Goal: Complete application form

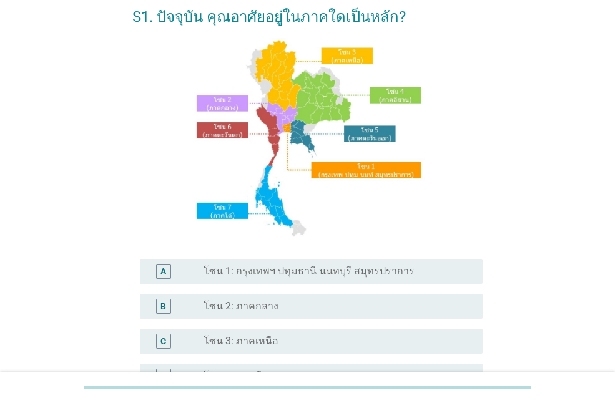
click at [262, 273] on label "โซน 1: กรุงเทพฯ ปทุมธานี นนทบุรี สมุทรปราการ" at bounding box center [309, 271] width 211 height 12
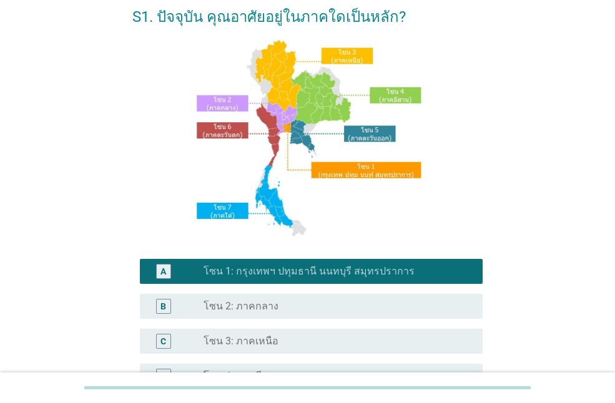
scroll to position [250, 0]
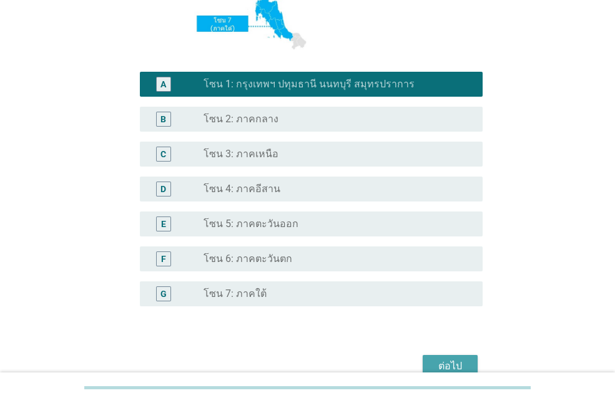
click at [443, 363] on div "ต่อไป" at bounding box center [450, 366] width 35 height 15
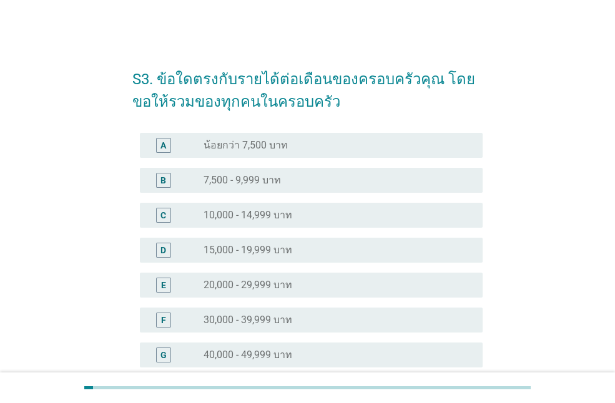
scroll to position [125, 0]
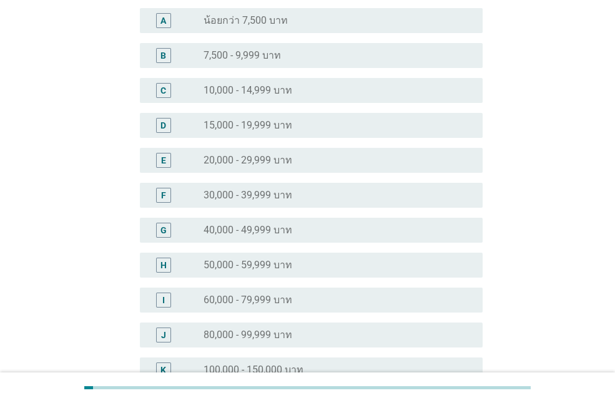
click at [238, 229] on label "40,000 - 49,999 บาท" at bounding box center [248, 230] width 89 height 12
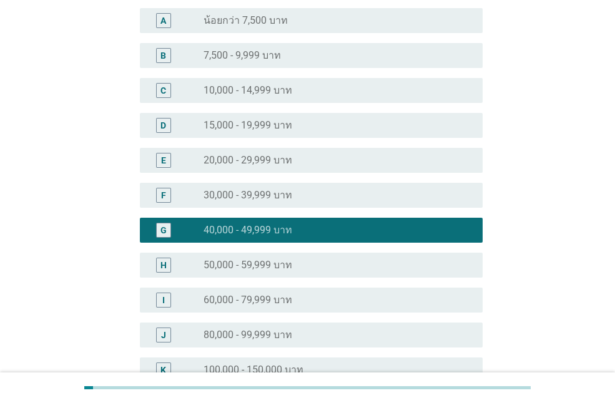
scroll to position [335, 0]
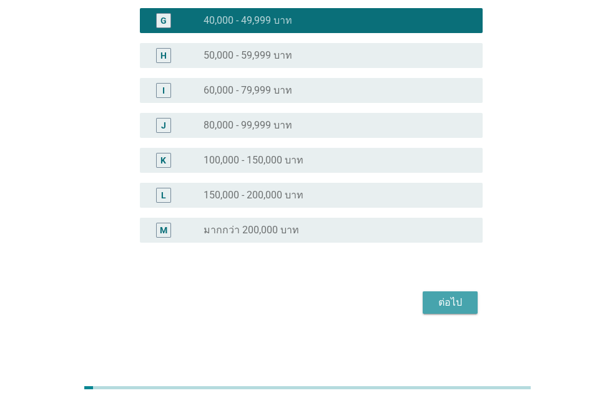
click at [452, 300] on div "ต่อไป" at bounding box center [450, 302] width 35 height 15
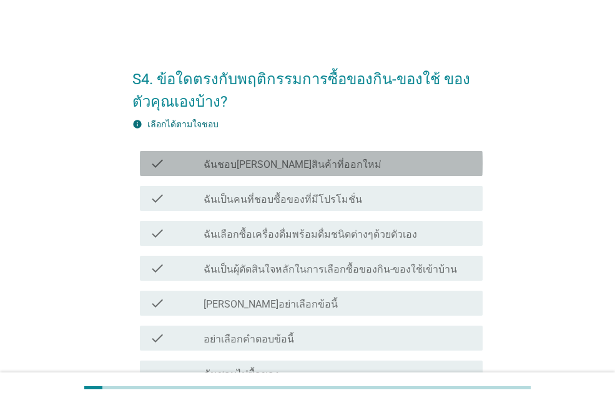
click at [264, 164] on label "ฉันชอบ[PERSON_NAME]สินค้าที่ออกใหม่" at bounding box center [293, 165] width 178 height 12
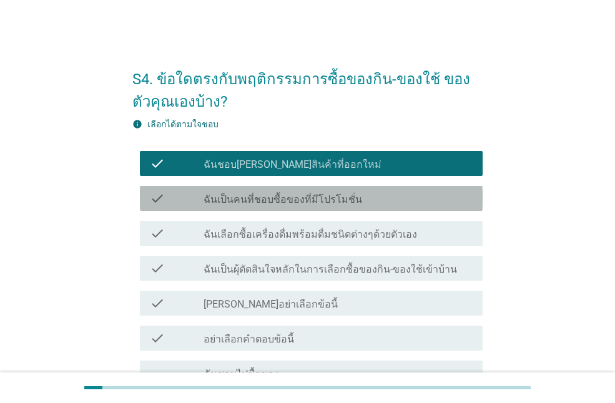
click at [277, 195] on label "ฉันเป็นคนที่ชอบซื้อของที่มีโปรโมชั่น" at bounding box center [283, 200] width 159 height 12
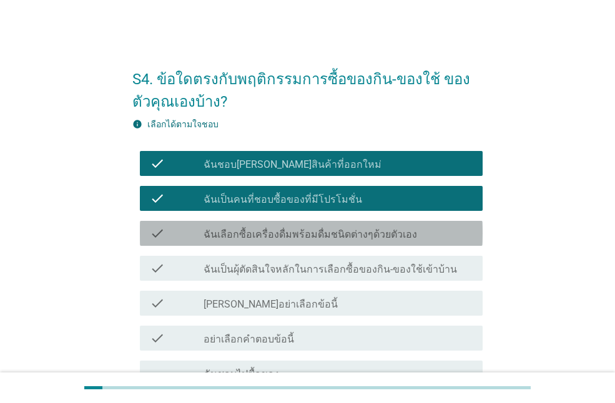
click at [275, 237] on label "ฉันเลือกซื้อเครื่องดื่มพร้อมดื่มชนิดต่างๆด้วยตัวเอง" at bounding box center [311, 235] width 214 height 12
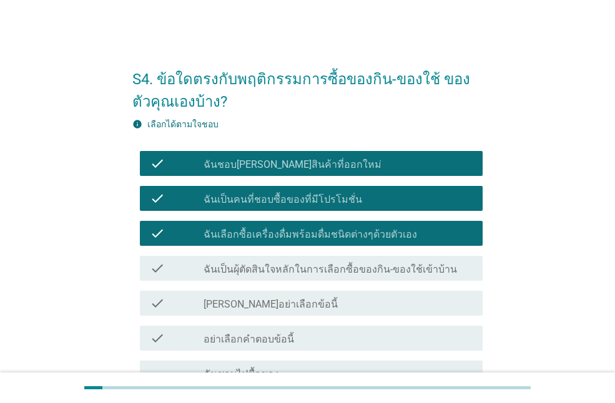
click at [283, 263] on label "ฉันเป็นผุ้ตัดสินใจหลักในการเลือกซื้อของกิน-ของใช้เข้าบ้าน" at bounding box center [331, 269] width 254 height 12
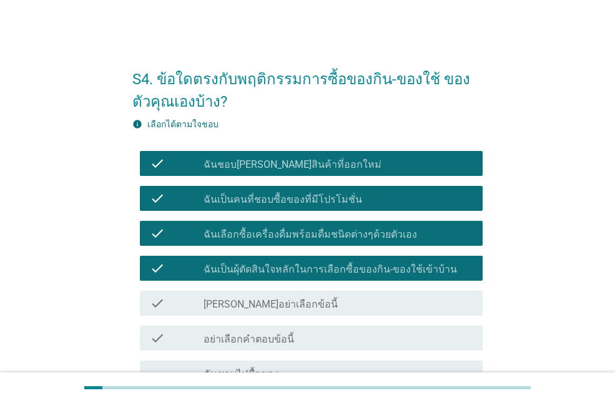
scroll to position [125, 0]
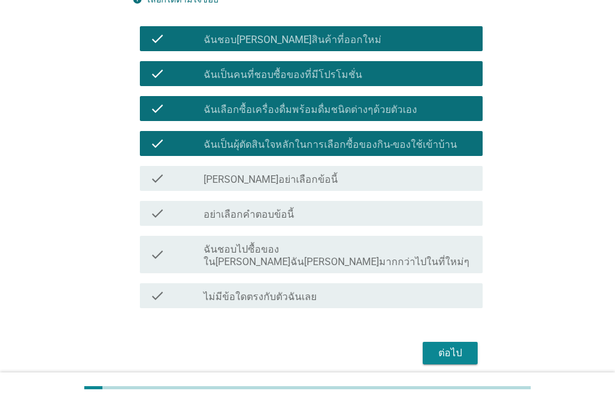
click at [296, 247] on label "ฉันชอบไปซื้อของใน[PERSON_NAME]ฉัน[PERSON_NAME]มากกว่าไปในที่ใหม่ๆ" at bounding box center [338, 256] width 269 height 25
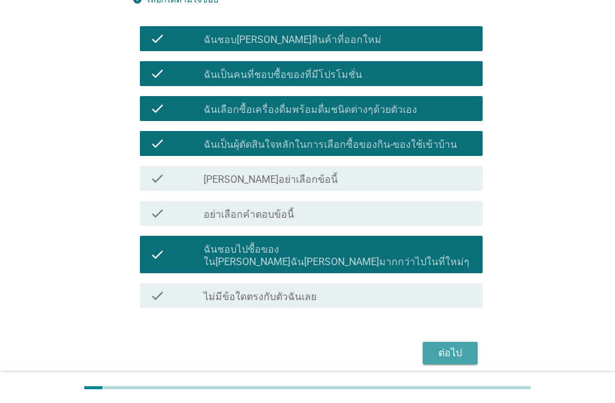
click at [465, 346] on div "ต่อไป" at bounding box center [450, 353] width 35 height 15
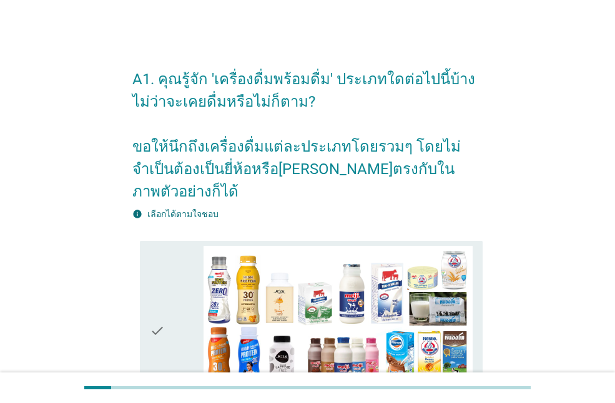
scroll to position [187, 0]
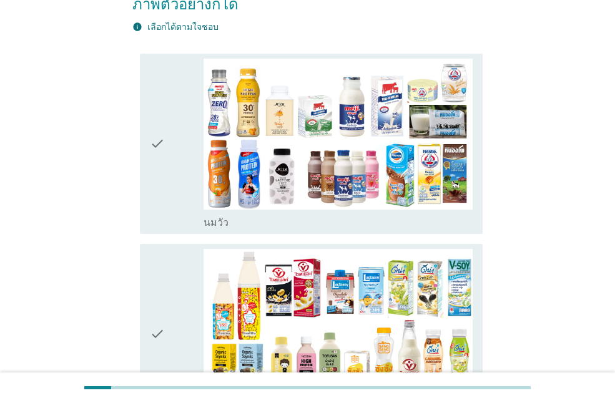
click at [188, 168] on div "check" at bounding box center [177, 144] width 54 height 170
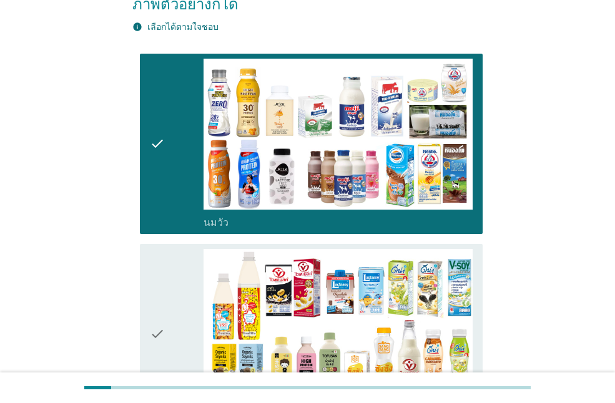
click at [179, 272] on div "check" at bounding box center [177, 334] width 54 height 170
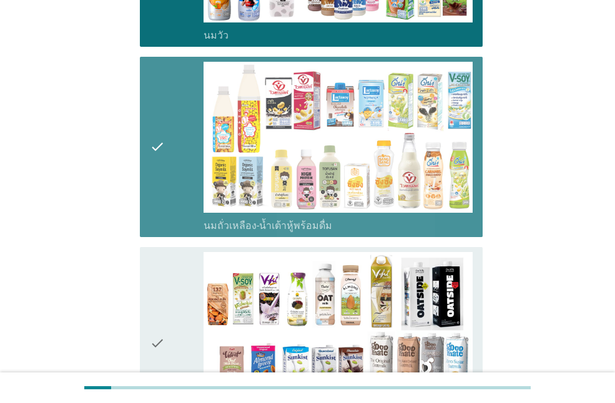
click at [203, 148] on div "check" at bounding box center [177, 147] width 54 height 170
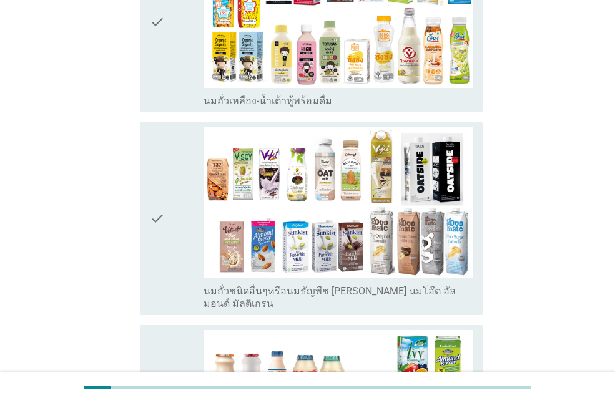
click at [190, 181] on div "check" at bounding box center [177, 218] width 54 height 183
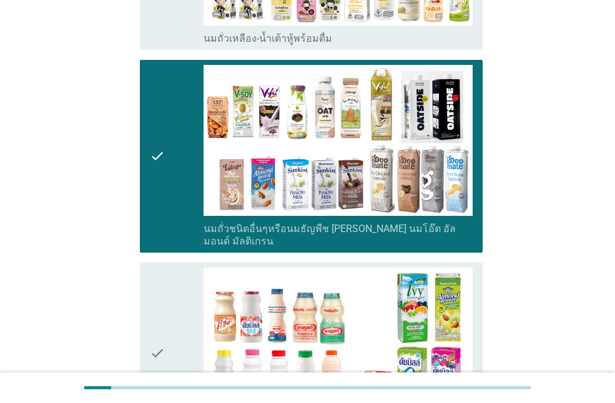
scroll to position [375, 0]
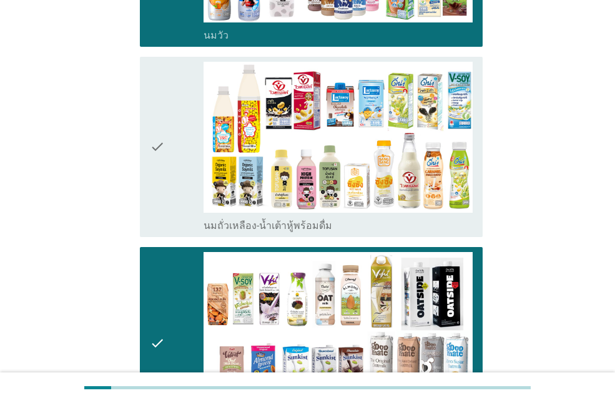
click at [178, 278] on div "check" at bounding box center [177, 343] width 54 height 183
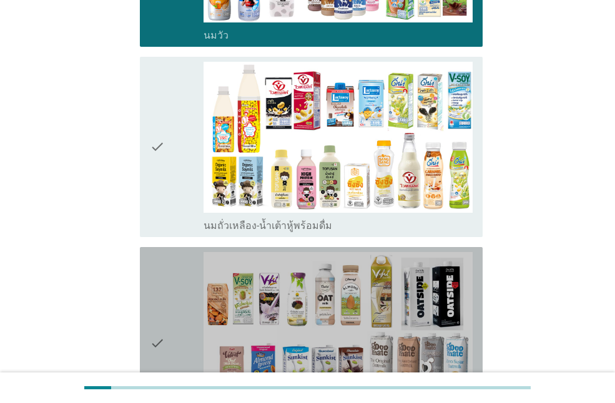
click at [163, 177] on icon "check" at bounding box center [157, 147] width 15 height 170
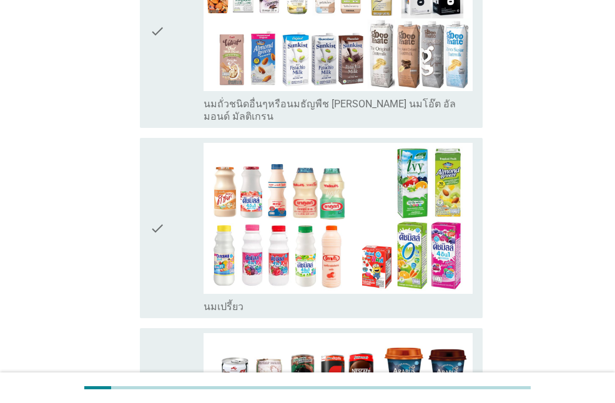
click at [197, 197] on div "check" at bounding box center [177, 228] width 54 height 170
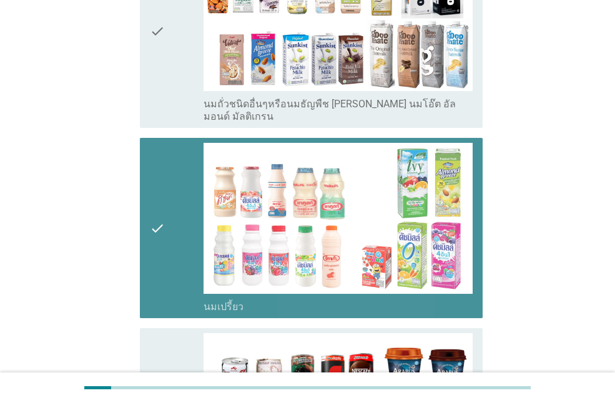
scroll to position [812, 0]
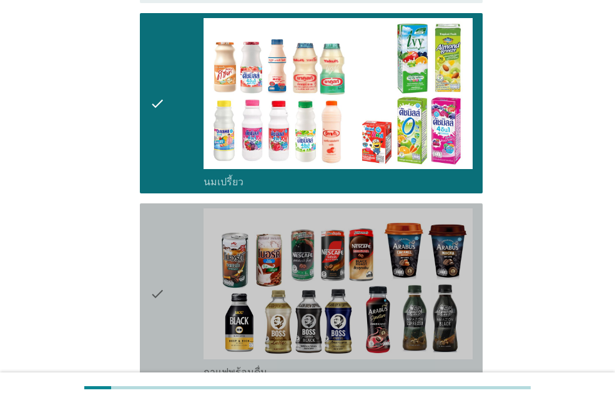
click at [193, 209] on div "check" at bounding box center [177, 294] width 54 height 170
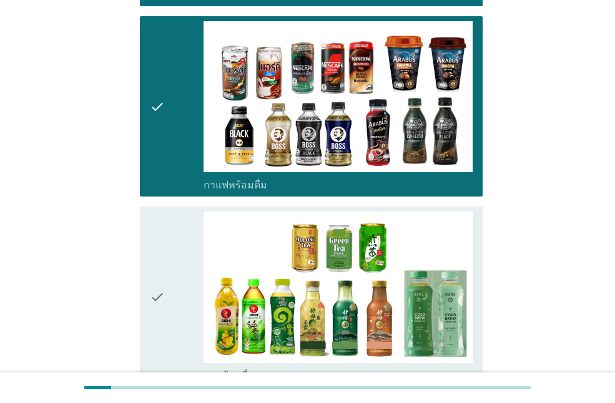
click at [190, 212] on div "check" at bounding box center [177, 297] width 54 height 170
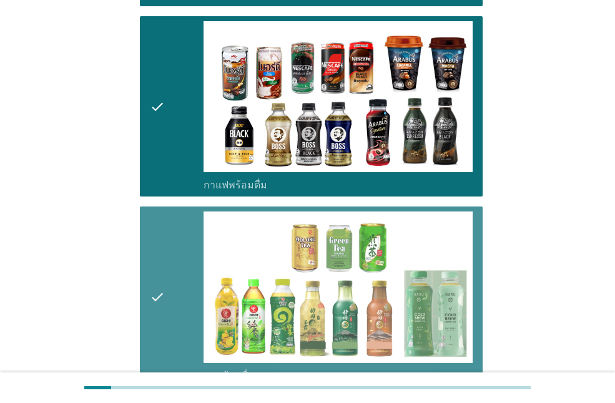
scroll to position [1249, 0]
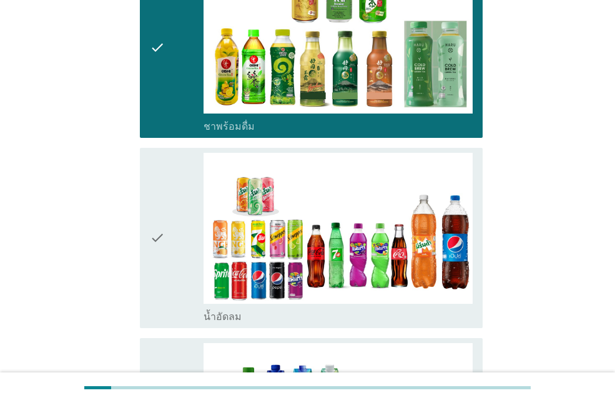
click at [188, 214] on div "check" at bounding box center [177, 238] width 54 height 170
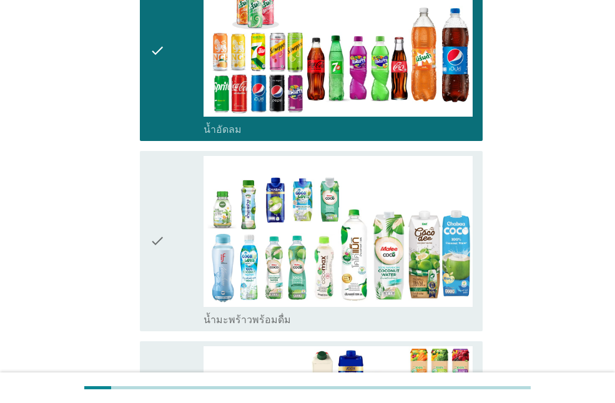
click at [186, 210] on div "check" at bounding box center [177, 241] width 54 height 170
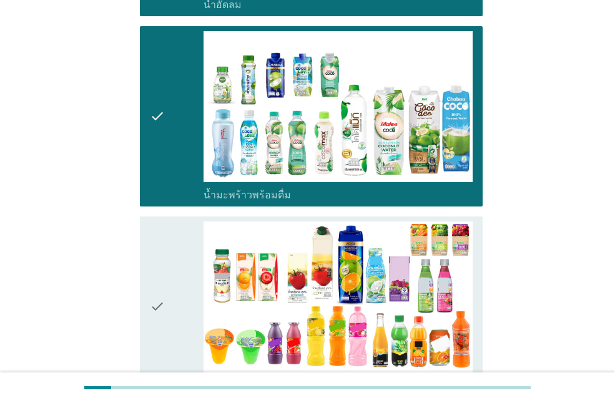
click at [194, 222] on div "check" at bounding box center [177, 307] width 54 height 170
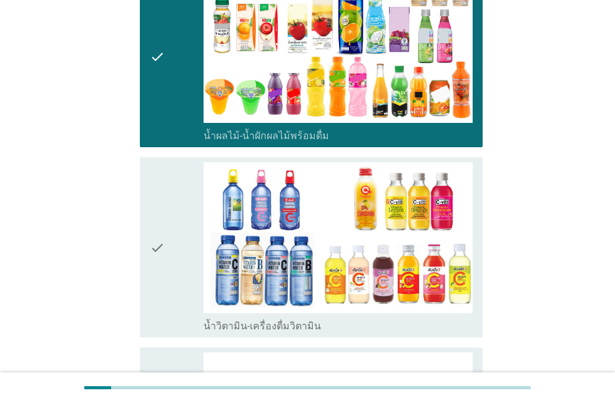
scroll to position [1873, 0]
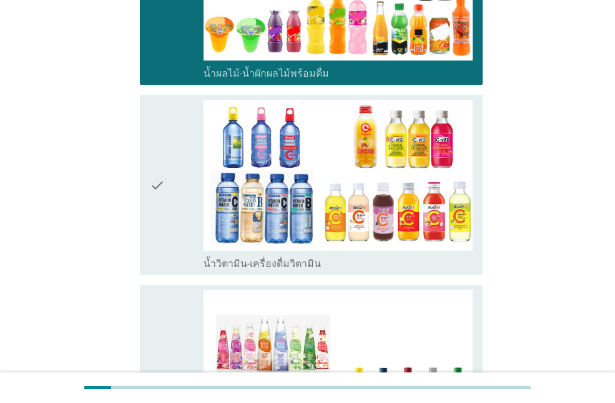
click at [178, 180] on div "check" at bounding box center [177, 185] width 54 height 170
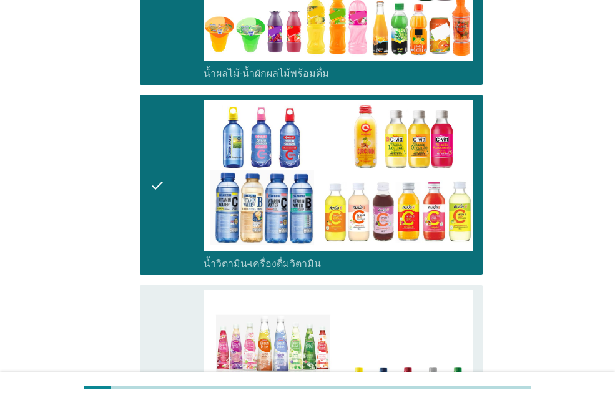
click at [200, 191] on div "check" at bounding box center [177, 185] width 54 height 170
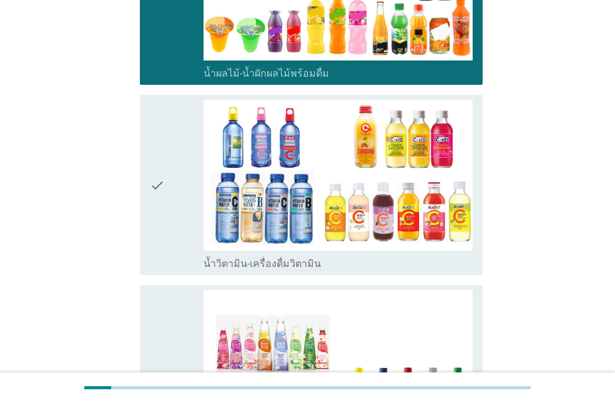
click at [200, 171] on div "check" at bounding box center [177, 185] width 54 height 170
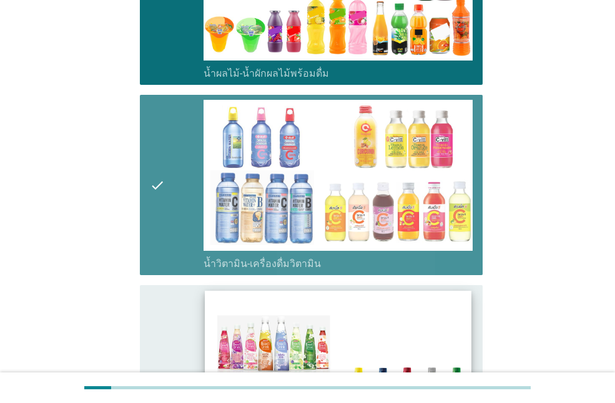
click at [216, 308] on img at bounding box center [338, 366] width 266 height 150
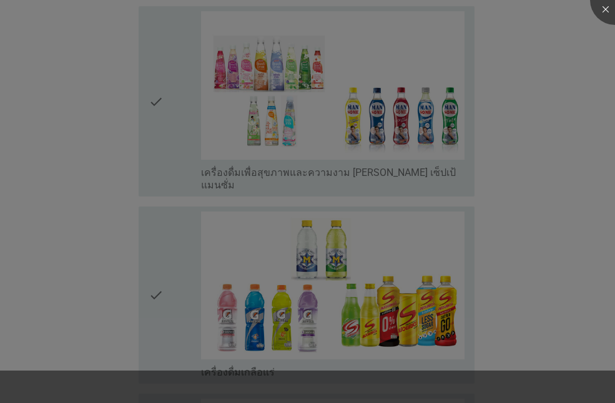
scroll to position [2185, 0]
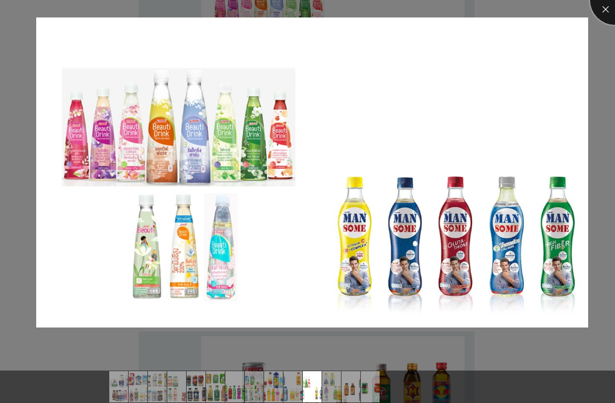
click at [601, 10] on div at bounding box center [615, 0] width 50 height 50
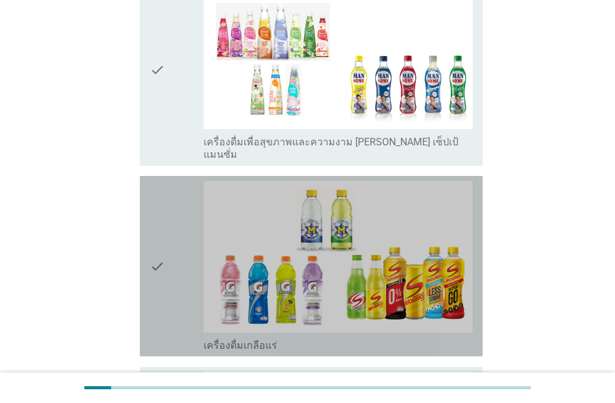
click at [177, 195] on div "check" at bounding box center [177, 266] width 54 height 170
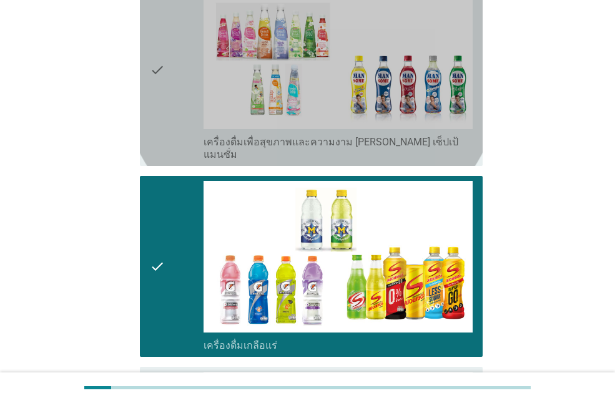
click at [198, 70] on div "check" at bounding box center [177, 69] width 54 height 183
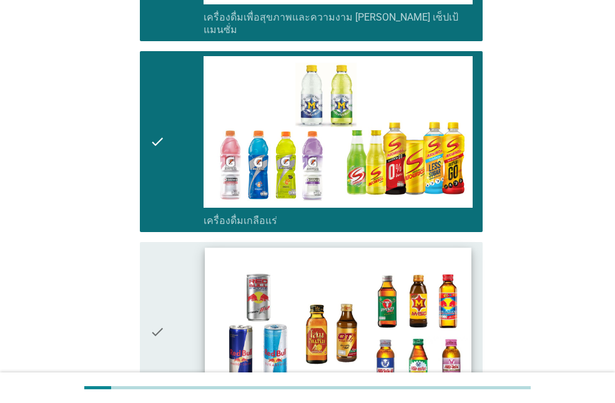
scroll to position [2435, 0]
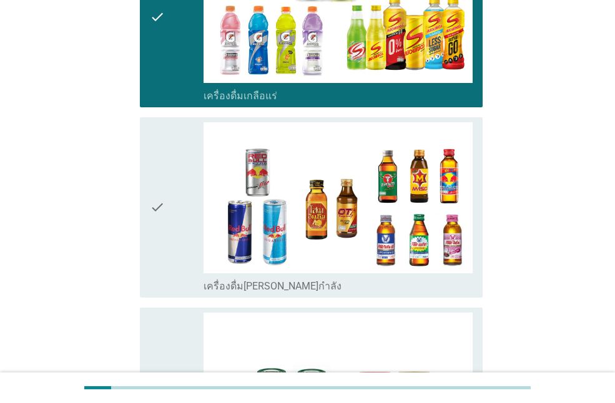
drag, startPoint x: 159, startPoint y: 198, endPoint x: 163, endPoint y: 210, distance: 13.2
click at [159, 199] on icon "check" at bounding box center [157, 207] width 15 height 170
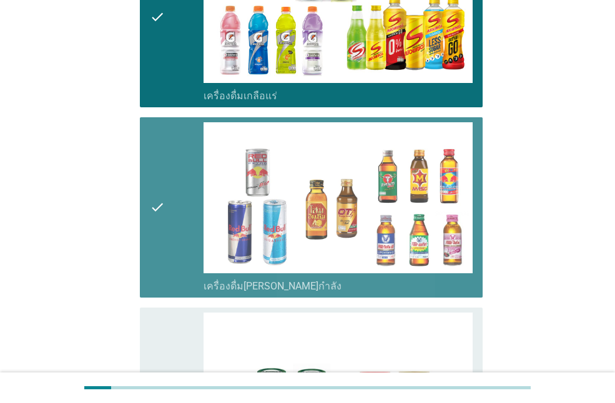
click at [184, 347] on div "check" at bounding box center [177, 398] width 54 height 170
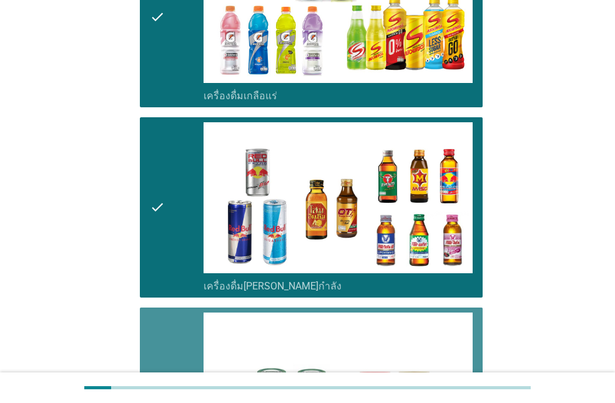
scroll to position [2653, 0]
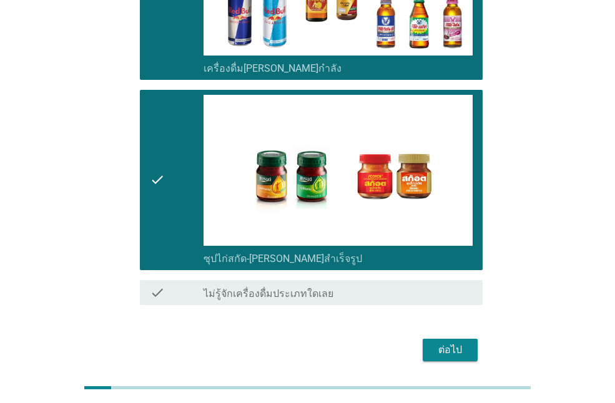
click at [448, 343] on div "ต่อไป" at bounding box center [450, 350] width 35 height 15
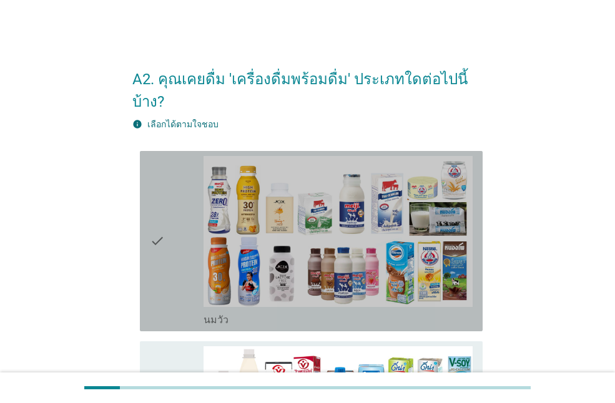
click at [168, 248] on div "check" at bounding box center [177, 241] width 54 height 170
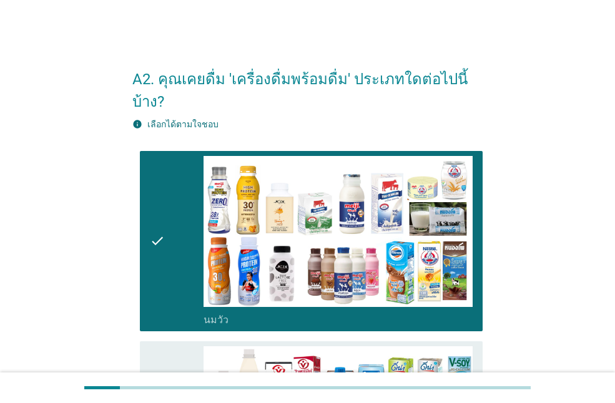
scroll to position [187, 0]
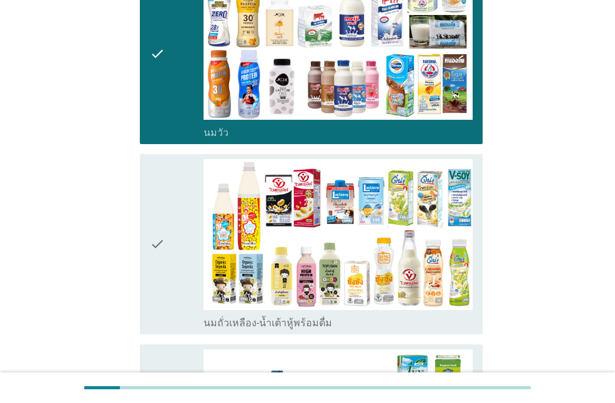
click at [168, 246] on div "check" at bounding box center [177, 244] width 54 height 170
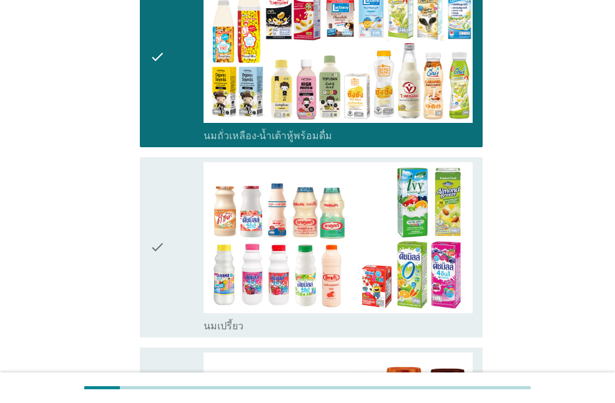
click at [167, 235] on div "check" at bounding box center [177, 247] width 54 height 170
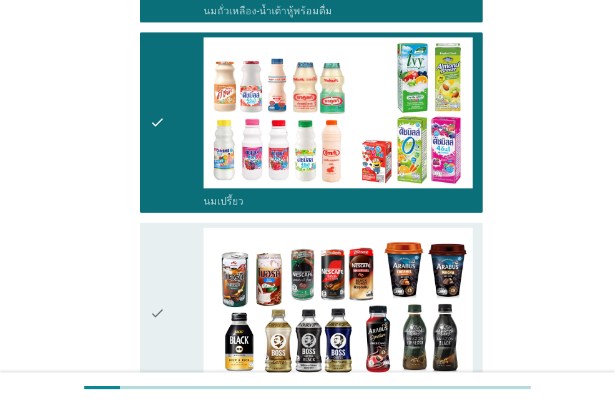
click at [177, 264] on div "check" at bounding box center [177, 313] width 54 height 170
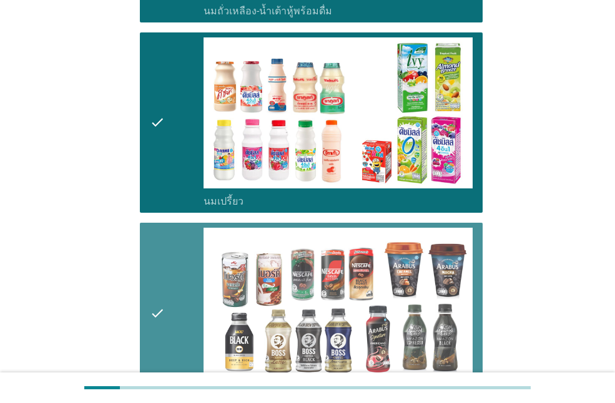
scroll to position [812, 0]
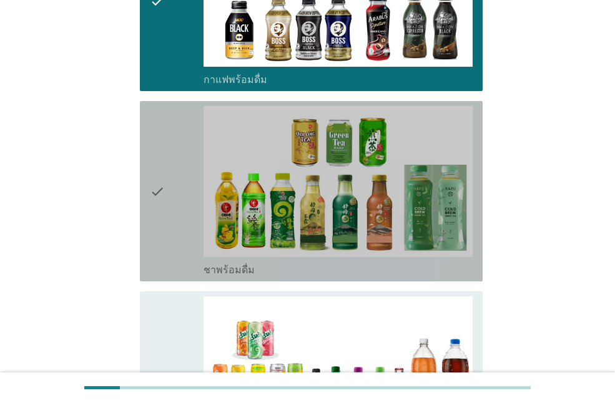
click at [167, 217] on div "check" at bounding box center [177, 191] width 54 height 170
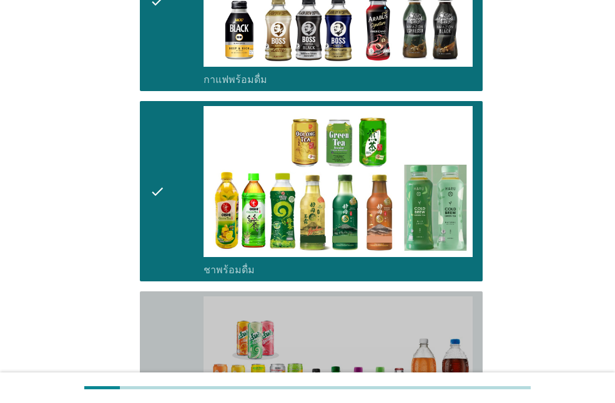
click at [187, 336] on div "check" at bounding box center [177, 382] width 54 height 170
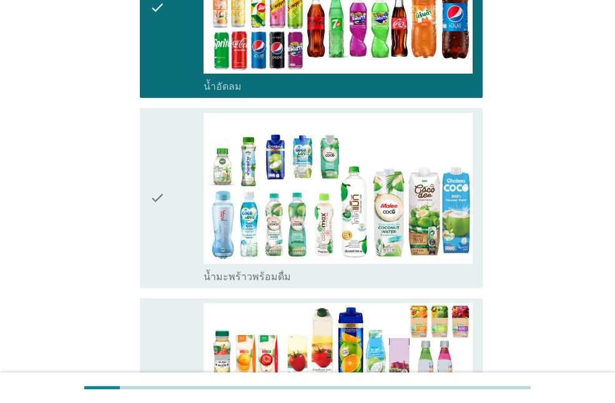
click at [170, 233] on div "check" at bounding box center [177, 198] width 54 height 170
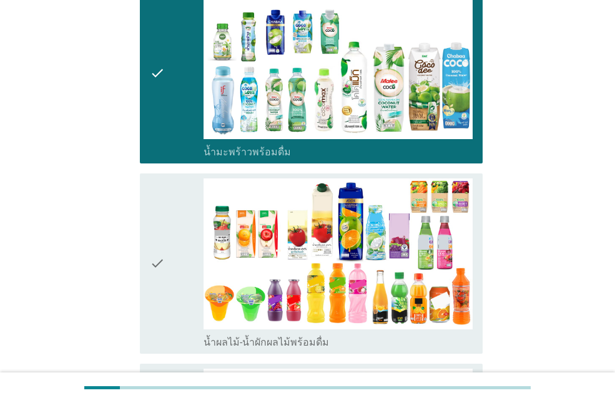
click at [189, 249] on div "check" at bounding box center [177, 264] width 54 height 170
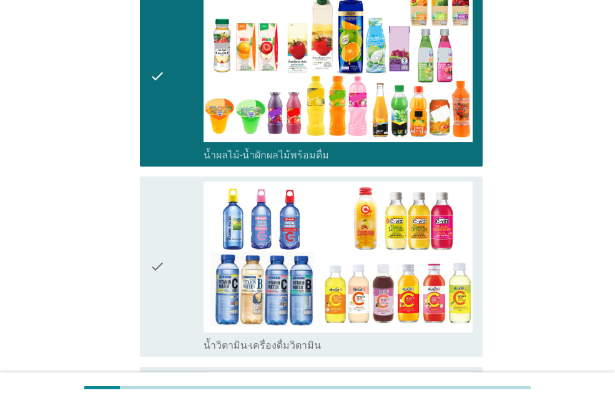
click at [177, 248] on div "check" at bounding box center [177, 267] width 54 height 170
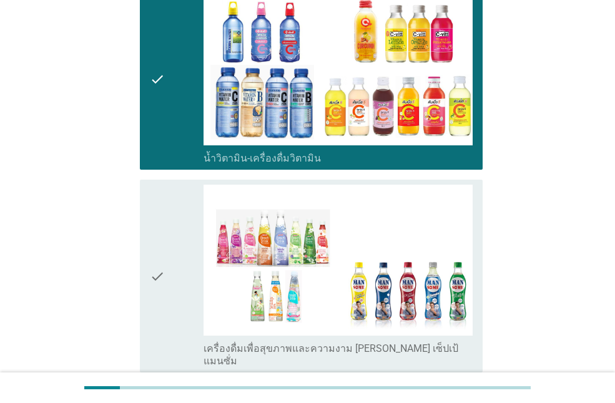
click at [170, 255] on div "check" at bounding box center [177, 276] width 54 height 183
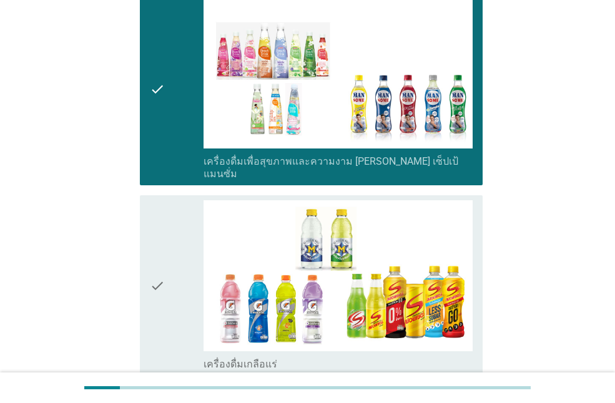
click at [167, 252] on div "check" at bounding box center [177, 285] width 54 height 170
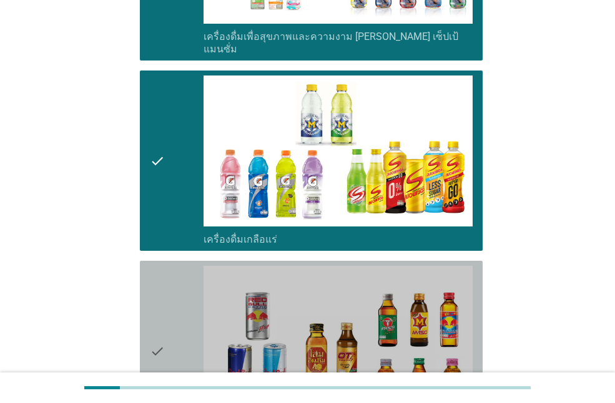
click at [166, 266] on div "check" at bounding box center [177, 351] width 54 height 170
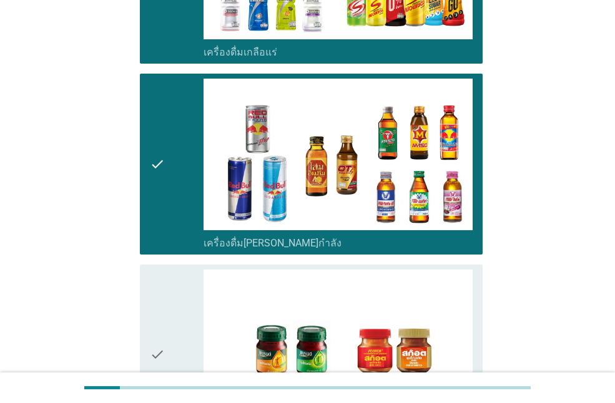
scroll to position [2310, 0]
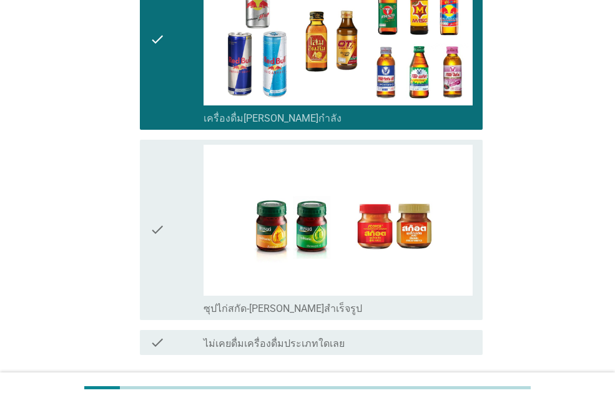
click at [156, 224] on icon "check" at bounding box center [157, 230] width 15 height 170
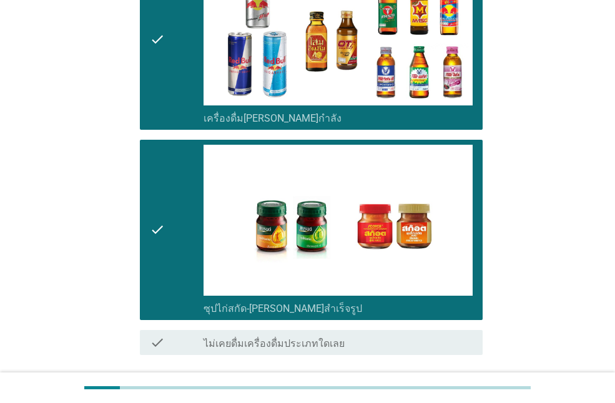
click at [447, 393] on div "ต่อไป" at bounding box center [450, 400] width 35 height 15
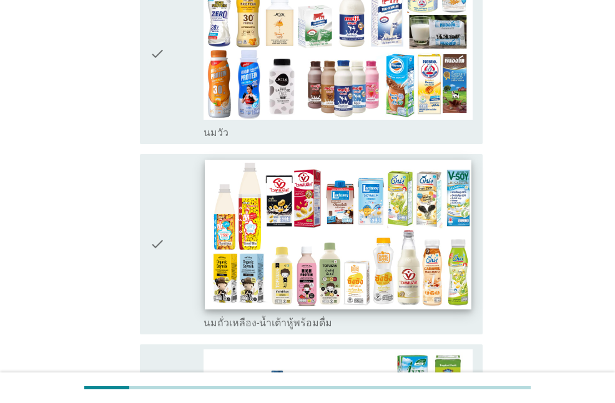
scroll to position [62, 0]
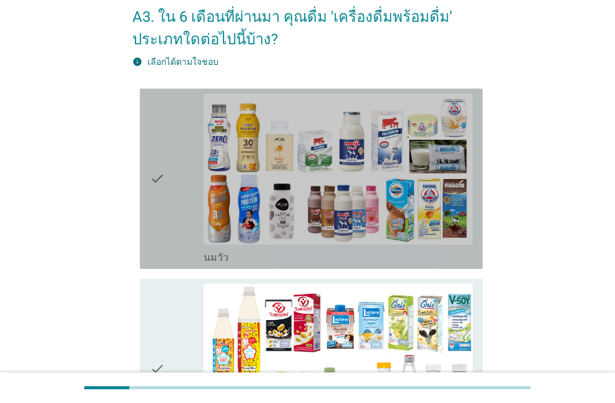
click at [169, 218] on div "check" at bounding box center [177, 179] width 54 height 170
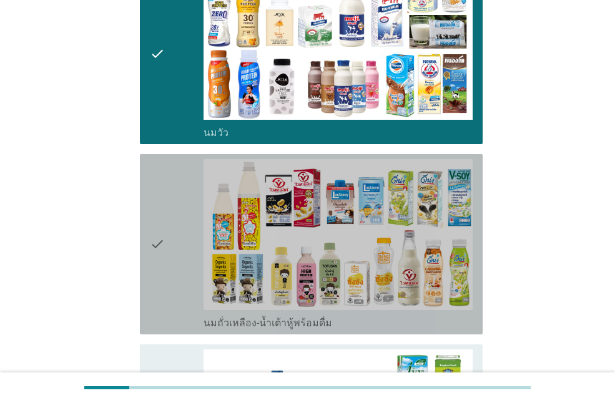
click at [169, 223] on div "check" at bounding box center [177, 244] width 54 height 170
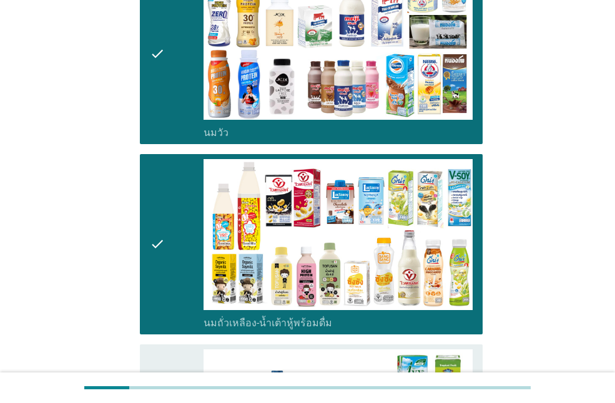
scroll to position [375, 0]
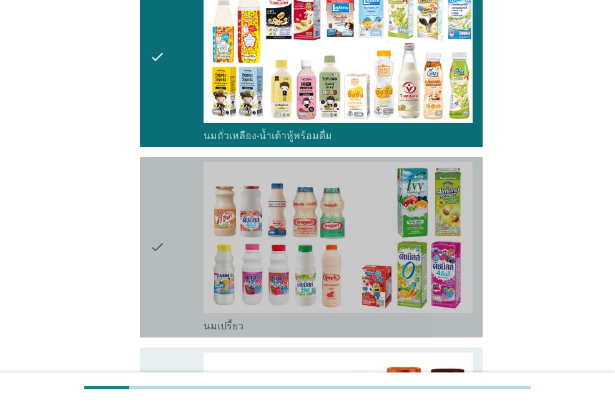
click at [171, 225] on div "check" at bounding box center [177, 247] width 54 height 170
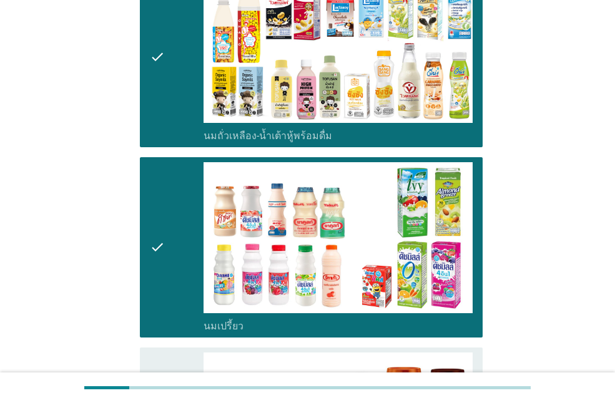
scroll to position [437, 0]
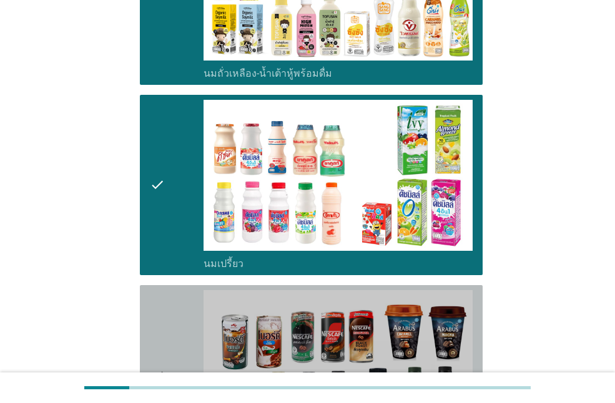
click at [179, 305] on div "check" at bounding box center [177, 375] width 54 height 170
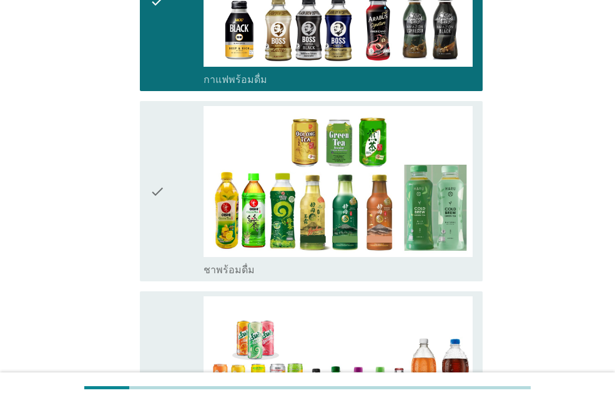
click at [179, 212] on div "check" at bounding box center [177, 191] width 54 height 170
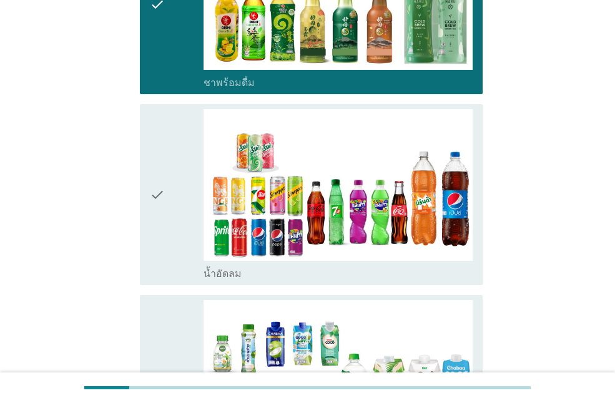
click at [185, 225] on div "check" at bounding box center [177, 194] width 54 height 170
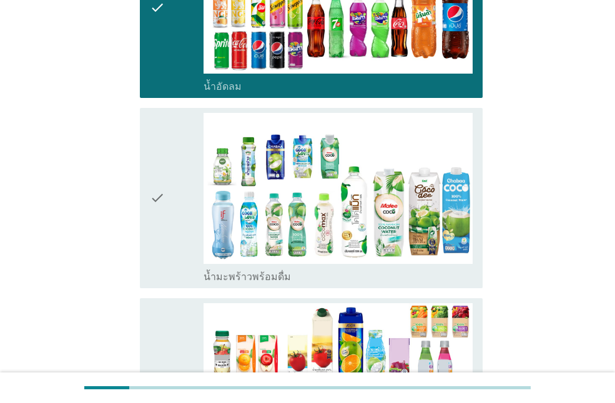
click at [190, 223] on div "check" at bounding box center [177, 198] width 54 height 170
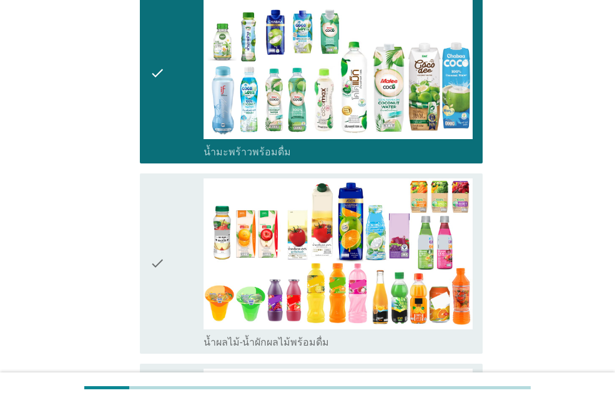
click at [190, 222] on div "check" at bounding box center [177, 264] width 54 height 170
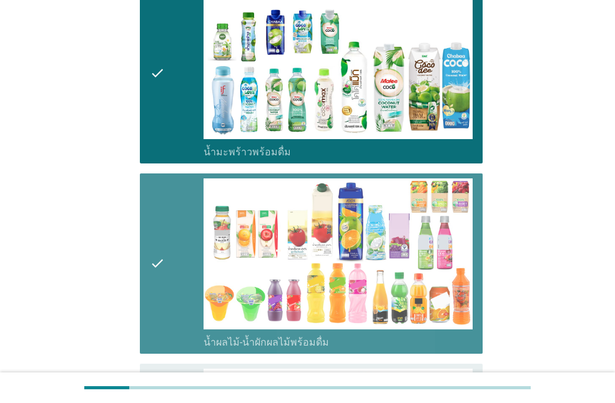
scroll to position [1561, 0]
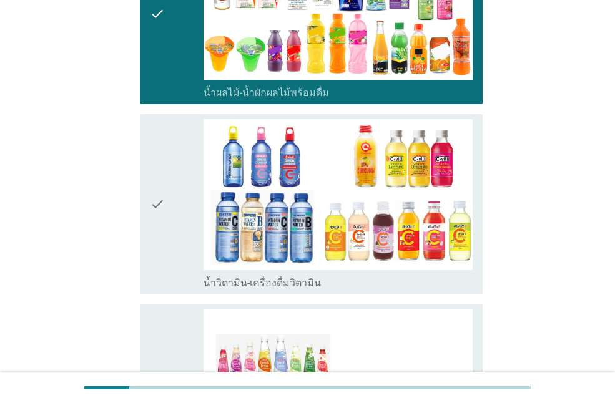
click at [192, 224] on div "check" at bounding box center [177, 204] width 54 height 170
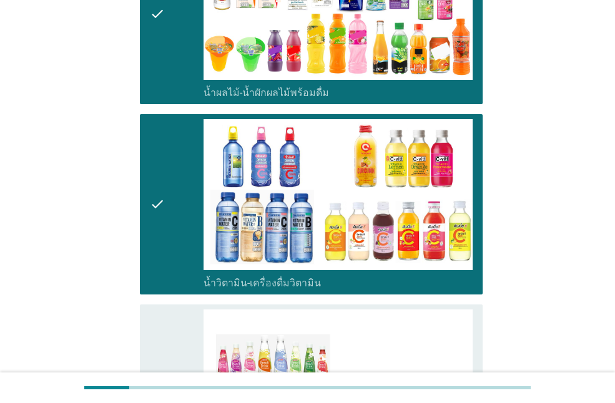
click at [190, 223] on div "check" at bounding box center [177, 204] width 54 height 170
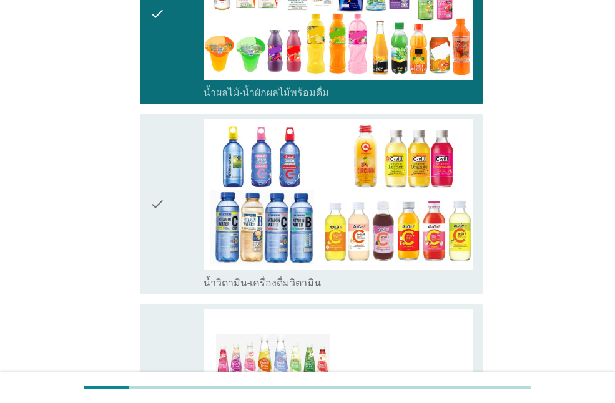
click at [167, 195] on div "check" at bounding box center [177, 204] width 54 height 170
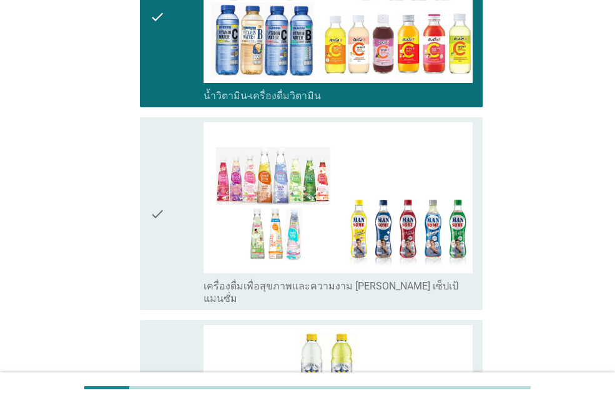
click at [165, 229] on icon "check" at bounding box center [157, 213] width 15 height 183
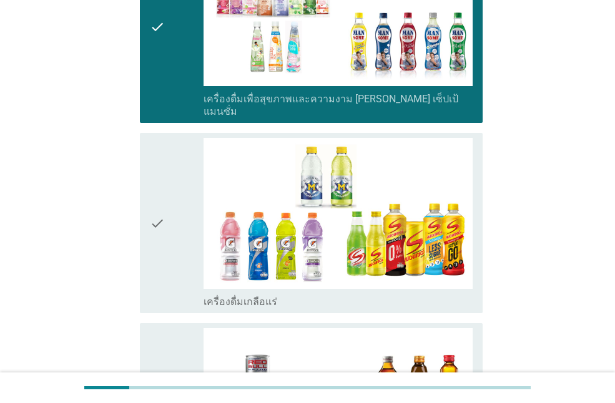
click at [171, 237] on div "check" at bounding box center [177, 223] width 54 height 170
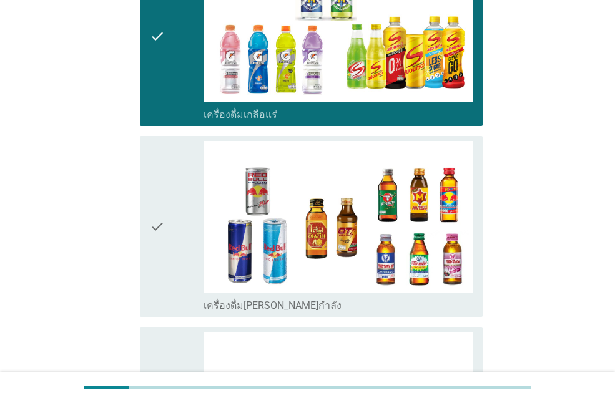
click at [177, 234] on div "check" at bounding box center [177, 226] width 54 height 170
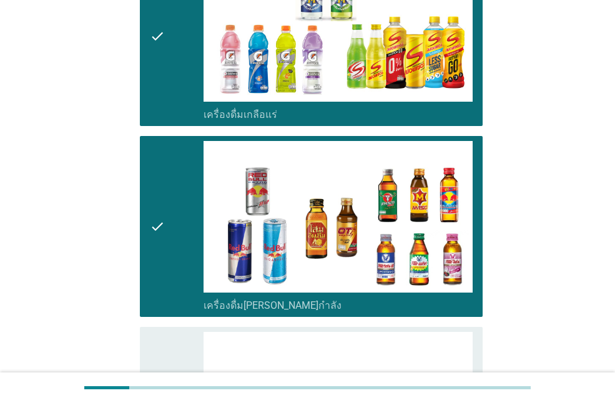
scroll to position [2310, 0]
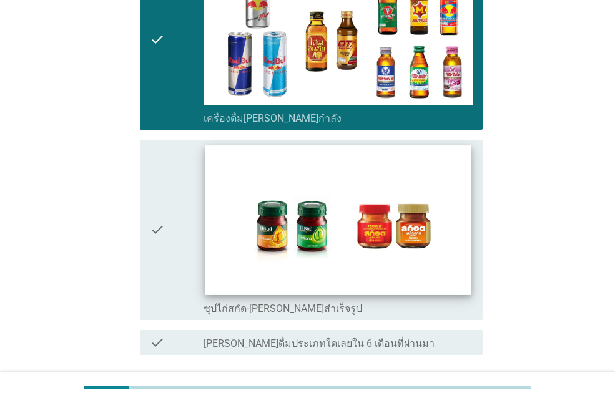
click at [207, 237] on img at bounding box center [338, 220] width 266 height 150
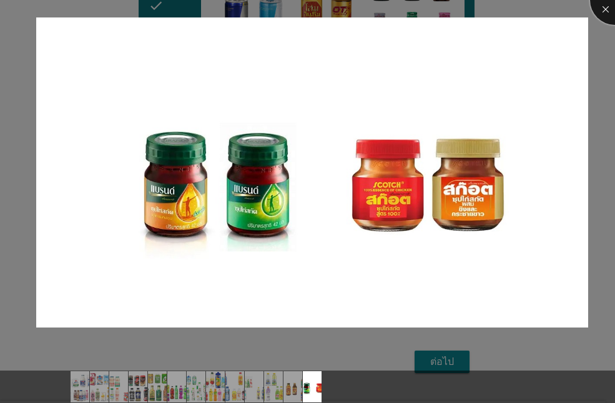
click at [610, 3] on div at bounding box center [615, 0] width 50 height 50
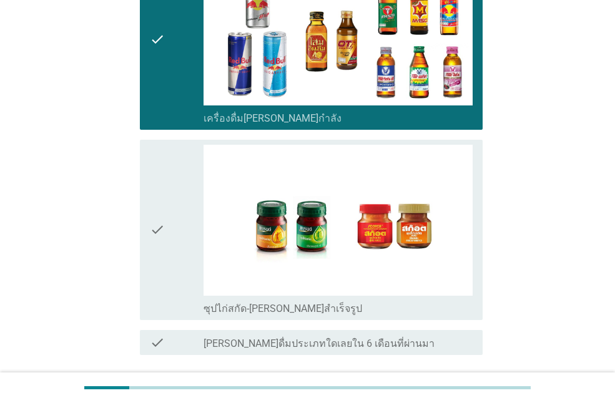
click at [152, 215] on icon "check" at bounding box center [157, 230] width 15 height 170
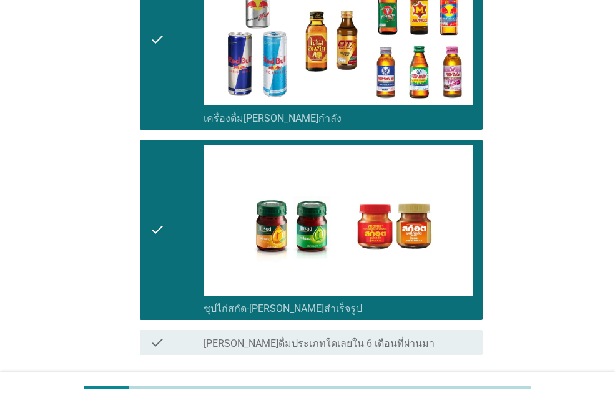
scroll to position [2395, 0]
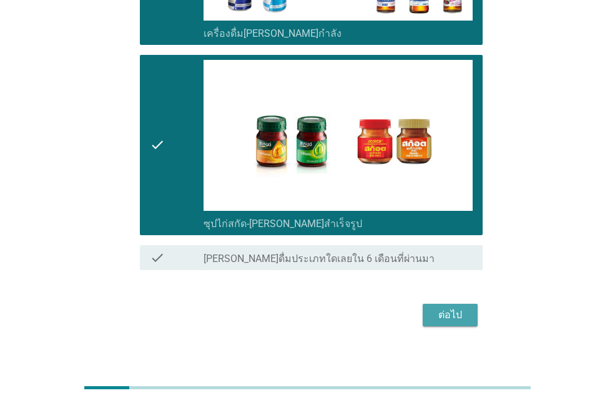
click at [454, 310] on div "ต่อไป" at bounding box center [450, 315] width 35 height 15
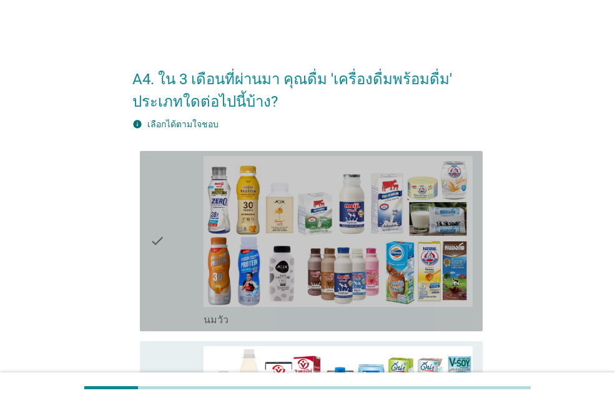
click at [175, 235] on div "check" at bounding box center [177, 241] width 54 height 170
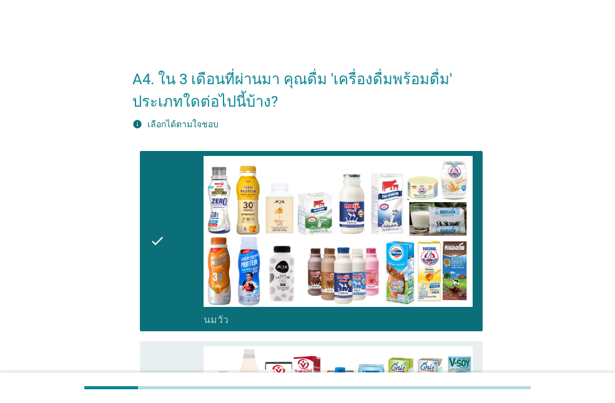
scroll to position [250, 0]
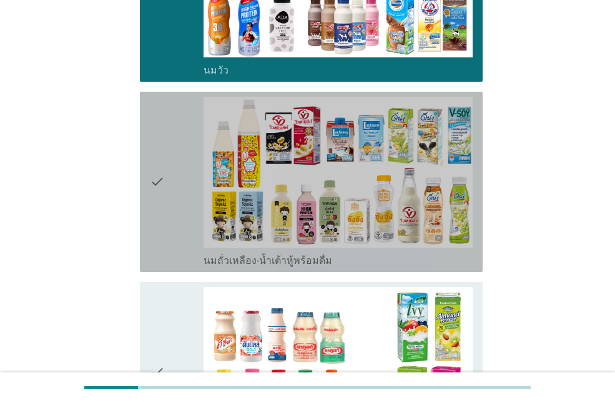
click at [165, 219] on div "check" at bounding box center [177, 182] width 54 height 170
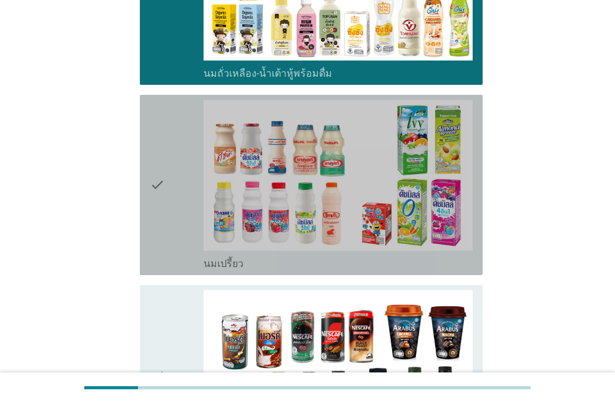
click at [165, 215] on div "check" at bounding box center [177, 185] width 54 height 170
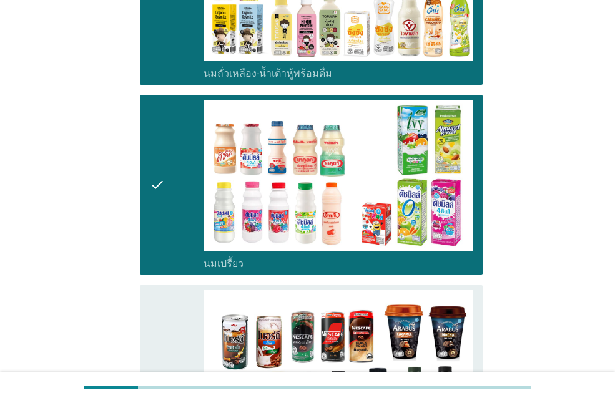
scroll to position [687, 0]
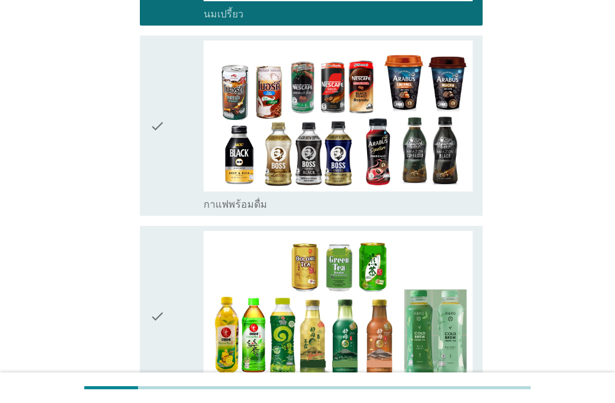
click at [170, 174] on div "check" at bounding box center [177, 126] width 54 height 170
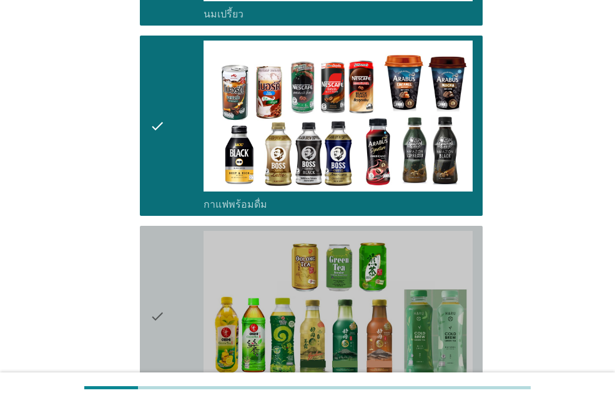
click at [179, 277] on div "check" at bounding box center [177, 316] width 54 height 170
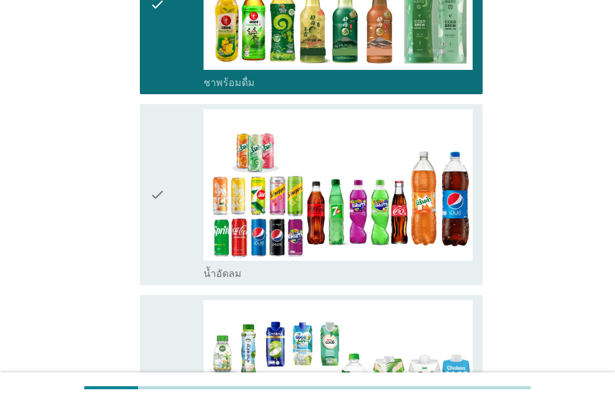
scroll to position [1124, 0]
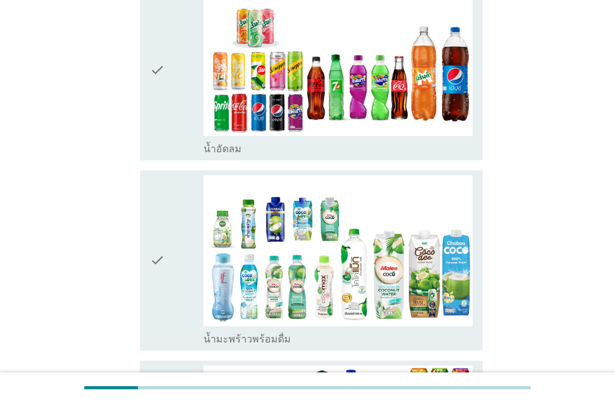
click at [173, 116] on div "check" at bounding box center [177, 69] width 54 height 170
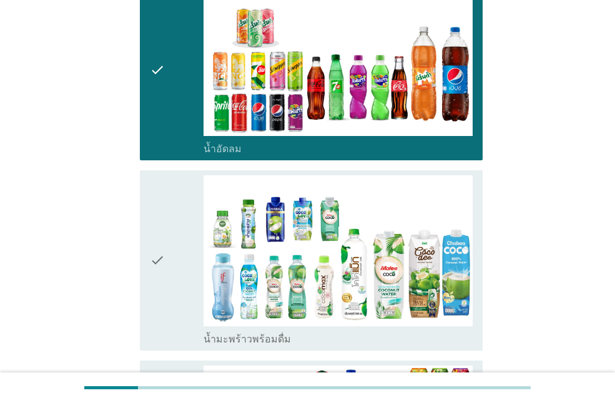
click at [167, 238] on div "check" at bounding box center [177, 260] width 54 height 170
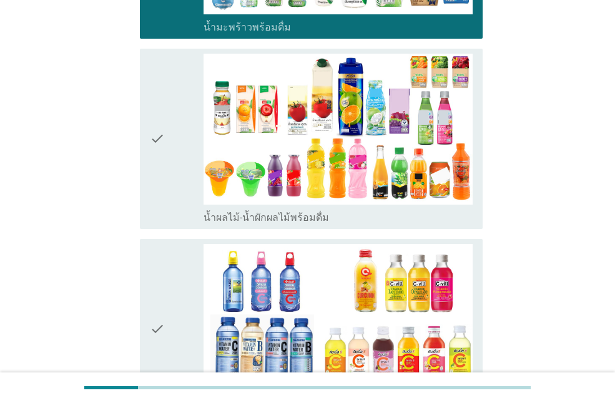
click at [161, 184] on icon "check" at bounding box center [157, 139] width 15 height 170
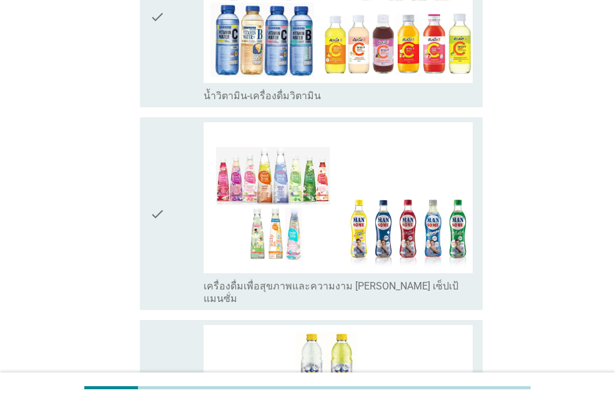
click at [167, 223] on div "check" at bounding box center [177, 213] width 54 height 183
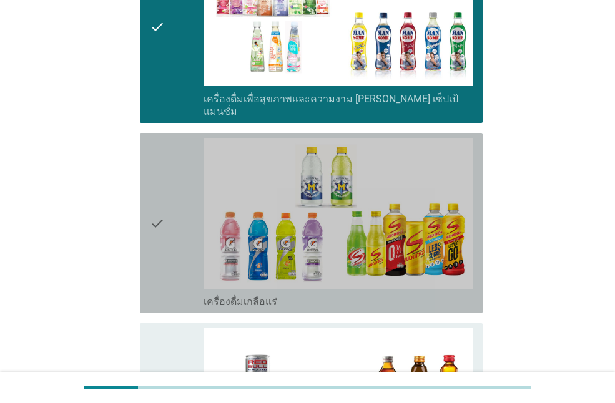
click at [169, 224] on div "check" at bounding box center [177, 223] width 54 height 170
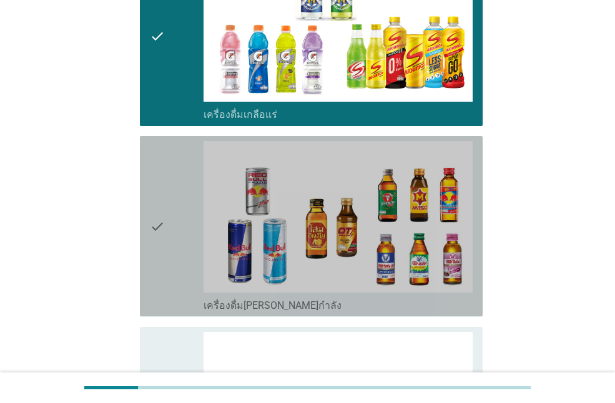
click at [161, 226] on icon "check" at bounding box center [157, 226] width 15 height 170
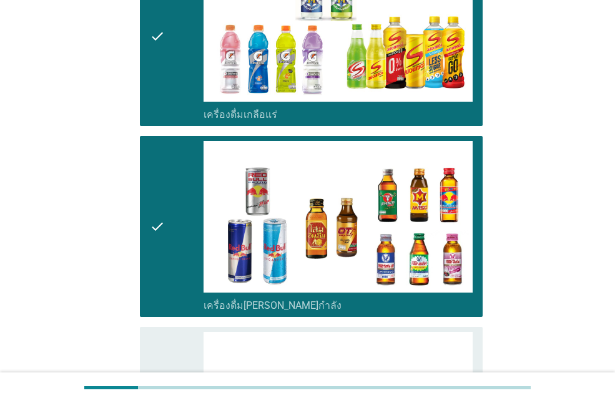
scroll to position [2310, 0]
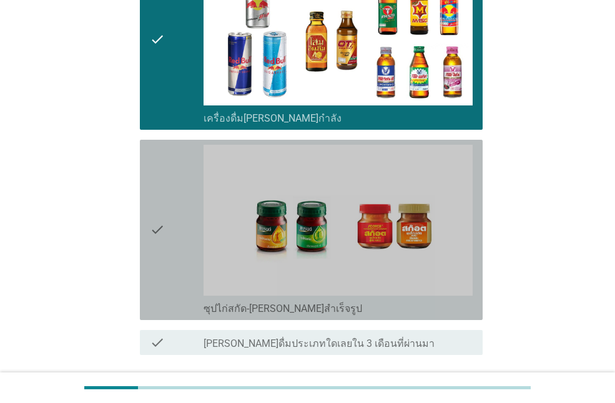
click at [149, 259] on div "check check_box_outline_blank ซุปไก่สกัด-[PERSON_NAME]สำเร็จรูป" at bounding box center [311, 230] width 343 height 180
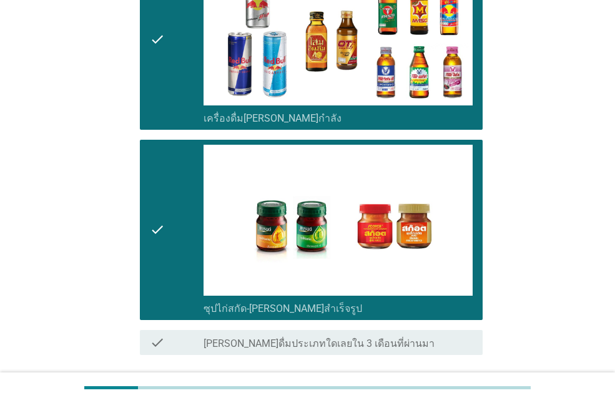
scroll to position [2395, 0]
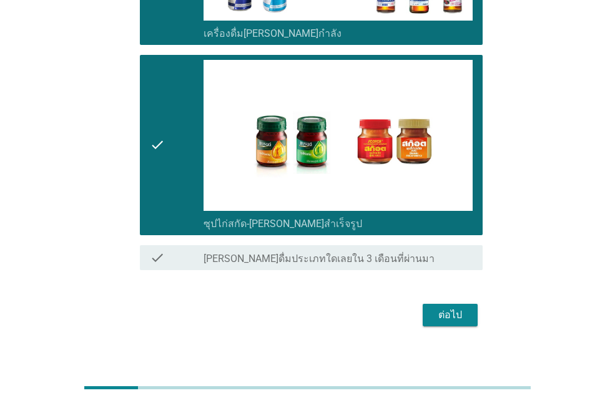
click at [468, 304] on button "ต่อไป" at bounding box center [450, 315] width 55 height 22
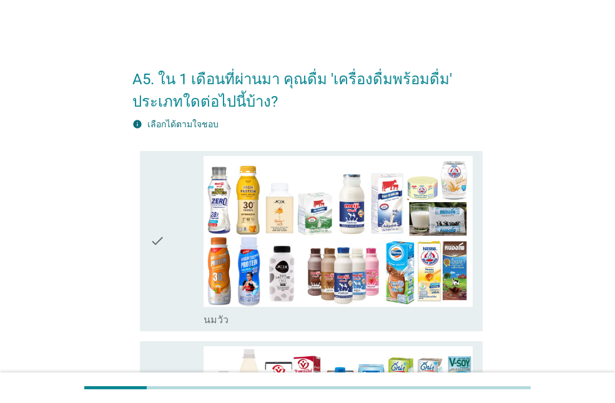
click at [164, 263] on icon "check" at bounding box center [157, 241] width 15 height 170
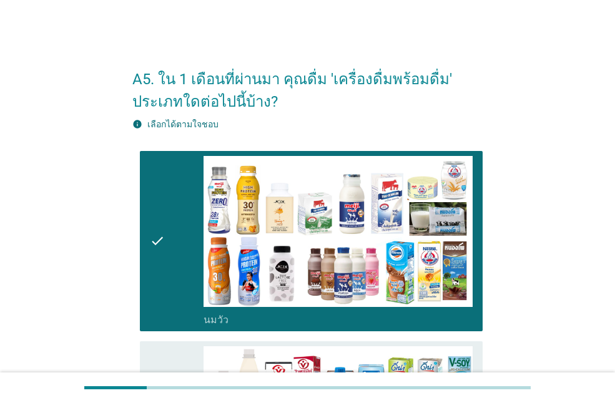
scroll to position [187, 0]
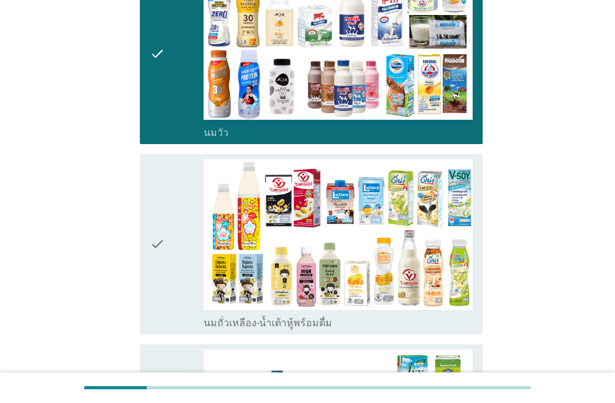
click at [165, 240] on div "check" at bounding box center [177, 244] width 54 height 170
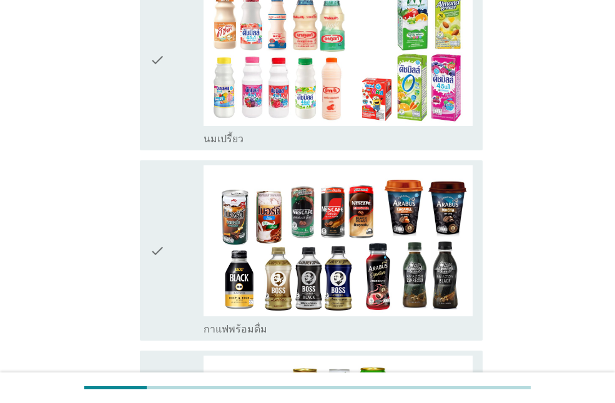
scroll to position [624, 0]
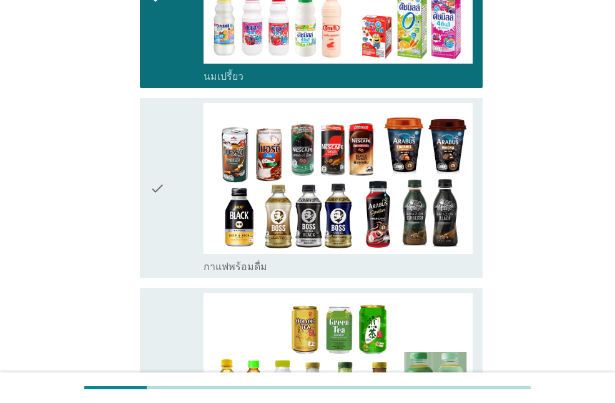
click at [164, 207] on icon "check" at bounding box center [157, 188] width 15 height 170
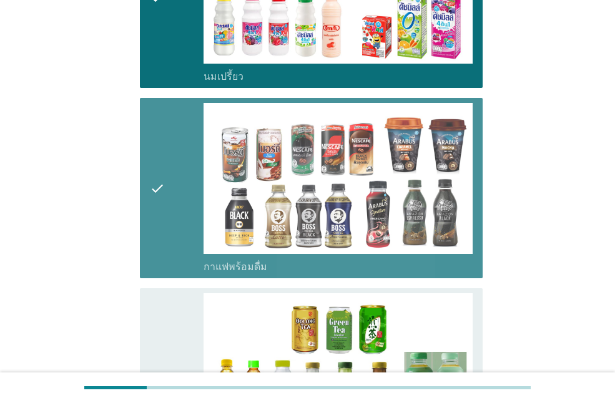
scroll to position [874, 0]
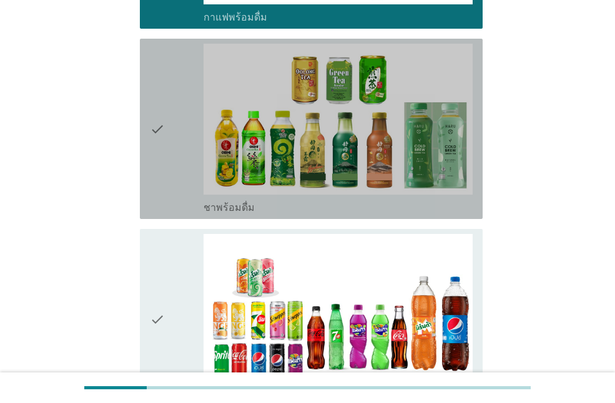
click at [167, 177] on div "check" at bounding box center [177, 129] width 54 height 170
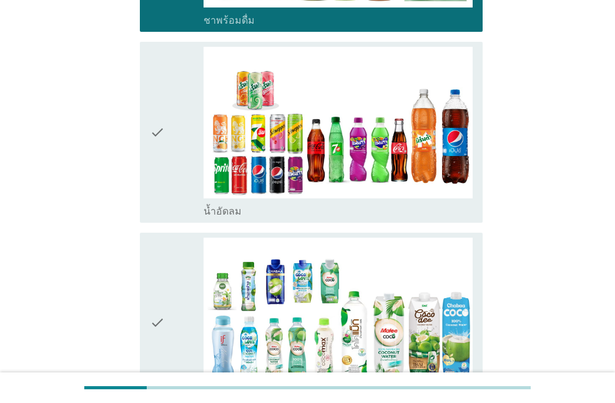
click at [165, 181] on div "check" at bounding box center [177, 132] width 54 height 170
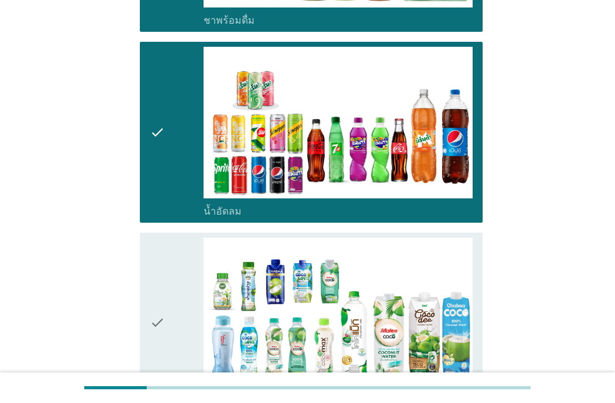
scroll to position [1311, 0]
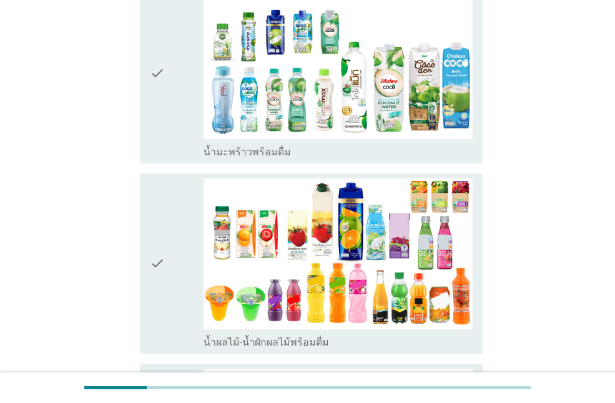
click at [172, 135] on div "check" at bounding box center [177, 73] width 54 height 170
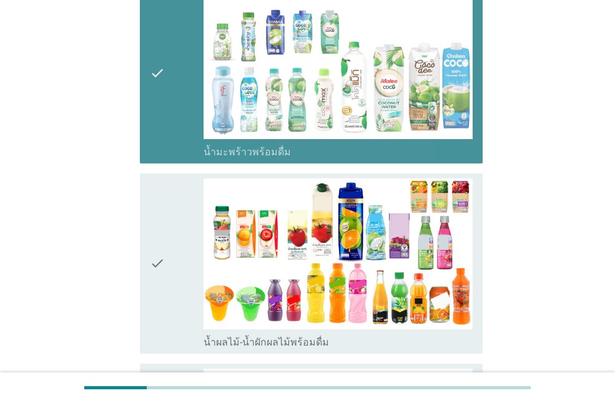
click at [178, 227] on div "check" at bounding box center [177, 264] width 54 height 170
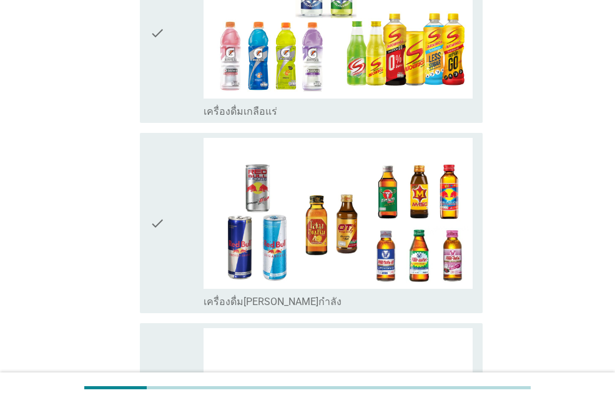
click at [164, 228] on icon "check" at bounding box center [157, 223] width 15 height 170
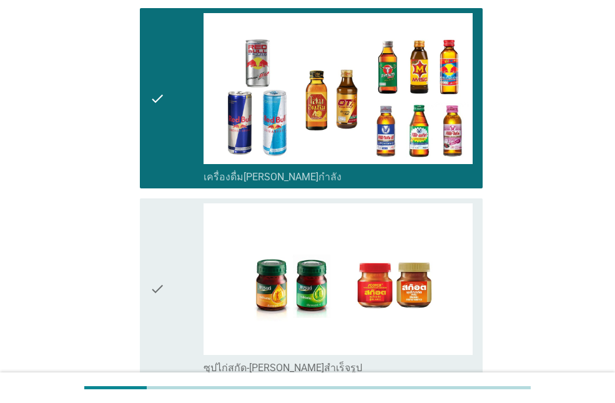
scroll to position [2185, 0]
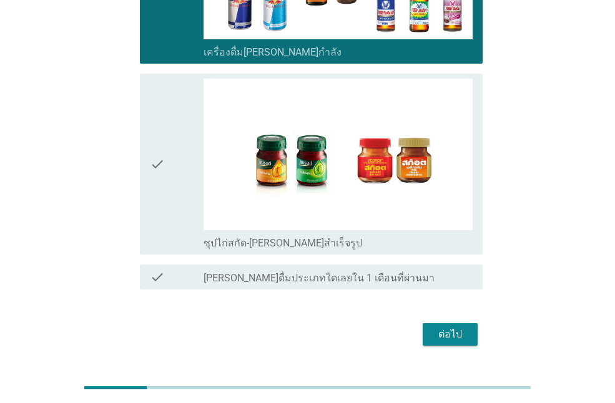
click at [149, 195] on div "check check_box ซุปไก่สกัด-[PERSON_NAME]สำเร็จรูป" at bounding box center [311, 164] width 343 height 180
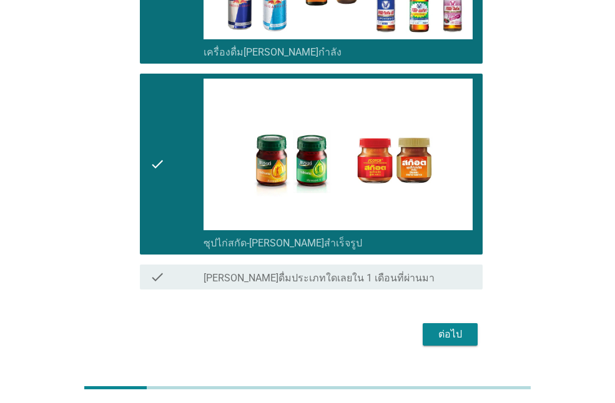
click at [447, 327] on div "ต่อไป" at bounding box center [450, 334] width 35 height 15
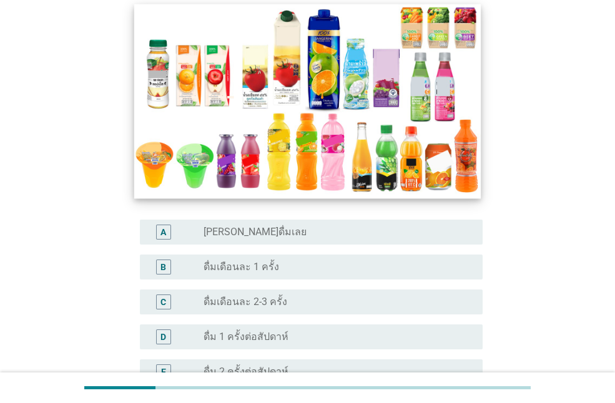
scroll to position [250, 0]
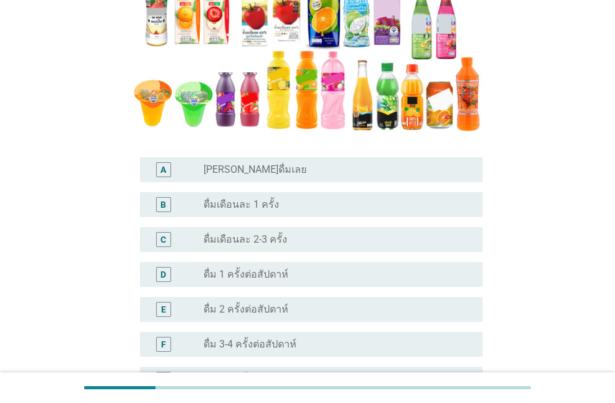
click at [259, 313] on label "ดื่ม 2 ครั้งต่อสัปดาห์" at bounding box center [246, 309] width 85 height 12
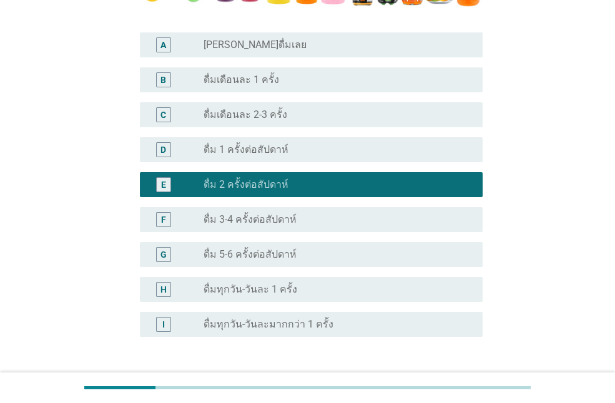
scroll to position [469, 0]
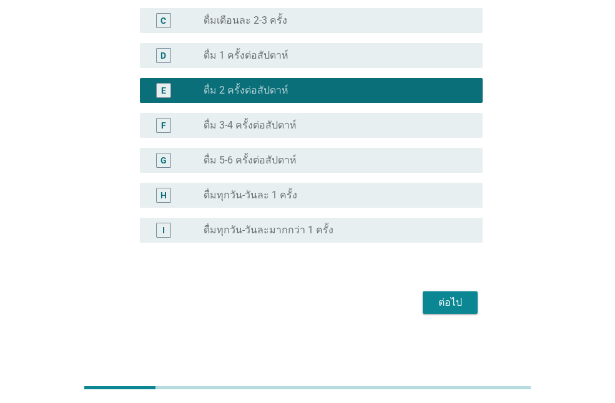
click at [443, 302] on div "ต่อไป" at bounding box center [450, 302] width 35 height 15
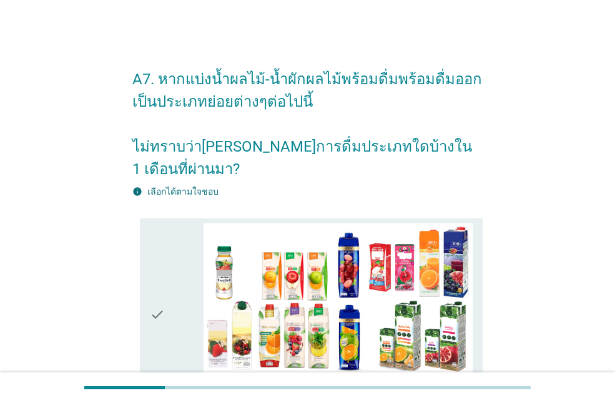
scroll to position [62, 0]
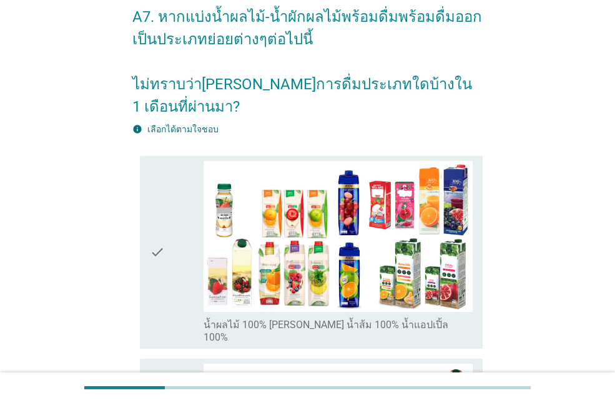
click at [174, 255] on div "check" at bounding box center [177, 252] width 54 height 183
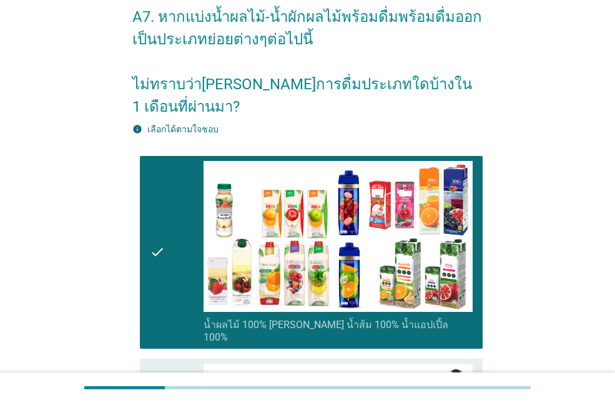
scroll to position [250, 0]
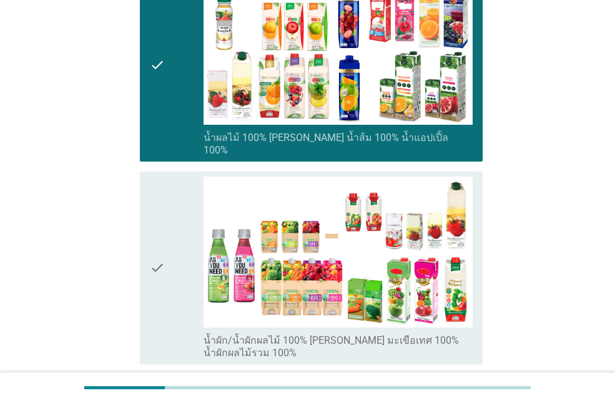
click at [174, 254] on div "check" at bounding box center [177, 268] width 54 height 183
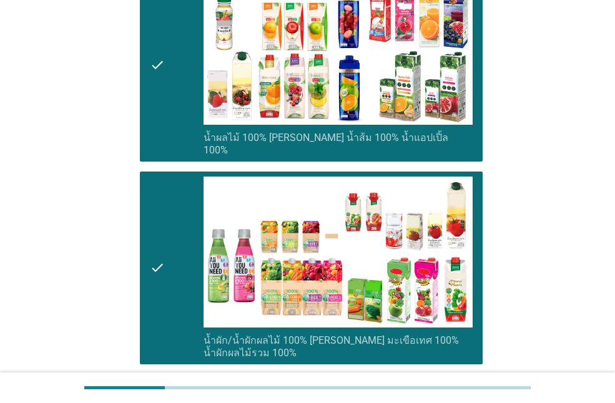
scroll to position [500, 0]
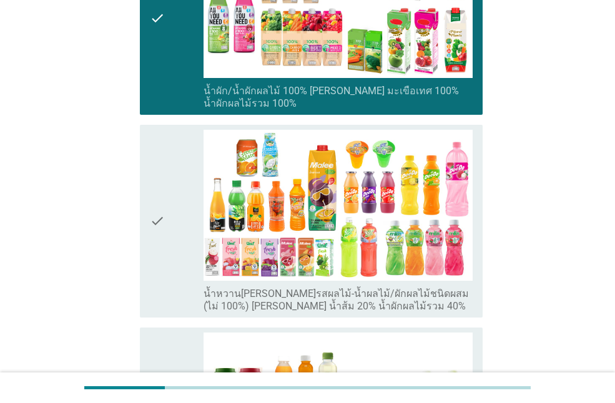
click at [160, 247] on icon "check" at bounding box center [157, 221] width 15 height 183
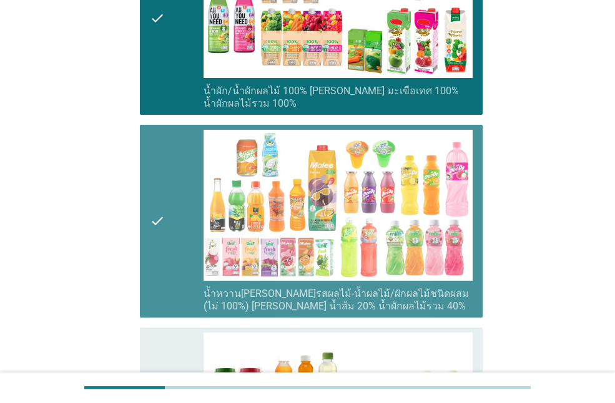
scroll to position [749, 0]
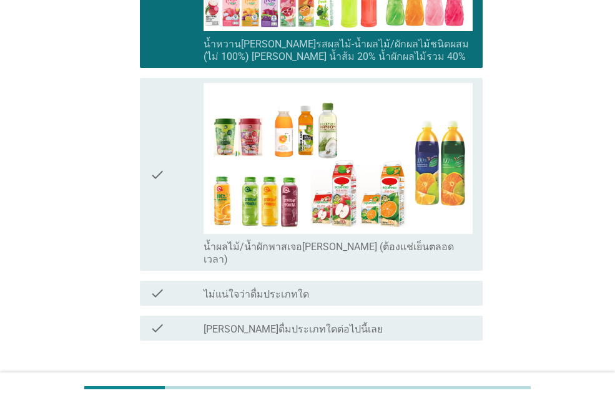
click at [157, 195] on icon "check" at bounding box center [157, 174] width 15 height 183
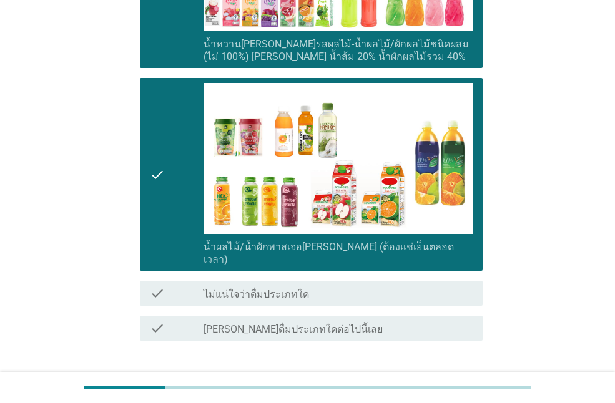
click at [453, 378] on div "ต่อไป" at bounding box center [450, 385] width 35 height 15
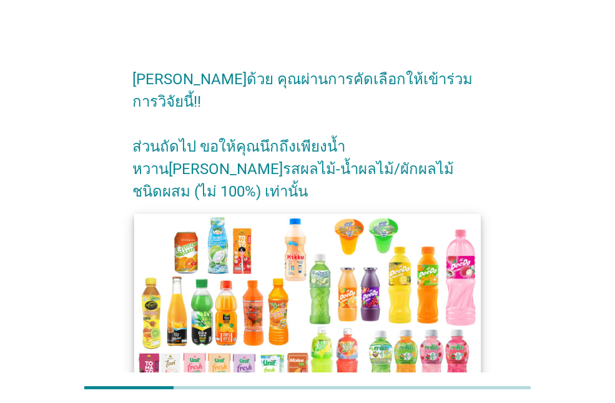
scroll to position [102, 0]
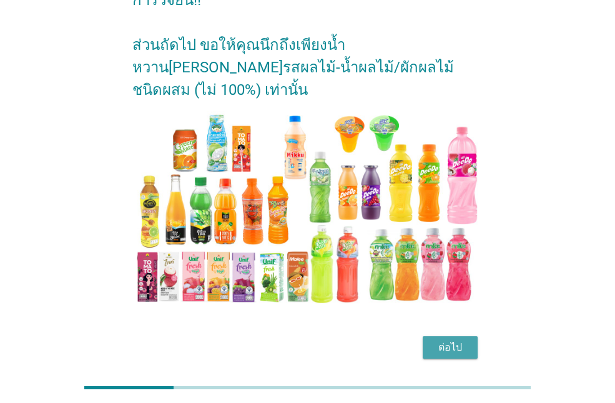
click at [440, 340] on div "ต่อไป" at bounding box center [450, 347] width 35 height 15
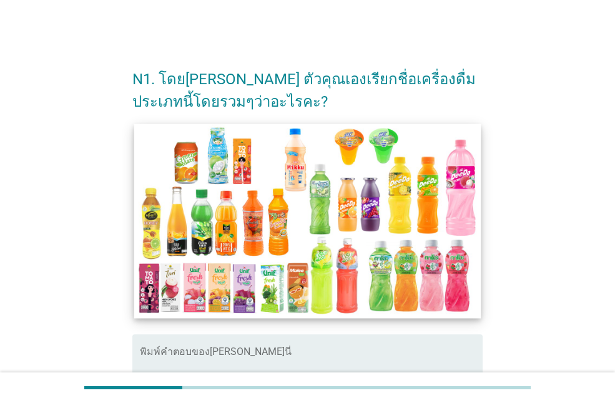
scroll to position [62, 0]
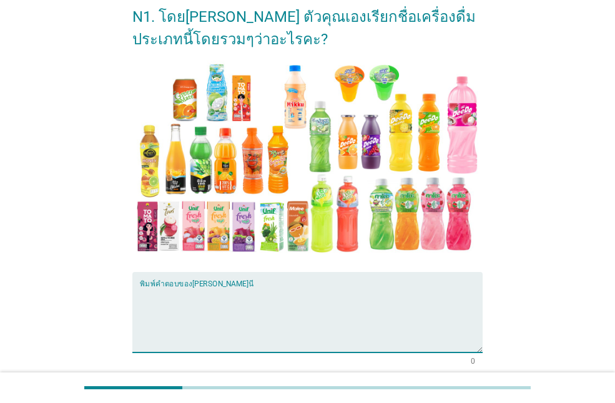
click at [210, 290] on textarea "พิมพ์คำตอบของคุณ ที่นี่" at bounding box center [311, 320] width 343 height 66
type textarea "o"
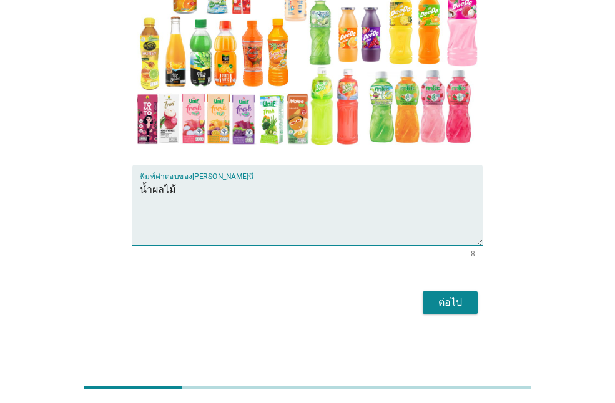
type textarea "น้ำผลไม้"
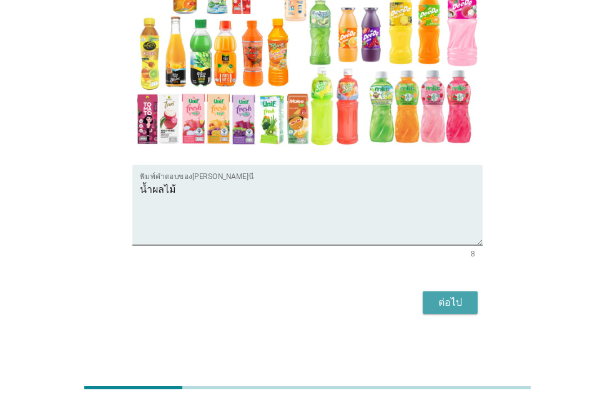
click at [455, 303] on div "ต่อไป" at bounding box center [450, 302] width 35 height 15
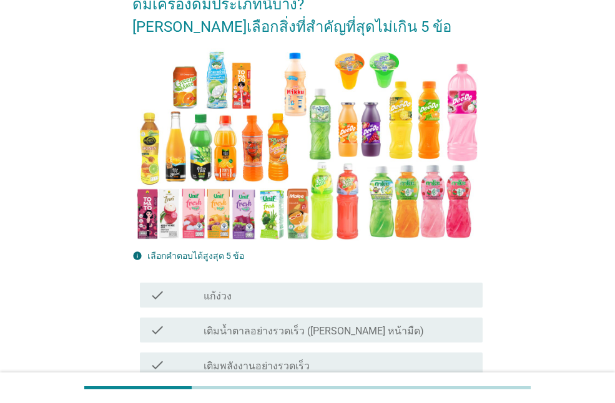
scroll to position [312, 0]
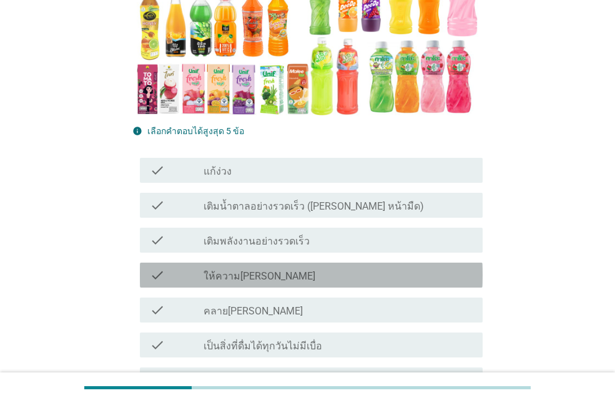
click at [239, 273] on label "ให้ความ[PERSON_NAME]" at bounding box center [260, 276] width 112 height 12
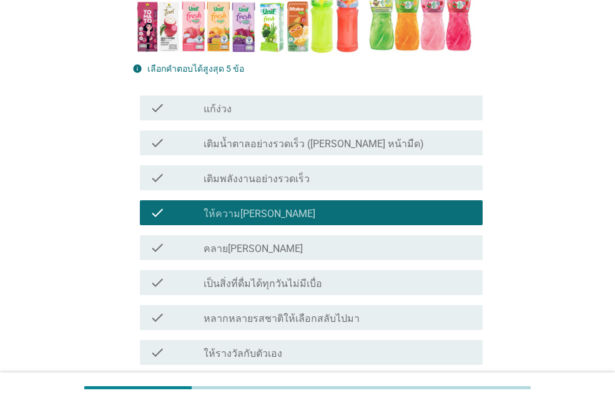
scroll to position [437, 0]
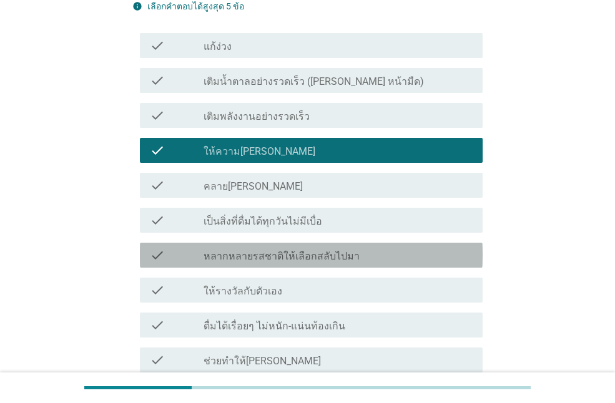
click at [270, 260] on label "หลากหลายรสชาติให้เลือกสลับไปมา" at bounding box center [282, 256] width 156 height 12
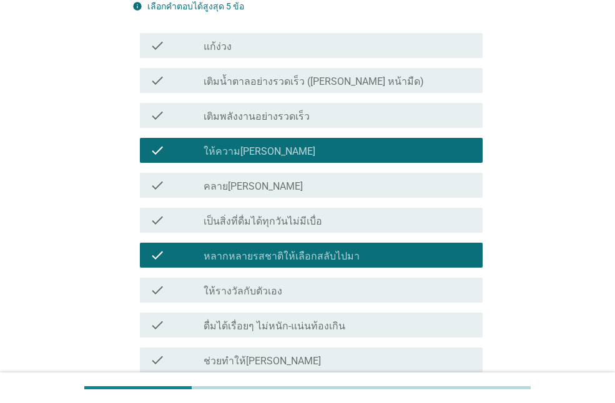
click at [260, 322] on label "ดื่มได้เรื่อยๆ ไม่หนัก-แน่นท้องเกิน" at bounding box center [275, 326] width 142 height 12
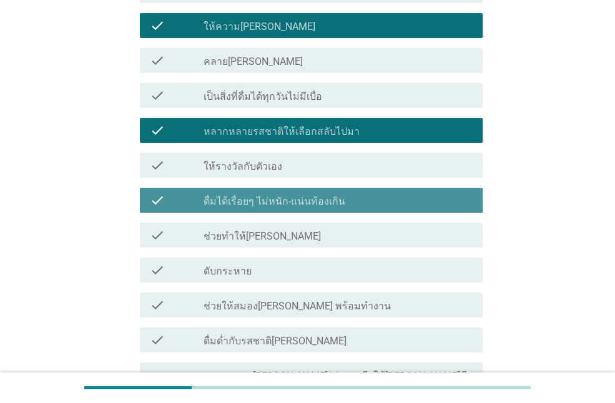
scroll to position [624, 0]
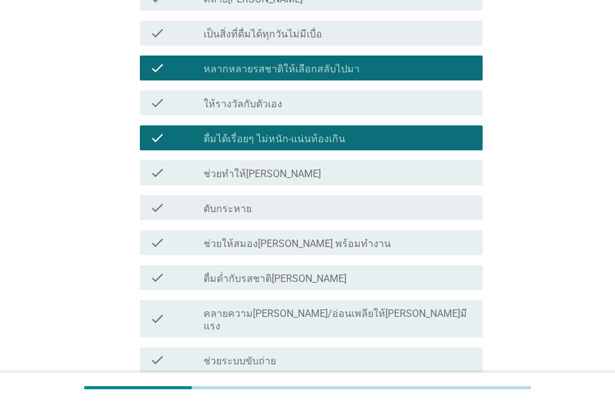
drag, startPoint x: 248, startPoint y: 205, endPoint x: 252, endPoint y: 185, distance: 20.3
click at [247, 205] on label "ดับกระหาย" at bounding box center [228, 209] width 48 height 12
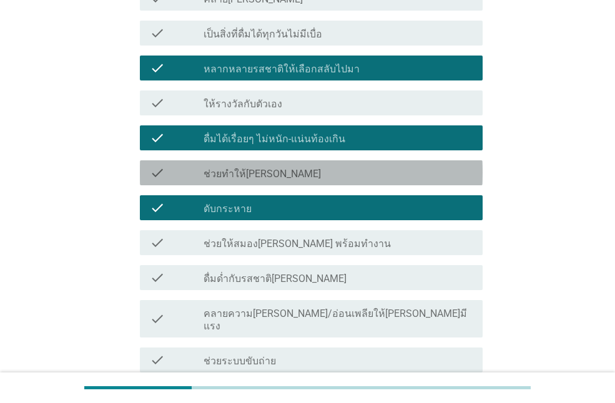
click at [255, 171] on label "ช่วยทำให้[PERSON_NAME]" at bounding box center [262, 174] width 117 height 12
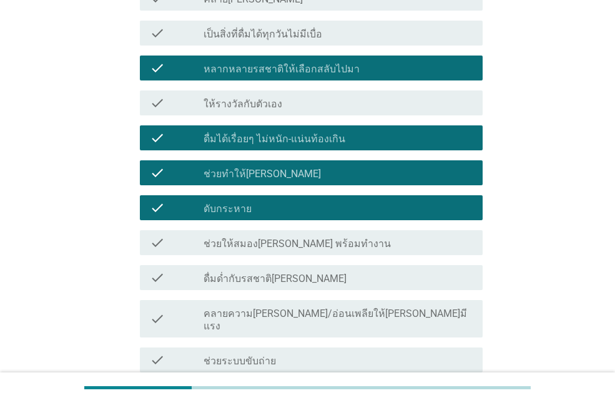
click at [263, 251] on div "check check_box_outline_blank ช่วยให้สมอง[PERSON_NAME] พร้อมทำงาน" at bounding box center [311, 242] width 343 height 25
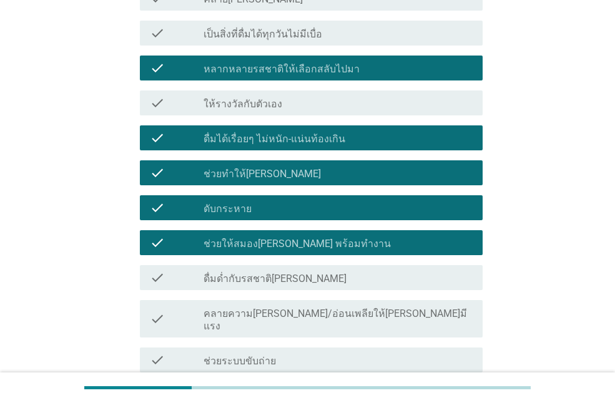
scroll to position [812, 0]
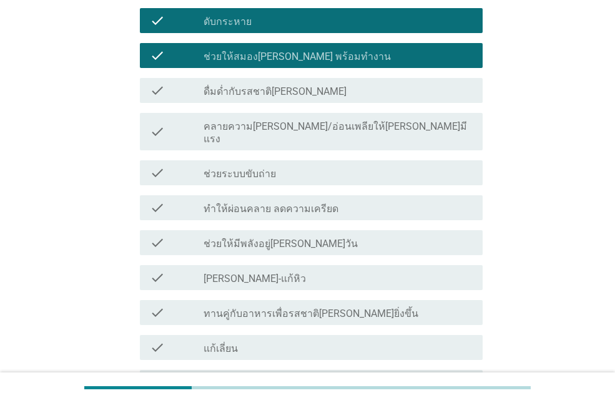
click at [252, 170] on div "check check_box_outline_blank ช่วยระบบขับถ่าย" at bounding box center [311, 172] width 343 height 25
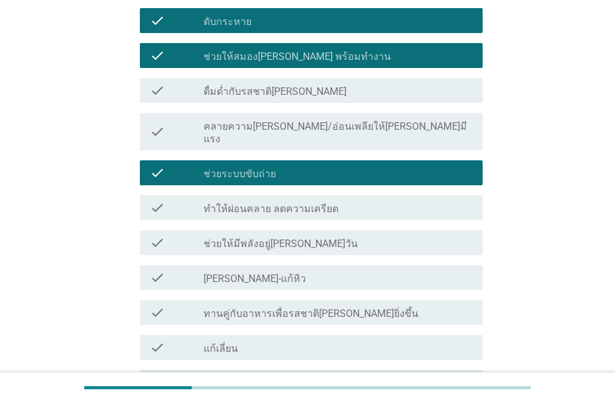
click at [233, 340] on div "check_box_outline_blank แก้เลี่ยน" at bounding box center [338, 347] width 269 height 15
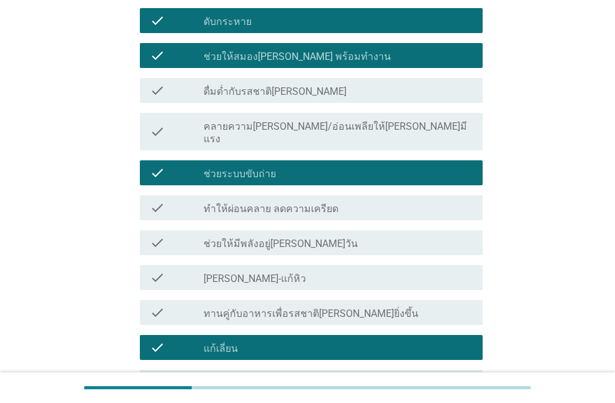
click at [244, 273] on label "[PERSON_NAME]-แก้หิว" at bounding box center [255, 279] width 102 height 12
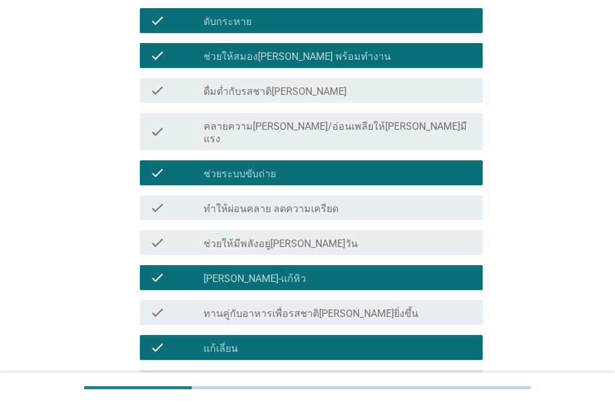
click at [273, 203] on label "ทำให้ผ่อนคลาย ลดความเครียด" at bounding box center [271, 209] width 135 height 12
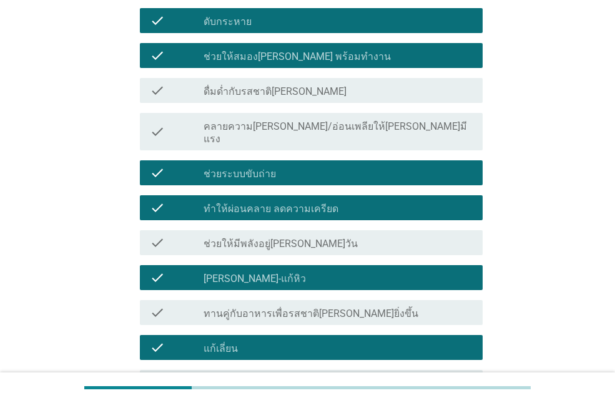
scroll to position [999, 0]
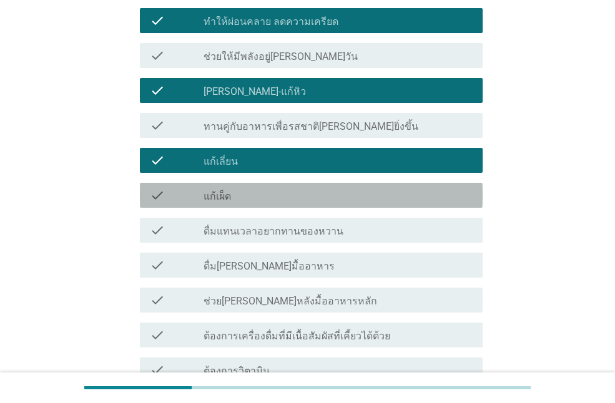
click at [264, 192] on div "check check_box_outline_blank แก้เผ็ด" at bounding box center [311, 195] width 343 height 25
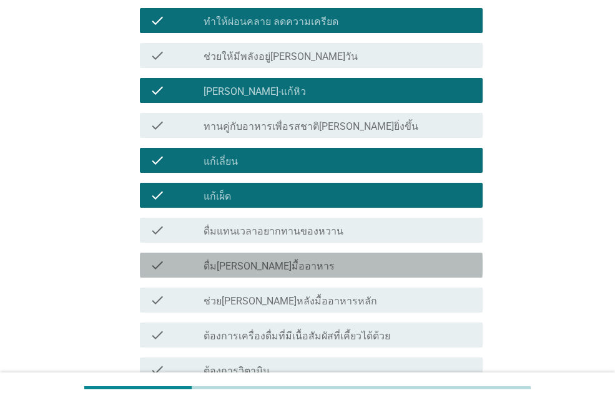
drag, startPoint x: 268, startPoint y: 248, endPoint x: 284, endPoint y: 281, distance: 36.6
click at [285, 281] on div "check check_box_outline_blank แก้ง่วง check check_box_outline_blank เติมน้ำตาลอ…" at bounding box center [307, 14] width 350 height 1096
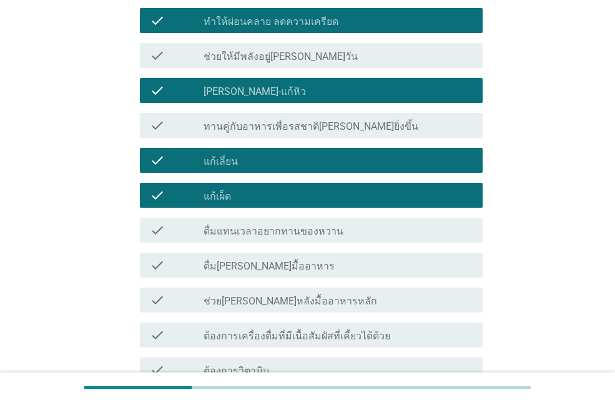
click at [284, 293] on div "check_box_outline_blank ช่วย[PERSON_NAME]หลังมื้ออาหารหลัก" at bounding box center [338, 300] width 269 height 15
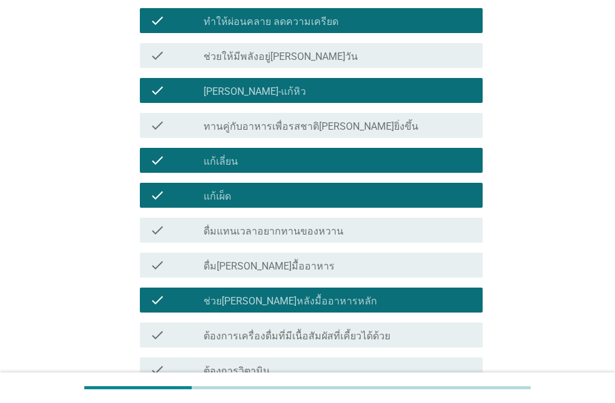
scroll to position [1124, 0]
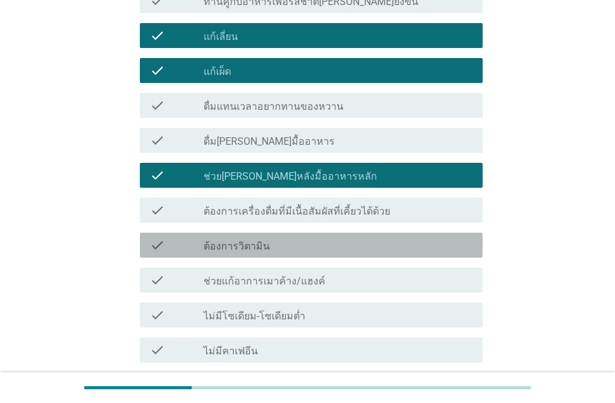
click at [261, 240] on label "ต้องการวิตามิน" at bounding box center [237, 246] width 66 height 12
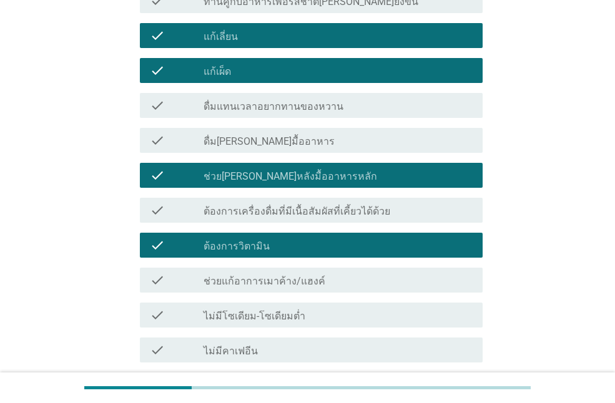
click at [255, 343] on div "check_box_outline_blank ไม่มีคาเฟอีน" at bounding box center [338, 350] width 269 height 15
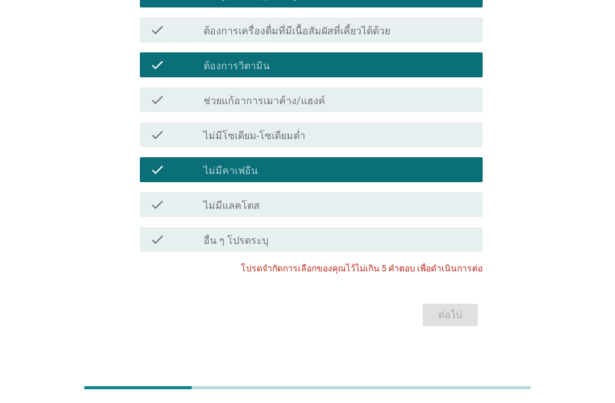
scroll to position [1179, 0]
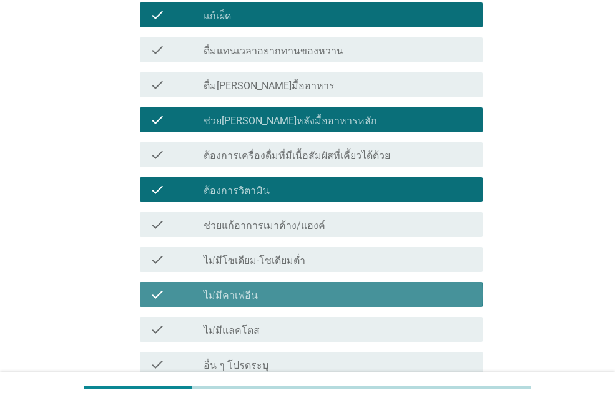
click at [262, 287] on div "check_box_outline_blank ไม่มีคาเฟอีน" at bounding box center [338, 294] width 269 height 15
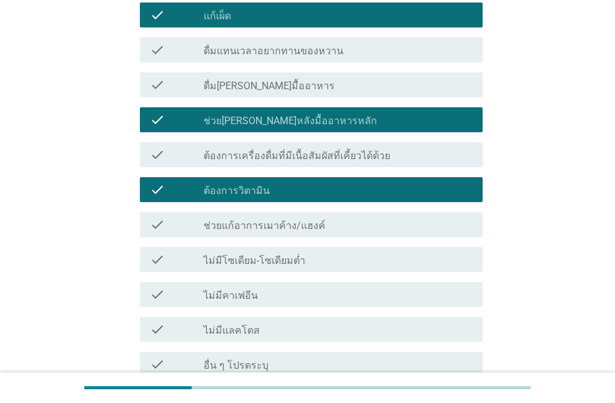
click at [245, 185] on label "ต้องการวิตามิน" at bounding box center [237, 191] width 66 height 12
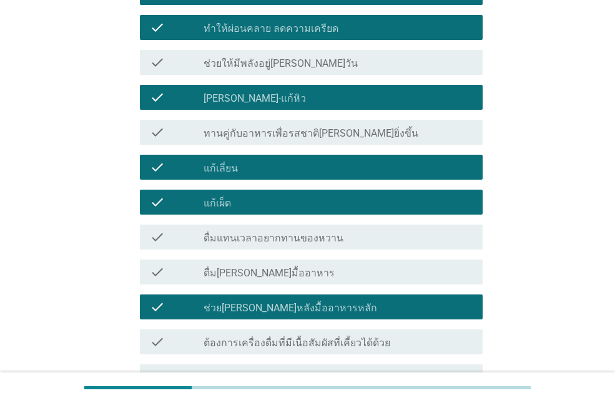
scroll to position [805, 0]
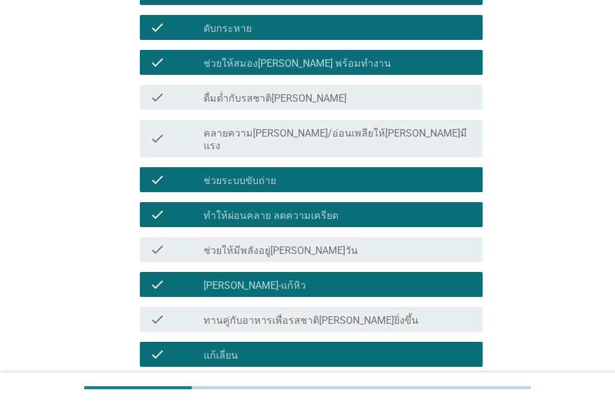
click at [246, 277] on div "check_box [PERSON_NAME]-แก้หิว" at bounding box center [338, 284] width 269 height 15
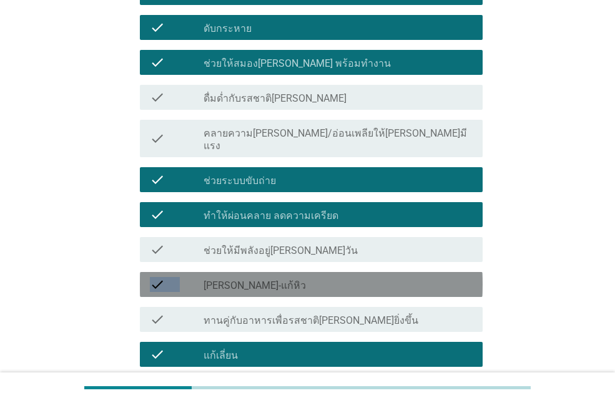
click at [246, 277] on div "check_box [PERSON_NAME]-แก้หิว" at bounding box center [338, 284] width 269 height 15
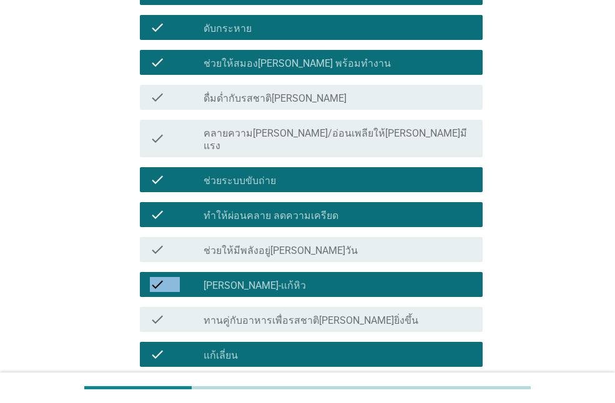
click at [257, 210] on label "ทำให้ผ่อนคลาย ลดความเครียด" at bounding box center [271, 216] width 135 height 12
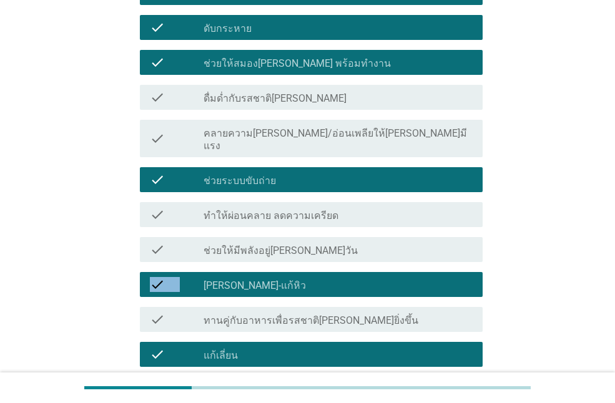
click at [255, 175] on label "ช่วยระบบขับถ่าย" at bounding box center [240, 181] width 72 height 12
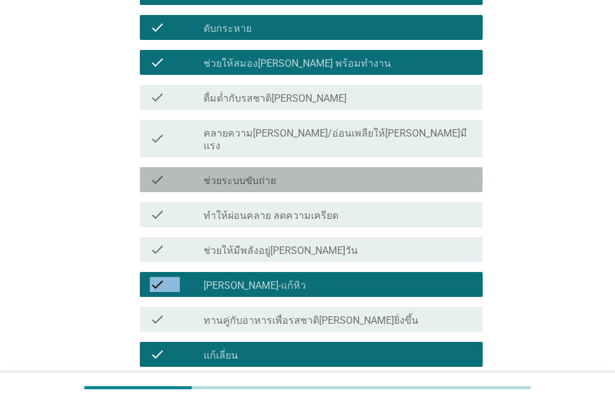
scroll to position [618, 0]
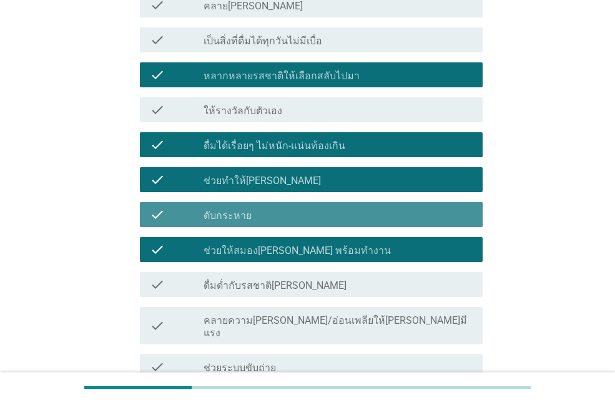
click at [235, 219] on label "ดับกระหาย" at bounding box center [228, 216] width 48 height 12
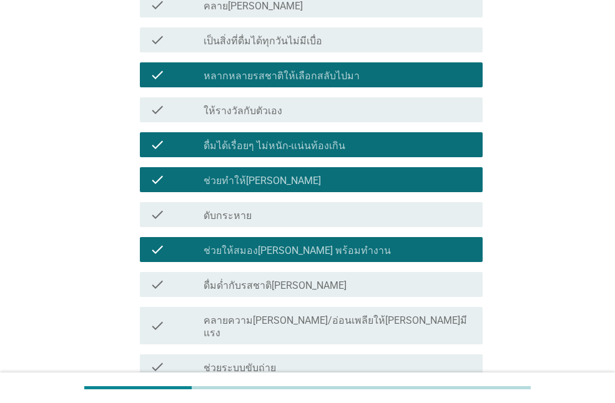
click at [249, 175] on label "ช่วยทำให้[PERSON_NAME]" at bounding box center [262, 181] width 117 height 12
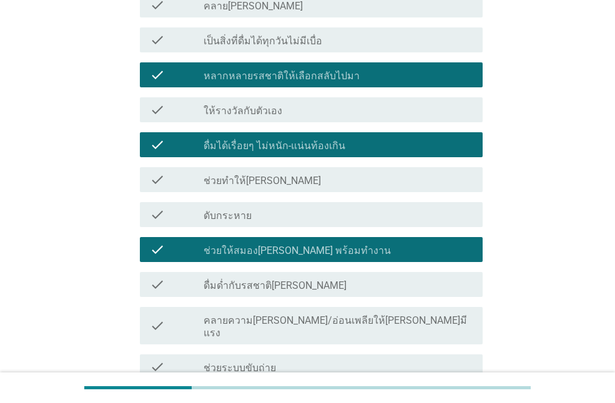
drag, startPoint x: 263, startPoint y: 143, endPoint x: 425, endPoint y: 240, distance: 188.5
click at [263, 142] on label "ดื่มได้เรื่อยๆ ไม่หนัก-แน่นท้องเกิน" at bounding box center [275, 146] width 142 height 12
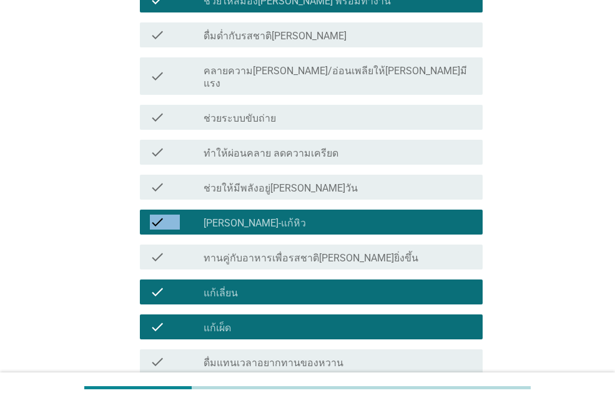
scroll to position [930, 0]
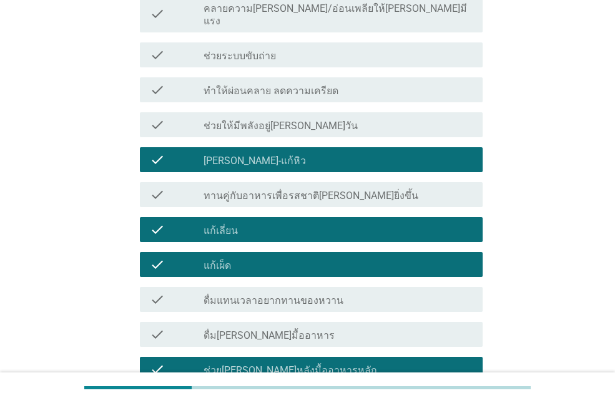
click at [250, 223] on div "check_box_outline_blank แก้เลี่ยน" at bounding box center [338, 229] width 269 height 15
click at [250, 224] on div "check_box_outline_blank แก้เลี่ยน" at bounding box center [338, 229] width 269 height 15
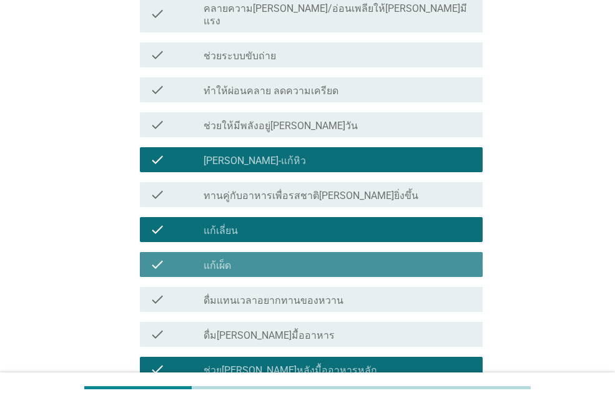
click at [245, 257] on div "check_box_outline_blank แก้เผ็ด" at bounding box center [338, 264] width 269 height 15
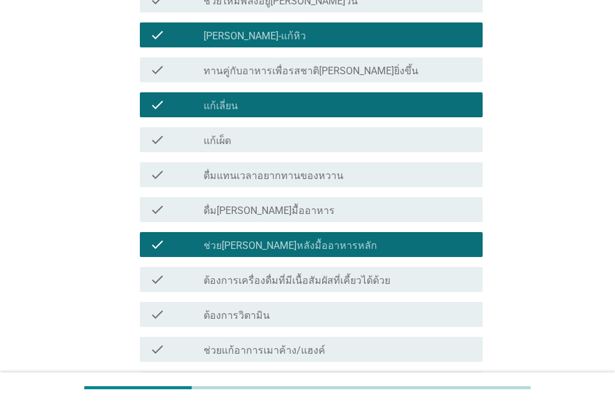
click at [235, 100] on label "แก้เลี่ยน" at bounding box center [221, 106] width 34 height 12
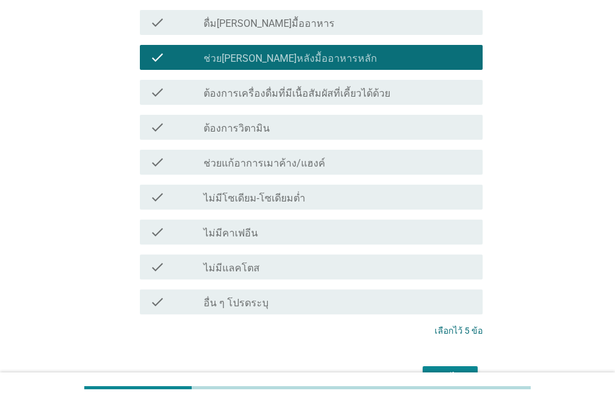
scroll to position [1304, 0]
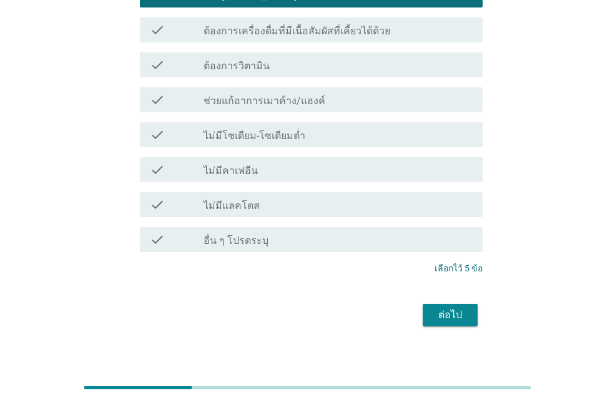
click at [446, 308] on div "ต่อไป" at bounding box center [450, 315] width 35 height 15
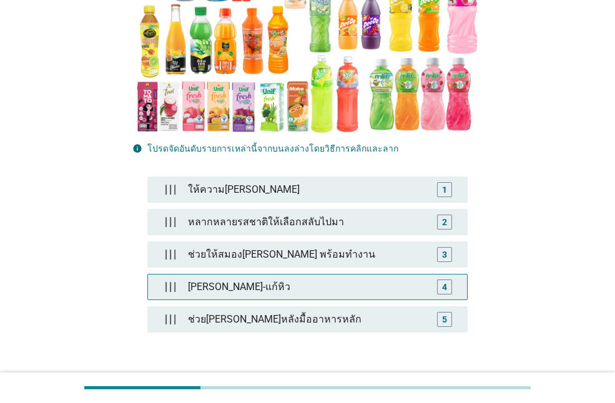
scroll to position [312, 0]
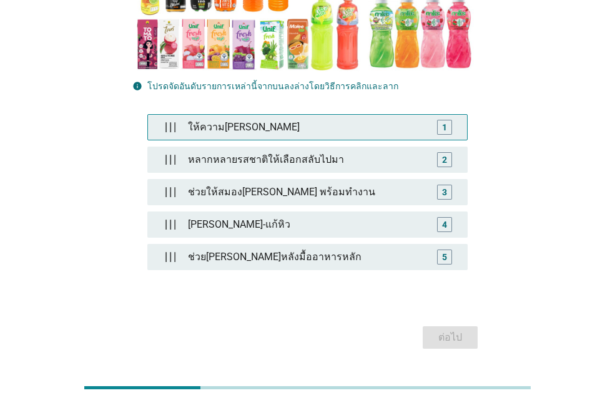
click at [444, 121] on div "1" at bounding box center [444, 127] width 5 height 13
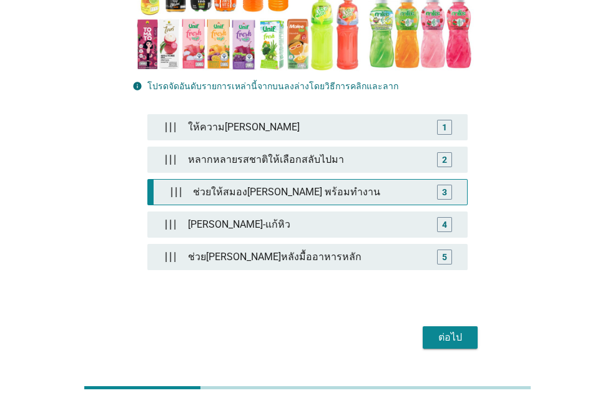
click at [210, 180] on div "ช่วยให้สมอง[PERSON_NAME] พร้อมทำงาน" at bounding box center [310, 192] width 244 height 25
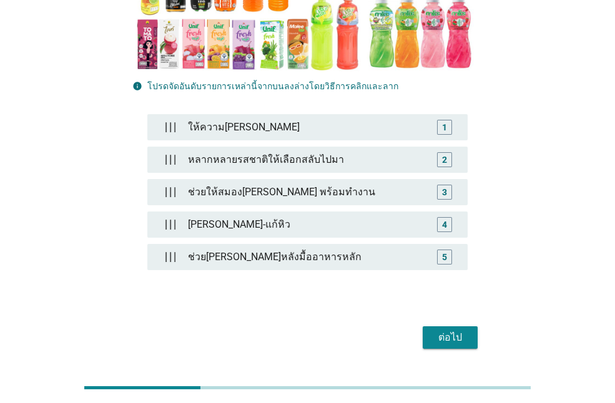
click at [458, 330] on div "ต่อไป" at bounding box center [450, 337] width 35 height 15
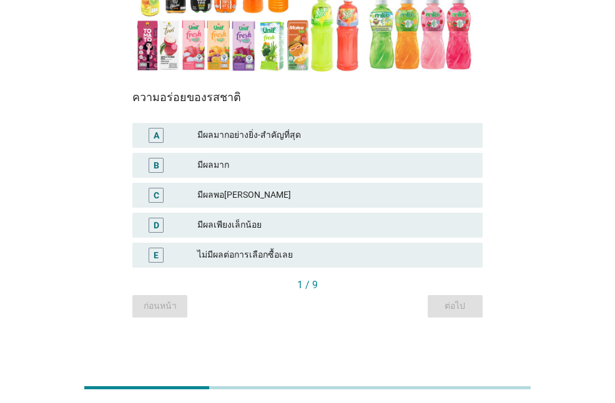
scroll to position [204, 0]
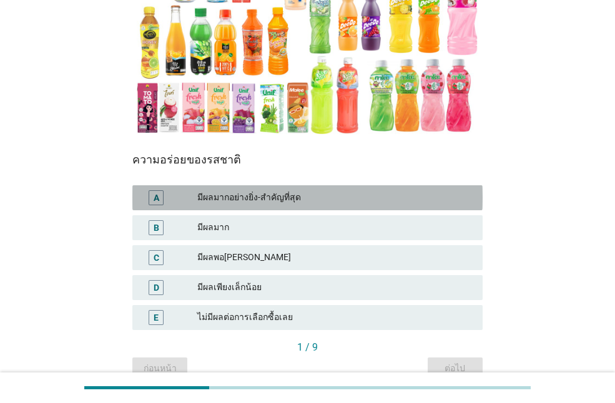
click at [244, 192] on div "มีผลมากอย่างยิ่ง-สำคัญที่สุด" at bounding box center [334, 197] width 275 height 15
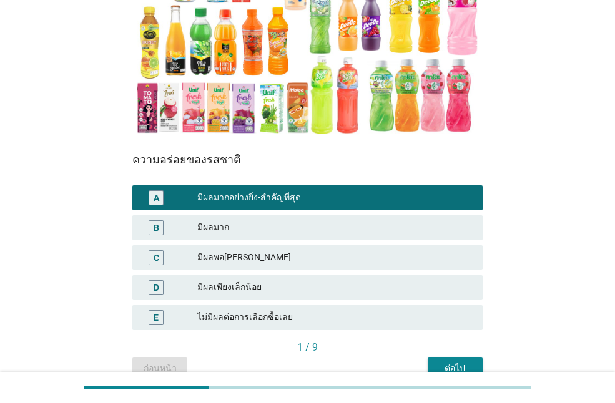
scroll to position [266, 0]
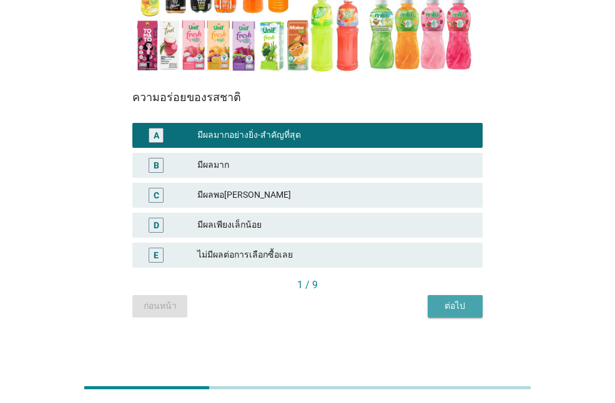
click at [460, 308] on div "ต่อไป" at bounding box center [455, 306] width 35 height 13
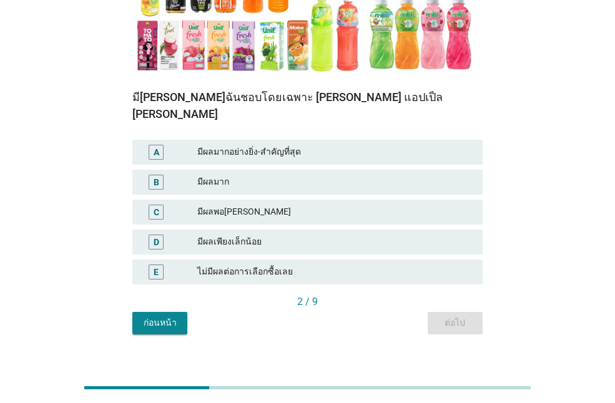
click at [227, 145] on div "มีผลมากอย่างยิ่ง-สำคัญที่สุด" at bounding box center [334, 152] width 275 height 15
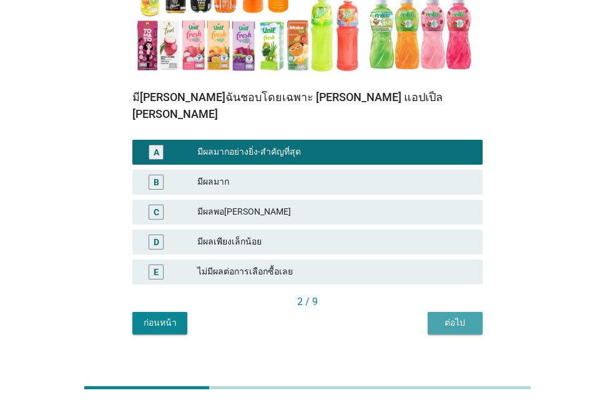
click at [453, 317] on div "ต่อไป" at bounding box center [455, 323] width 35 height 13
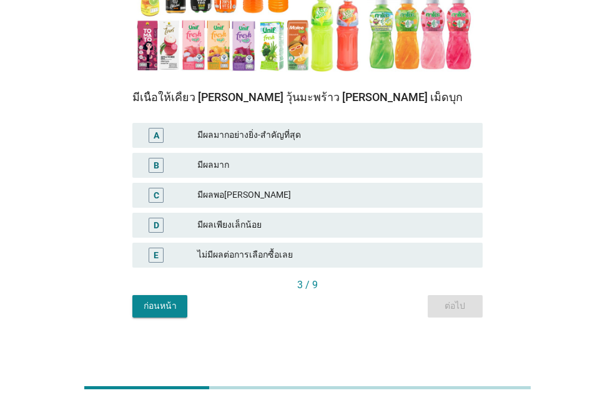
click at [242, 122] on div "A มีผลมากอย่างยิ่ง-สำคัญที่สุด" at bounding box center [307, 136] width 355 height 30
click at [272, 136] on div "มีผลมากอย่างยิ่ง-สำคัญที่สุด" at bounding box center [334, 135] width 275 height 15
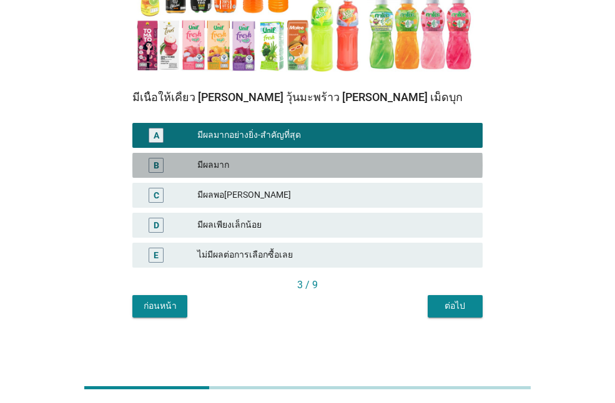
click at [272, 175] on div "B มีผลมาก" at bounding box center [307, 165] width 350 height 25
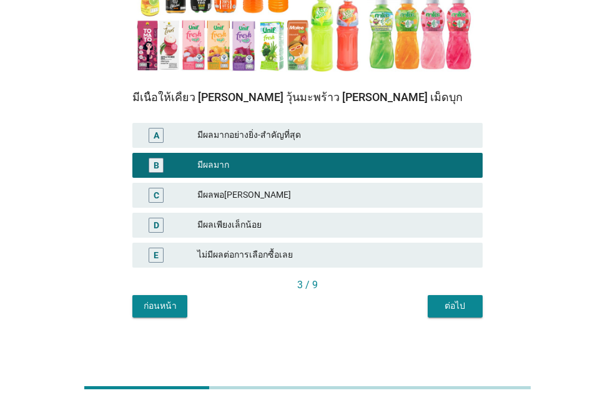
click at [459, 299] on button "ต่อไป" at bounding box center [455, 306] width 55 height 22
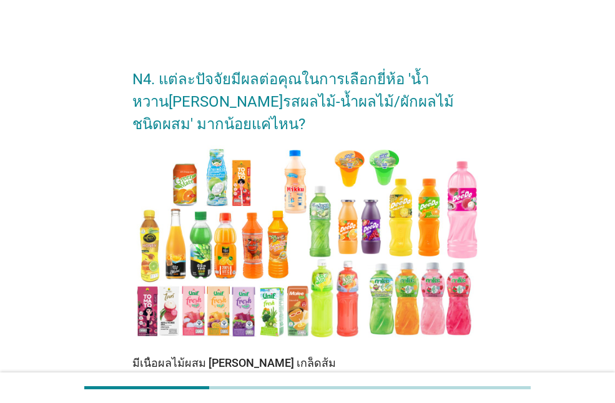
scroll to position [250, 0]
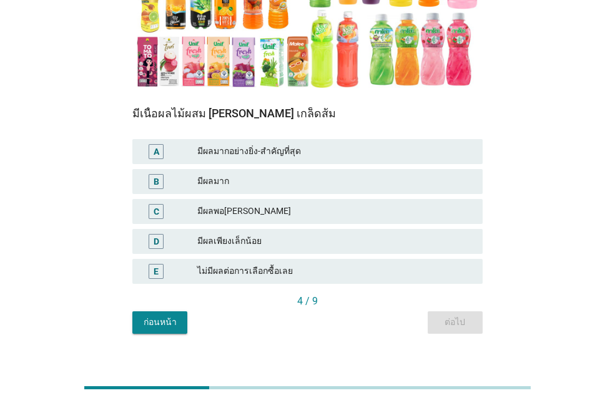
click at [239, 154] on div "มีผลมากอย่างยิ่ง-สำคัญที่สุด" at bounding box center [334, 151] width 275 height 15
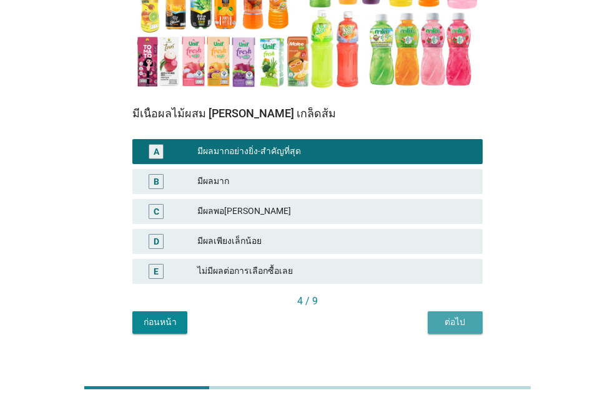
click at [465, 318] on div "ต่อไป" at bounding box center [455, 322] width 35 height 13
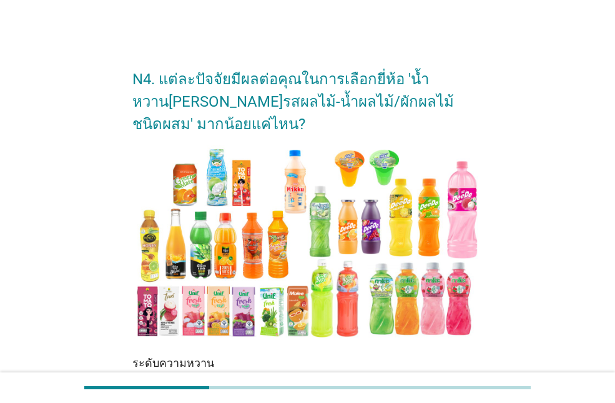
scroll to position [187, 0]
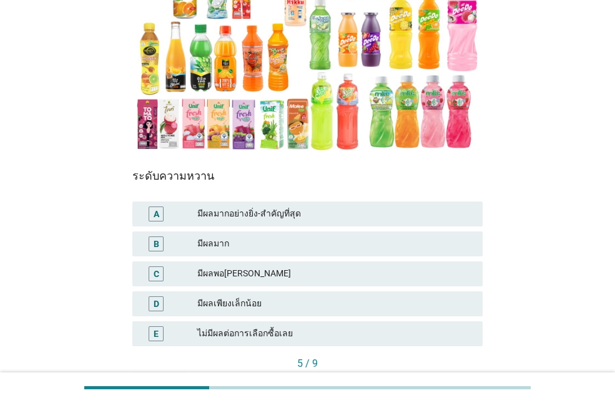
click at [250, 220] on div "มีผลมากอย่างยิ่ง-สำคัญที่สุด" at bounding box center [334, 214] width 275 height 15
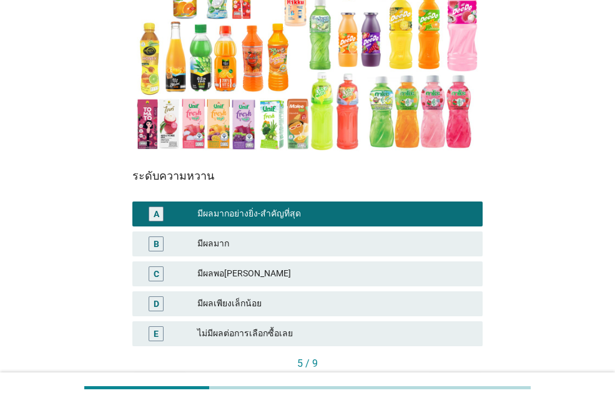
scroll to position [266, 0]
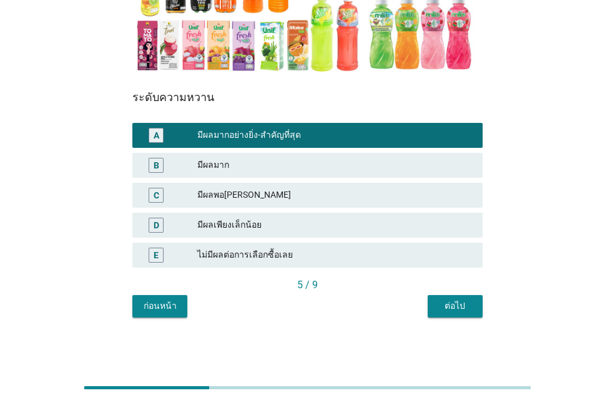
click at [465, 307] on div "ต่อไป" at bounding box center [455, 306] width 35 height 13
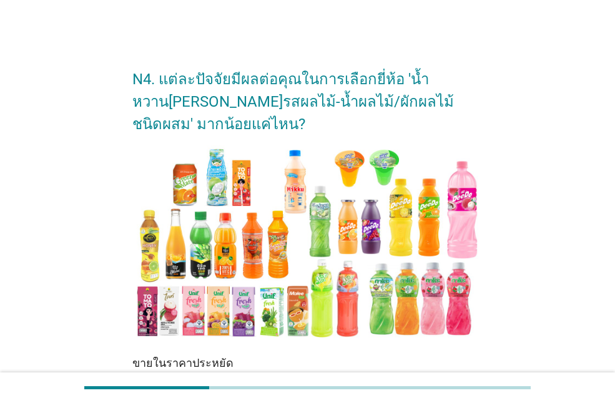
scroll to position [250, 0]
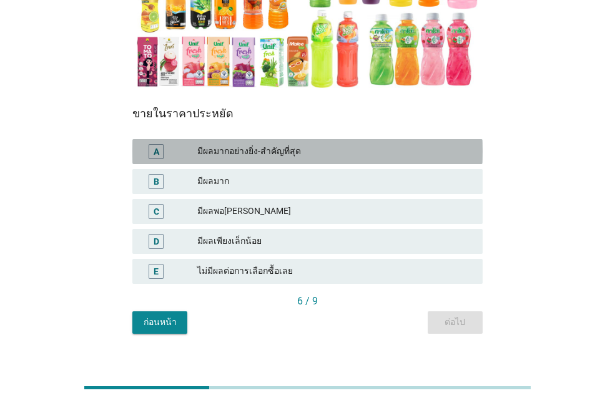
click at [257, 157] on div "มีผลมากอย่างยิ่ง-สำคัญที่สุด" at bounding box center [334, 151] width 275 height 15
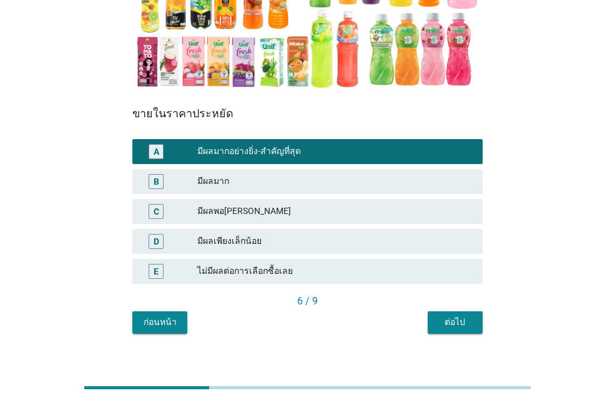
click at [449, 320] on div "ต่อไป" at bounding box center [455, 322] width 35 height 13
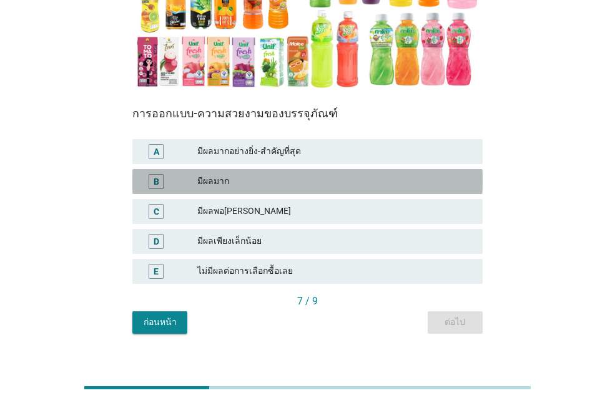
click at [233, 177] on div "มีผลมาก" at bounding box center [334, 181] width 275 height 15
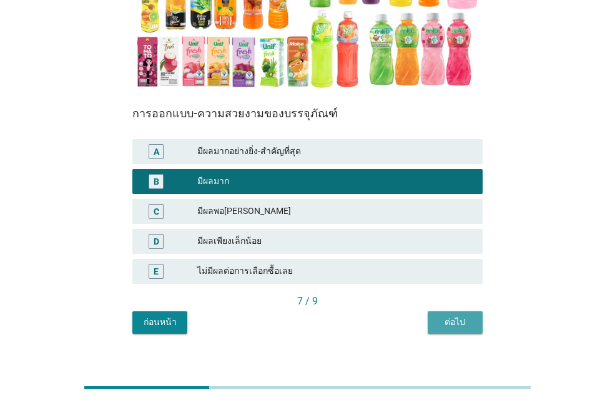
click at [453, 325] on div "ต่อไป" at bounding box center [455, 322] width 35 height 13
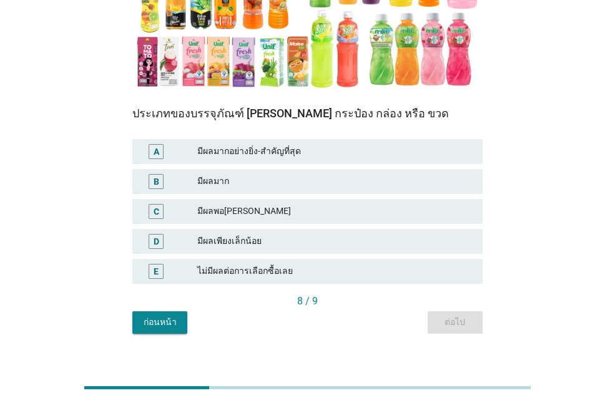
drag, startPoint x: 244, startPoint y: 206, endPoint x: 428, endPoint y: 238, distance: 187.5
click at [244, 207] on div "มีผลพอ[PERSON_NAME]" at bounding box center [334, 211] width 275 height 15
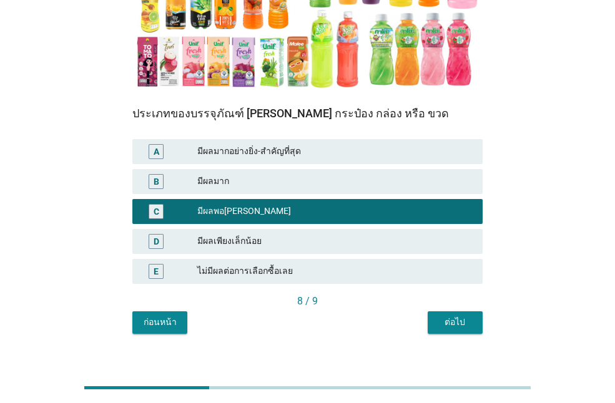
click at [443, 323] on div "ต่อไป" at bounding box center [455, 322] width 35 height 13
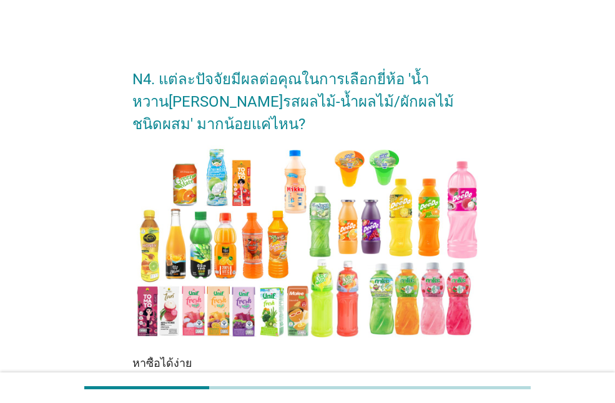
scroll to position [266, 0]
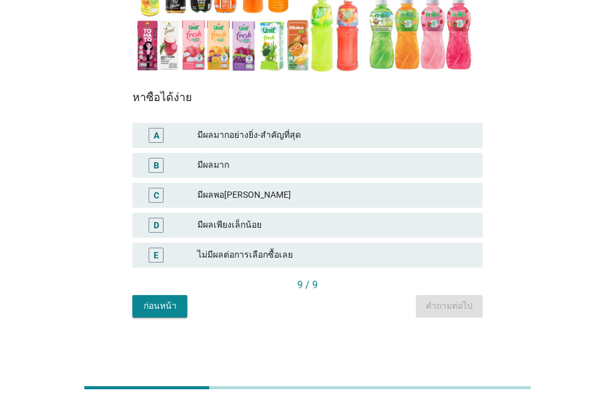
drag, startPoint x: 238, startPoint y: 166, endPoint x: 382, endPoint y: 202, distance: 148.0
click at [238, 167] on div "มีผลมาก" at bounding box center [334, 165] width 275 height 15
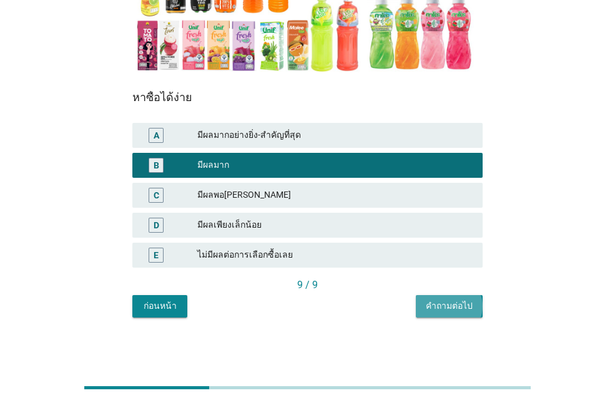
click at [439, 305] on div "คำถามต่อไป" at bounding box center [449, 306] width 47 height 13
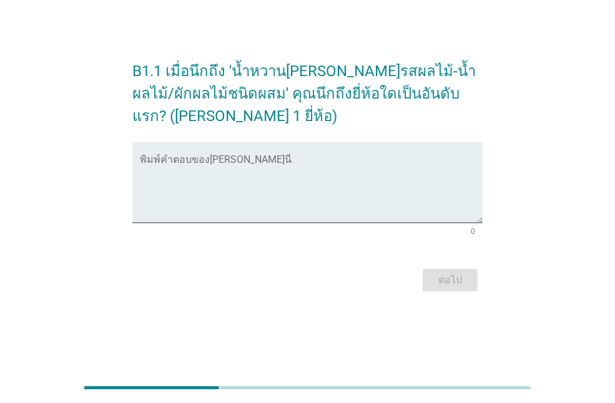
scroll to position [0, 0]
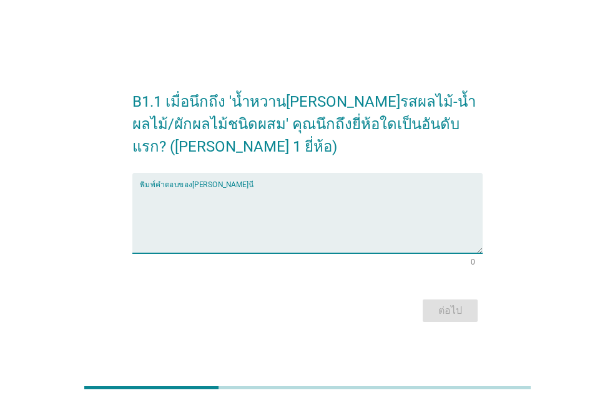
click at [245, 237] on textarea "พิมพ์คำตอบของคุณ ที่นี่" at bounding box center [311, 221] width 343 height 66
type textarea "TIPCO"
click at [463, 318] on div "ต่อไป" at bounding box center [450, 310] width 35 height 15
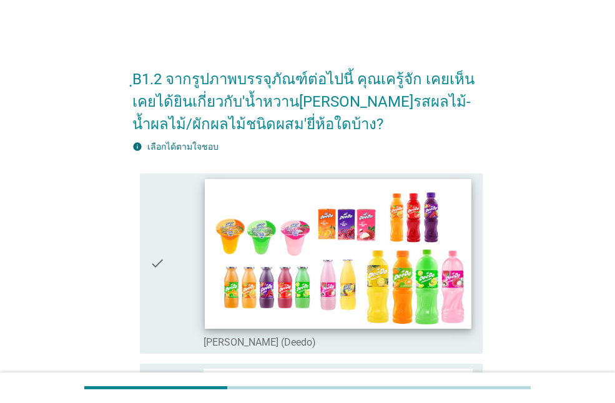
scroll to position [187, 0]
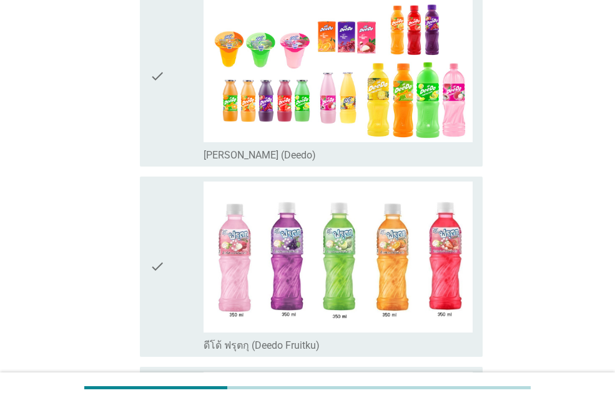
click at [177, 136] on div "check" at bounding box center [177, 76] width 54 height 170
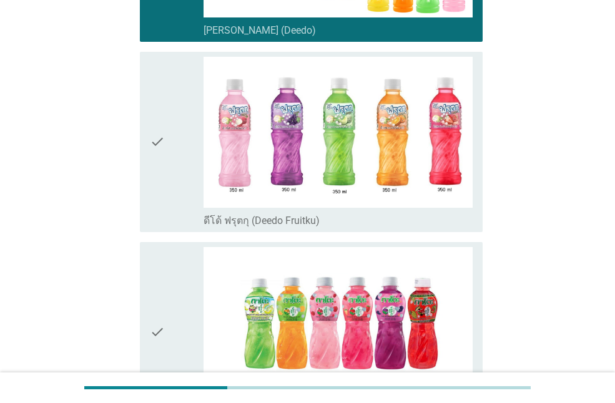
scroll to position [375, 0]
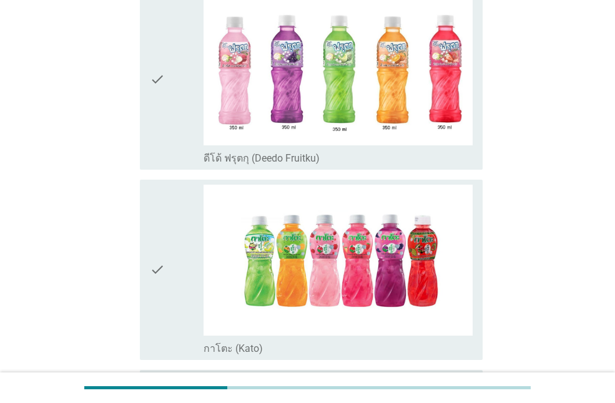
click at [168, 245] on div "check" at bounding box center [177, 270] width 54 height 170
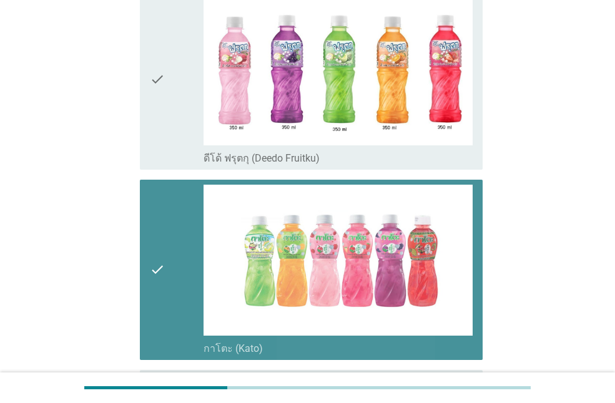
scroll to position [562, 0]
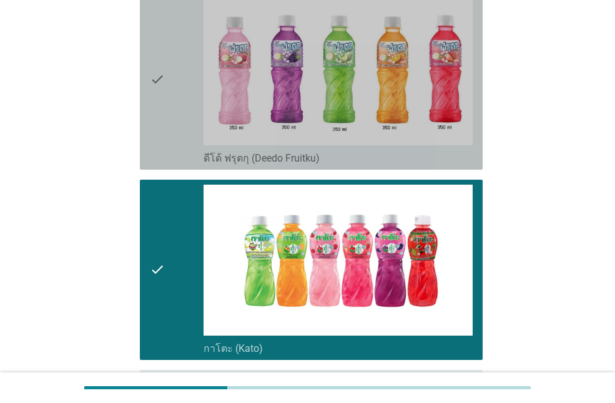
click at [155, 109] on icon "check" at bounding box center [157, 79] width 15 height 170
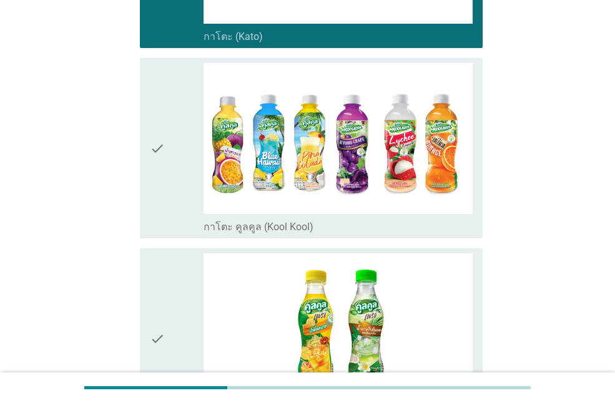
scroll to position [874, 0]
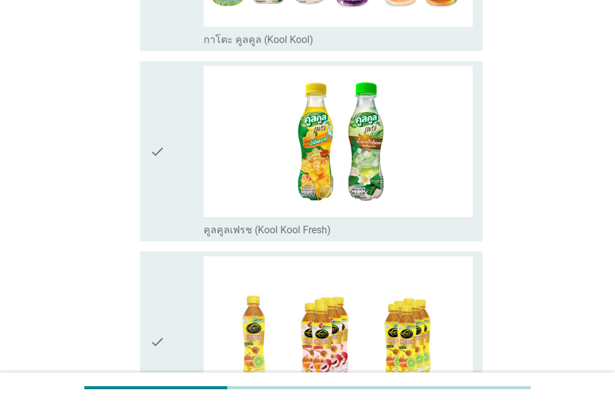
click at [169, 214] on div "check" at bounding box center [177, 151] width 54 height 170
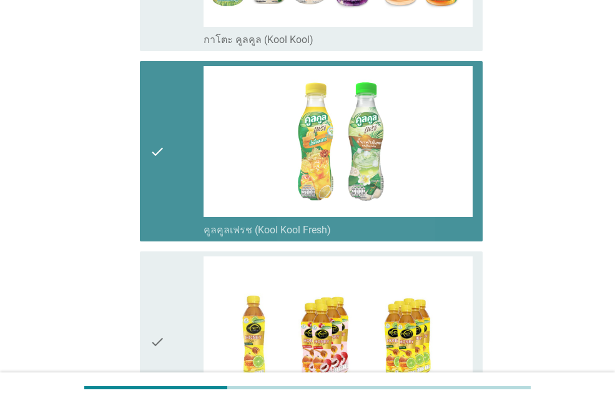
scroll to position [1061, 0]
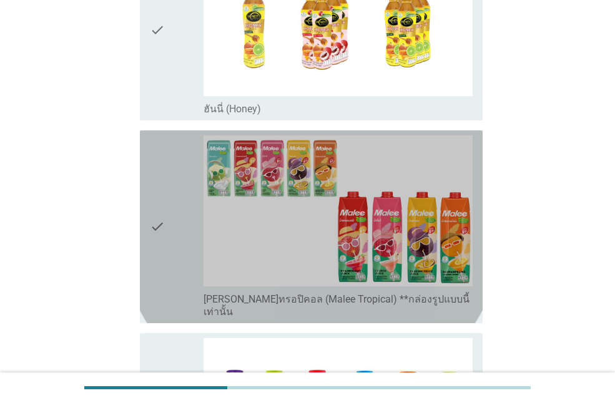
click at [163, 219] on icon "check" at bounding box center [157, 226] width 15 height 183
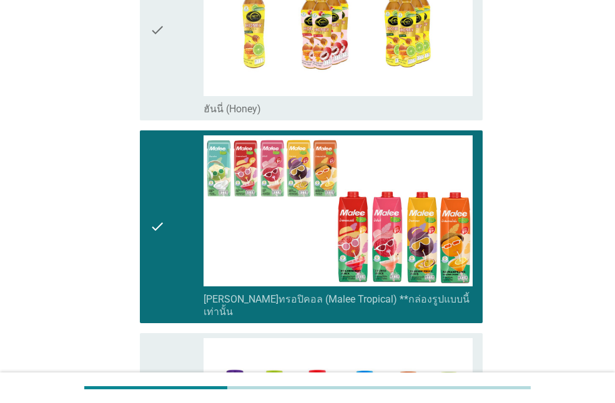
scroll to position [1374, 0]
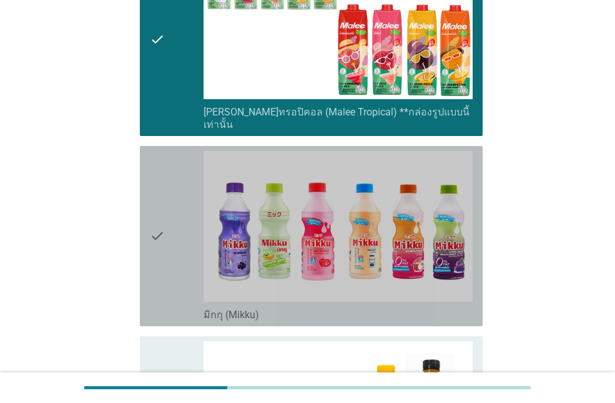
click at [167, 243] on div "check" at bounding box center [177, 236] width 54 height 170
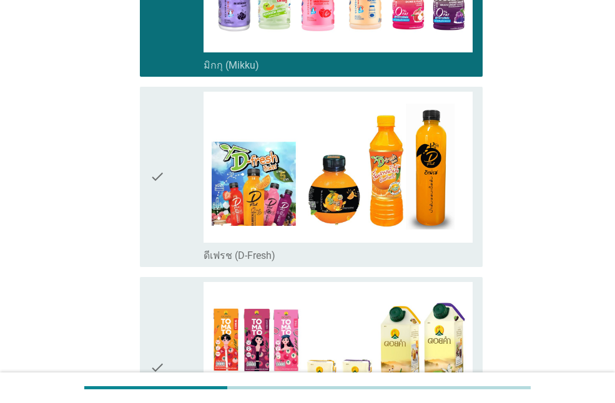
click at [164, 213] on icon "check" at bounding box center [157, 177] width 15 height 170
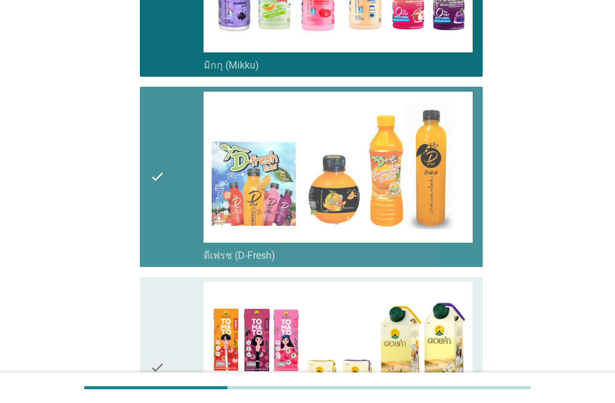
scroll to position [1811, 0]
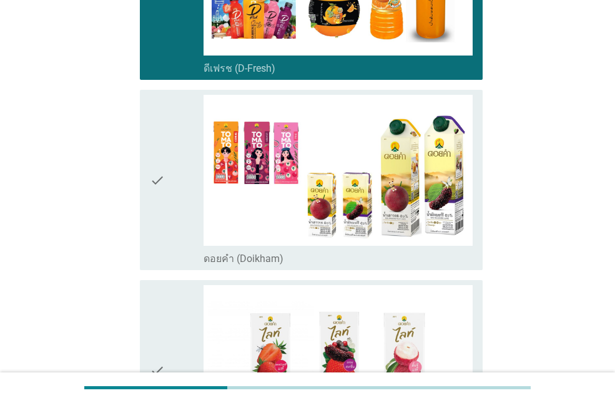
click at [155, 223] on icon "check" at bounding box center [157, 180] width 15 height 170
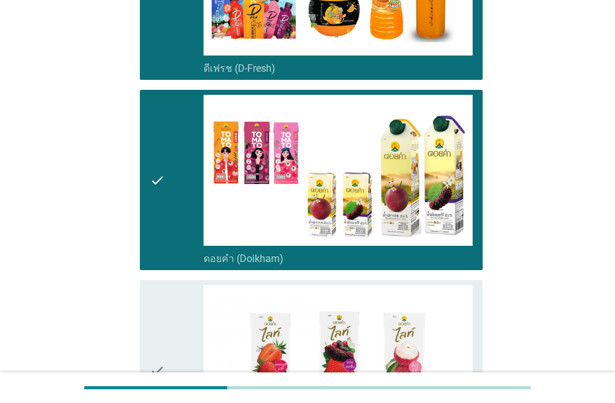
scroll to position [1998, 0]
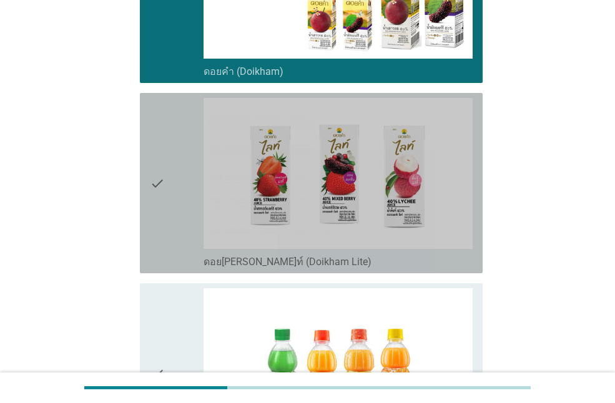
click at [159, 221] on icon "check" at bounding box center [157, 183] width 15 height 170
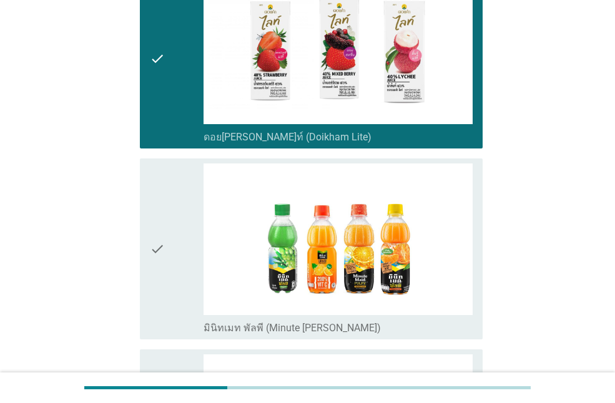
scroll to position [2185, 0]
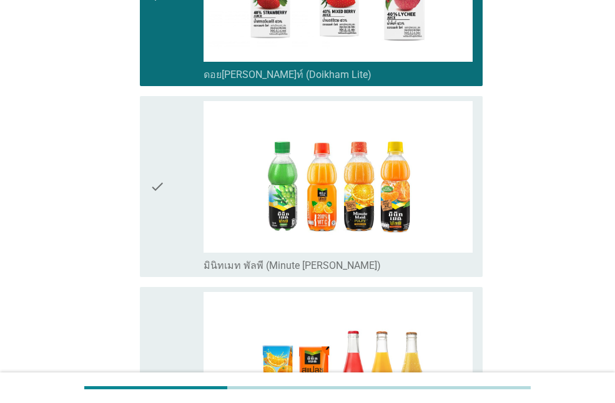
click at [159, 220] on icon "check" at bounding box center [157, 186] width 15 height 170
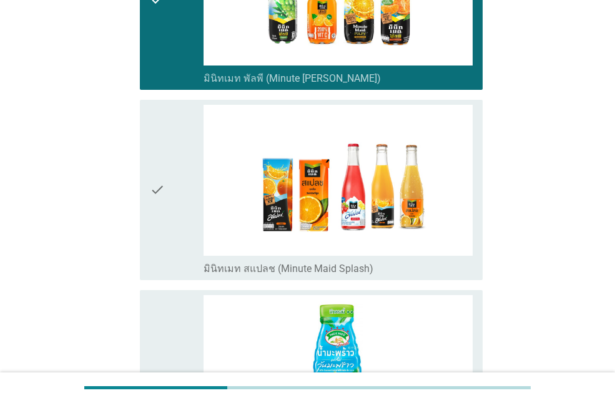
click at [157, 227] on icon "check" at bounding box center [157, 190] width 15 height 170
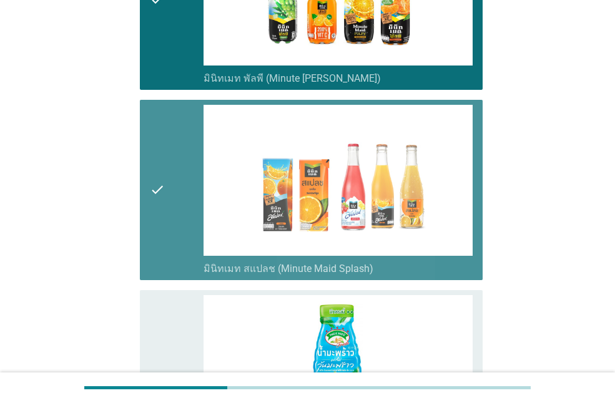
scroll to position [2560, 0]
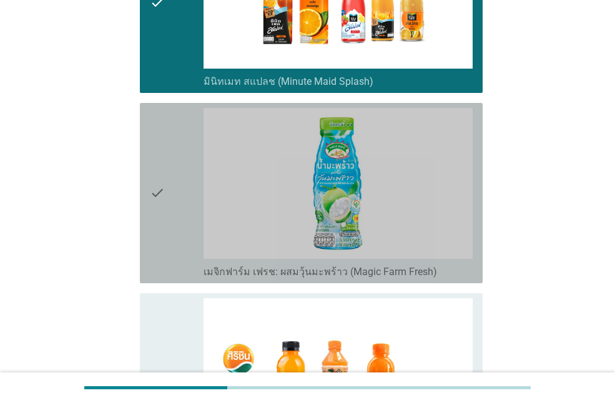
click at [160, 229] on icon "check" at bounding box center [157, 193] width 15 height 170
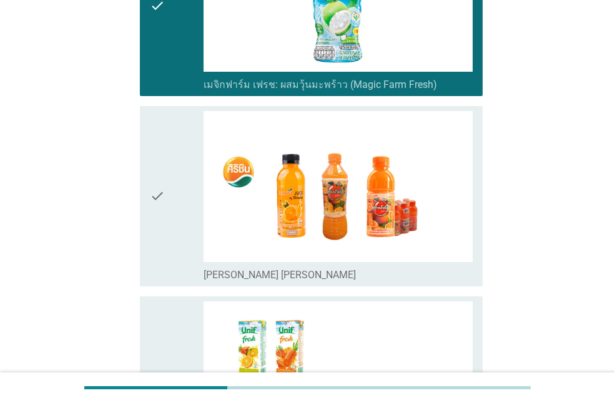
scroll to position [2810, 0]
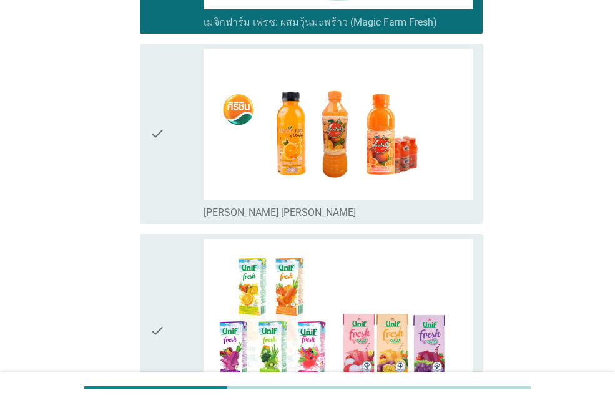
click at [172, 168] on div "check" at bounding box center [177, 134] width 54 height 170
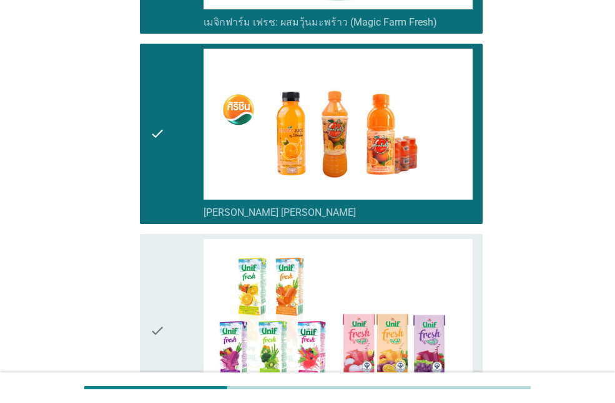
scroll to position [2997, 0]
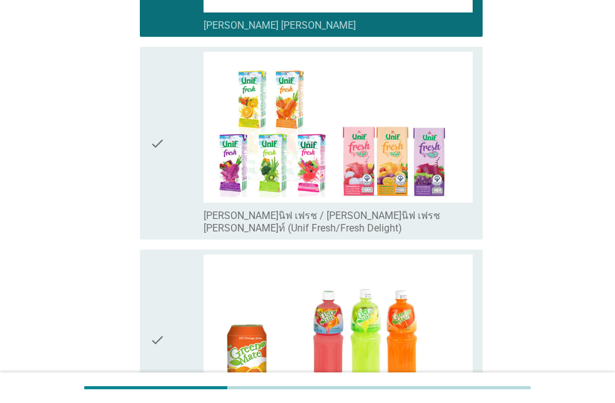
click at [177, 181] on div "check" at bounding box center [177, 143] width 54 height 183
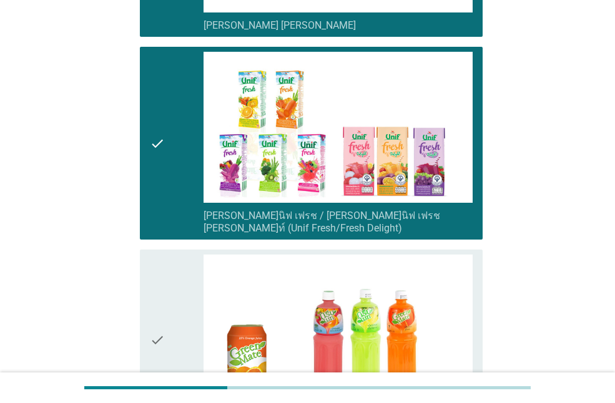
click at [175, 295] on div "check" at bounding box center [177, 340] width 54 height 170
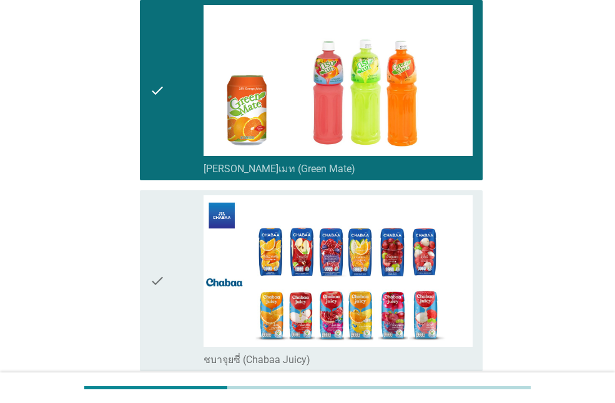
scroll to position [3371, 0]
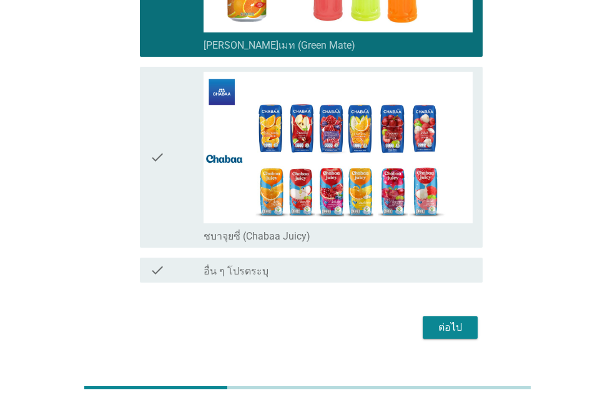
click at [173, 145] on div "check" at bounding box center [177, 157] width 54 height 170
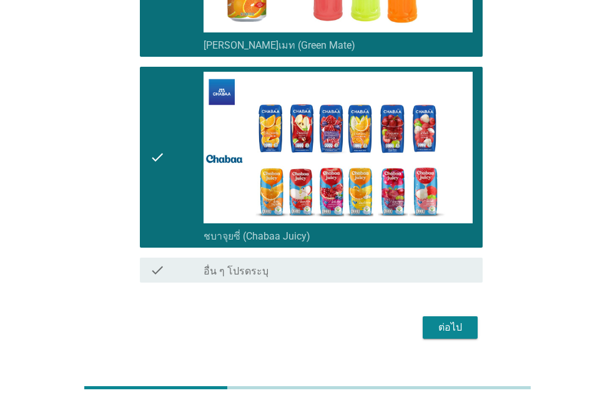
click at [443, 320] on div "ต่อไป" at bounding box center [450, 327] width 35 height 15
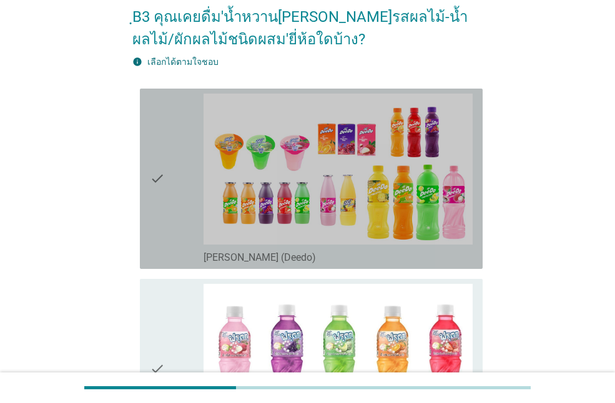
click at [175, 232] on div "check" at bounding box center [177, 179] width 54 height 170
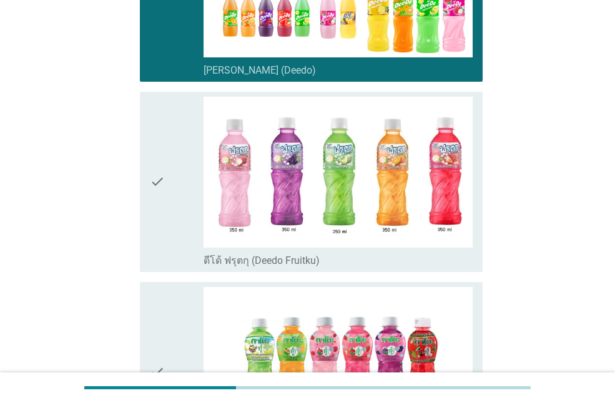
click at [175, 217] on div "check" at bounding box center [177, 182] width 54 height 170
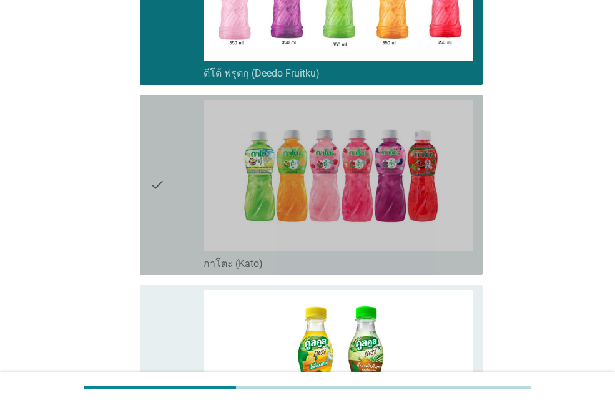
click at [177, 212] on div "check" at bounding box center [177, 185] width 54 height 170
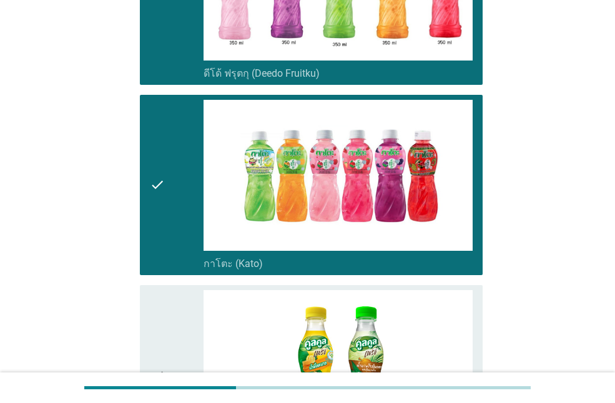
scroll to position [624, 0]
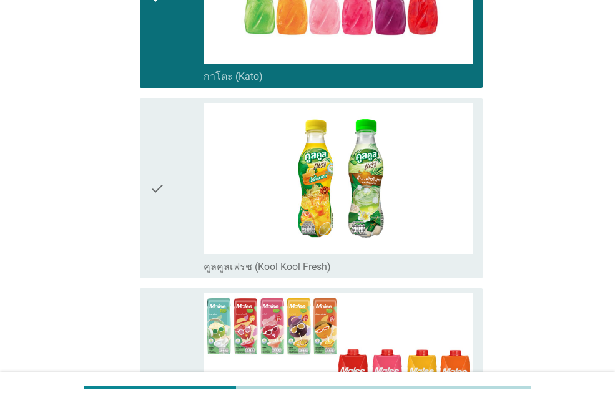
click at [177, 212] on div "check" at bounding box center [177, 188] width 54 height 170
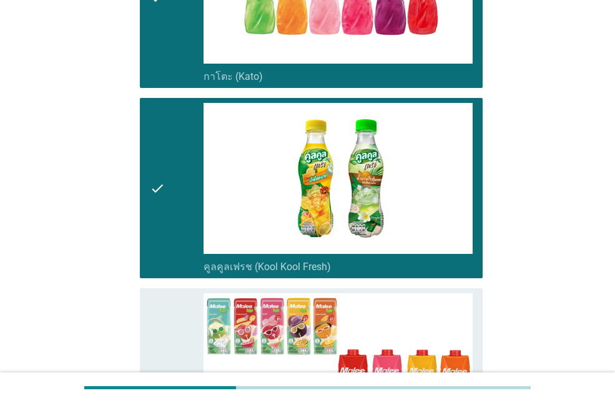
click at [178, 212] on div "check" at bounding box center [177, 188] width 54 height 170
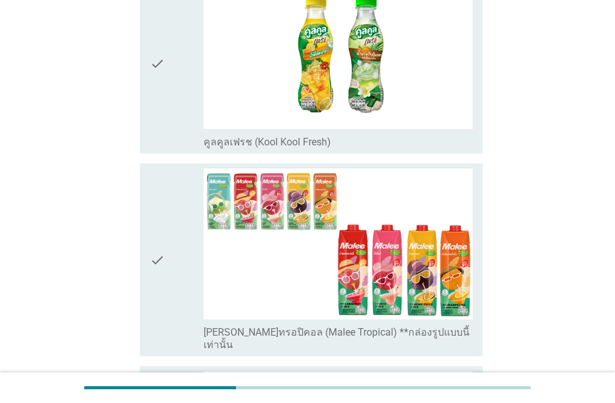
click at [173, 228] on div "check" at bounding box center [177, 260] width 54 height 183
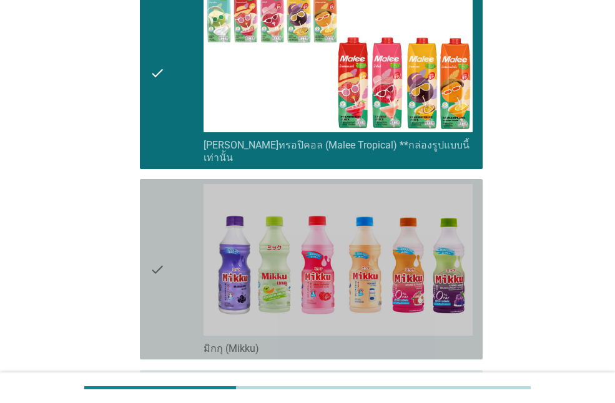
click at [179, 252] on div "check" at bounding box center [177, 269] width 54 height 170
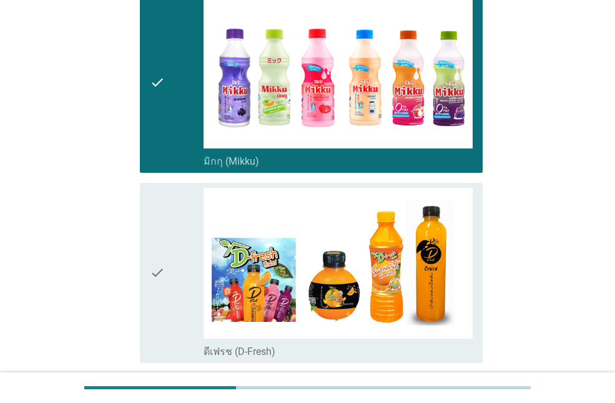
scroll to position [1311, 0]
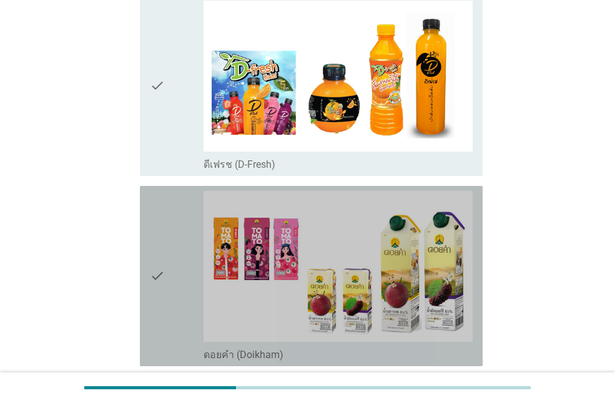
click at [185, 247] on div "check" at bounding box center [177, 276] width 54 height 170
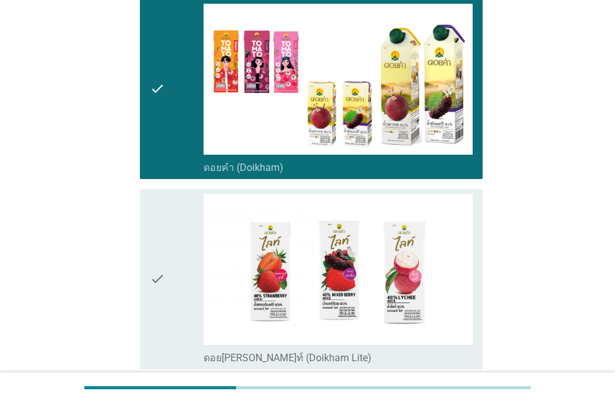
click at [182, 234] on div "check" at bounding box center [177, 279] width 54 height 170
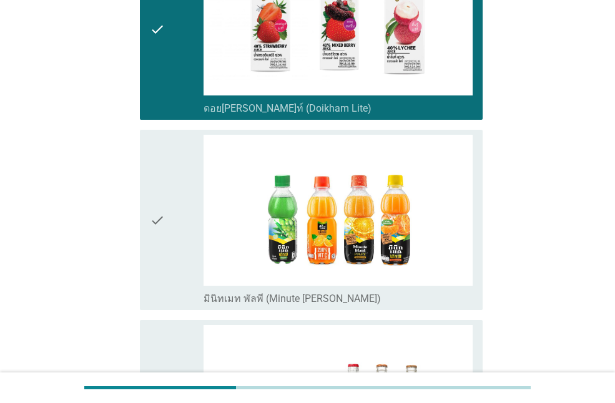
click at [174, 234] on div "check" at bounding box center [177, 220] width 54 height 170
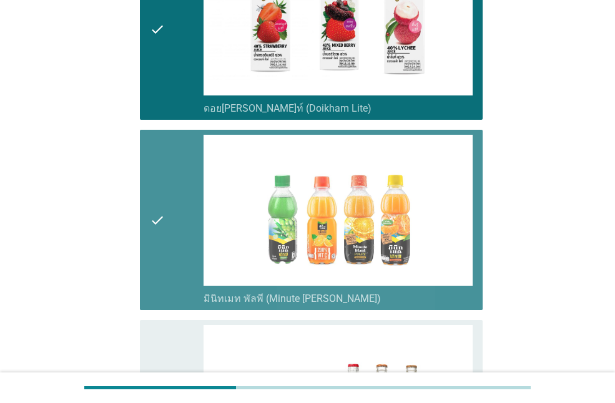
scroll to position [1998, 0]
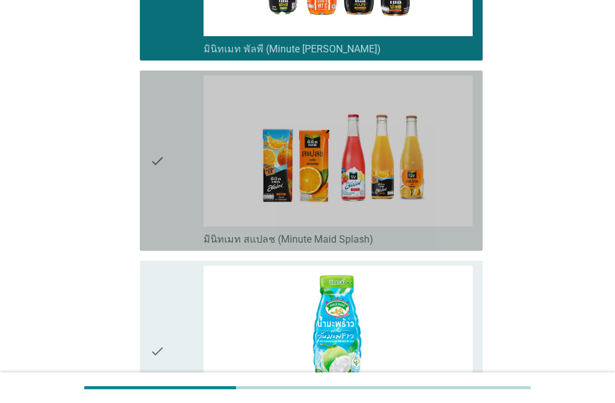
click at [174, 192] on div "check" at bounding box center [177, 161] width 54 height 170
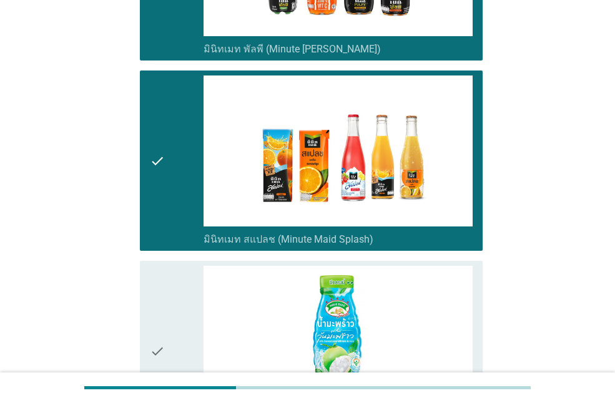
click at [176, 306] on div "check" at bounding box center [177, 351] width 54 height 170
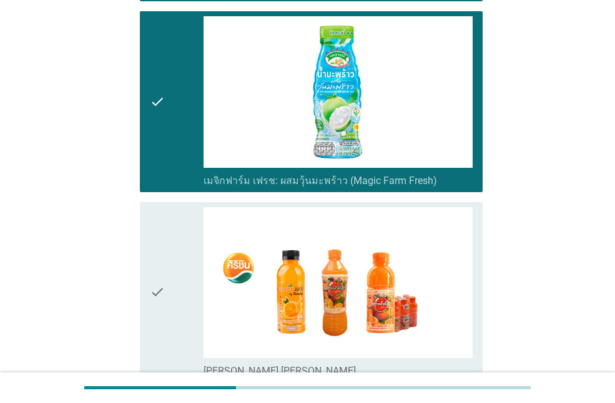
scroll to position [2435, 0]
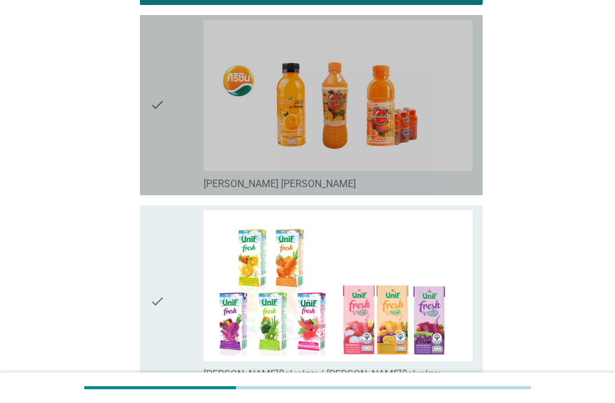
click at [166, 144] on div "check" at bounding box center [177, 105] width 54 height 170
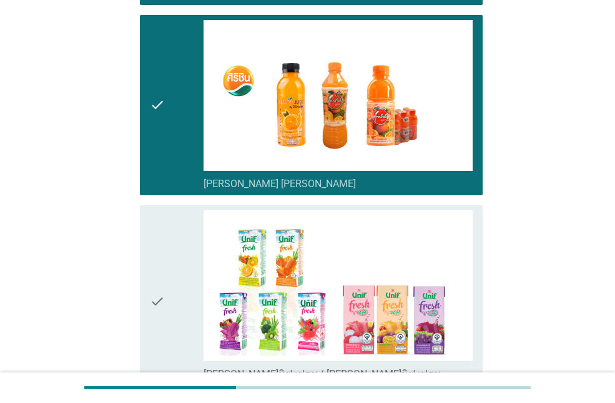
click at [165, 268] on div "check" at bounding box center [177, 301] width 54 height 183
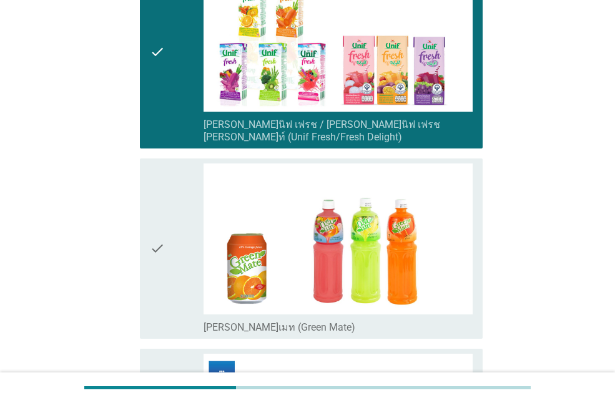
click at [170, 255] on div "check" at bounding box center [177, 249] width 54 height 170
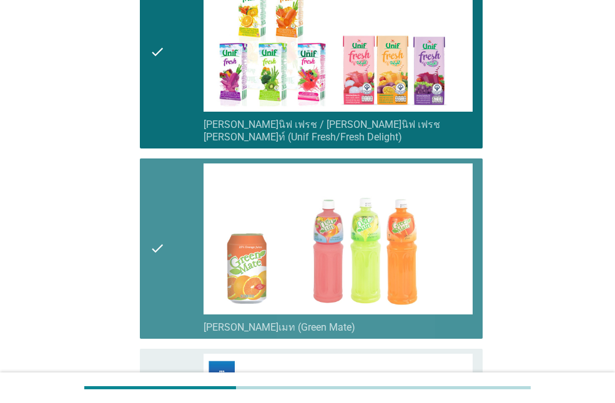
scroll to position [2872, 0]
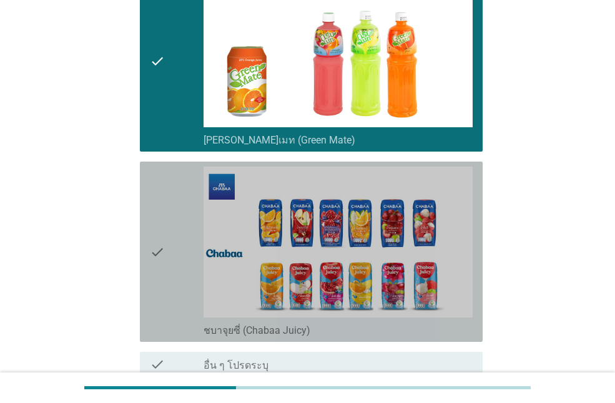
click at [171, 253] on div "check" at bounding box center [177, 252] width 54 height 170
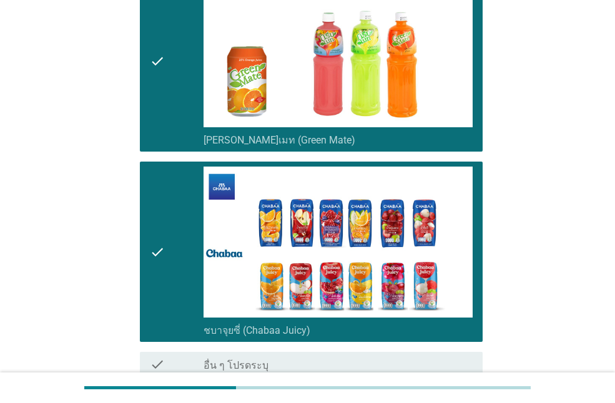
scroll to position [2967, 0]
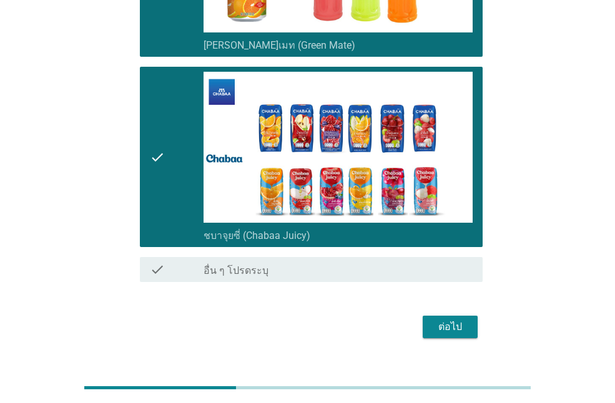
click at [470, 316] on button "ต่อไป" at bounding box center [450, 327] width 55 height 22
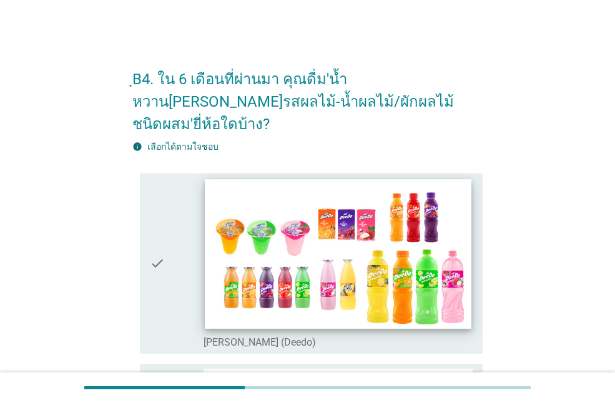
scroll to position [125, 0]
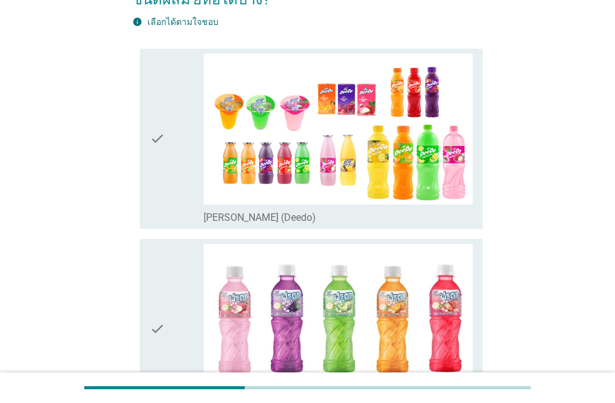
click at [177, 186] on div "check" at bounding box center [177, 139] width 54 height 170
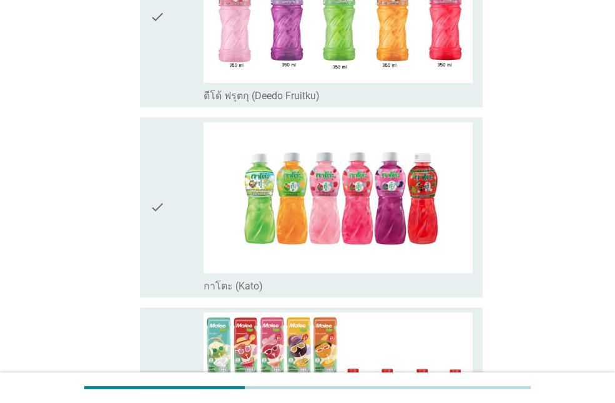
click at [189, 214] on div "check" at bounding box center [177, 207] width 54 height 170
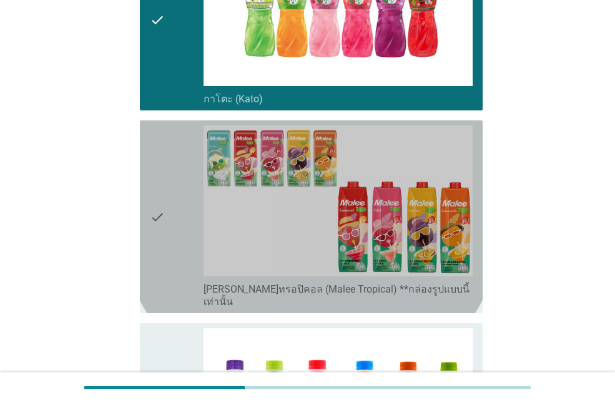
click at [187, 222] on div "check" at bounding box center [177, 217] width 54 height 183
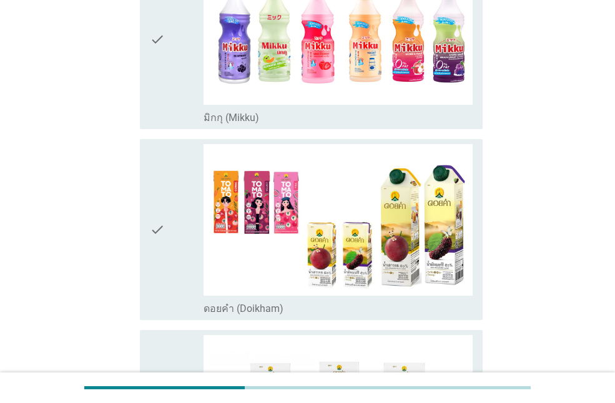
click at [181, 229] on div "check" at bounding box center [177, 229] width 54 height 170
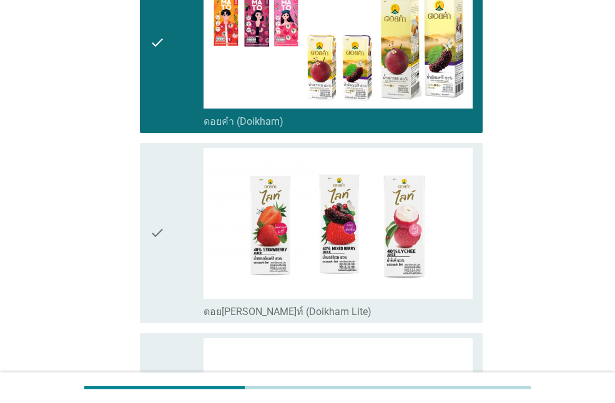
click at [175, 243] on div "check" at bounding box center [177, 233] width 54 height 170
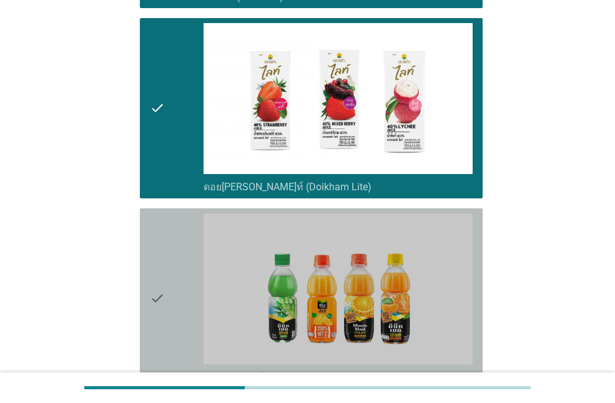
click at [175, 244] on div "check" at bounding box center [177, 299] width 54 height 170
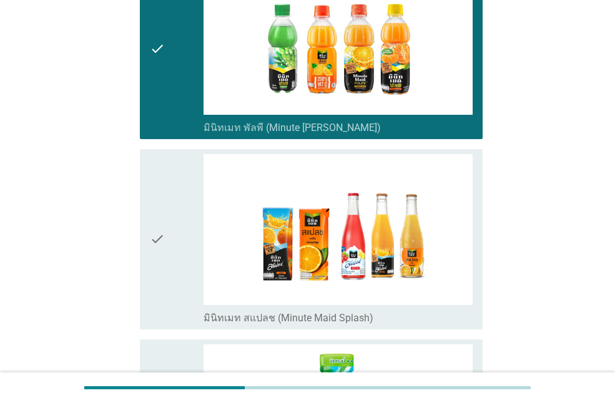
click at [184, 225] on div "check" at bounding box center [177, 239] width 54 height 170
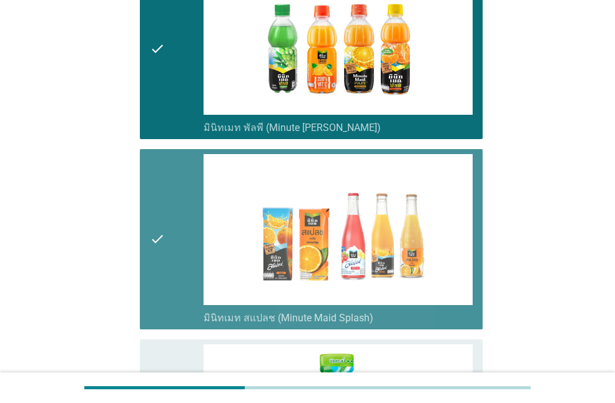
scroll to position [1811, 0]
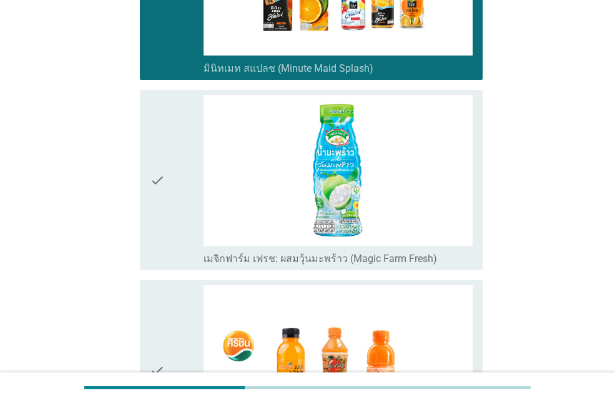
click at [180, 213] on div "check" at bounding box center [177, 180] width 54 height 170
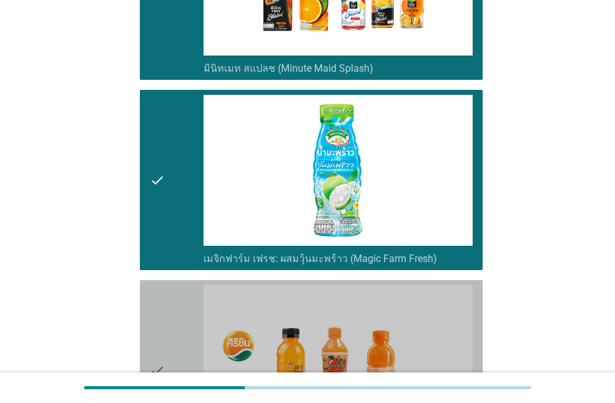
click at [179, 293] on div "check" at bounding box center [177, 370] width 54 height 170
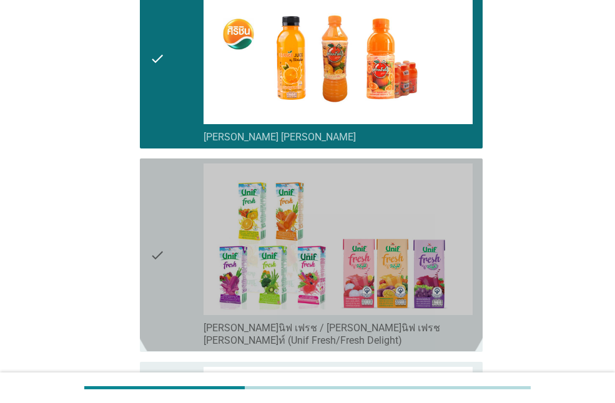
click at [170, 227] on div "check" at bounding box center [177, 255] width 54 height 183
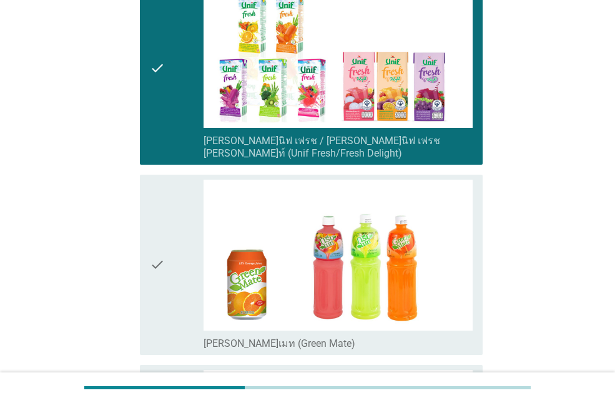
click at [178, 231] on div "check" at bounding box center [177, 265] width 54 height 170
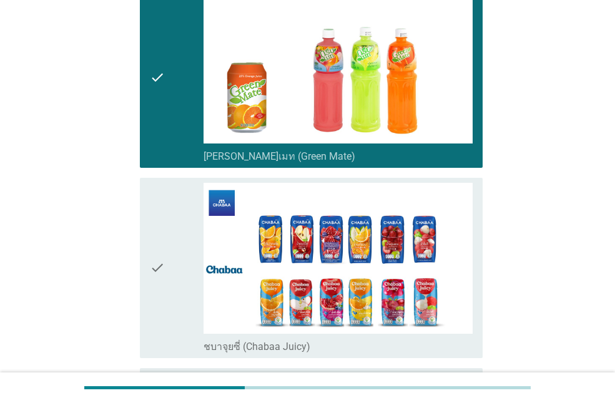
click at [180, 240] on div "check" at bounding box center [177, 268] width 54 height 170
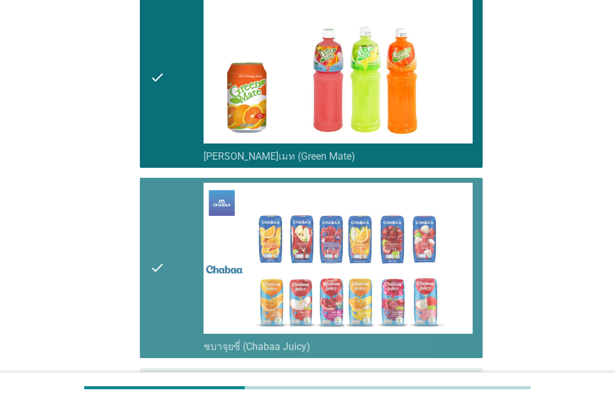
scroll to position [2586, 0]
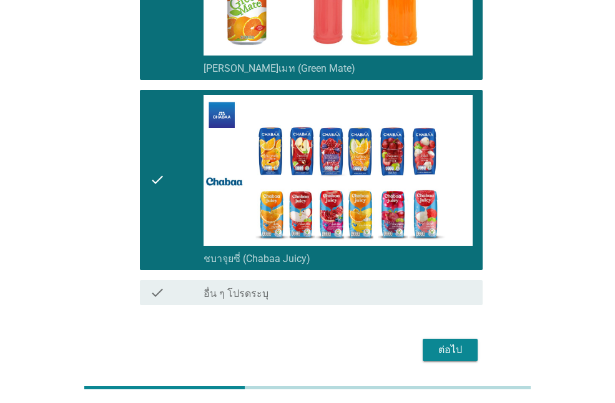
click at [451, 343] on div "ต่อไป" at bounding box center [450, 350] width 35 height 15
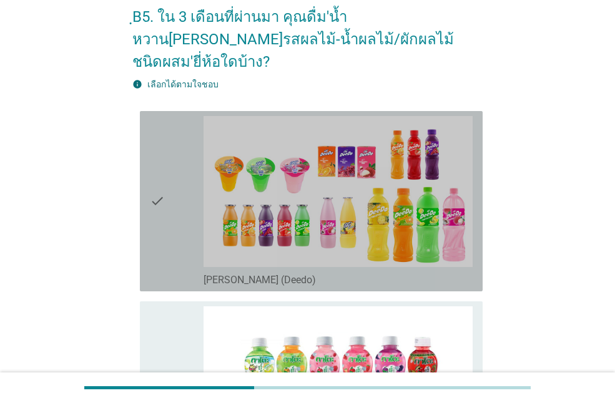
click at [187, 196] on div "check" at bounding box center [177, 201] width 54 height 170
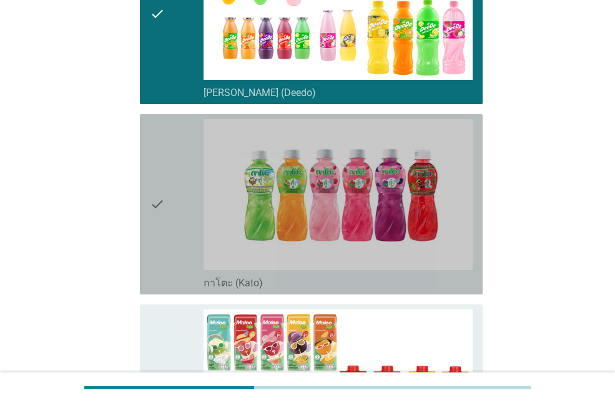
click at [167, 240] on div "check" at bounding box center [177, 204] width 54 height 170
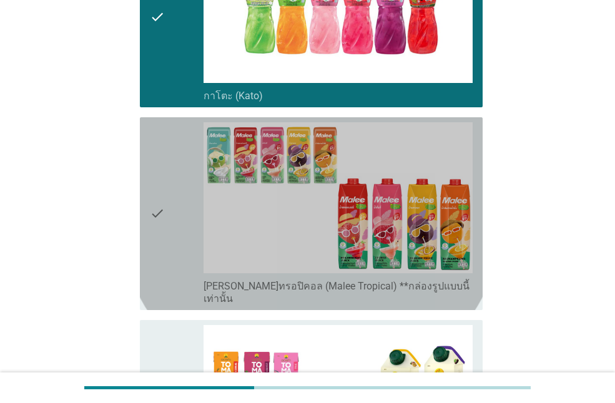
click at [170, 232] on div "check" at bounding box center [177, 213] width 54 height 183
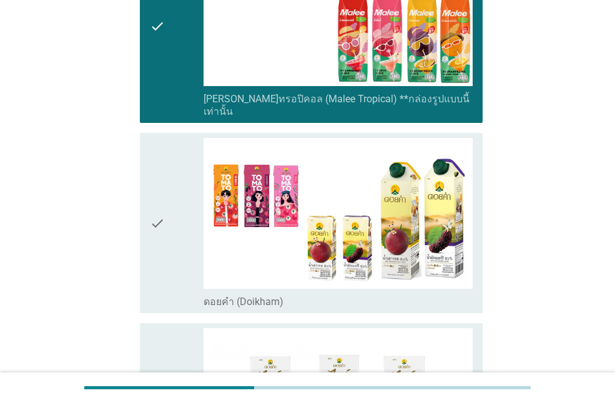
scroll to position [687, 0]
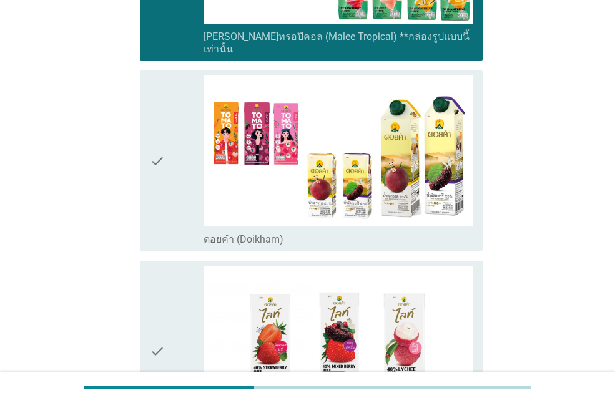
click at [177, 266] on div "check" at bounding box center [177, 351] width 54 height 170
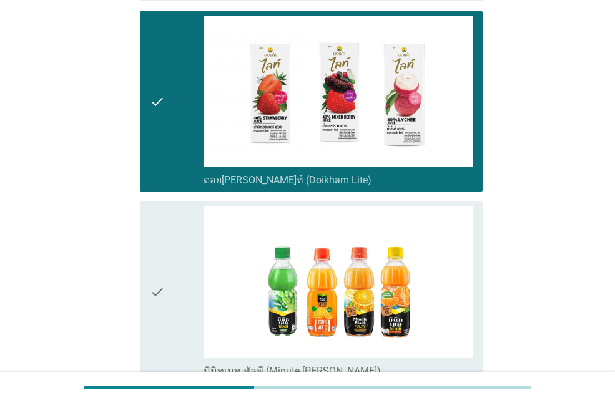
click at [179, 245] on div "check" at bounding box center [177, 292] width 54 height 170
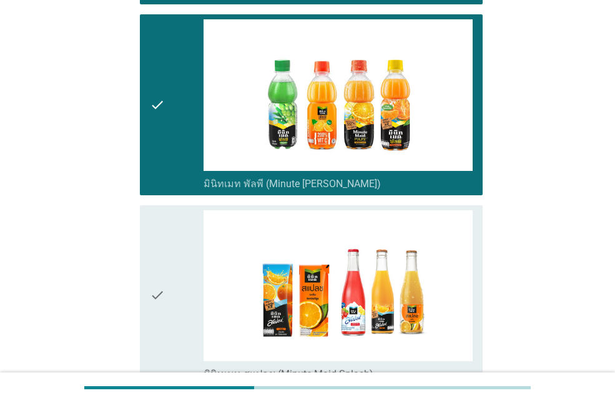
scroll to position [1311, 0]
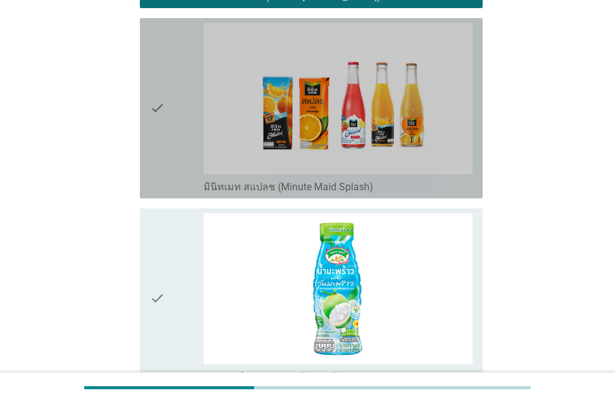
click at [185, 132] on div "check" at bounding box center [177, 108] width 54 height 170
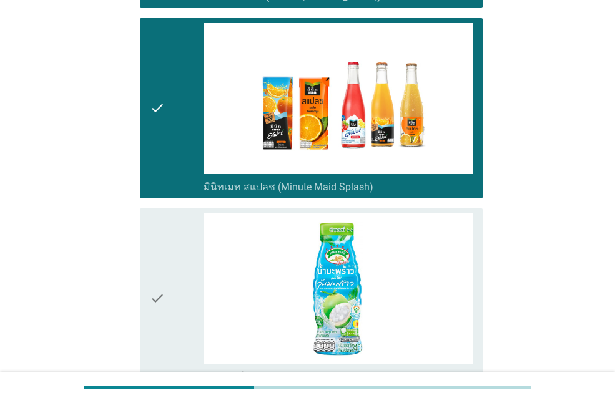
click at [177, 247] on div "check" at bounding box center [177, 299] width 54 height 170
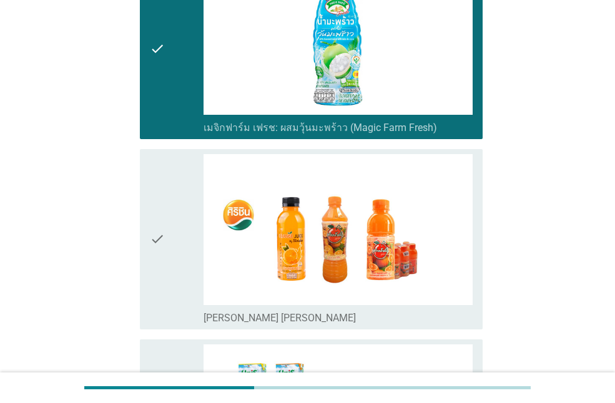
click at [167, 217] on div "check" at bounding box center [177, 239] width 54 height 170
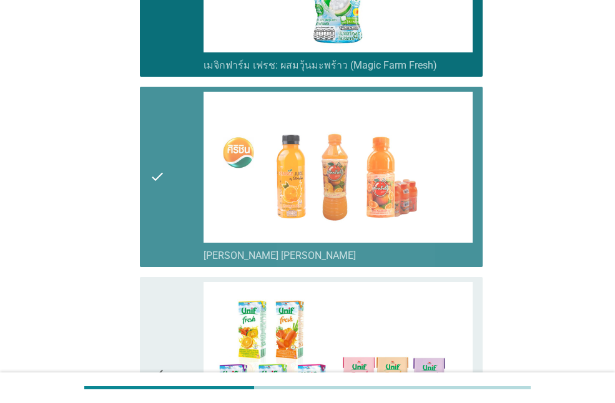
scroll to position [1811, 0]
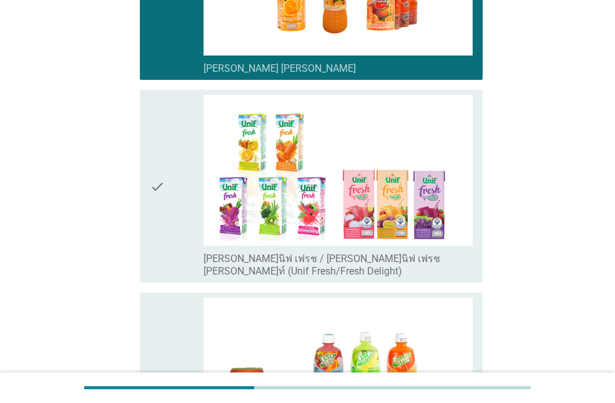
click at [172, 187] on div "check" at bounding box center [177, 186] width 54 height 183
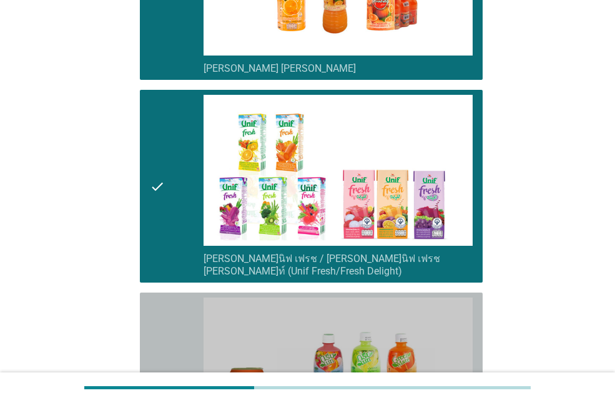
click at [180, 298] on div "check" at bounding box center [177, 383] width 54 height 170
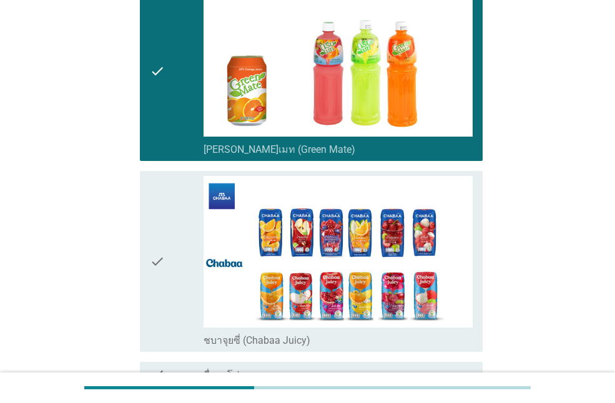
click at [181, 249] on div "check" at bounding box center [177, 261] width 54 height 170
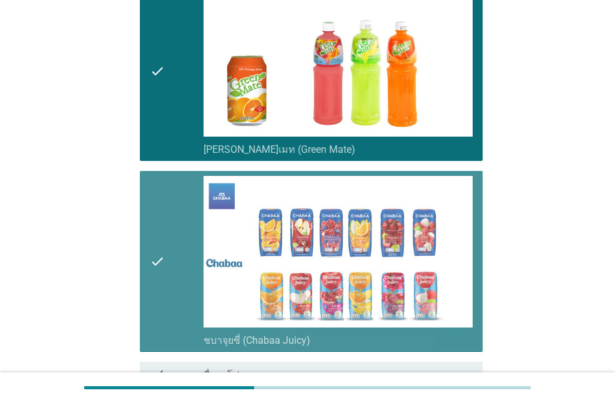
scroll to position [2205, 0]
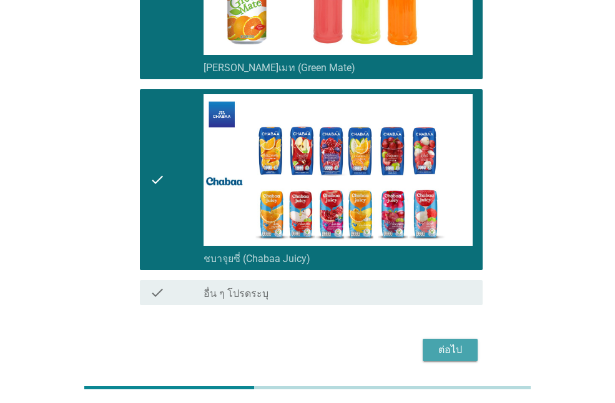
click at [458, 343] on div "ต่อไป" at bounding box center [450, 350] width 35 height 15
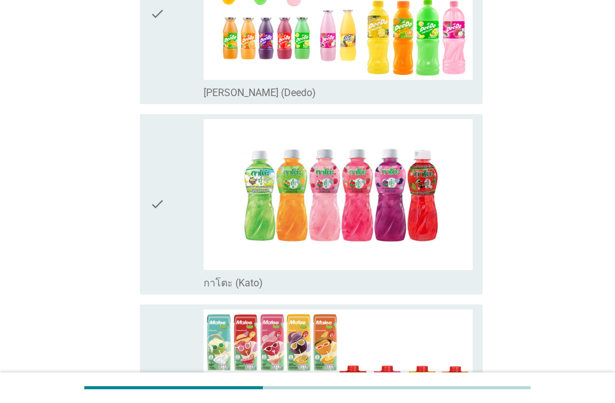
scroll to position [375, 0]
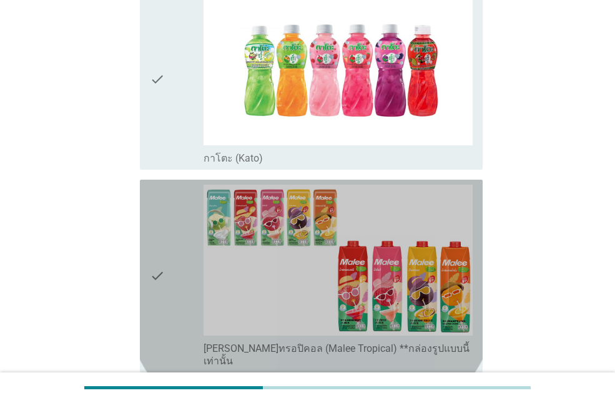
click at [169, 212] on div "check" at bounding box center [177, 276] width 54 height 183
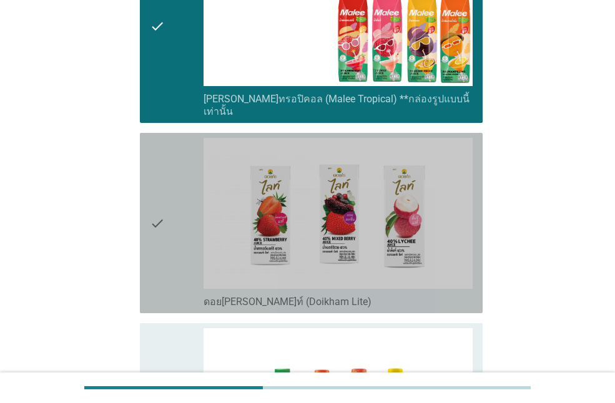
click at [170, 202] on div "check" at bounding box center [177, 223] width 54 height 170
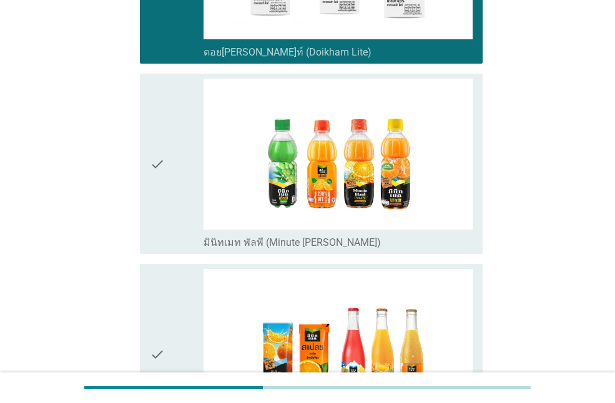
scroll to position [937, 0]
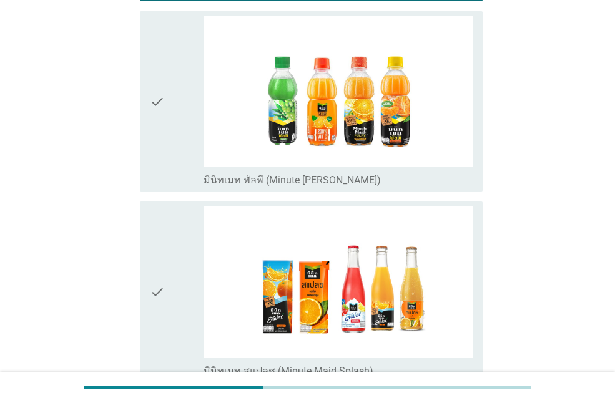
click at [183, 239] on div "check" at bounding box center [177, 292] width 54 height 170
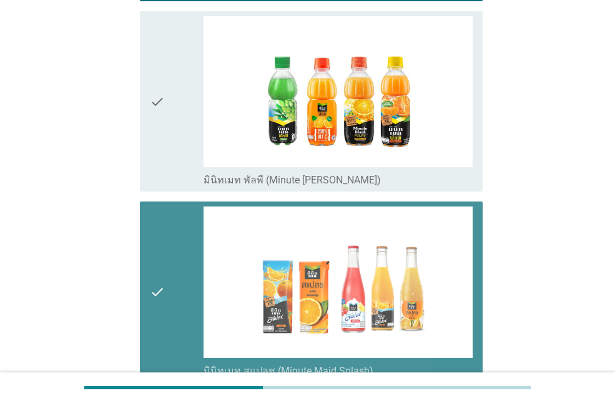
scroll to position [1186, 0]
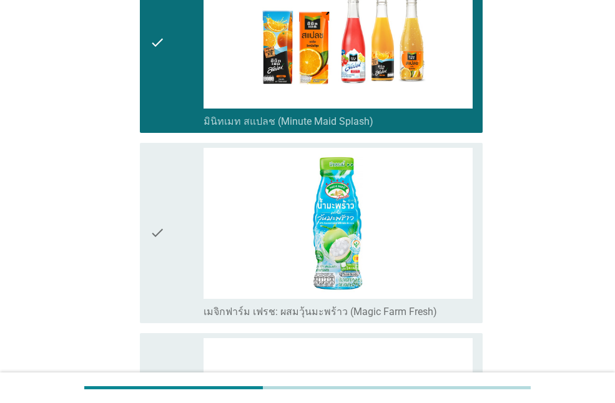
click at [173, 244] on div "check" at bounding box center [177, 233] width 54 height 170
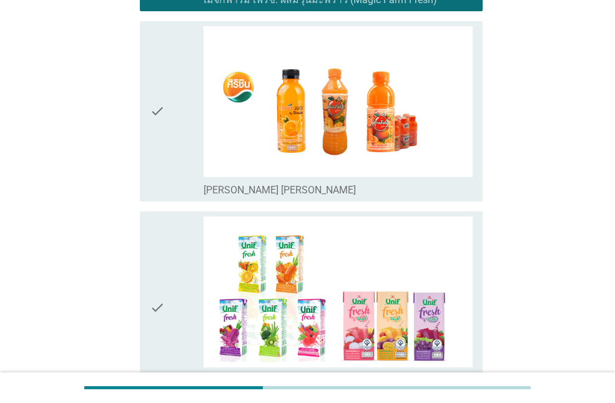
click at [169, 250] on div "check" at bounding box center [177, 308] width 54 height 183
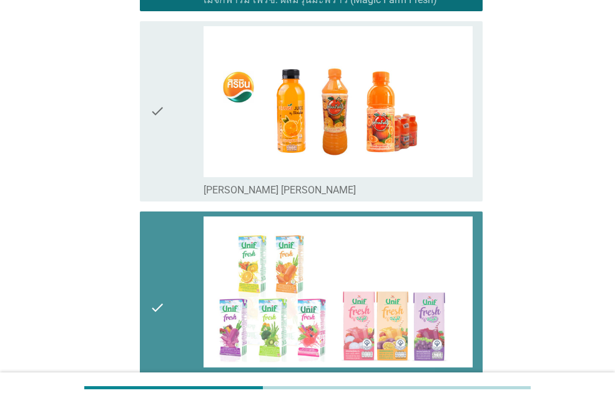
scroll to position [1811, 0]
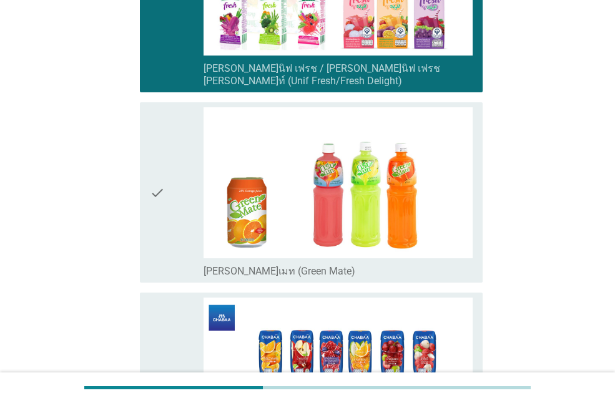
click at [152, 325] on icon "check" at bounding box center [157, 383] width 15 height 170
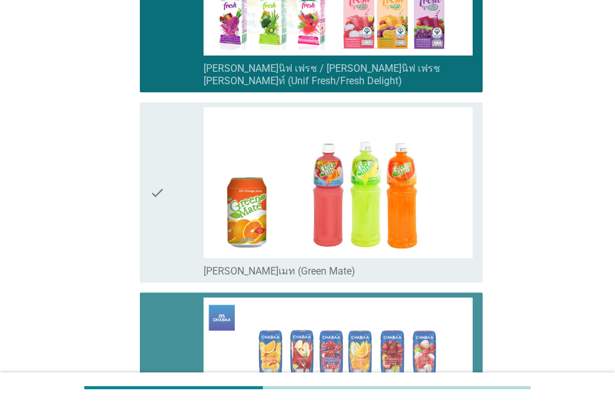
scroll to position [2014, 0]
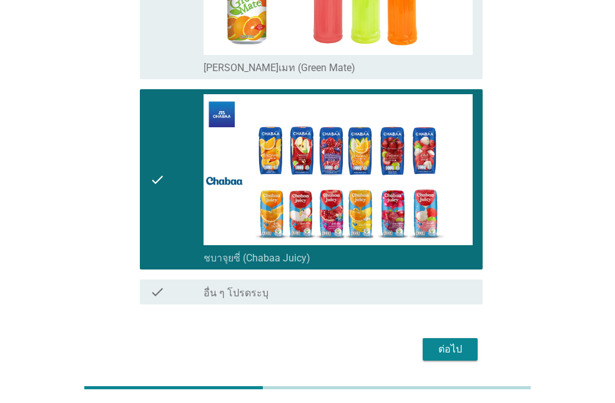
click at [446, 342] on div "ต่อไป" at bounding box center [450, 349] width 35 height 15
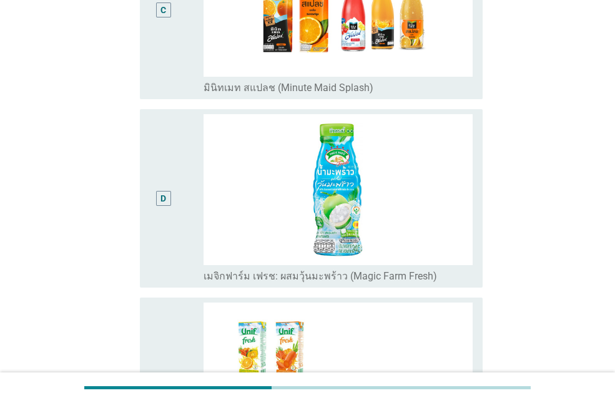
scroll to position [812, 0]
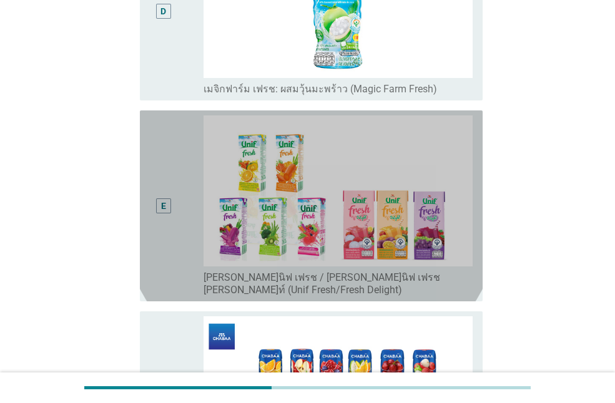
click at [177, 200] on div "E" at bounding box center [163, 206] width 27 height 181
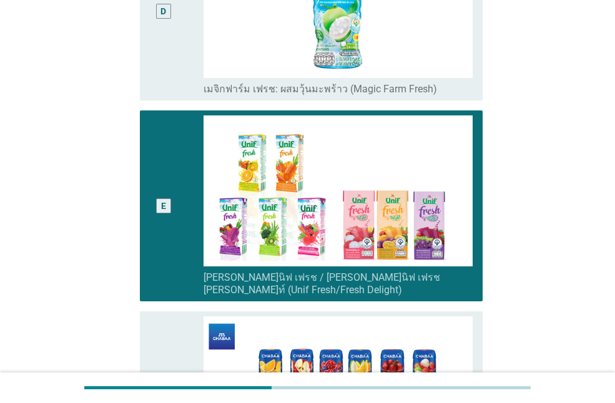
scroll to position [1047, 0]
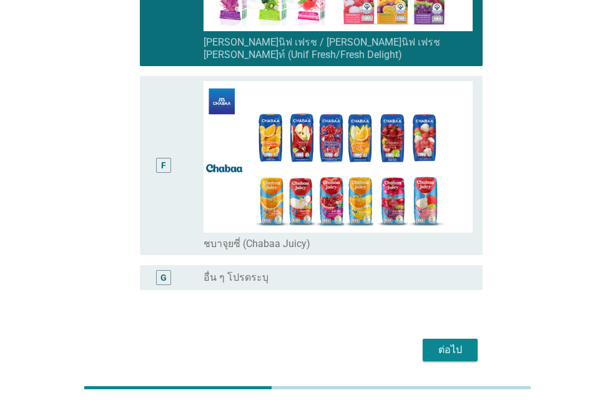
click at [450, 343] on div "ต่อไป" at bounding box center [450, 350] width 35 height 15
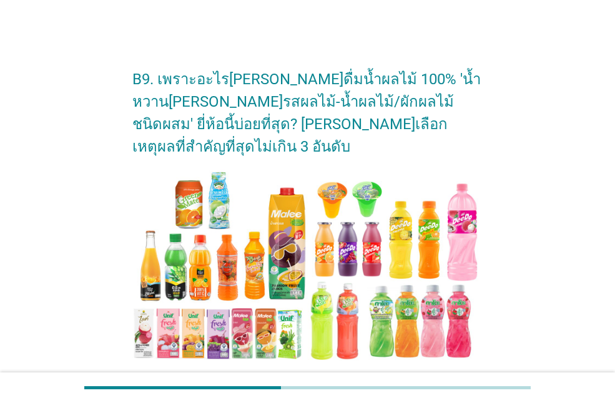
scroll to position [312, 0]
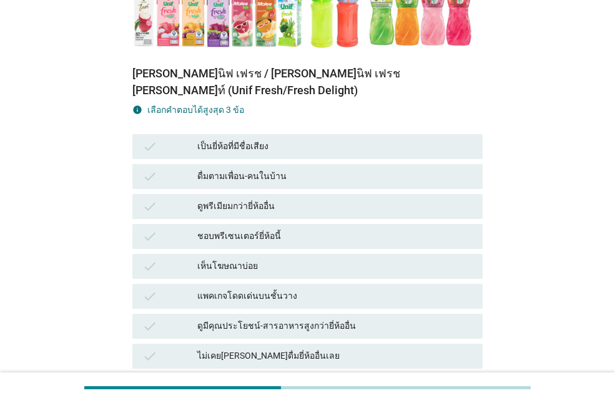
click at [200, 259] on div "เห็นโฆษณาบ่อย" at bounding box center [334, 266] width 275 height 15
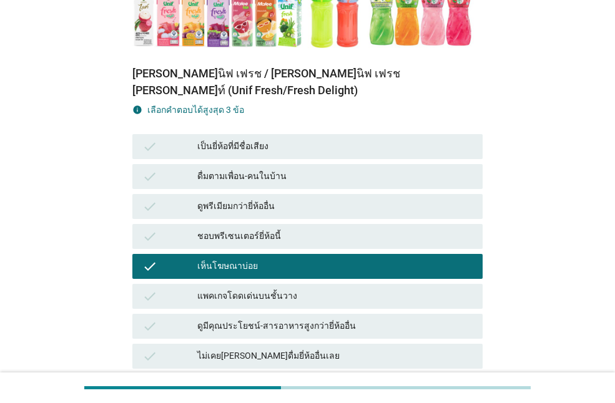
click at [230, 194] on div "check ดูพรีเมียมกว่ายี่ห้ออื่น" at bounding box center [307, 206] width 350 height 25
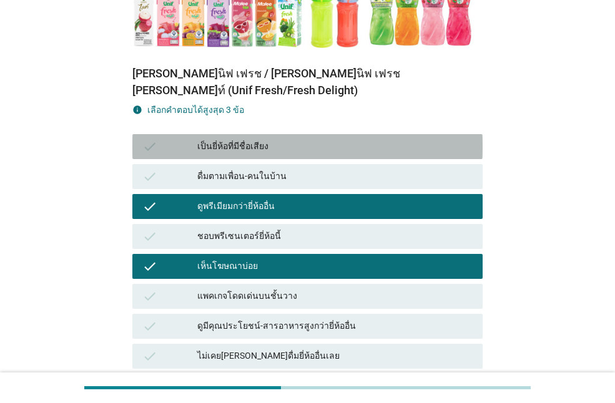
click at [234, 139] on div "เป็นยี่ห้อที่มีชื่อเสียง" at bounding box center [334, 146] width 275 height 15
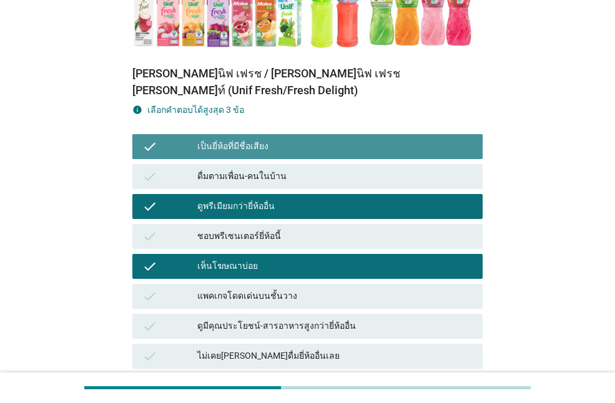
drag, startPoint x: 217, startPoint y: 97, endPoint x: 241, endPoint y: 146, distance: 55.0
click at [217, 134] on div "check เป็นยี่ห้อที่มีชื่อเสียง" at bounding box center [307, 146] width 350 height 25
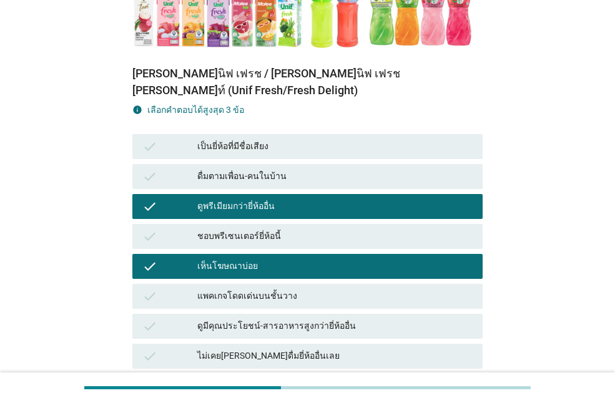
click at [247, 199] on div "ดูพรีเมียมกว่ายี่ห้ออื่น" at bounding box center [334, 206] width 275 height 15
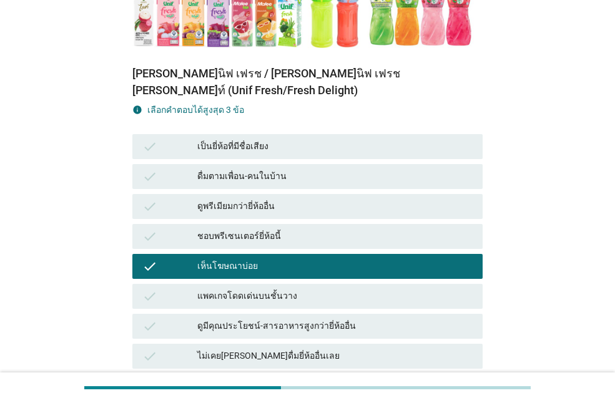
scroll to position [500, 0]
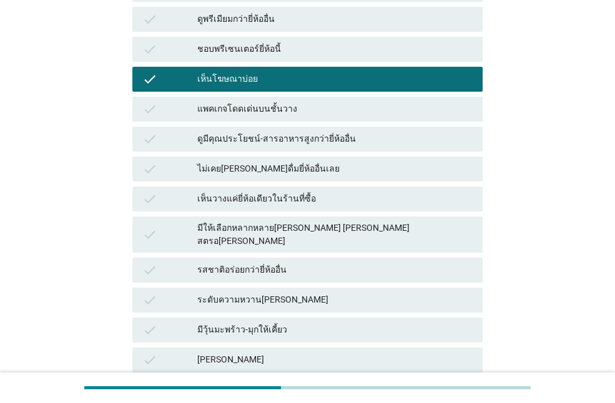
click at [220, 285] on div "check ระดับความหวาน[PERSON_NAME]" at bounding box center [307, 300] width 355 height 30
click at [240, 288] on div "check ระดับความหวาน[PERSON_NAME]" at bounding box center [307, 300] width 350 height 25
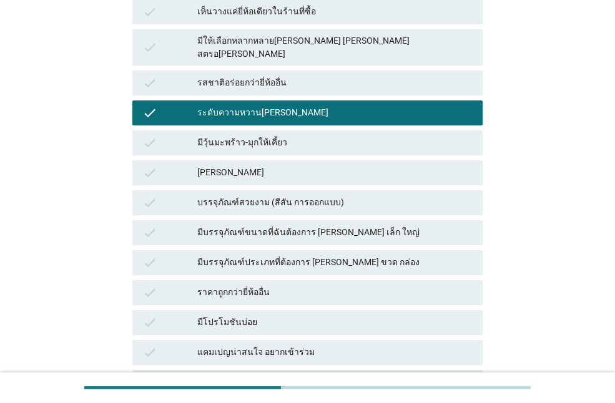
scroll to position [749, 0]
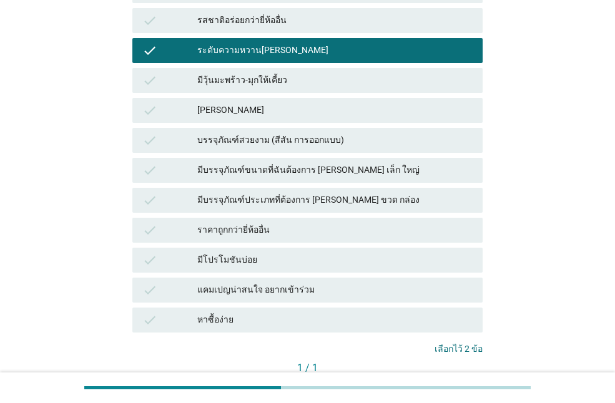
click at [245, 103] on div "[PERSON_NAME]" at bounding box center [334, 110] width 275 height 15
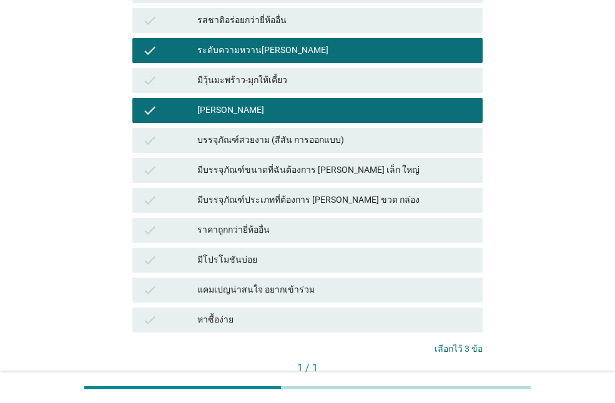
click at [444, 383] on div "คำถามต่อไป" at bounding box center [449, 389] width 47 height 13
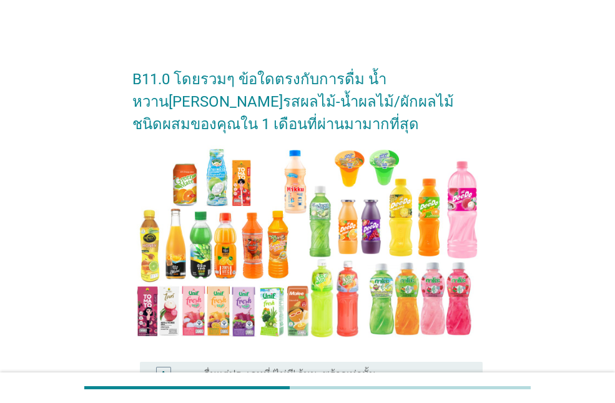
scroll to position [250, 0]
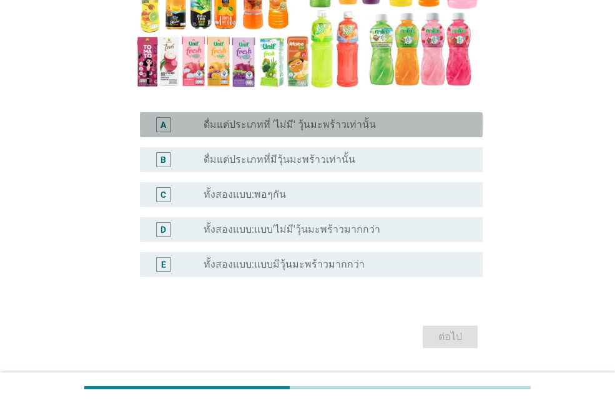
click at [313, 130] on label "ดื่มแต่ประเภทที่ 'ไม่มี' วุ้นมะพร้าวเท่านั้น" at bounding box center [290, 125] width 172 height 12
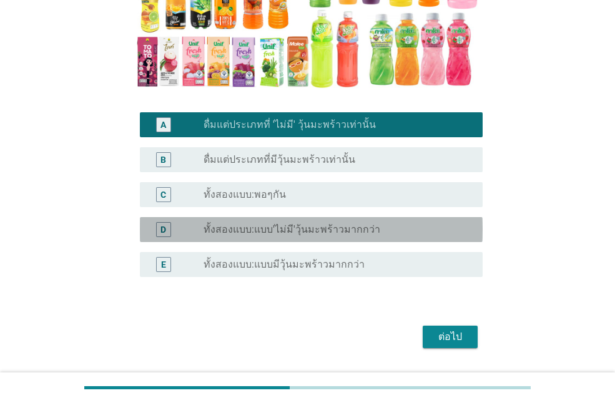
click at [268, 231] on label "ทั้งสองแบบ:แบบ'ไม่มี'วุ้นมะพร้าวมากกว่า" at bounding box center [292, 230] width 177 height 12
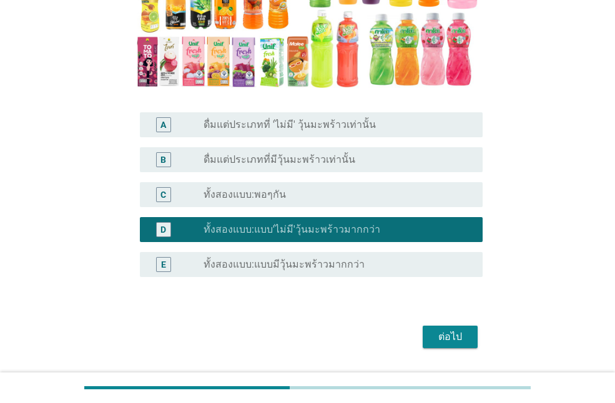
click at [451, 337] on div "ต่อไป" at bounding box center [450, 337] width 35 height 15
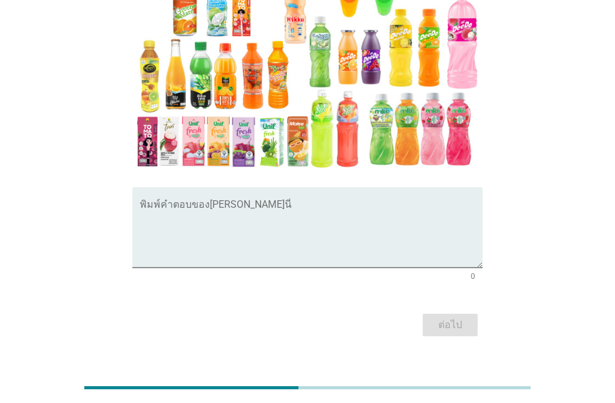
scroll to position [90, 0]
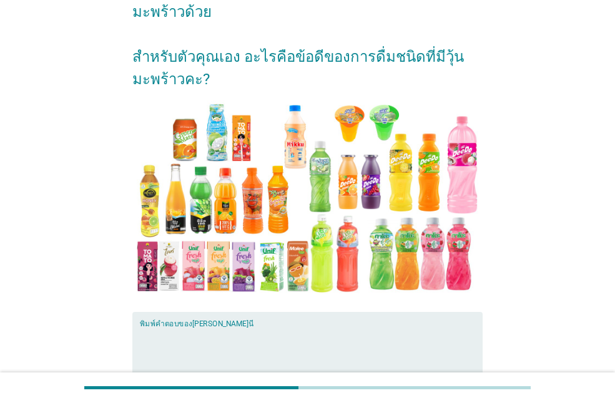
click at [205, 327] on textarea "พิมพ์คำตอบของคุณ ที่นี่" at bounding box center [311, 360] width 343 height 66
type textarea "w"
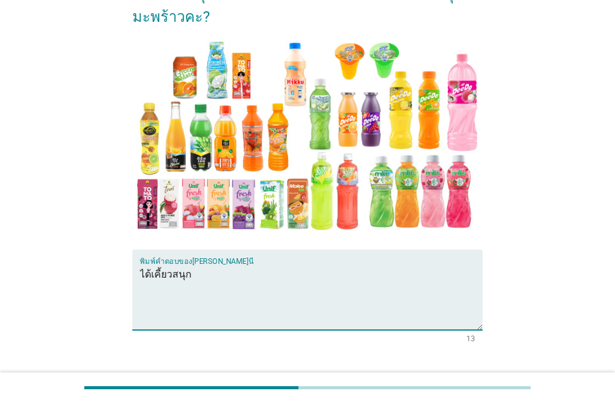
type textarea "ได้เคี้ยวสนุก"
click at [459, 380] on div "ต่อไป" at bounding box center [450, 387] width 35 height 15
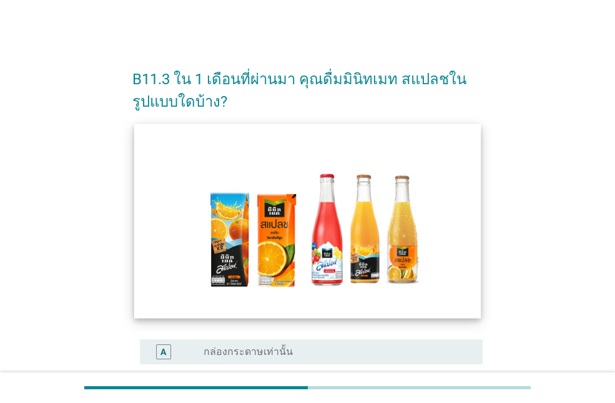
scroll to position [187, 0]
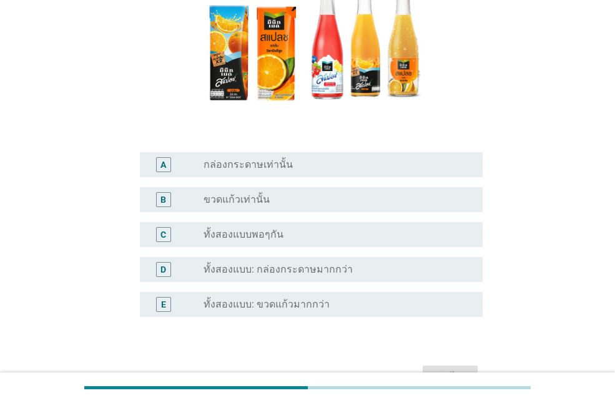
click at [295, 265] on label "ทั้งสองแบบ: กล่องกระดาษมากกว่า" at bounding box center [278, 269] width 149 height 12
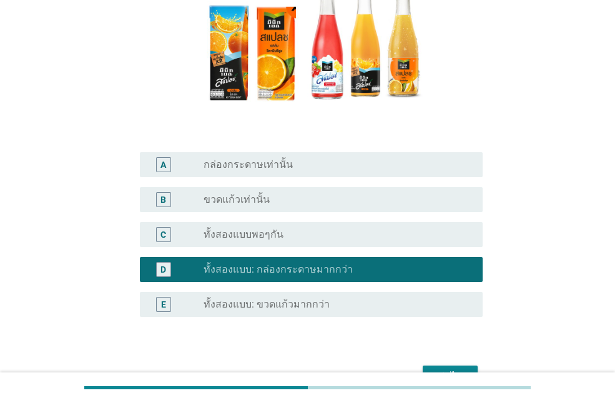
scroll to position [262, 0]
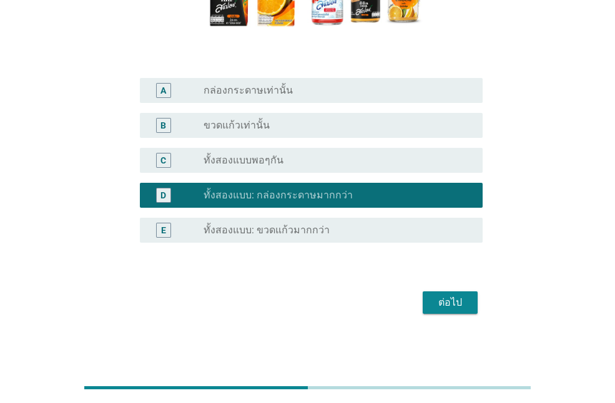
click at [461, 299] on div "ต่อไป" at bounding box center [450, 302] width 35 height 15
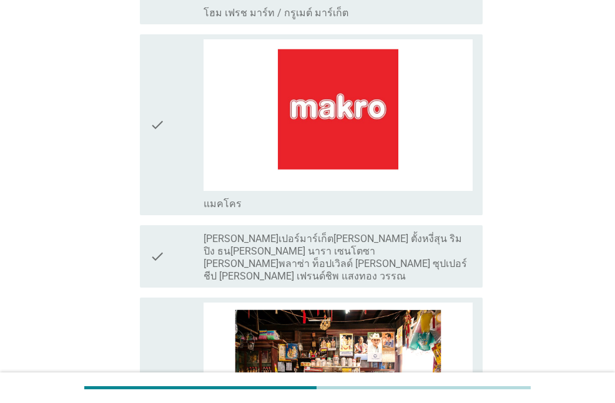
scroll to position [2310, 0]
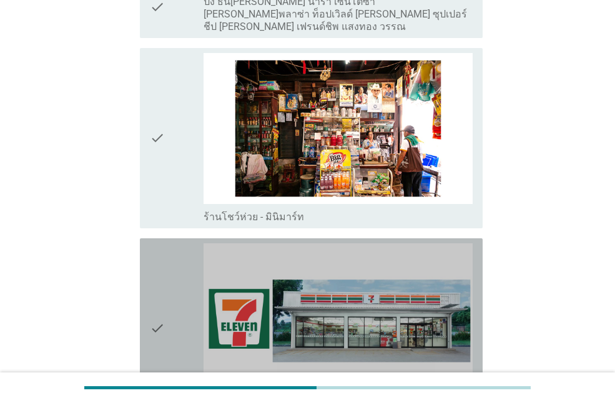
click at [152, 277] on icon "check" at bounding box center [157, 329] width 15 height 170
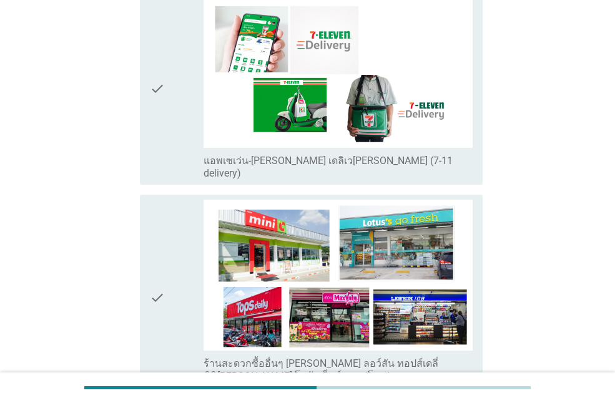
scroll to position [2997, 0]
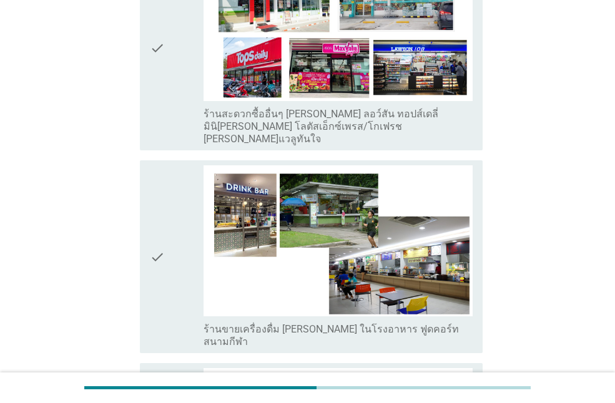
click at [161, 79] on icon "check" at bounding box center [157, 47] width 15 height 195
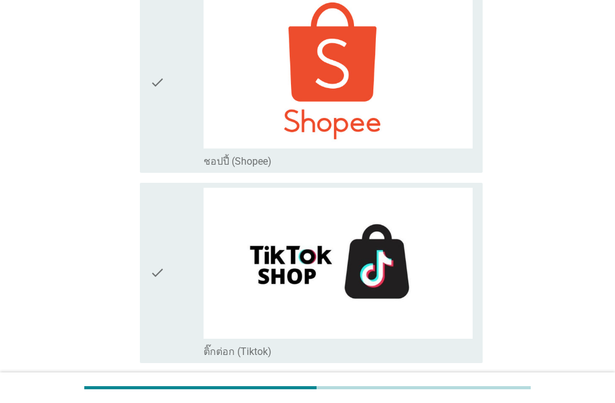
scroll to position [3633, 0]
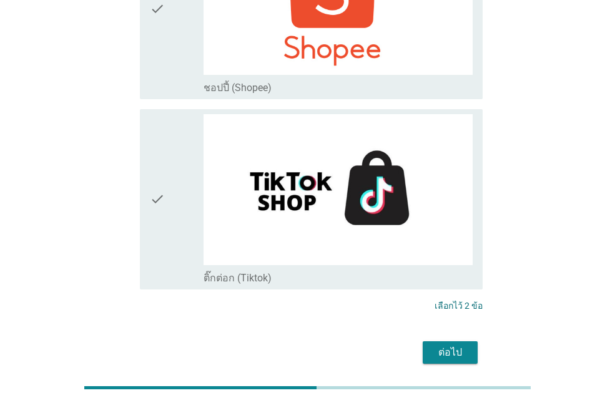
click at [460, 345] on div "ต่อไป" at bounding box center [450, 352] width 35 height 15
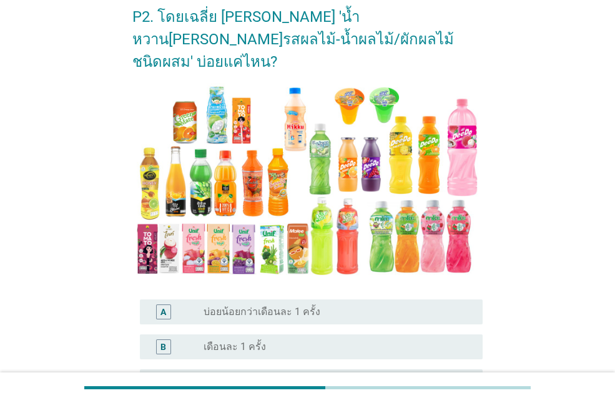
scroll to position [250, 0]
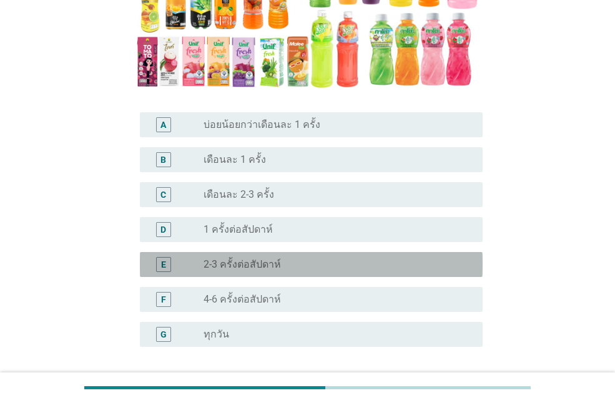
click at [273, 252] on div "E radio_button_unchecked 2-3 ครั้งต่อสัปดาห์" at bounding box center [311, 264] width 343 height 25
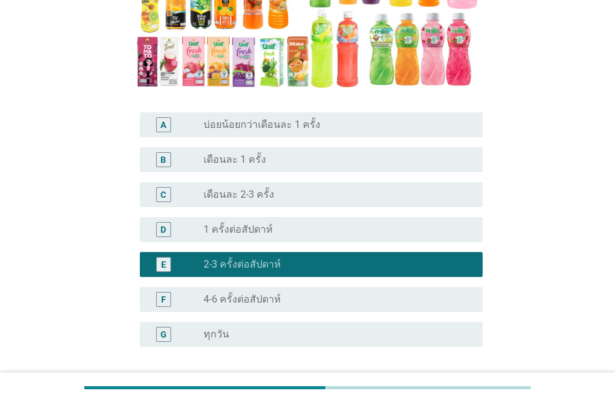
scroll to position [332, 0]
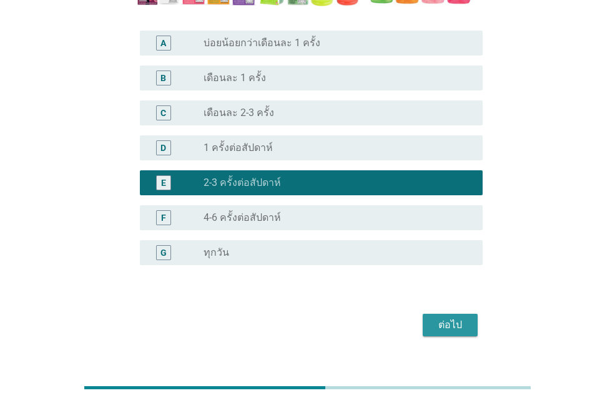
drag, startPoint x: 445, startPoint y: 303, endPoint x: 460, endPoint y: 327, distance: 28.9
click at [446, 318] on div "ต่อไป" at bounding box center [450, 325] width 35 height 15
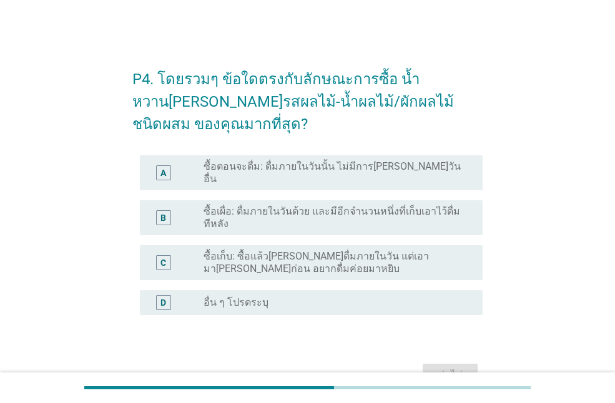
click at [570, 1] on div "P4. โดยรวมๆ ข้อใดตรงกับลักษณะการซื้อ น้ำหวาน[PERSON_NAME]รสผลไม้-น้ำผลไม้/ผักผล…" at bounding box center [307, 222] width 615 height 445
click at [307, 165] on label "ซื้อตอนจะดื่ม: ดื่มภายในวันนั้น ไม่มีการ[PERSON_NAME]วันอื่น" at bounding box center [333, 172] width 259 height 25
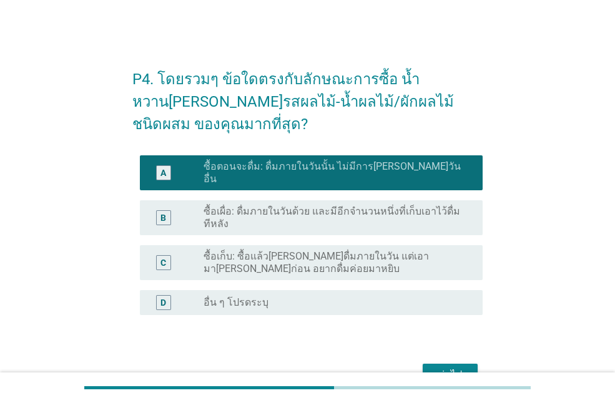
click at [437, 368] on div "ต่อไป" at bounding box center [450, 375] width 35 height 15
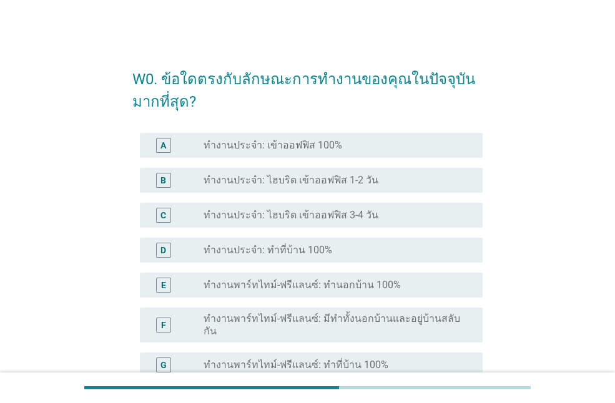
click at [288, 155] on div "A radio_button_unchecked ทำงานประจำ: เข้าออฟฟิส 100%" at bounding box center [311, 145] width 343 height 25
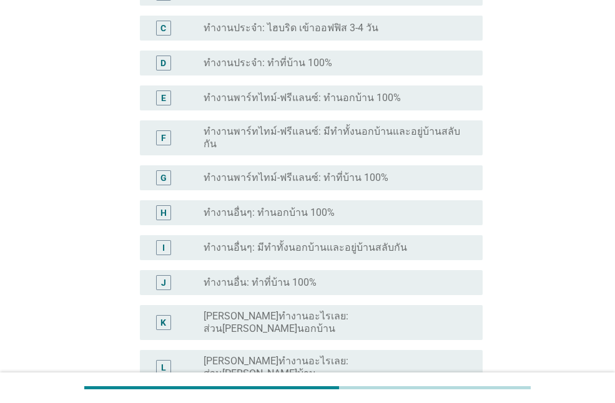
scroll to position [335, 0]
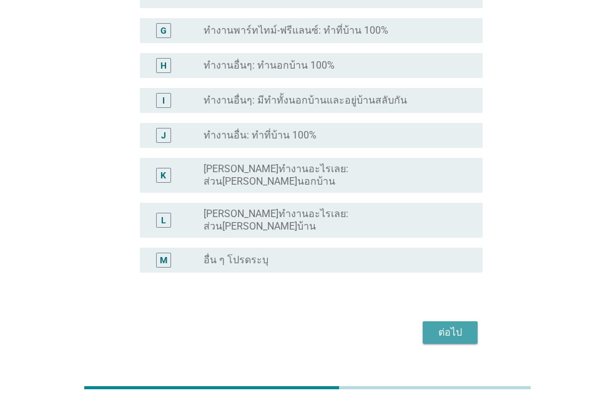
click at [453, 325] on div "ต่อไป" at bounding box center [450, 332] width 35 height 15
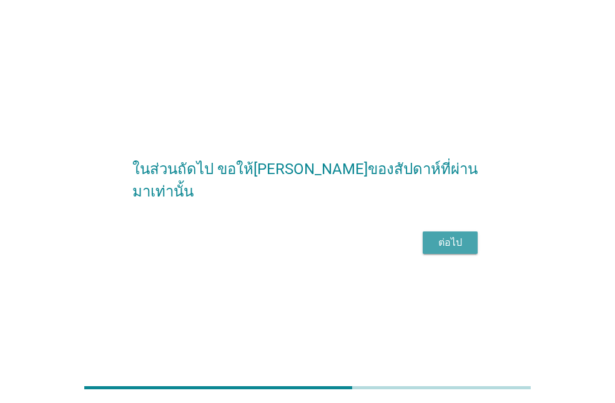
click at [451, 249] on div "ต่อไป" at bounding box center [450, 242] width 35 height 15
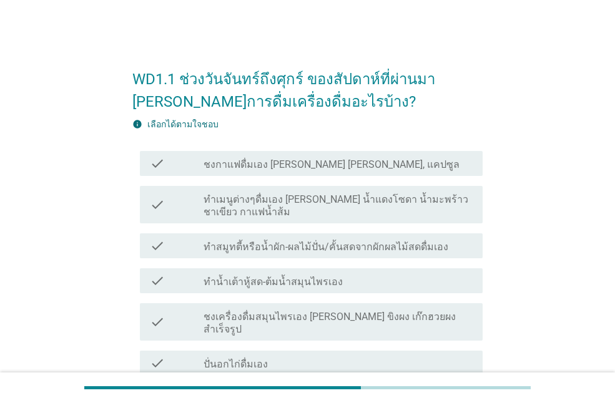
click at [290, 149] on div "check check_box_outline_blank ชงกาแฟดื่มเอง [PERSON_NAME] [PERSON_NAME], แคปซูล" at bounding box center [307, 163] width 350 height 35
click at [290, 160] on label "ชงกาแฟดื่มเอง [PERSON_NAME] [PERSON_NAME], แคปซูล" at bounding box center [332, 165] width 256 height 12
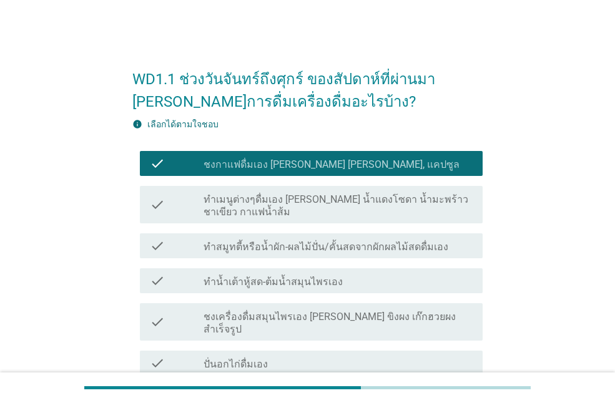
click at [295, 189] on div "check check_box_outline_blank ทำเมนูต่างๆดื่มเอง [PERSON_NAME] น้ำแดงโซดา น้ำมะ…" at bounding box center [311, 204] width 343 height 37
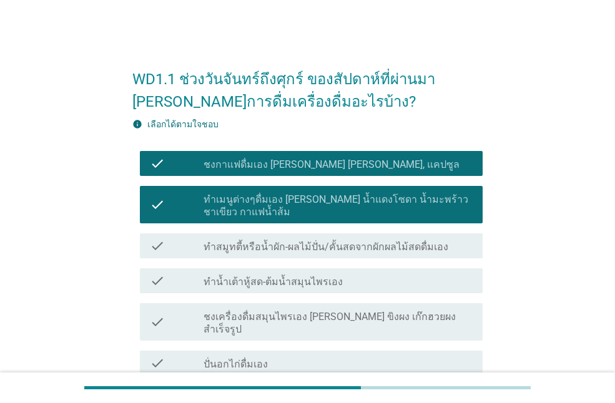
scroll to position [187, 0]
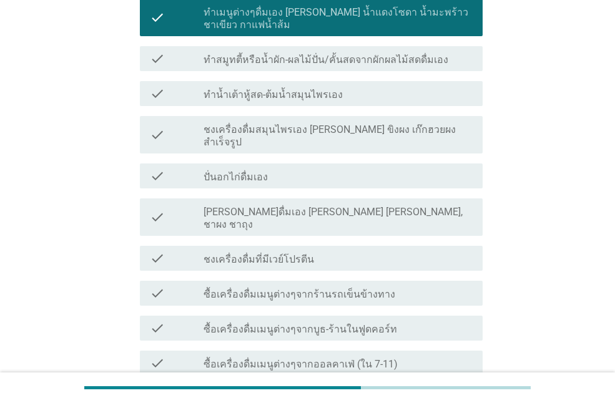
click at [296, 358] on label "ซื้อเครื่องดื่มเมนูต่างๆจากออลคาเฟ่ (ใน 7-11)" at bounding box center [301, 364] width 194 height 12
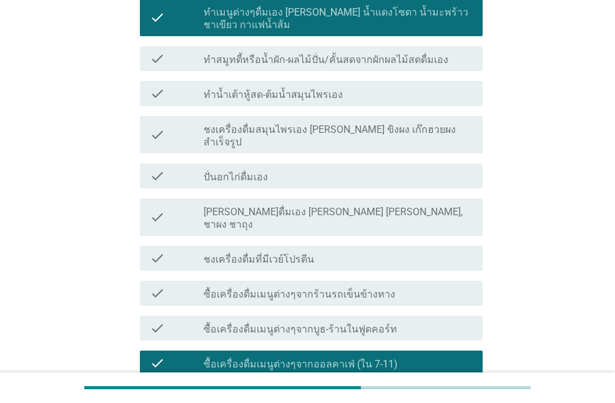
scroll to position [312, 0]
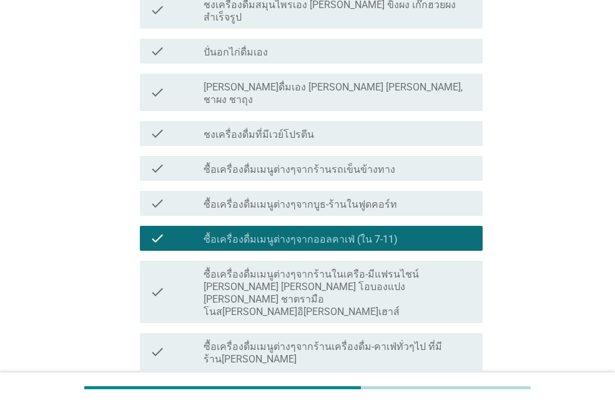
click at [282, 341] on label "ซื้อเครื่องดื่มเมนูต่างๆจากร้านเครื่องดื่ม-คาเฟ่ทั่วๆไป ที่มีร้าน[PERSON_NAME]" at bounding box center [338, 353] width 269 height 25
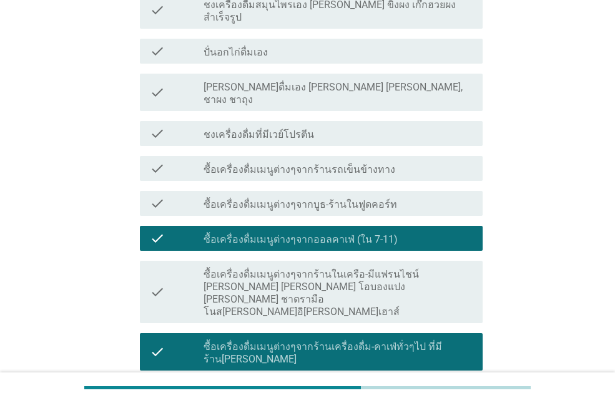
scroll to position [437, 0]
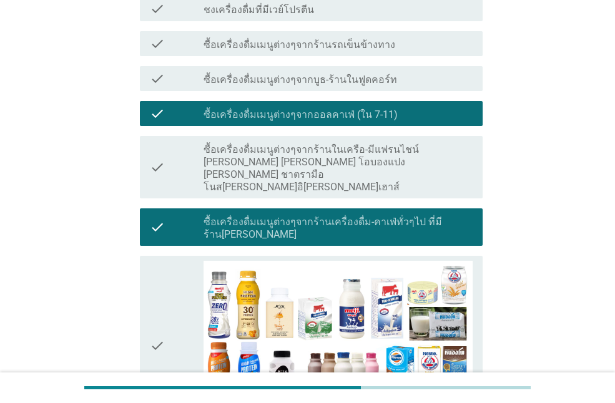
click at [175, 310] on div "check" at bounding box center [177, 346] width 54 height 170
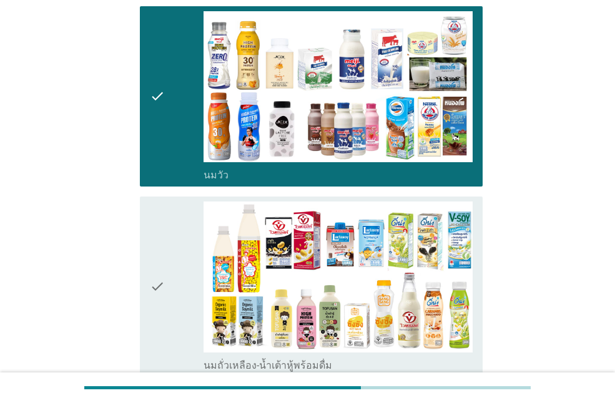
scroll to position [749, 0]
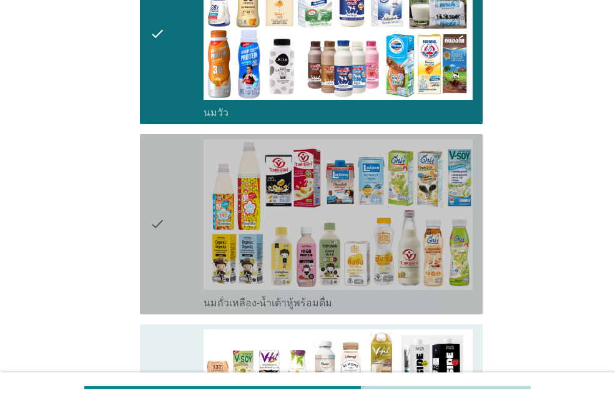
click at [180, 204] on div "check" at bounding box center [177, 224] width 54 height 170
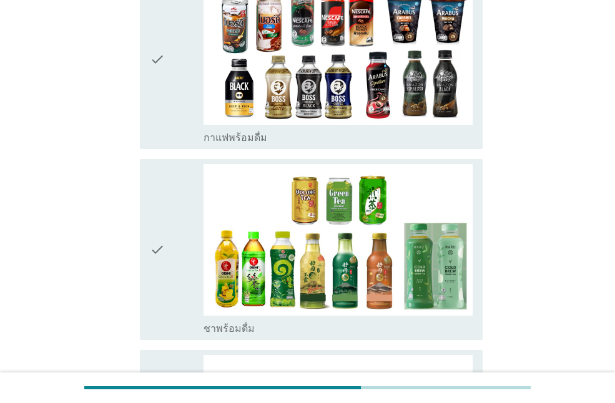
click at [171, 230] on div "check" at bounding box center [177, 249] width 54 height 170
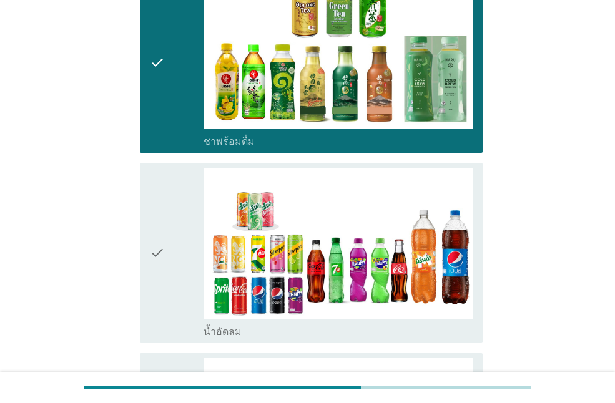
click at [175, 224] on div "check" at bounding box center [177, 253] width 54 height 170
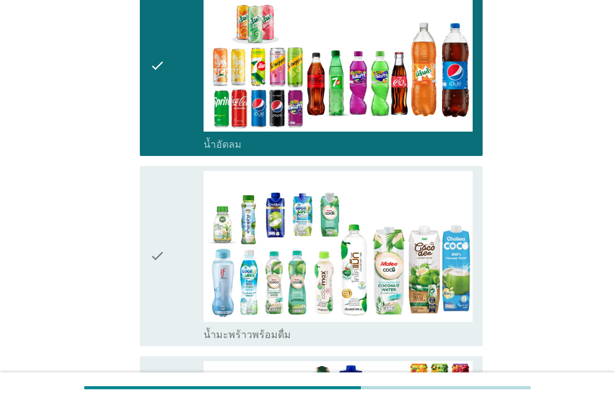
click at [173, 227] on div "check" at bounding box center [177, 256] width 54 height 170
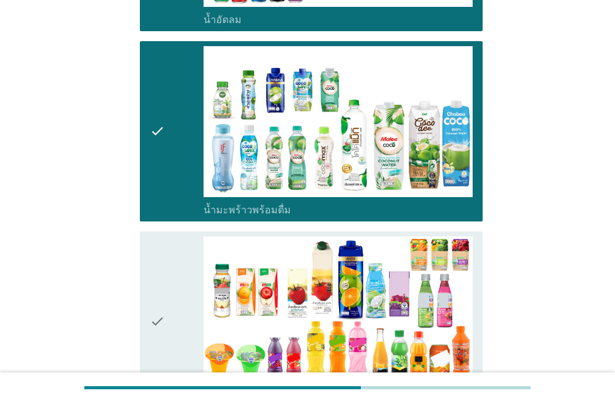
click at [166, 237] on div "check" at bounding box center [177, 322] width 54 height 170
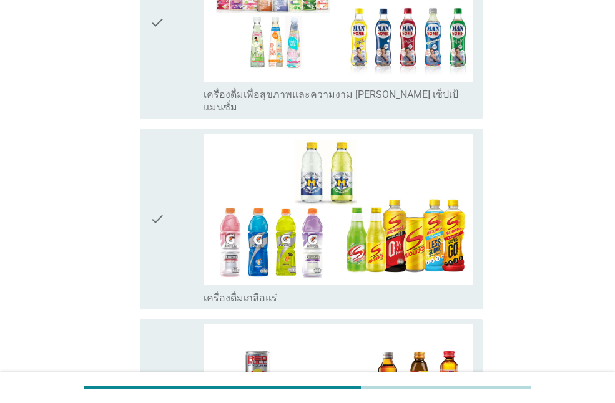
scroll to position [2935, 0]
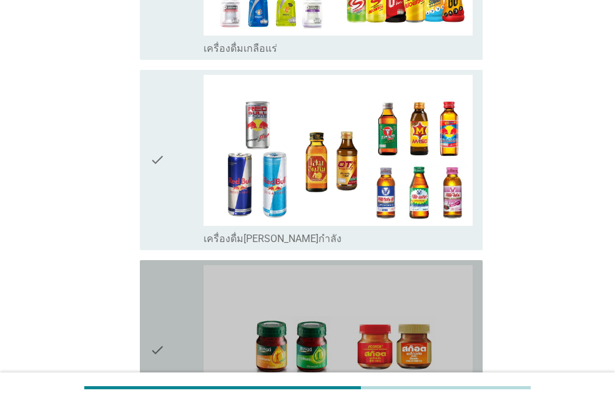
drag, startPoint x: 160, startPoint y: 249, endPoint x: 299, endPoint y: 236, distance: 139.2
click at [161, 265] on icon "check" at bounding box center [157, 350] width 15 height 170
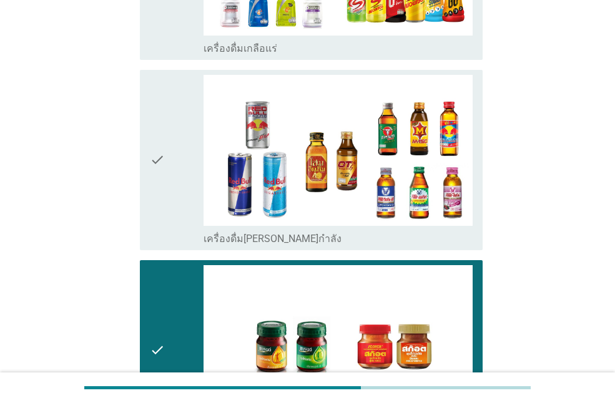
scroll to position [3065, 0]
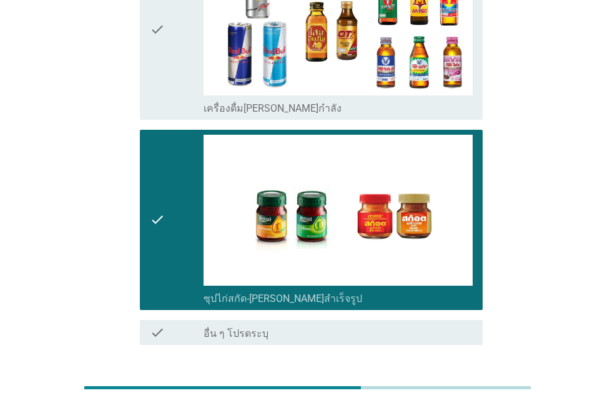
click at [443, 383] on div "ต่อไป" at bounding box center [450, 390] width 35 height 15
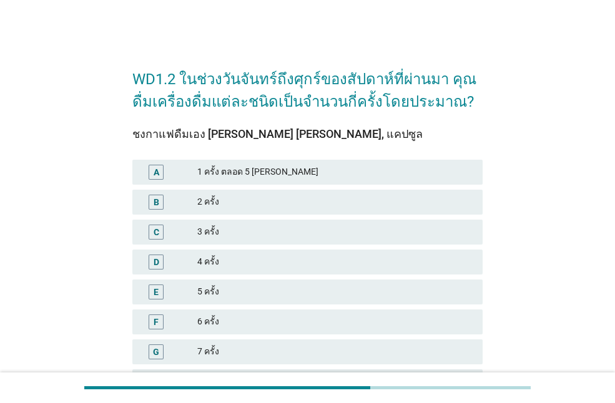
click at [216, 203] on div "2 ครั้ง" at bounding box center [334, 202] width 275 height 15
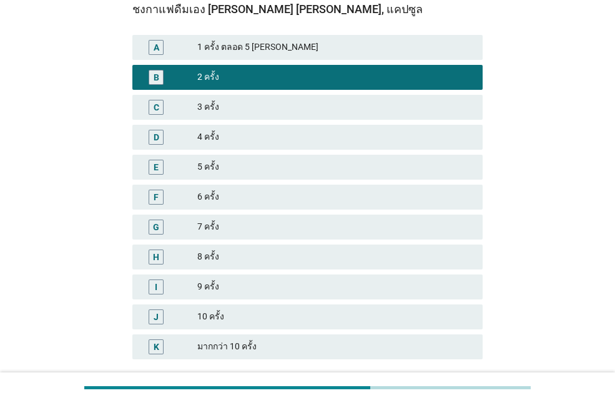
scroll to position [217, 0]
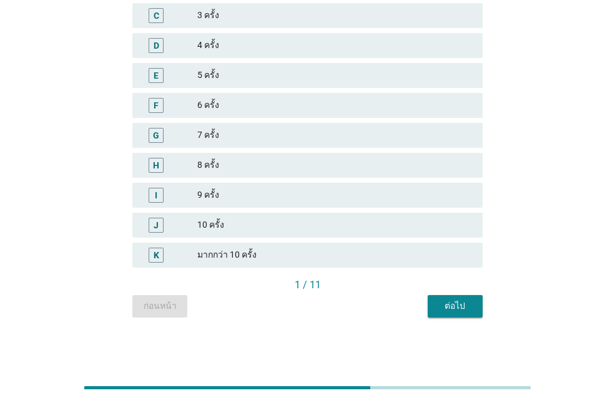
click at [452, 302] on div "ต่อไป" at bounding box center [455, 306] width 35 height 13
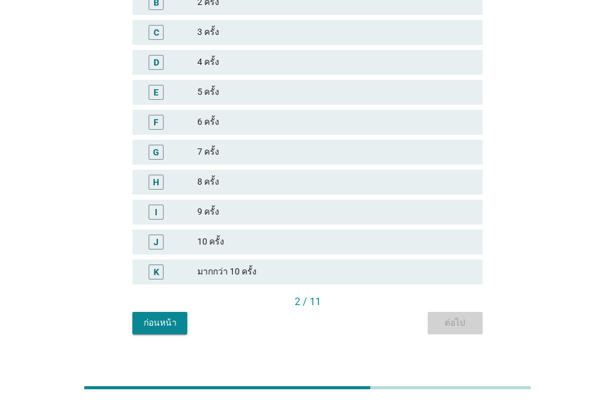
scroll to position [0, 0]
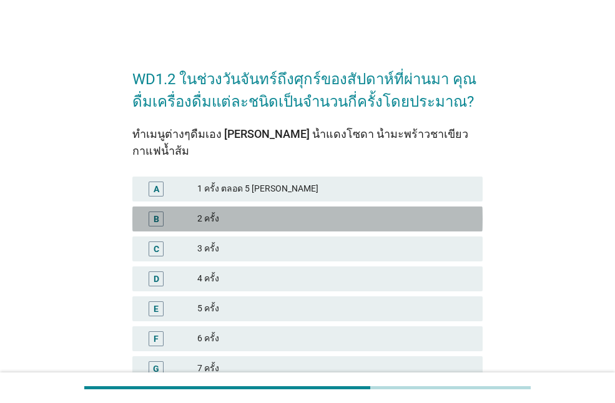
click at [222, 212] on div "2 ครั้ง" at bounding box center [334, 219] width 275 height 15
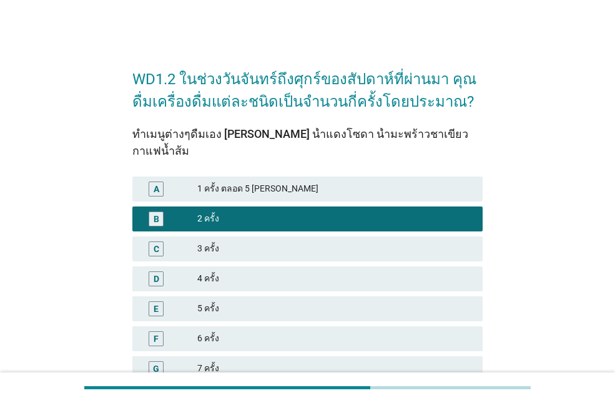
scroll to position [217, 0]
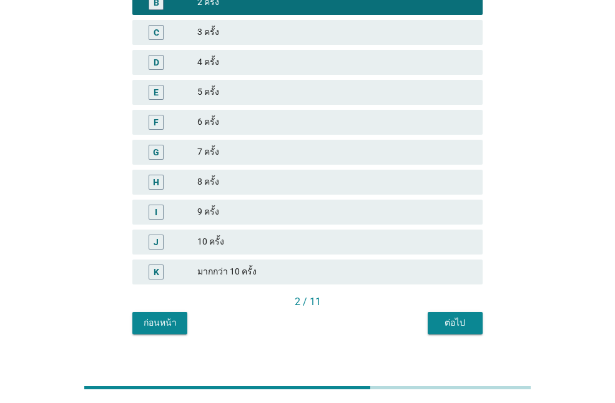
click at [452, 317] on div "ต่อไป" at bounding box center [455, 323] width 35 height 13
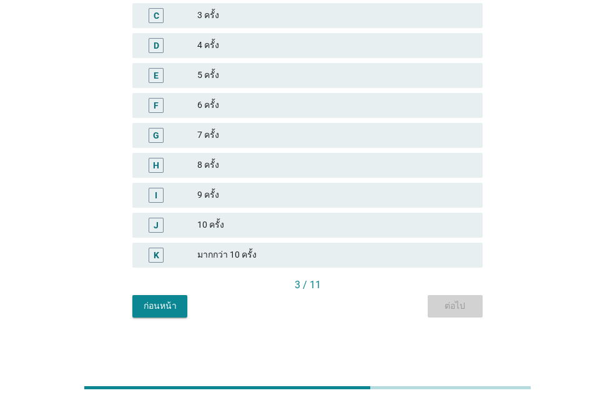
scroll to position [0, 0]
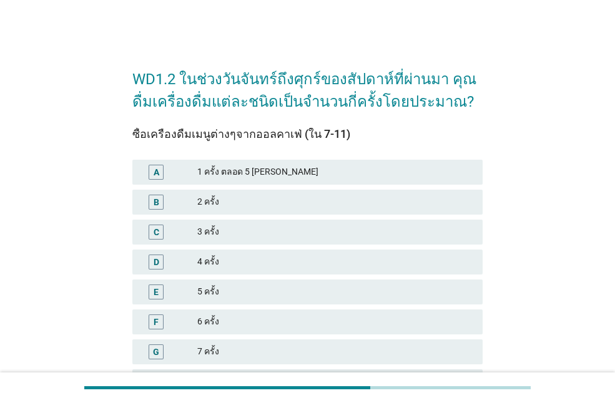
click at [237, 261] on div "4 ครั้ง" at bounding box center [334, 262] width 275 height 15
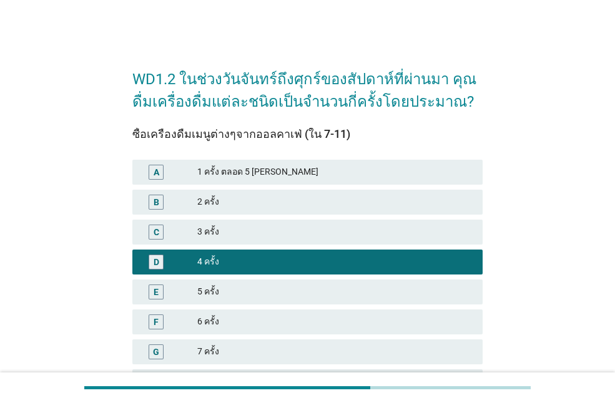
scroll to position [187, 0]
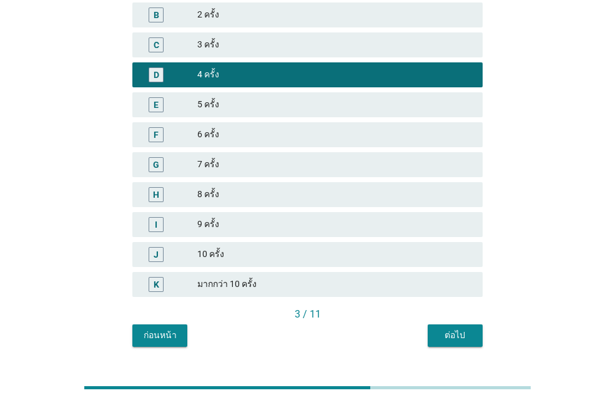
click at [462, 333] on div "ต่อไป" at bounding box center [455, 335] width 35 height 13
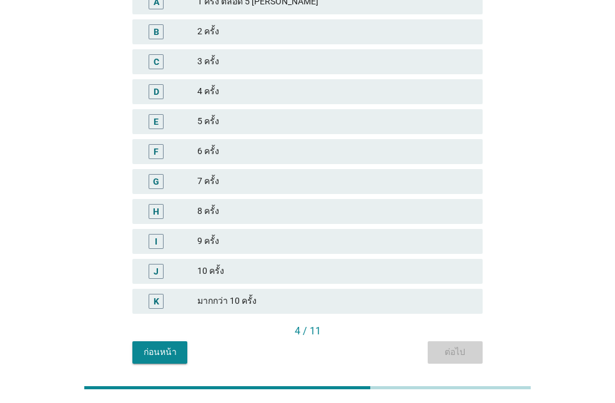
scroll to position [0, 0]
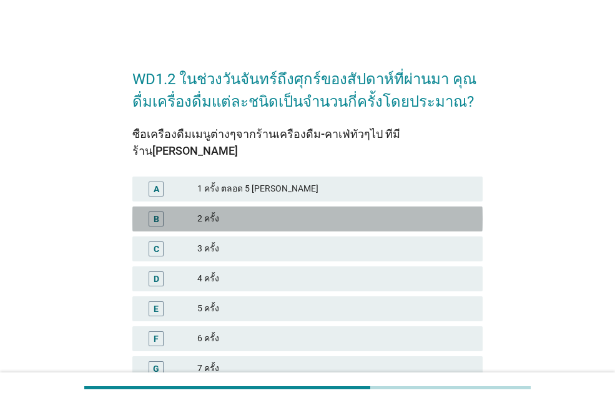
click at [219, 212] on div "B 2 ครั้ง" at bounding box center [307, 219] width 350 height 25
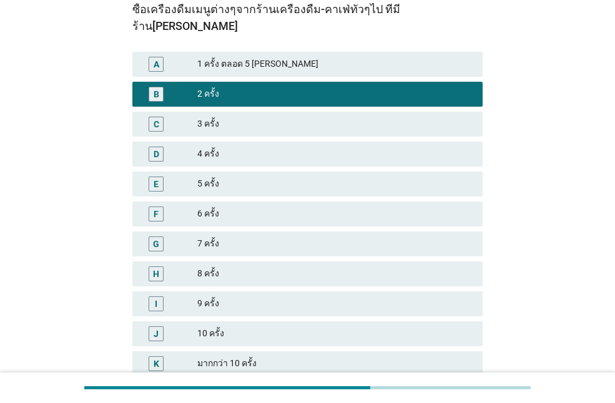
scroll to position [187, 0]
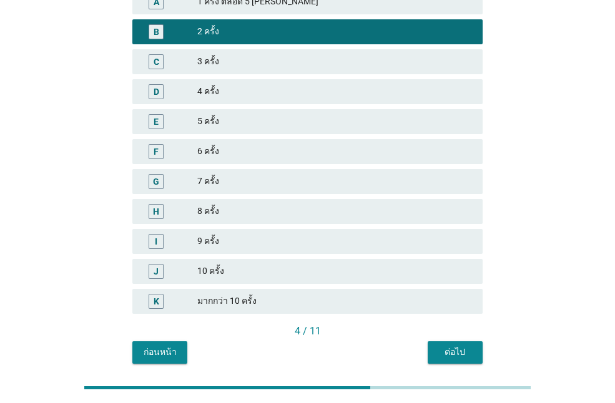
click at [463, 343] on button "ต่อไป" at bounding box center [455, 353] width 55 height 22
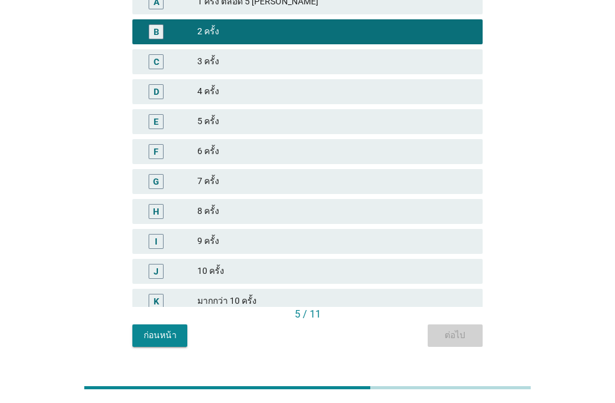
scroll to position [0, 0]
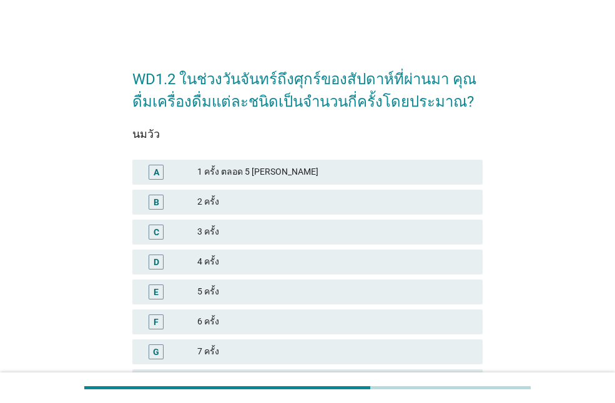
drag, startPoint x: 215, startPoint y: 237, endPoint x: 290, endPoint y: 264, distance: 79.2
click at [215, 237] on div "3 ครั้ง" at bounding box center [334, 232] width 275 height 15
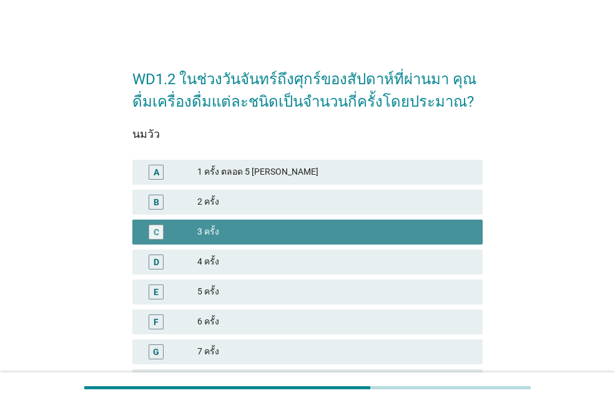
scroll to position [187, 0]
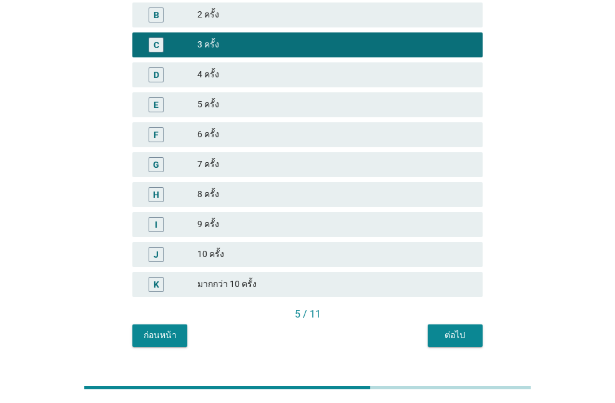
click at [457, 338] on div "ต่อไป" at bounding box center [455, 335] width 35 height 13
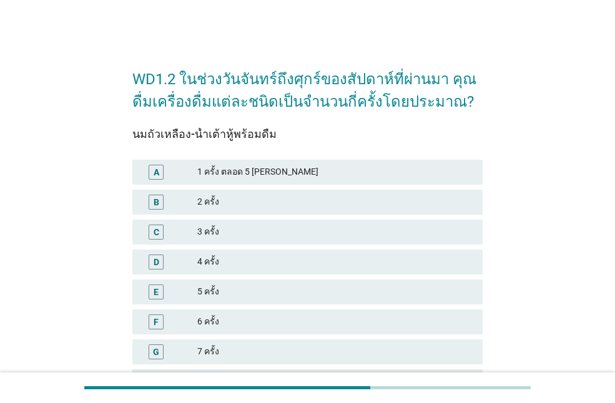
click at [239, 172] on div "1 ครั้ง ตลอด 5 [PERSON_NAME]" at bounding box center [334, 172] width 275 height 15
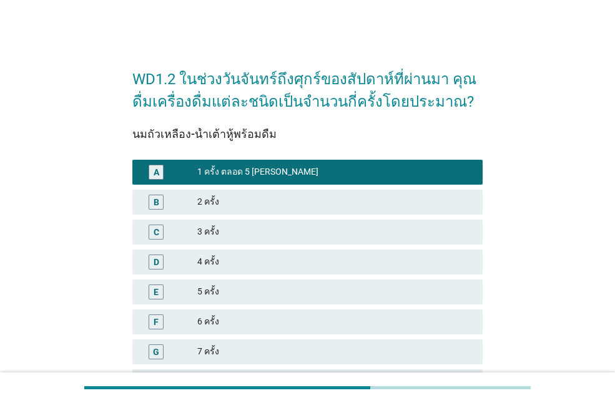
scroll to position [187, 0]
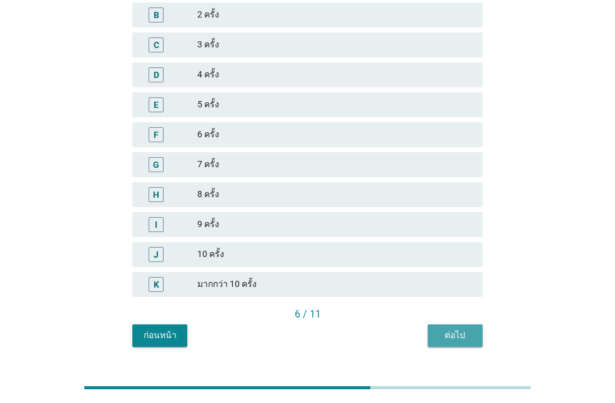
click at [456, 340] on div "ต่อไป" at bounding box center [455, 335] width 35 height 13
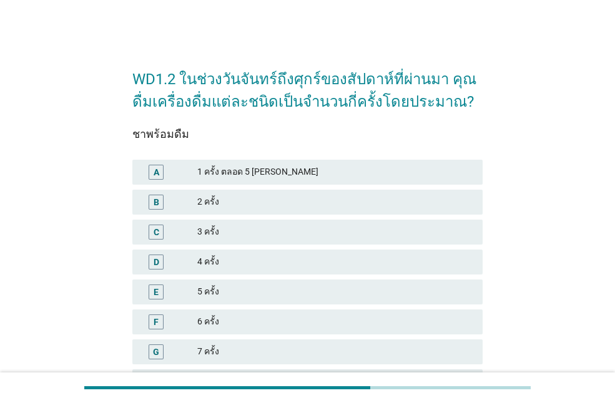
drag, startPoint x: 244, startPoint y: 199, endPoint x: 347, endPoint y: 257, distance: 118.8
click at [244, 199] on div "2 ครั้ง" at bounding box center [334, 202] width 275 height 15
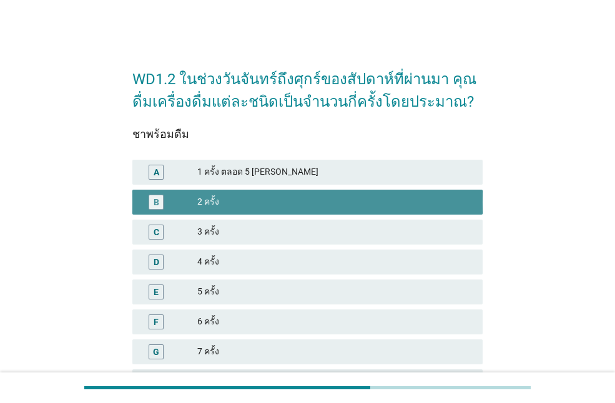
scroll to position [187, 0]
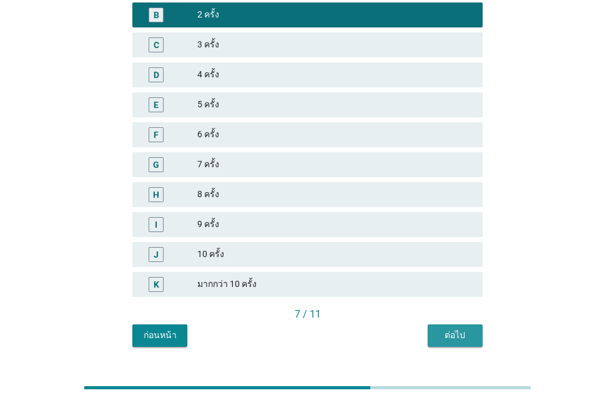
click at [456, 339] on div "ต่อไป" at bounding box center [455, 335] width 35 height 13
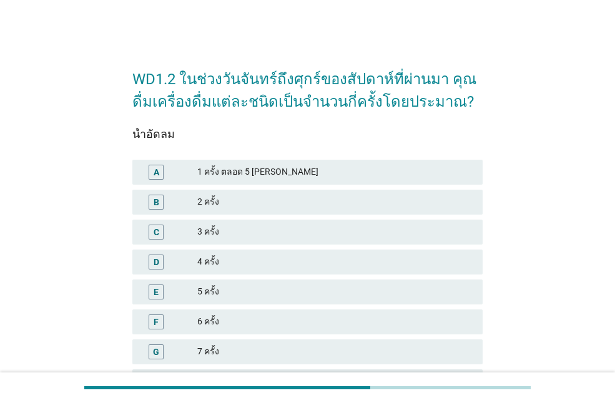
click at [243, 197] on div "2 ครั้ง" at bounding box center [334, 202] width 275 height 15
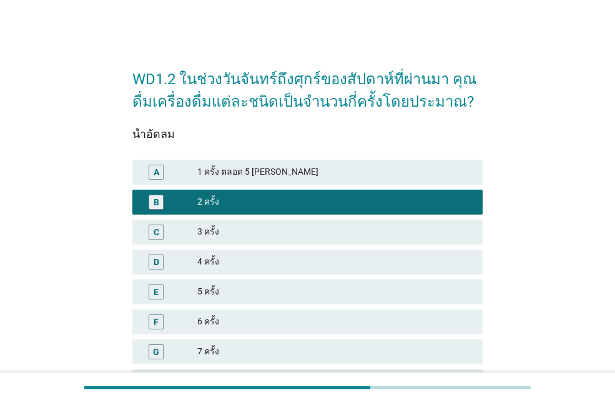
scroll to position [187, 0]
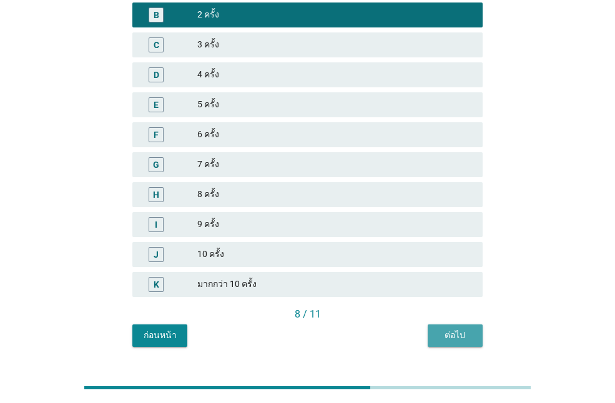
click at [450, 333] on div "ต่อไป" at bounding box center [455, 335] width 35 height 13
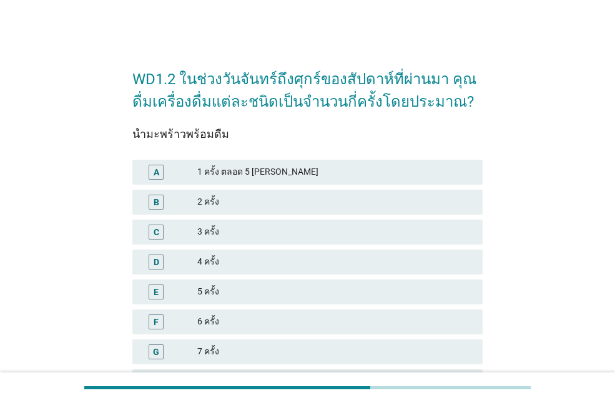
click at [219, 213] on div "B 2 ครั้ง" at bounding box center [307, 202] width 350 height 25
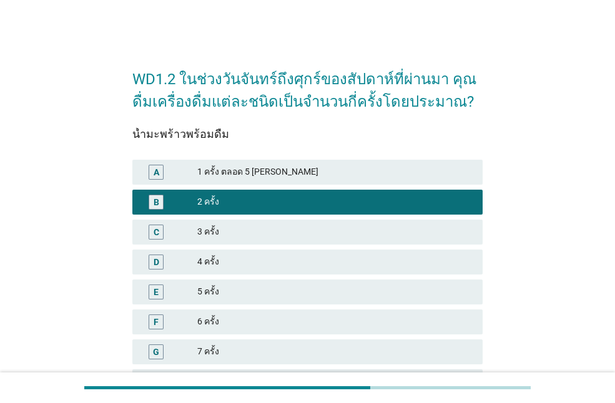
scroll to position [187, 0]
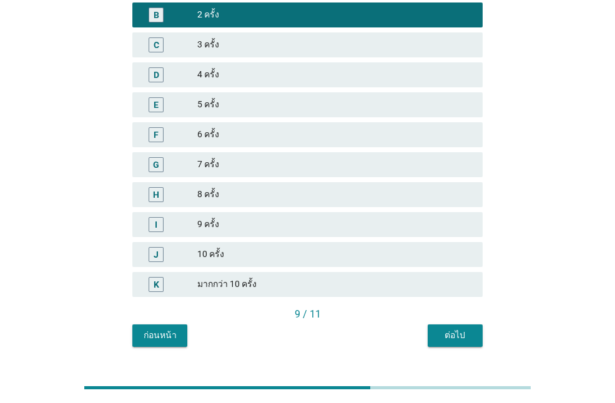
click at [452, 337] on div "ต่อไป" at bounding box center [455, 335] width 35 height 13
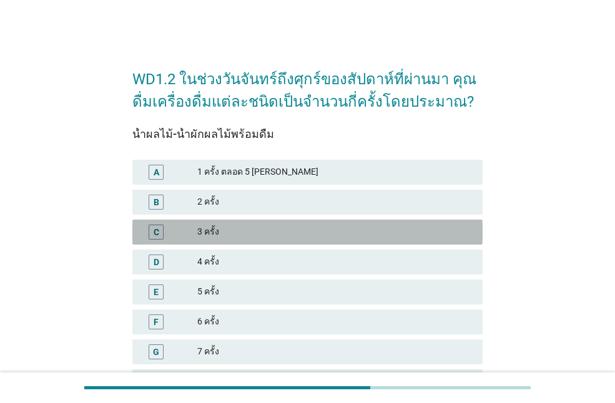
click at [223, 235] on div "3 ครั้ง" at bounding box center [334, 232] width 275 height 15
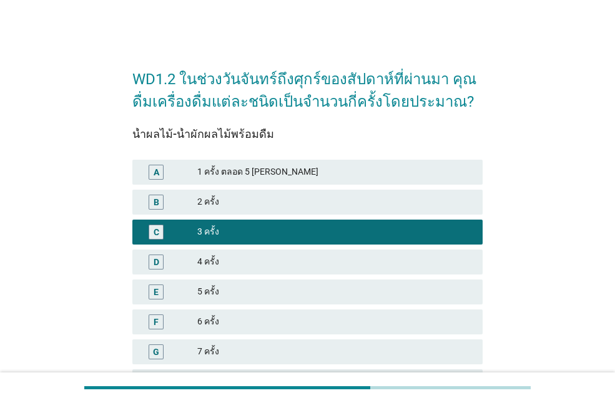
click at [242, 195] on div "2 ครั้ง" at bounding box center [334, 202] width 275 height 15
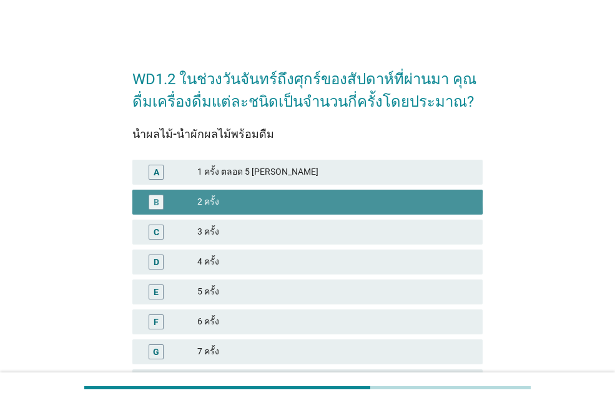
scroll to position [187, 0]
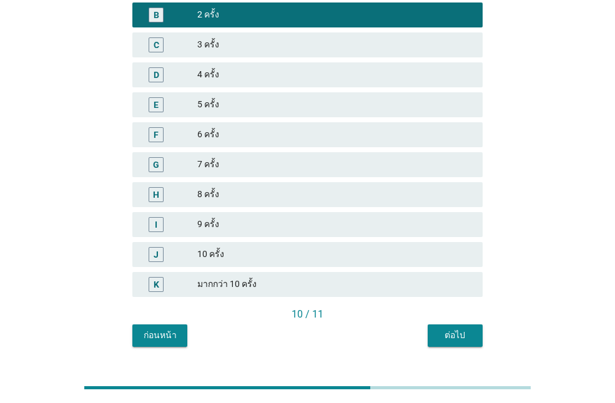
click at [455, 330] on div "ต่อไป" at bounding box center [455, 335] width 35 height 13
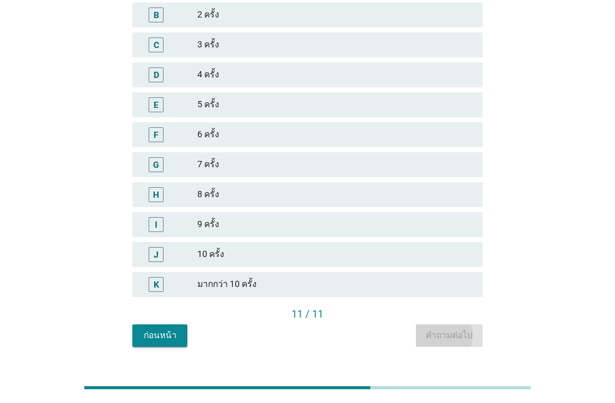
scroll to position [0, 0]
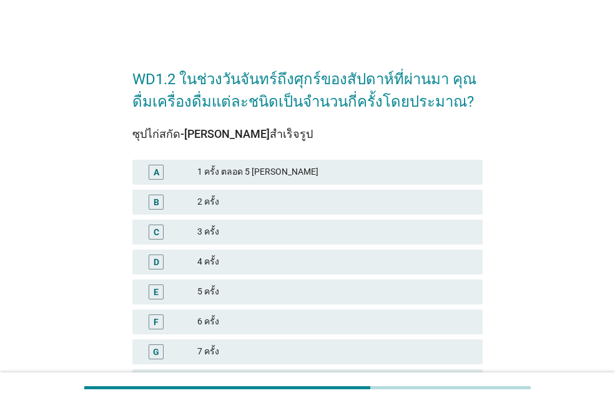
click at [247, 174] on div "1 ครั้ง ตลอด 5 [PERSON_NAME]" at bounding box center [334, 172] width 275 height 15
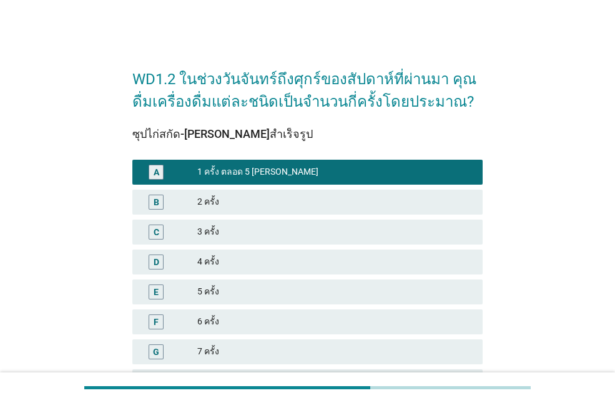
scroll to position [217, 0]
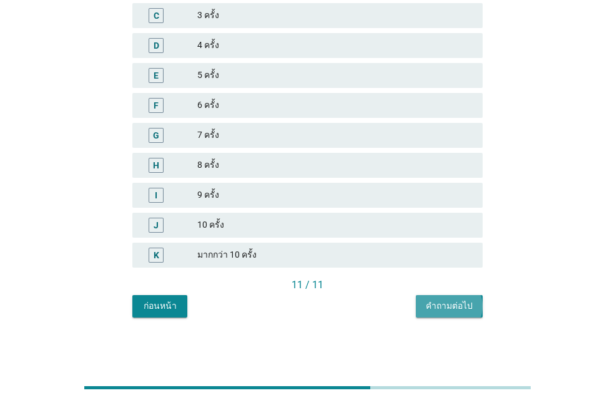
click at [462, 304] on div "คำถามต่อไป" at bounding box center [449, 306] width 47 height 13
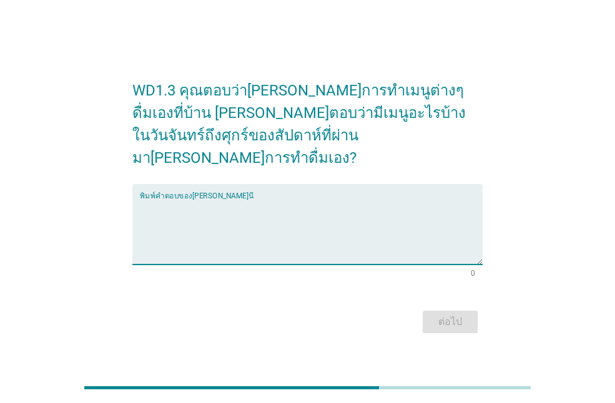
click at [228, 208] on textarea "พิมพ์คำตอบของคุณ ที่นี่" at bounding box center [311, 232] width 343 height 66
type textarea "o"
type textarea "น้ำมะเขือเทศปั่น"
click at [445, 315] on div "ต่อไป" at bounding box center [450, 322] width 35 height 15
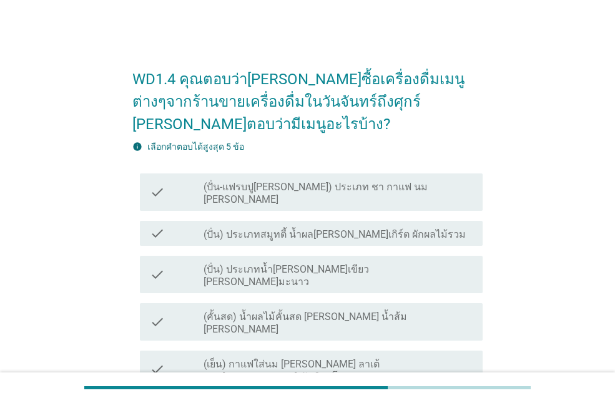
click at [285, 179] on div "check_box_outline_blank (ปั่น-แฟรบปู[PERSON_NAME]) ประเภท ชา กาแฟ นม [PERSON_NA…" at bounding box center [338, 192] width 269 height 27
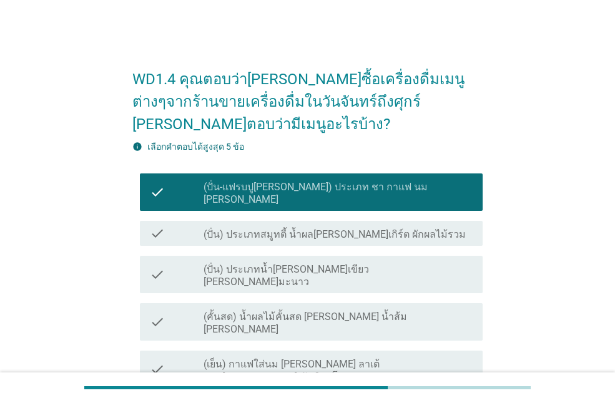
click at [267, 311] on label "(คั้นสด) น้ำผลไม้คั้นสด [PERSON_NAME] น้ำส้ม [PERSON_NAME]" at bounding box center [338, 323] width 269 height 25
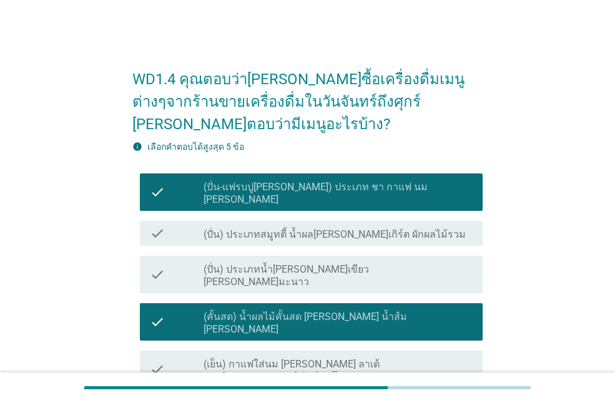
click at [240, 358] on label "(เย็น) กาแฟใส่นม [PERSON_NAME] ลาเต้ คาปู[PERSON_NAME] มัคคิอาโต" at bounding box center [338, 370] width 269 height 25
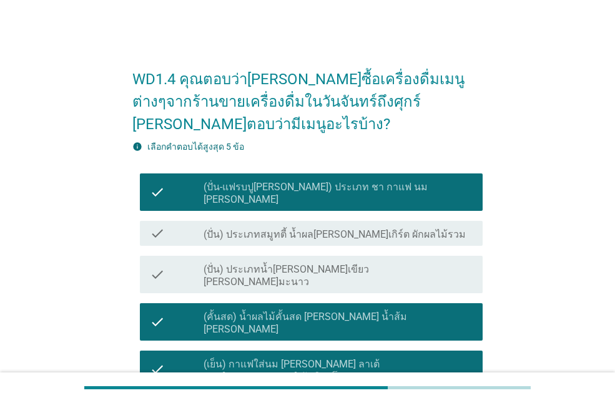
scroll to position [125, 0]
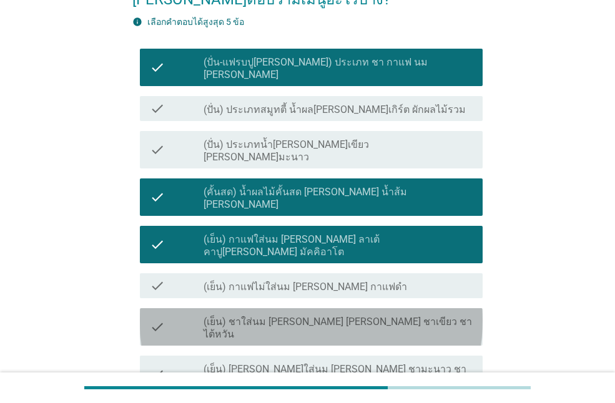
click at [235, 316] on label "(เย็น) ชาใส่นม [PERSON_NAME] [PERSON_NAME] ชาเขียว ชาไต้หวัน" at bounding box center [338, 328] width 269 height 25
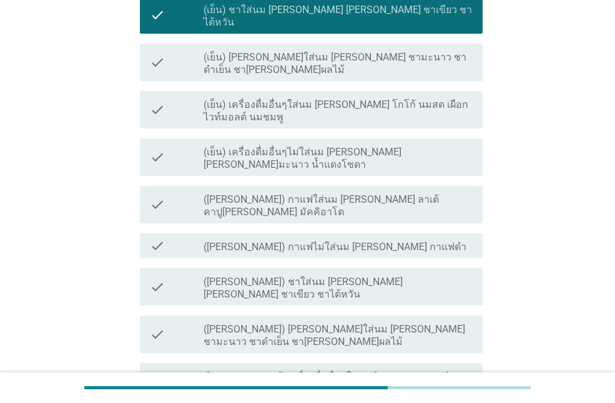
scroll to position [187, 0]
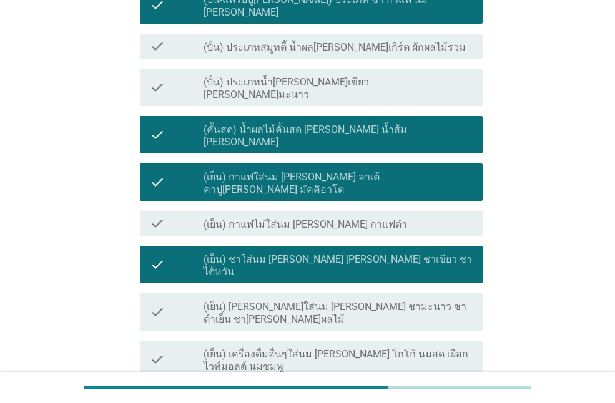
click at [260, 301] on label "(เย็น) [PERSON_NAME]ใส่นม [PERSON_NAME] ชามะนาว ชาดำเย็น ชา[PERSON_NAME]ผลไม้" at bounding box center [338, 313] width 269 height 25
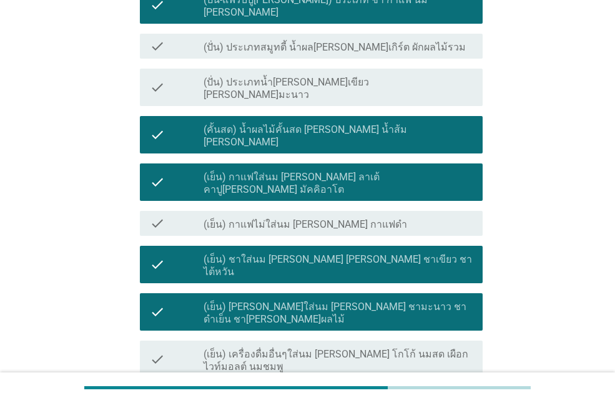
scroll to position [500, 0]
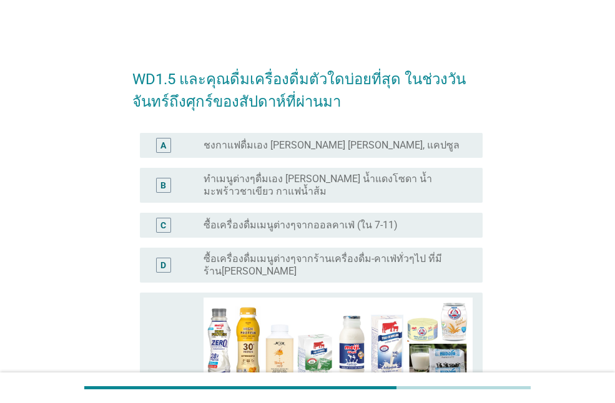
click at [310, 229] on label "ซื้อเครื่องดื่มเมนูต่างๆจากออลคาเฟ่ (ใน 7-11)" at bounding box center [301, 225] width 194 height 12
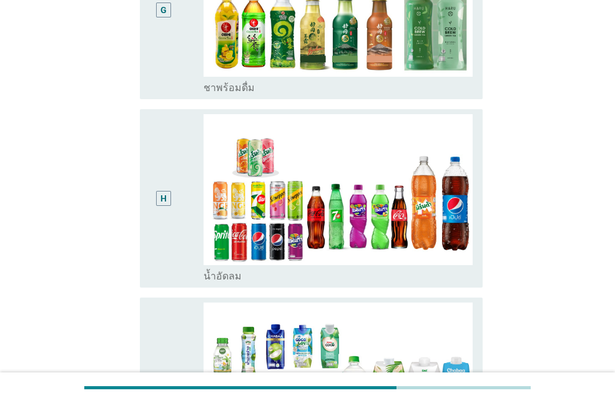
scroll to position [999, 0]
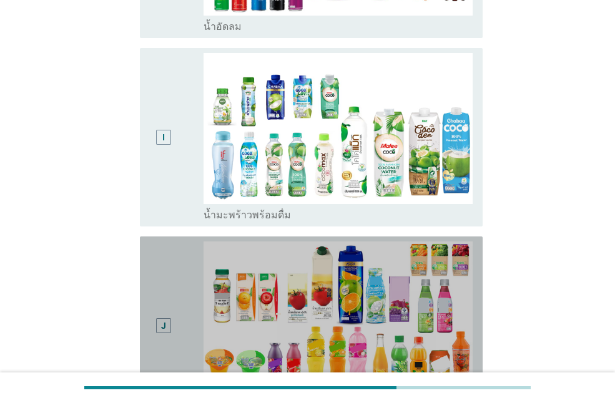
click at [179, 277] on div "J" at bounding box center [177, 326] width 54 height 169
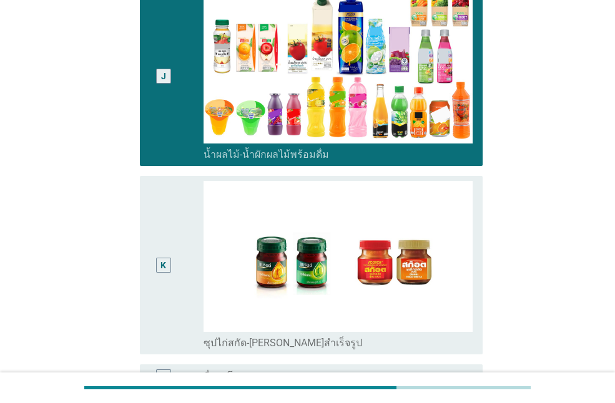
scroll to position [1386, 0]
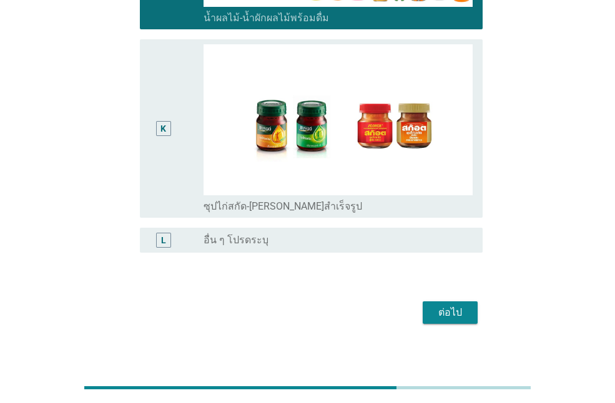
click at [458, 305] on div "ต่อไป" at bounding box center [450, 312] width 35 height 15
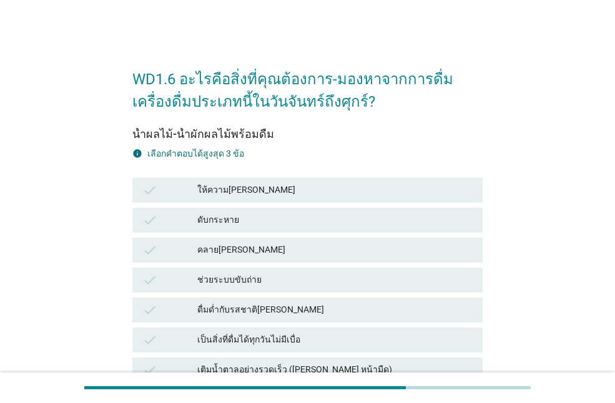
click at [224, 194] on div "ให้ความ[PERSON_NAME]" at bounding box center [334, 190] width 275 height 15
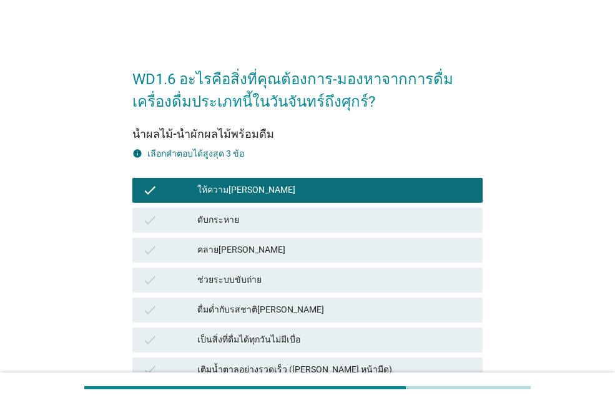
scroll to position [125, 0]
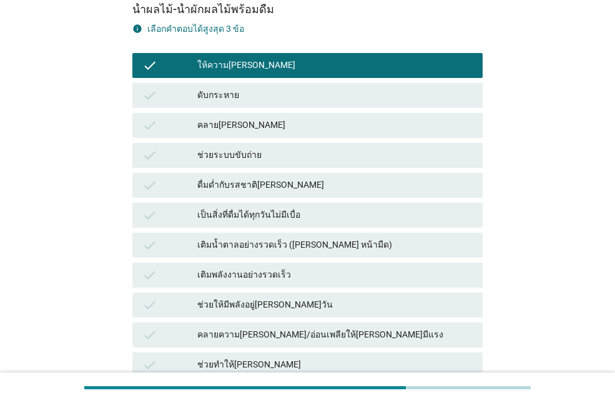
click at [245, 88] on div "ดับกระหาย" at bounding box center [334, 95] width 275 height 15
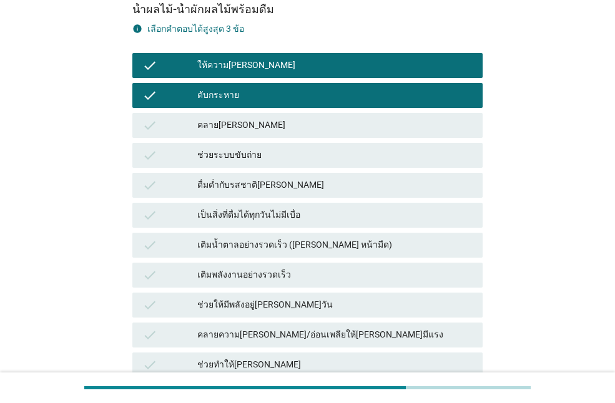
scroll to position [250, 0]
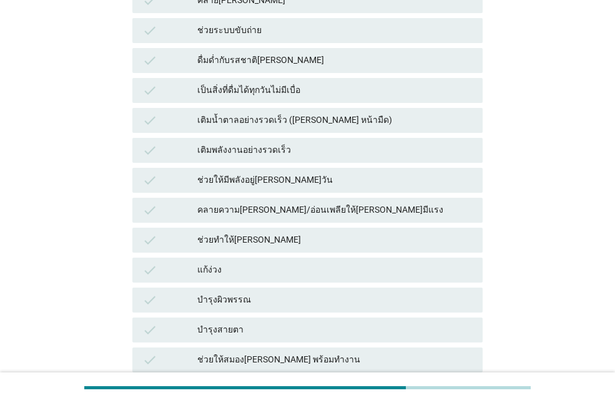
click at [268, 208] on div "คลายความ[PERSON_NAME]/อ่อนเพลียให้[PERSON_NAME]มีแรง" at bounding box center [334, 210] width 275 height 15
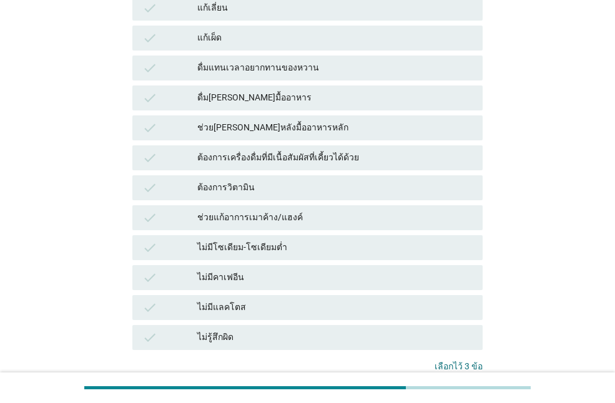
scroll to position [912, 0]
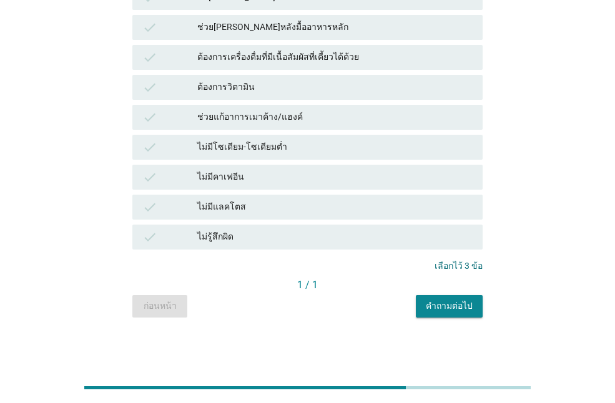
click at [449, 307] on div "คำถามต่อไป" at bounding box center [449, 306] width 47 height 13
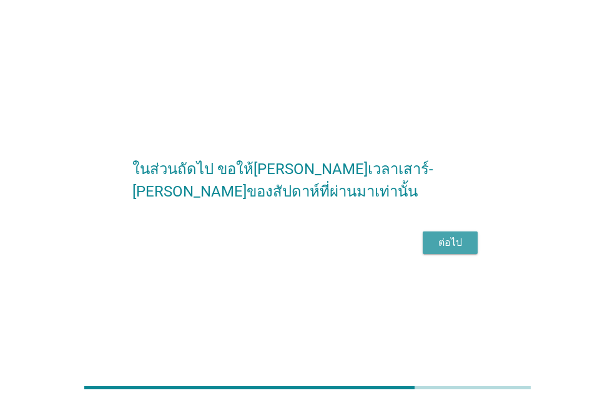
click at [441, 246] on button "ต่อไป" at bounding box center [450, 243] width 55 height 22
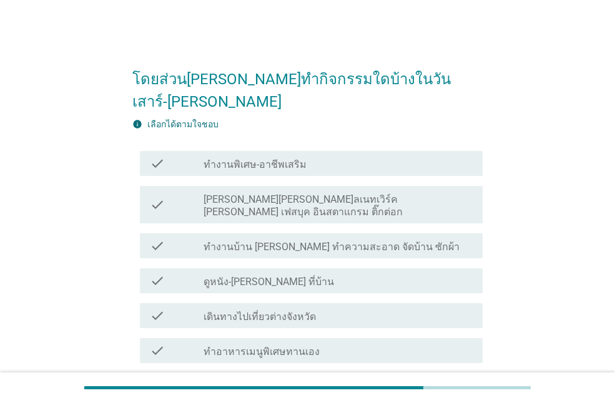
click at [264, 276] on label "ดูหนัง-[PERSON_NAME] ที่บ้าน" at bounding box center [269, 282] width 130 height 12
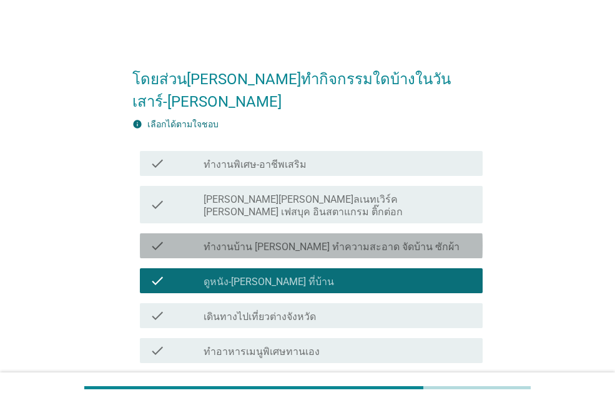
click at [318, 241] on label "ทำงานบ้าน [PERSON_NAME] ทำความสะอาด จัดบ้าน ซักผ้า" at bounding box center [332, 247] width 256 height 12
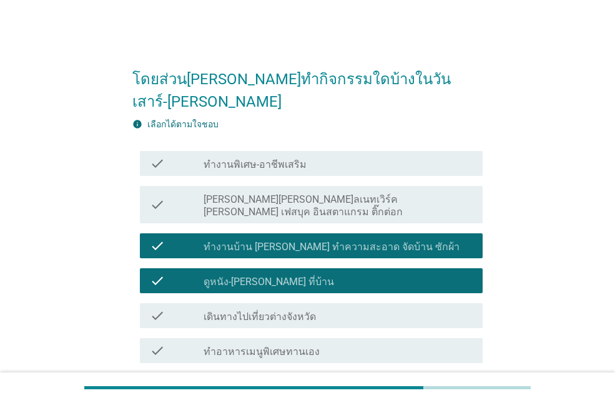
click at [325, 194] on label "[PERSON_NAME][PERSON_NAME]ลเนทเวิร์ค [PERSON_NAME] เฟสบุค อินสตาแกรม ติ๊กต่อก" at bounding box center [338, 206] width 269 height 25
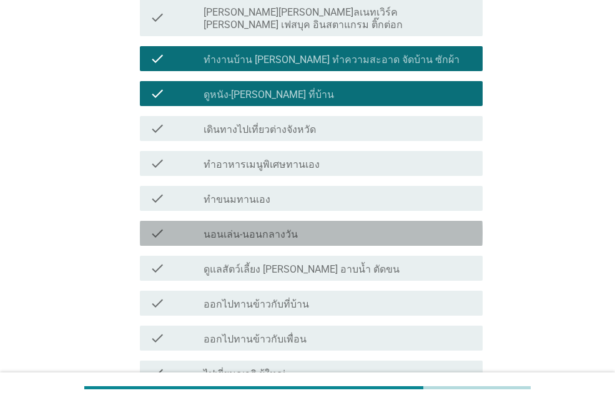
click at [257, 229] on label "นอนเล่น-นอนกลางวัน" at bounding box center [251, 235] width 94 height 12
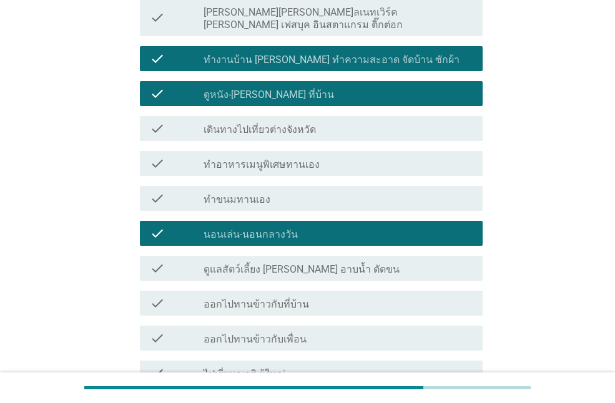
scroll to position [312, 0]
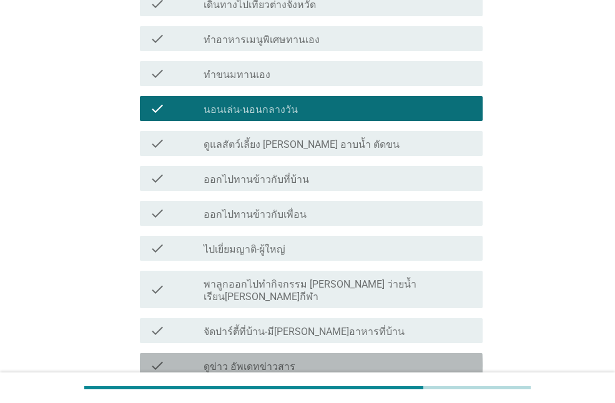
click at [272, 358] on div "check_box_outline_blank ดูข่าว อัพเดทข่าวสาร" at bounding box center [338, 365] width 269 height 15
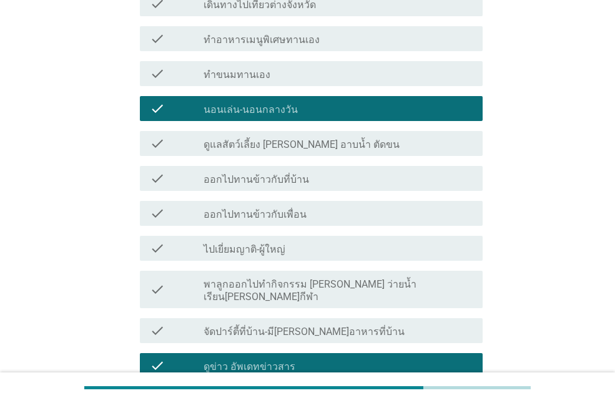
scroll to position [437, 0]
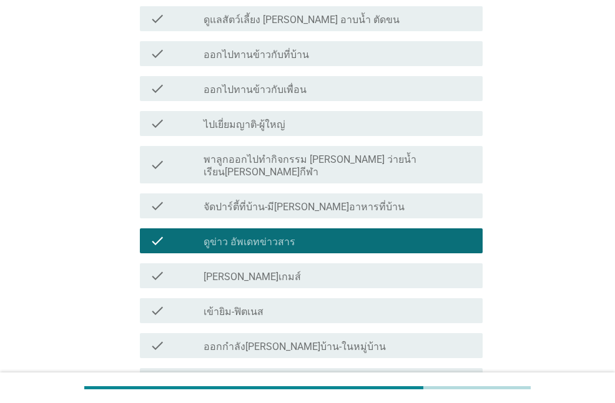
click at [245, 268] on div "check_box_outline_blank [PERSON_NAME]เกมส์" at bounding box center [338, 275] width 269 height 15
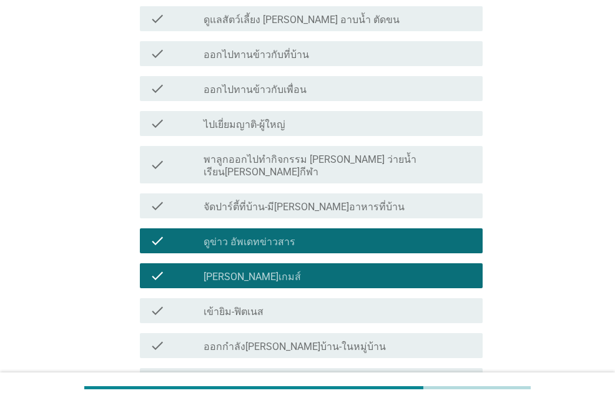
click at [254, 306] on label "เข้ายิม-ฟิตเนส" at bounding box center [234, 312] width 60 height 12
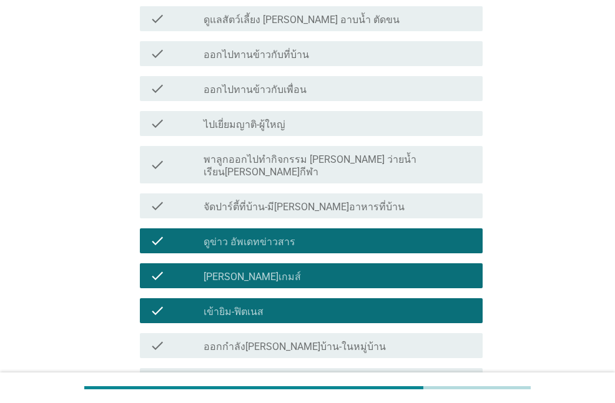
scroll to position [500, 0]
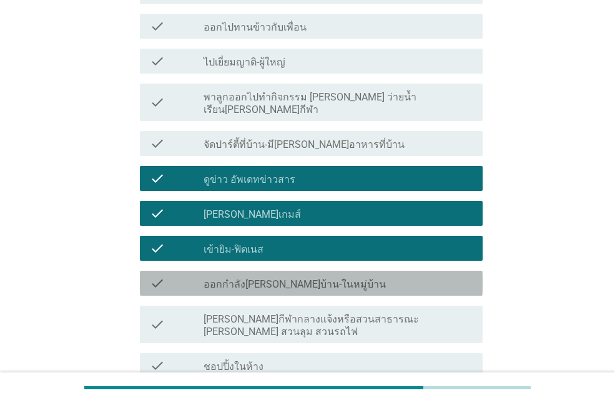
click at [292, 278] on label "ออกกำลัง[PERSON_NAME]บ้าน-ในหมู่บ้าน" at bounding box center [295, 284] width 182 height 12
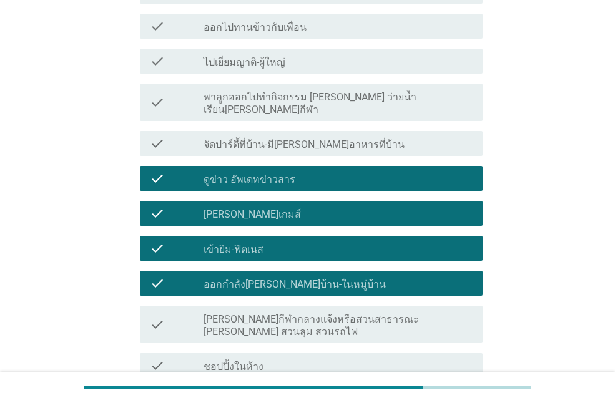
click at [250, 244] on label "เข้ายิม-ฟิตเนส" at bounding box center [234, 250] width 60 height 12
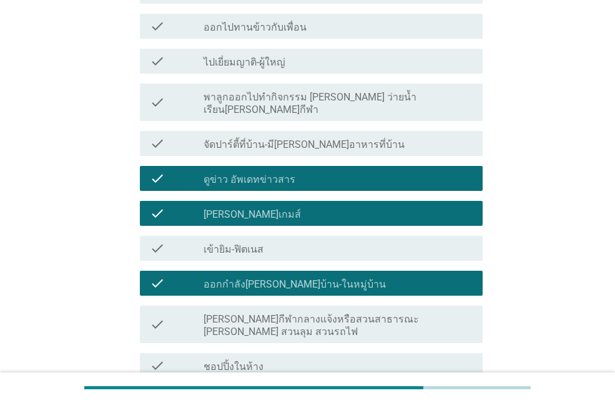
scroll to position [624, 0]
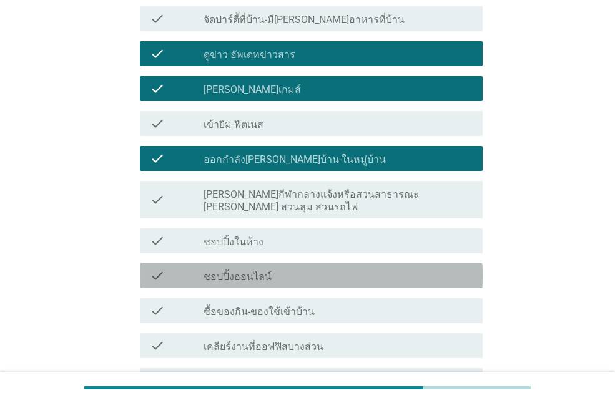
drag, startPoint x: 274, startPoint y: 215, endPoint x: 352, endPoint y: 227, distance: 78.2
click at [275, 268] on div "check_box_outline_blank ชอปปิ้งออนไลน์" at bounding box center [338, 275] width 269 height 15
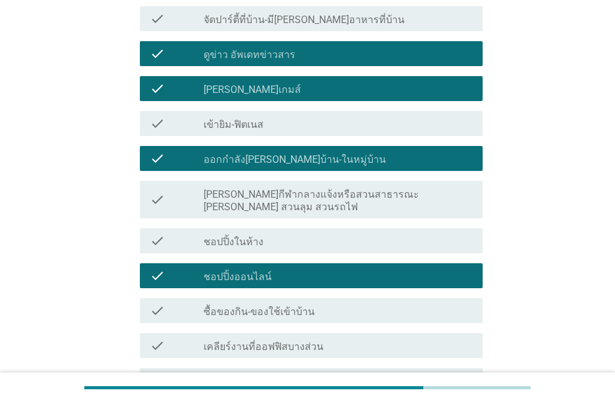
scroll to position [687, 0]
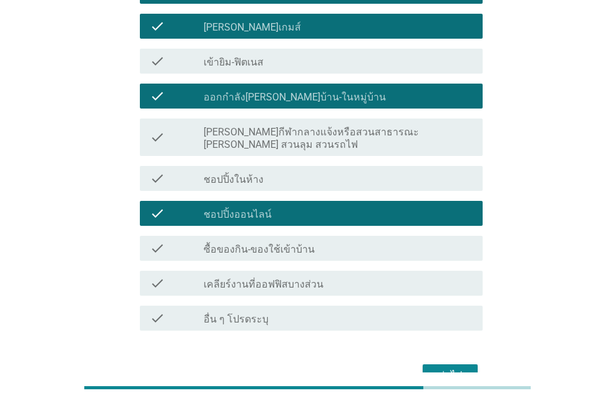
click at [452, 368] on div "ต่อไป" at bounding box center [450, 375] width 35 height 15
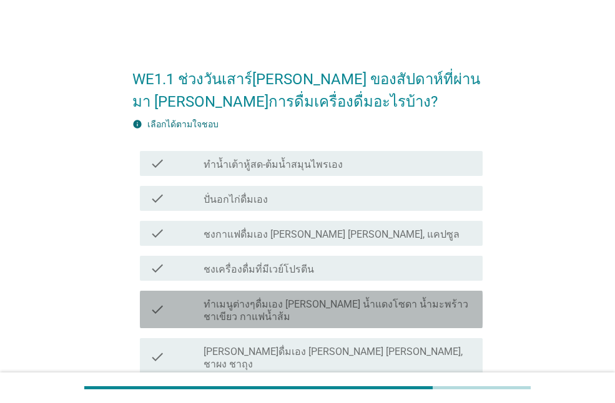
click at [268, 312] on label "ทำเมนูต่างๆดื่มเอง [PERSON_NAME] น้ำแดงโซดา น้ำมะพร้าวชาเขียว กาแฟน้ำส้ม" at bounding box center [338, 310] width 269 height 25
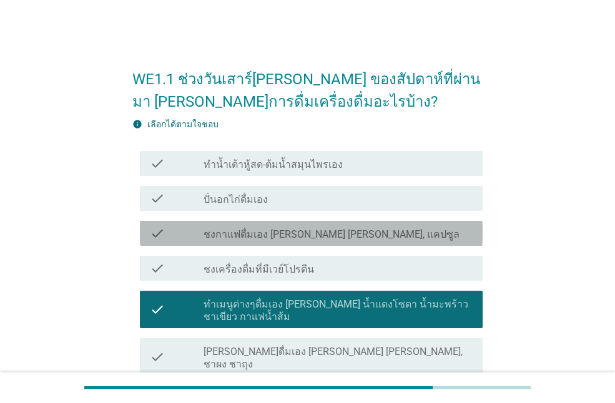
click at [267, 242] on div "check check_box_outline_blank ชงกาแฟดื่มเอง [PERSON_NAME] [PERSON_NAME], แคปซูล" at bounding box center [311, 233] width 343 height 25
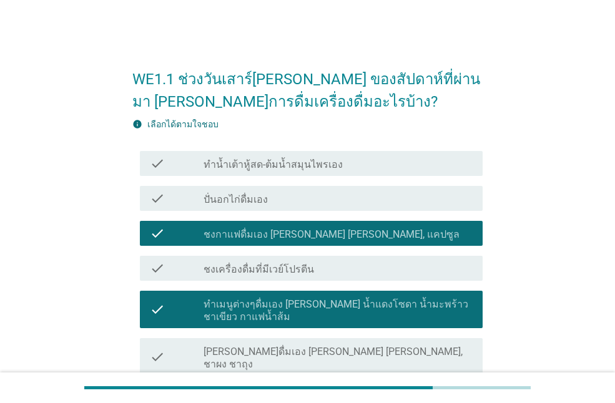
scroll to position [187, 0]
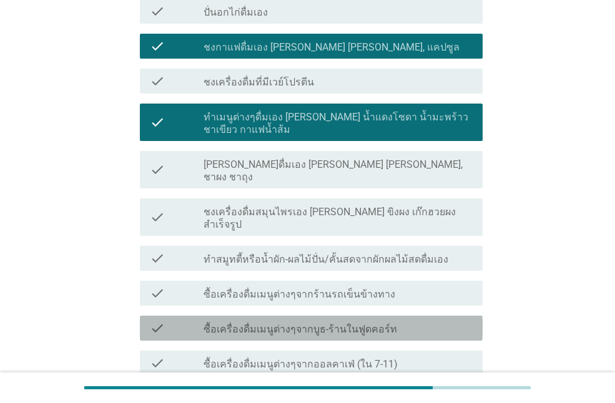
click at [312, 323] on label "ซื้อเครื่องดื่มเมนูต่างๆจากบูธ-ร้านในฟูดคอร์ท" at bounding box center [301, 329] width 194 height 12
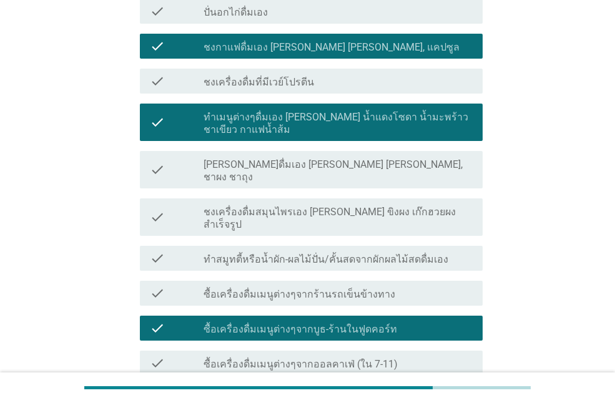
click at [313, 323] on label "ซื้อเครื่องดื่มเมนูต่างๆจากบูธ-ร้านในฟูดคอร์ท" at bounding box center [301, 329] width 194 height 12
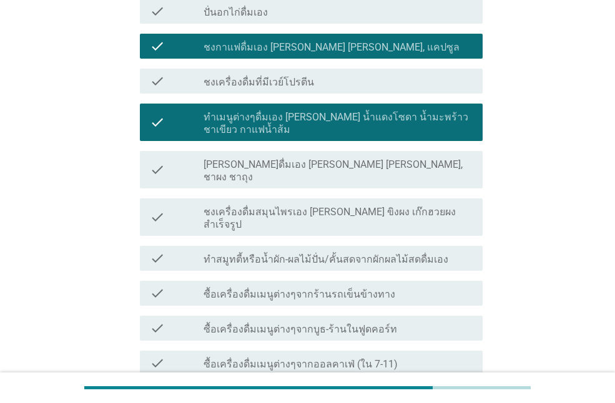
click at [318, 358] on label "ซื้อเครื่องดื่มเมนูต่างๆจากออลคาเฟ่ (ใน 7-11)" at bounding box center [301, 364] width 194 height 12
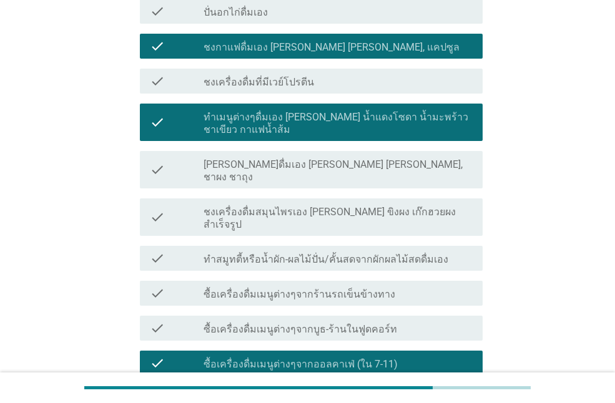
scroll to position [375, 0]
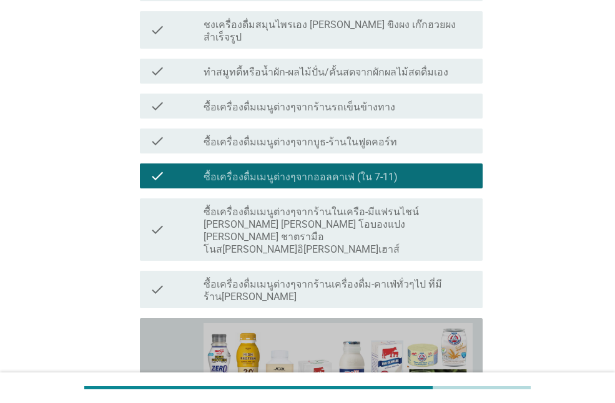
click at [167, 323] on div "check" at bounding box center [177, 408] width 54 height 170
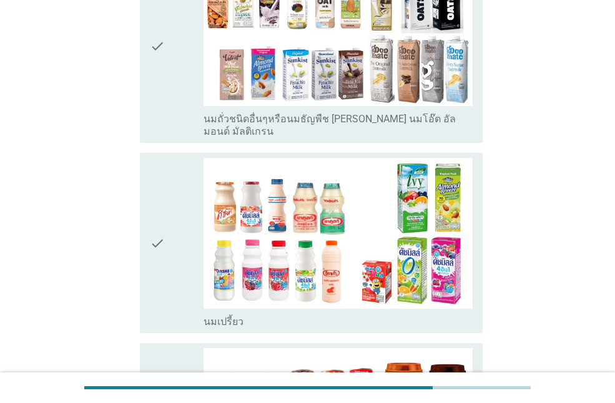
scroll to position [1311, 0]
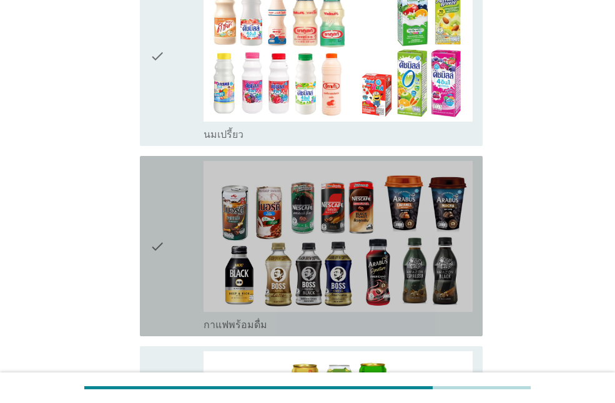
click at [171, 224] on div "check" at bounding box center [177, 246] width 54 height 170
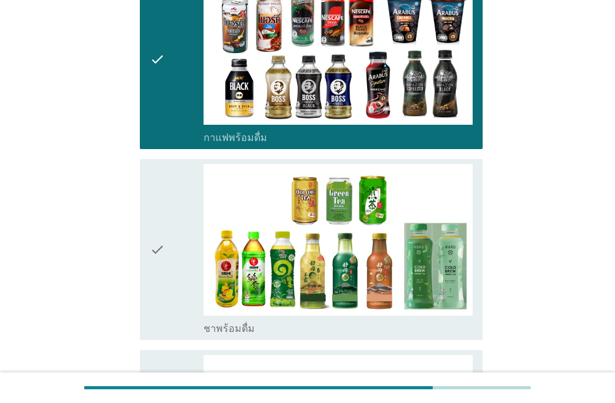
click at [185, 215] on div "check" at bounding box center [177, 249] width 54 height 170
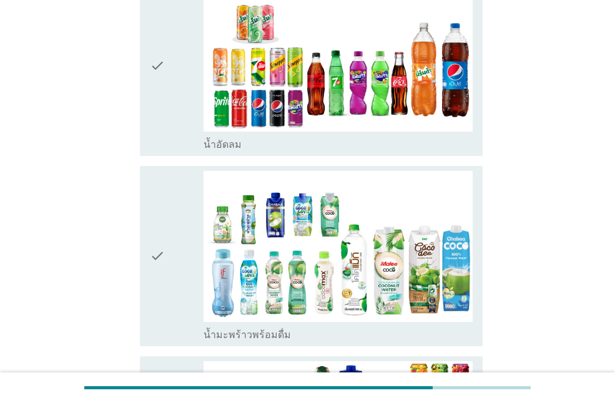
click at [183, 221] on div "check" at bounding box center [177, 256] width 54 height 170
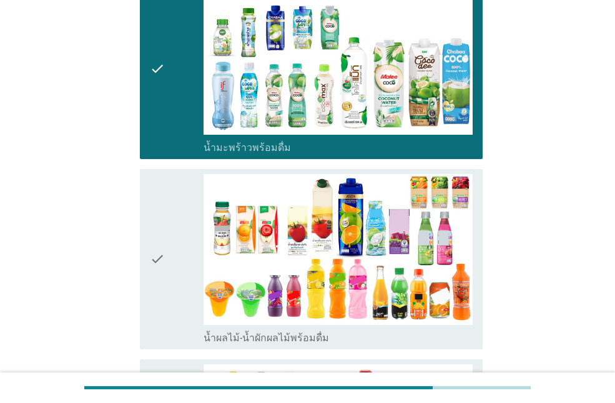
click at [178, 214] on div "check" at bounding box center [177, 259] width 54 height 170
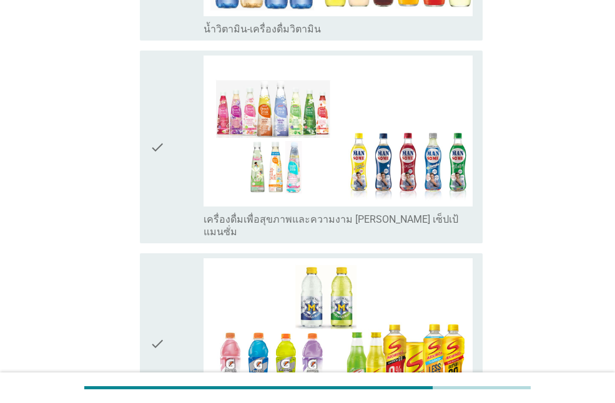
scroll to position [2872, 0]
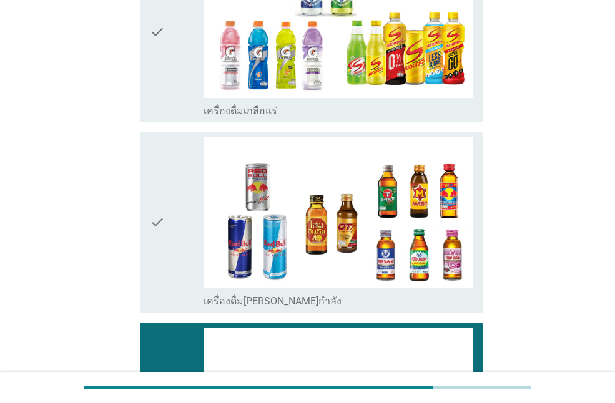
scroll to position [3065, 0]
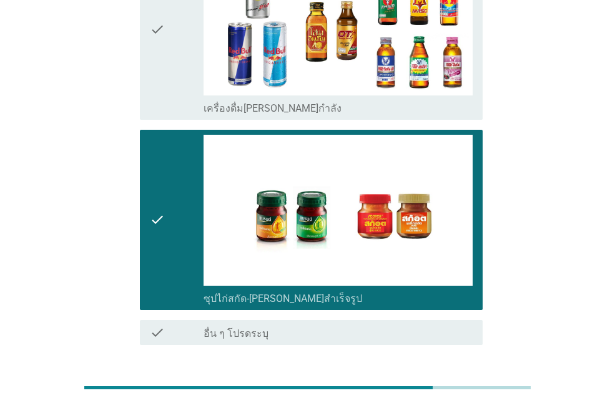
click at [460, 383] on div "ต่อไป" at bounding box center [450, 390] width 35 height 15
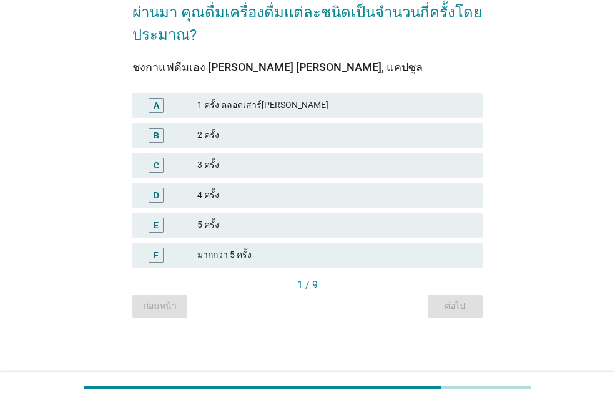
scroll to position [0, 0]
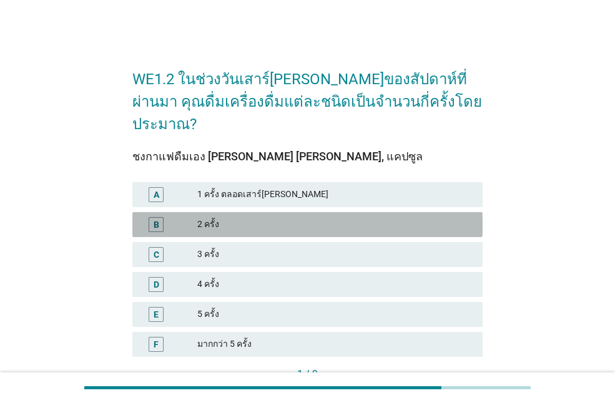
click at [220, 217] on div "2 ครั้ง" at bounding box center [334, 224] width 275 height 15
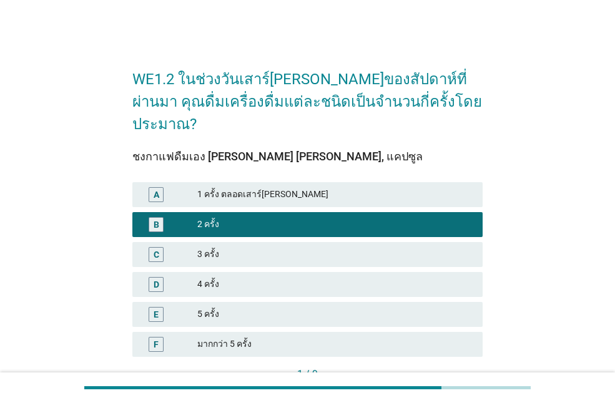
scroll to position [62, 0]
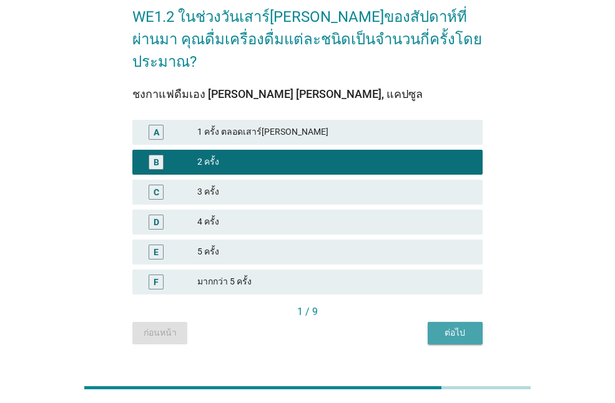
click at [442, 327] on div "ต่อไป" at bounding box center [455, 333] width 35 height 13
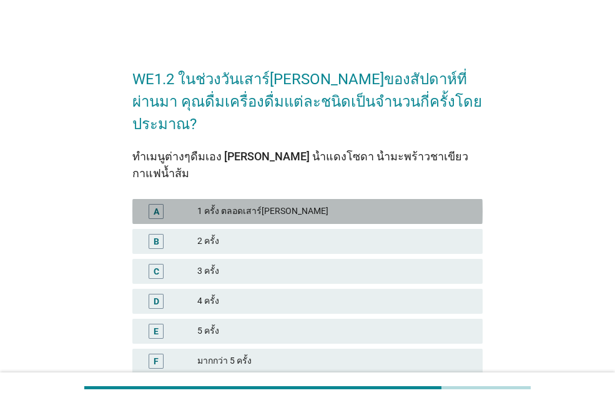
click at [231, 204] on div "1 ครั้ง ตลอดเสาร์[PERSON_NAME]" at bounding box center [334, 211] width 275 height 15
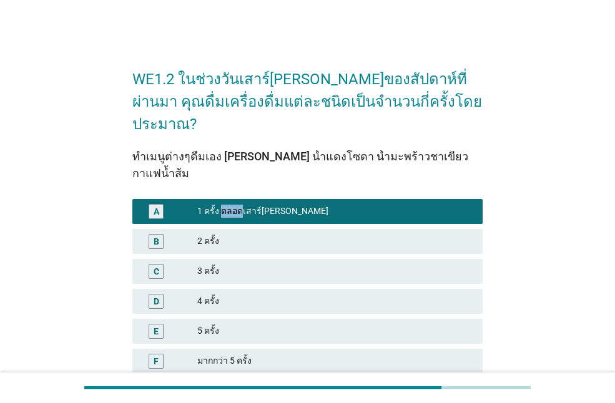
scroll to position [62, 0]
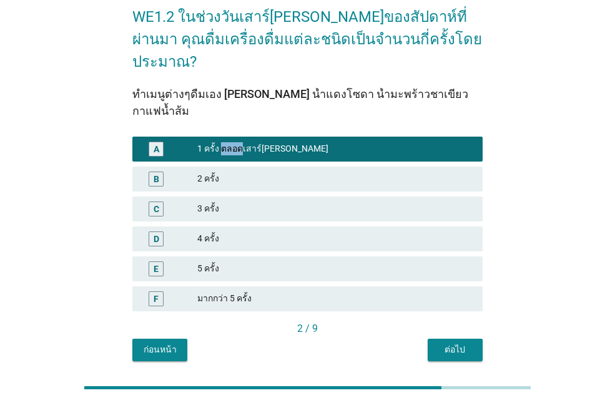
click at [456, 343] on div "ต่อไป" at bounding box center [455, 349] width 35 height 13
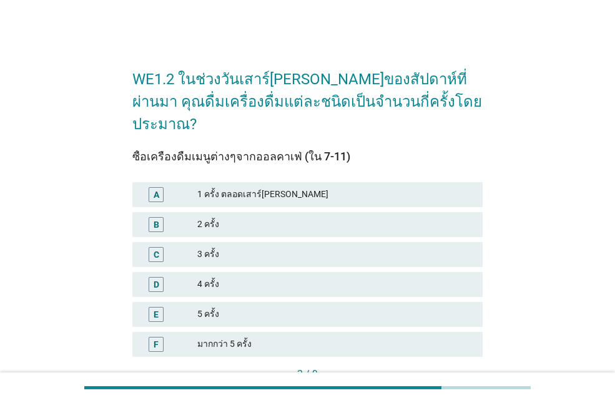
click at [225, 247] on div "3 ครั้ง" at bounding box center [334, 254] width 275 height 15
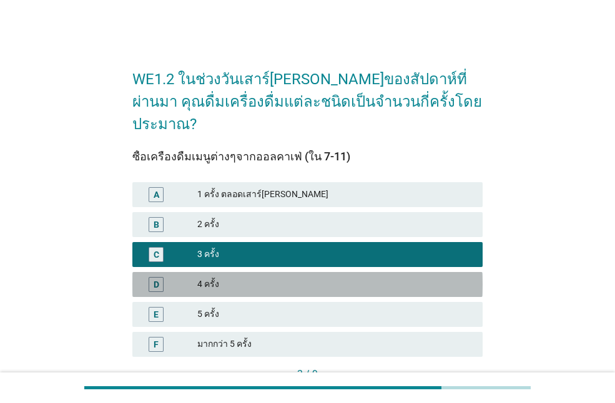
click at [245, 277] on div "4 ครั้ง" at bounding box center [334, 284] width 275 height 15
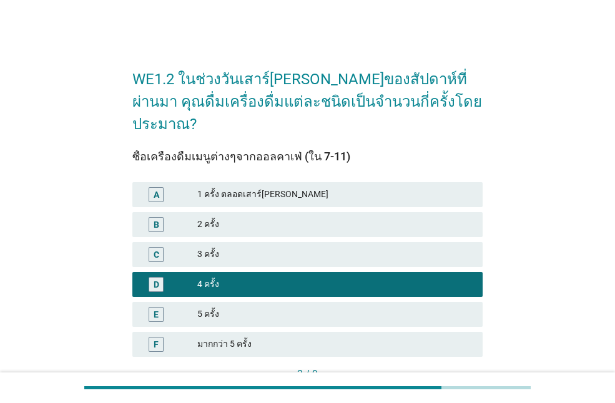
scroll to position [67, 0]
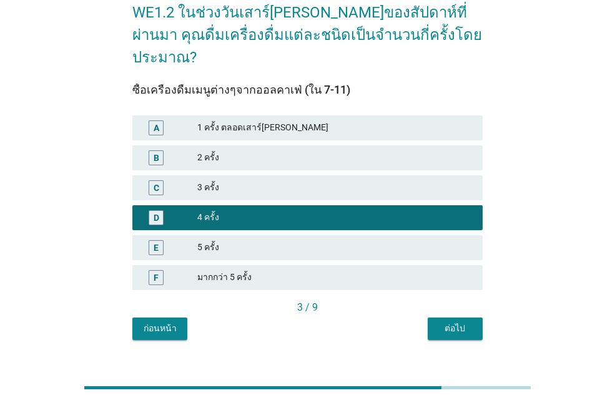
click at [458, 322] on div "ต่อไป" at bounding box center [455, 328] width 35 height 13
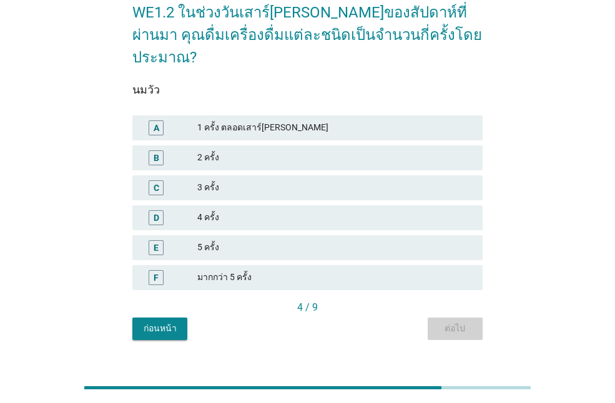
scroll to position [0, 0]
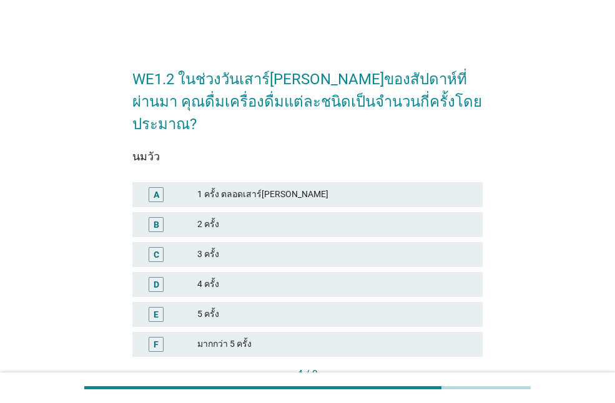
click at [216, 217] on div "2 ครั้ง" at bounding box center [334, 224] width 275 height 15
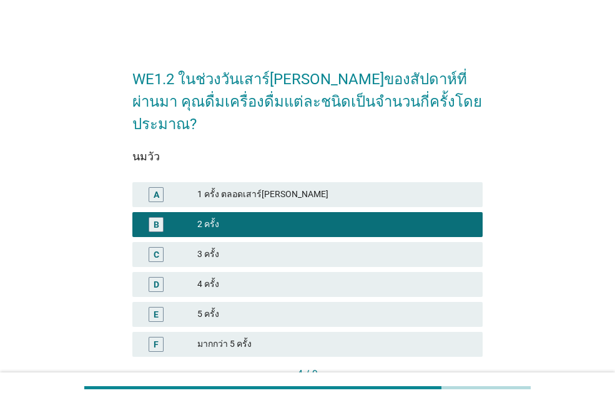
scroll to position [67, 0]
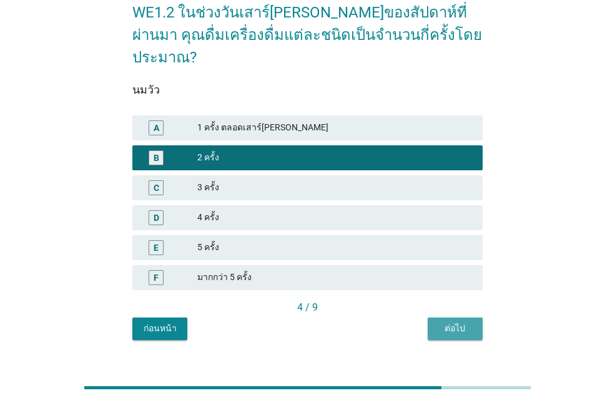
click at [454, 322] on div "ต่อไป" at bounding box center [455, 328] width 35 height 13
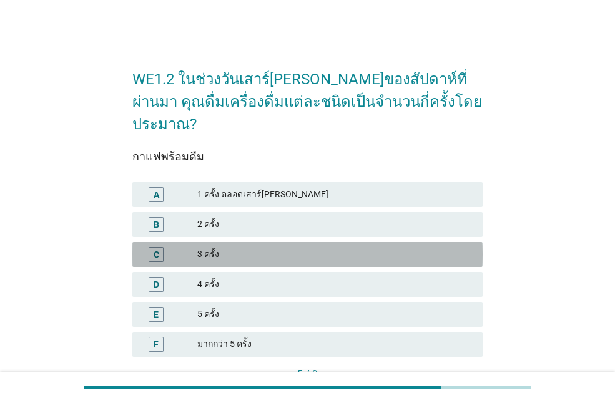
drag, startPoint x: 229, startPoint y: 238, endPoint x: 231, endPoint y: 208, distance: 30.1
click at [229, 247] on div "3 ครั้ง" at bounding box center [334, 254] width 275 height 15
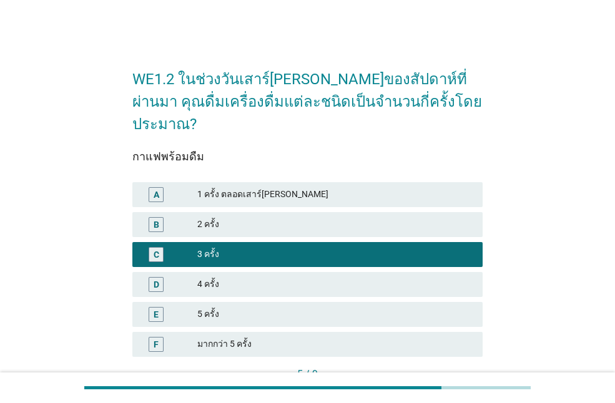
click at [232, 187] on div "1 ครั้ง ตลอดเสาร์[PERSON_NAME]" at bounding box center [334, 194] width 275 height 15
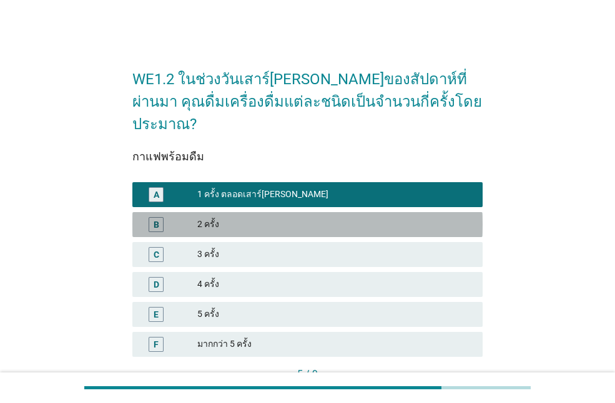
click at [256, 214] on div "B 2 ครั้ง" at bounding box center [307, 224] width 350 height 25
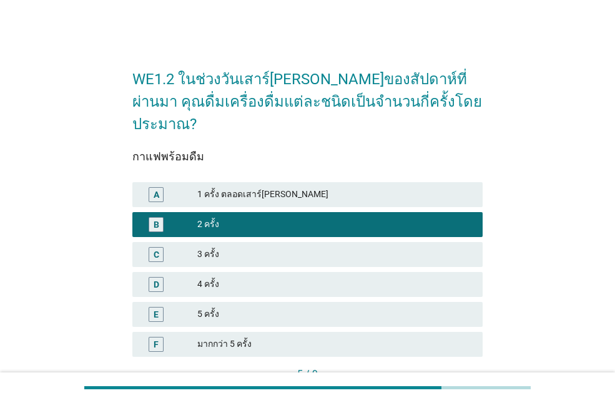
scroll to position [62, 0]
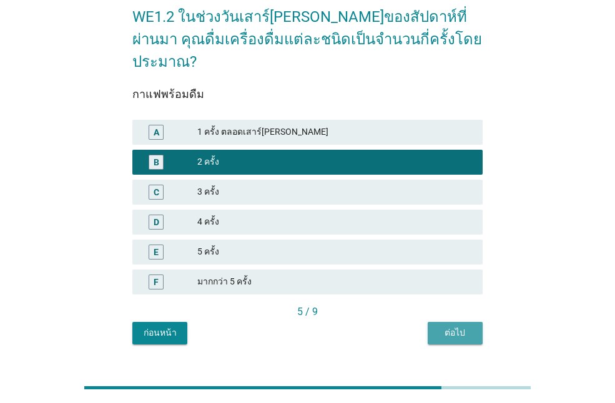
click at [453, 327] on div "ต่อไป" at bounding box center [455, 333] width 35 height 13
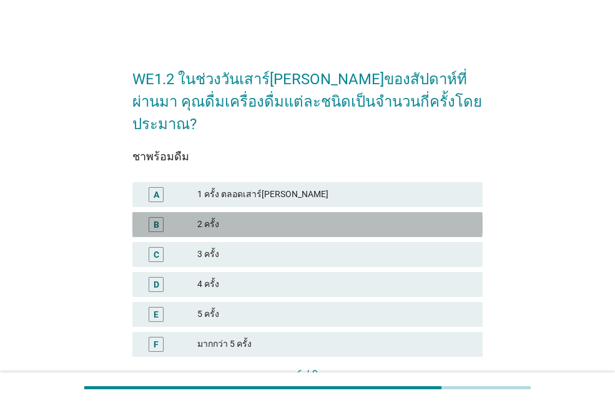
drag, startPoint x: 215, startPoint y: 202, endPoint x: 245, endPoint y: 215, distance: 32.1
click at [216, 217] on div "2 ครั้ง" at bounding box center [334, 224] width 275 height 15
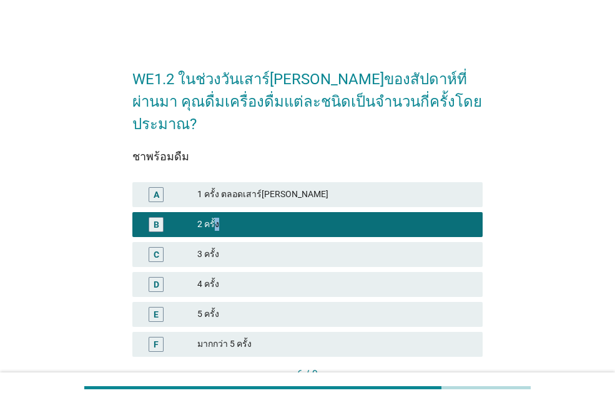
scroll to position [62, 0]
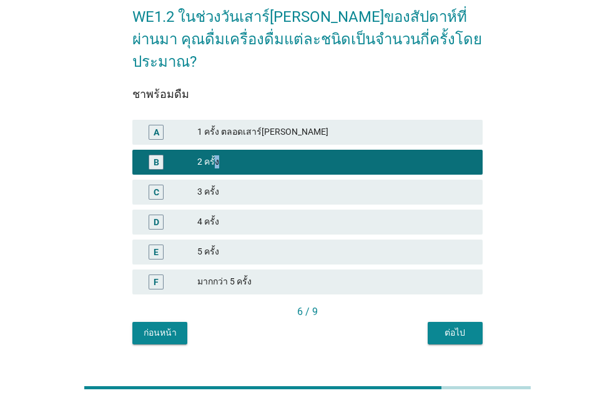
click at [454, 327] on div "ต่อไป" at bounding box center [455, 333] width 35 height 13
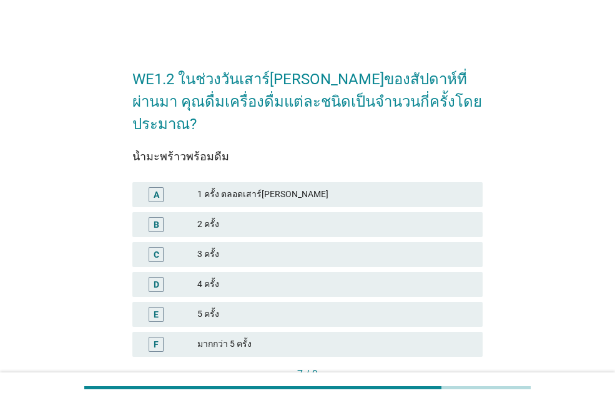
click at [230, 187] on div "1 ครั้ง ตลอดเสาร์[PERSON_NAME]" at bounding box center [334, 194] width 275 height 15
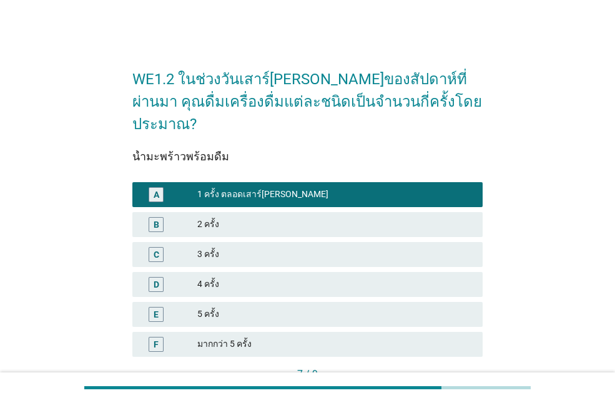
scroll to position [67, 0]
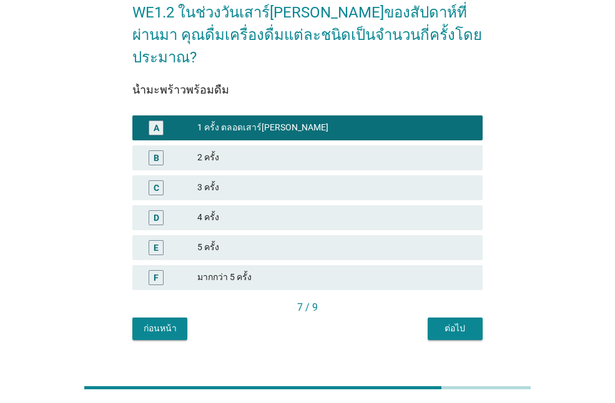
click at [456, 322] on div "ต่อไป" at bounding box center [455, 328] width 35 height 13
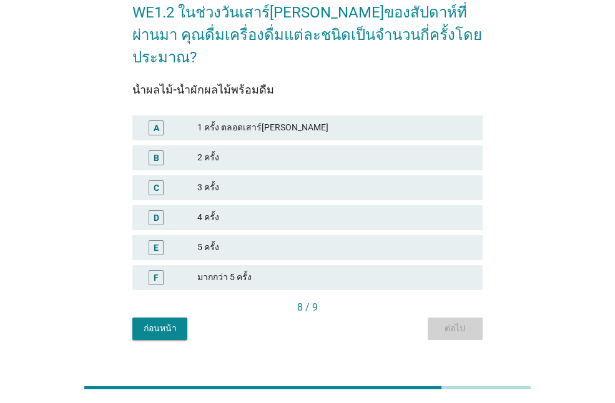
scroll to position [0, 0]
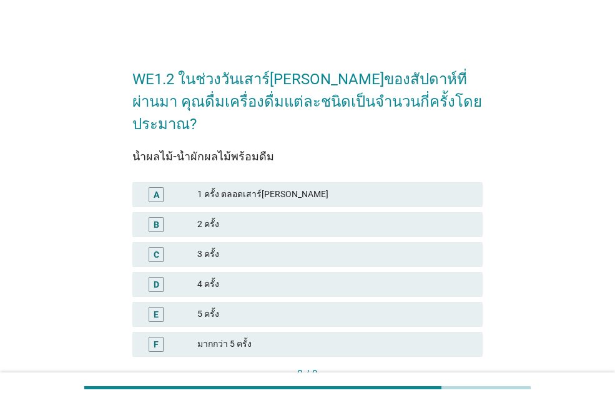
click at [245, 217] on div "2 ครั้ง" at bounding box center [334, 224] width 275 height 15
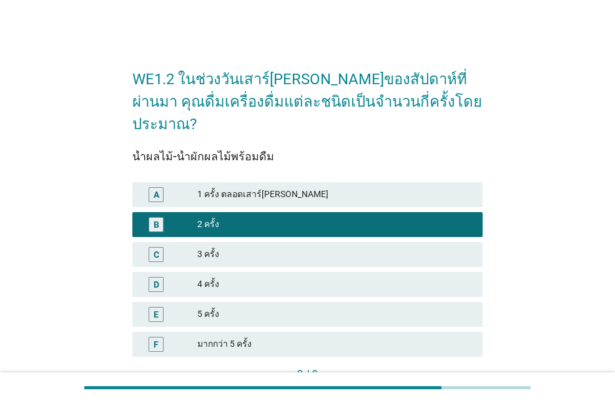
scroll to position [62, 0]
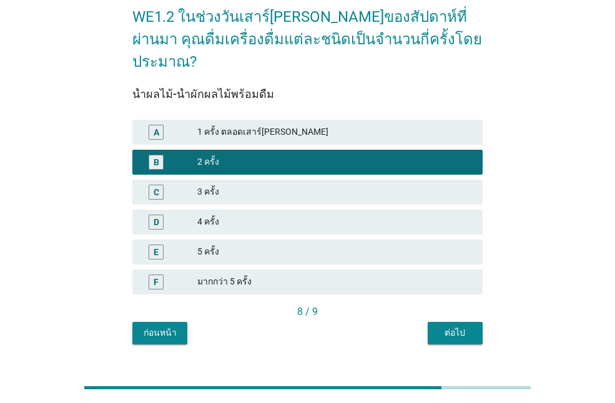
click at [454, 327] on div "ต่อไป" at bounding box center [455, 333] width 35 height 13
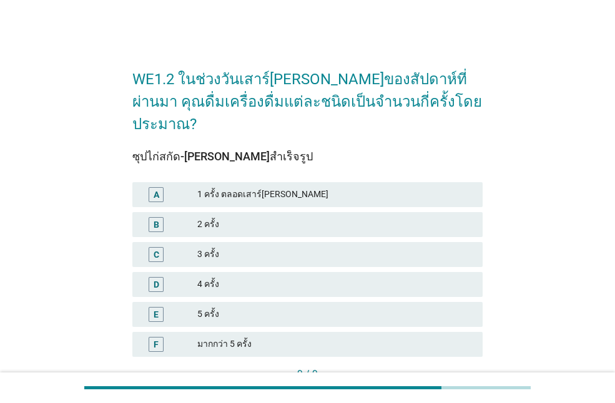
click at [236, 247] on div "3 ครั้ง" at bounding box center [334, 254] width 275 height 15
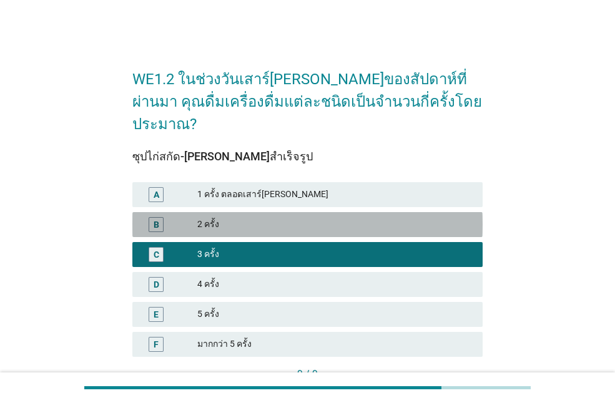
click at [260, 217] on div "2 ครั้ง" at bounding box center [334, 224] width 275 height 15
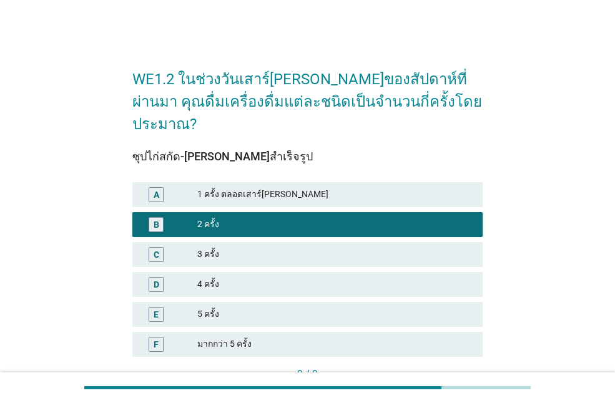
click at [291, 187] on div "1 ครั้ง ตลอดเสาร์[PERSON_NAME]" at bounding box center [334, 194] width 275 height 15
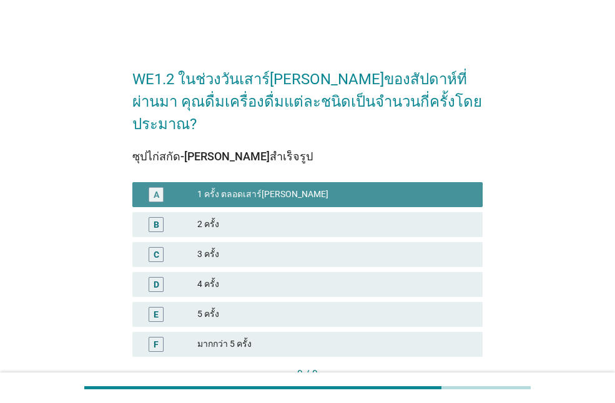
scroll to position [67, 0]
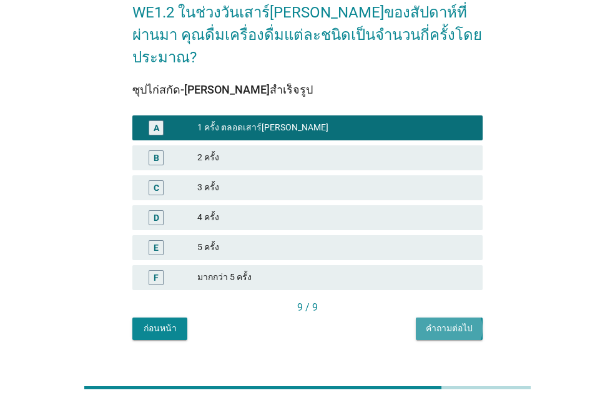
click at [453, 322] on div "คำถามต่อไป" at bounding box center [449, 328] width 47 height 13
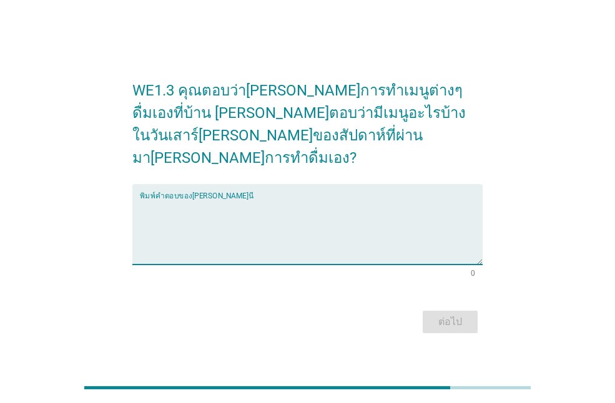
click at [145, 209] on textarea "พิมพ์คำตอบของคุณ ที่นี่" at bounding box center [311, 232] width 343 height 66
type textarea "น้ำแตงโมปั่น"
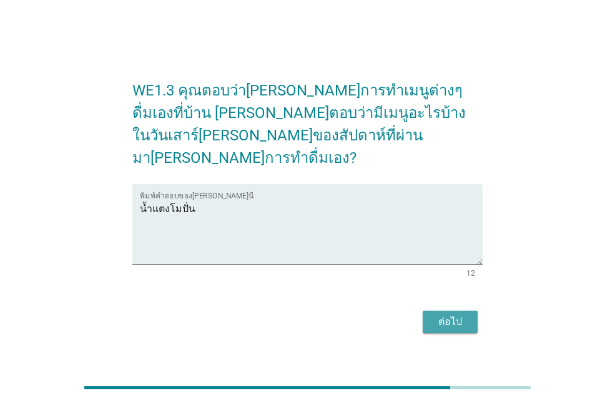
click at [438, 315] on div "ต่อไป" at bounding box center [450, 322] width 35 height 15
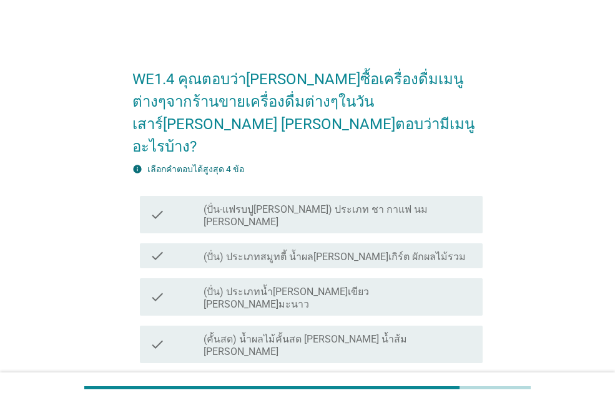
click at [277, 251] on label "(ปั่น) ประเภทสมูทตี้ น้ำผล[PERSON_NAME]เกิร์ต ผักผลไม้รวม" at bounding box center [335, 257] width 262 height 12
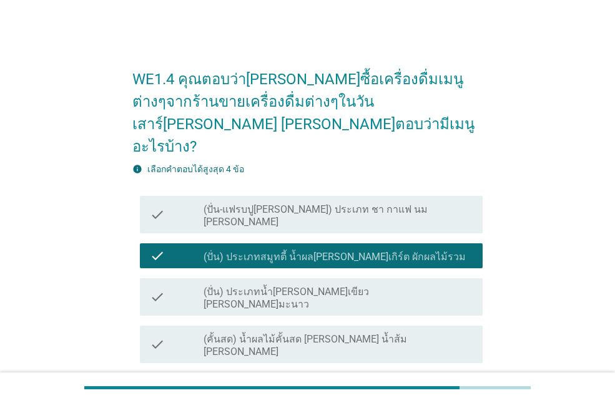
click at [280, 333] on label "(คั้นสด) น้ำผลไม้คั้นสด [PERSON_NAME] น้ำส้ม [PERSON_NAME]" at bounding box center [338, 345] width 269 height 25
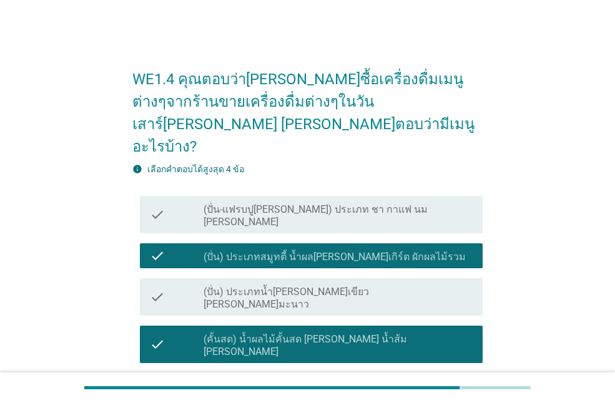
scroll to position [125, 0]
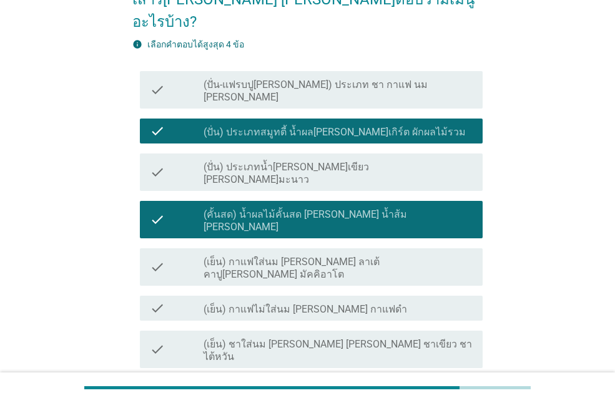
click at [262, 256] on label "(เย็น) กาแฟใส่นม [PERSON_NAME] ลาเต้ คาปู[PERSON_NAME] มัคคิอาโต" at bounding box center [338, 268] width 269 height 25
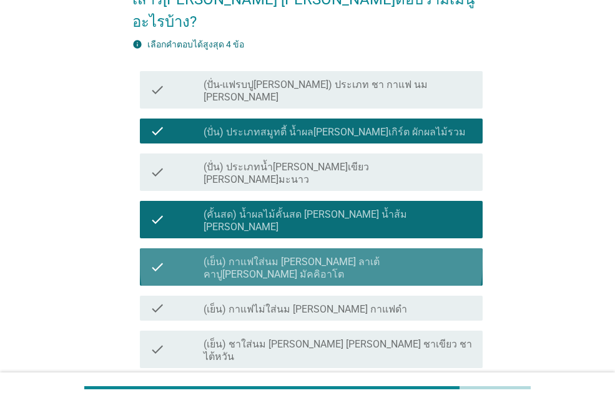
click at [258, 303] on label "(เย็น) กาแฟไม่ใส่นม [PERSON_NAME] กาแฟดำ" at bounding box center [306, 309] width 204 height 12
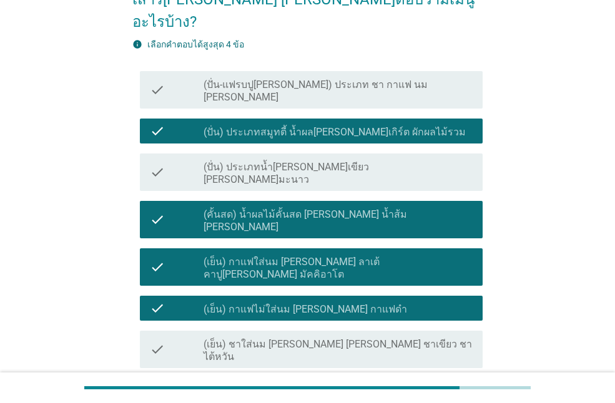
click at [264, 338] on label "(เย็น) ชาใส่นม [PERSON_NAME] [PERSON_NAME] ชาเขียว ชาไต้หวัน" at bounding box center [338, 350] width 269 height 25
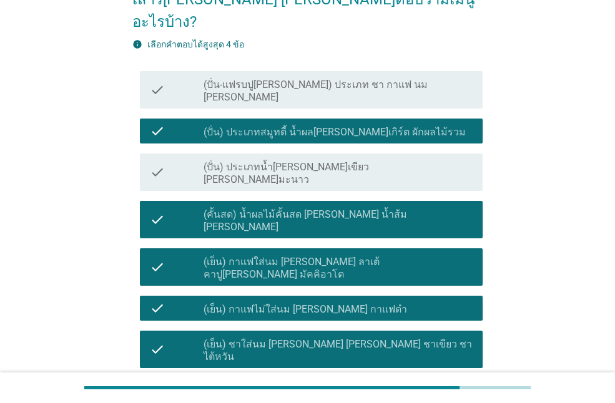
scroll to position [250, 0]
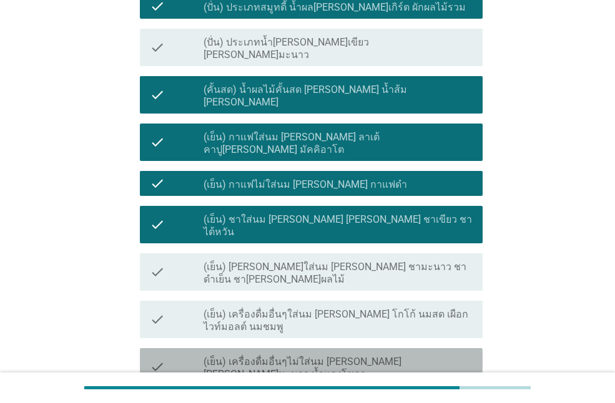
click at [270, 356] on label "(เย็น) เครื่องดื่มอื่นๆไม่ใส่นม [PERSON_NAME] [PERSON_NAME]มะนาว น้ำแดงโซดา" at bounding box center [338, 368] width 269 height 25
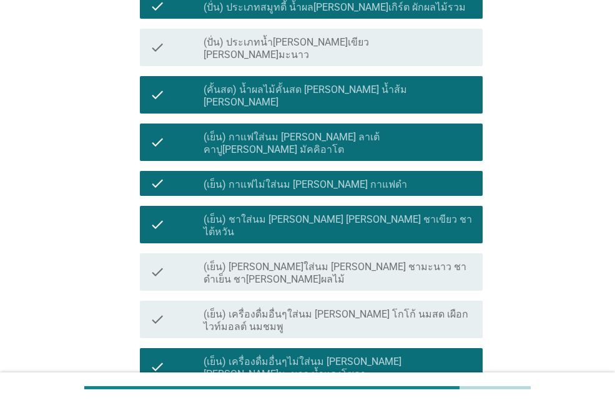
scroll to position [125, 0]
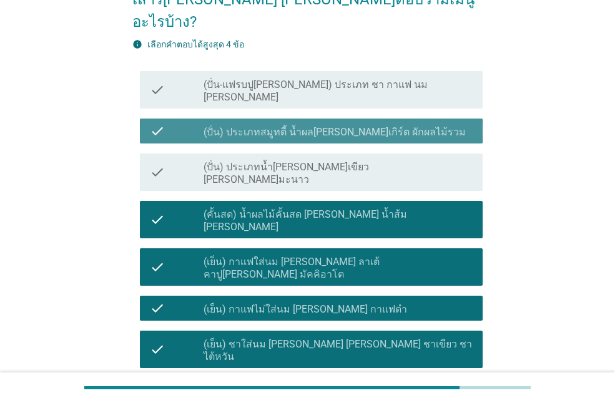
click at [247, 126] on label "(ปั่น) ประเภทสมูทตี้ น้ำผล[PERSON_NAME]เกิร์ต ผักผลไม้รวม" at bounding box center [335, 132] width 262 height 12
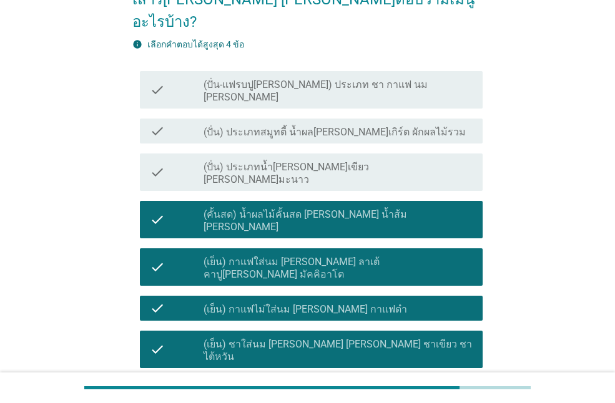
click at [307, 209] on label "(คั้นสด) น้ำผลไม้คั้นสด [PERSON_NAME] น้ำส้ม [PERSON_NAME]" at bounding box center [338, 221] width 269 height 25
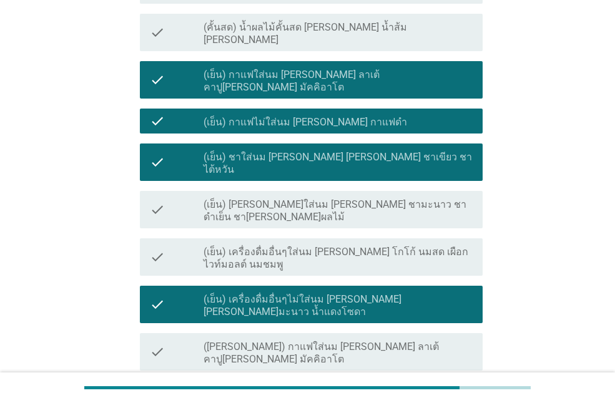
scroll to position [500, 0]
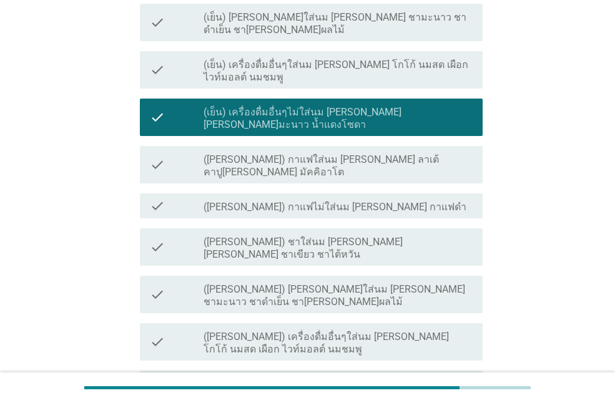
drag, startPoint x: 454, startPoint y: 348, endPoint x: 477, endPoint y: 229, distance: 122.1
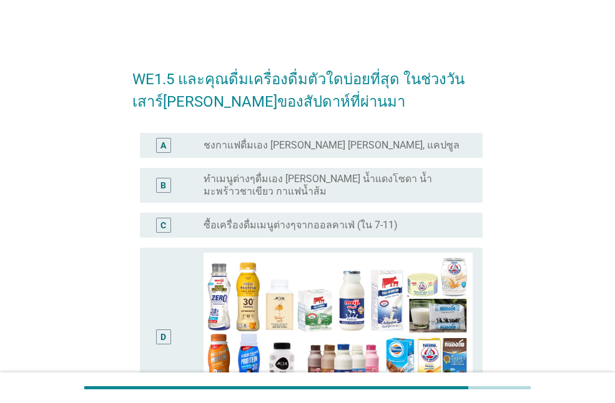
click at [199, 227] on div "C" at bounding box center [177, 225] width 54 height 15
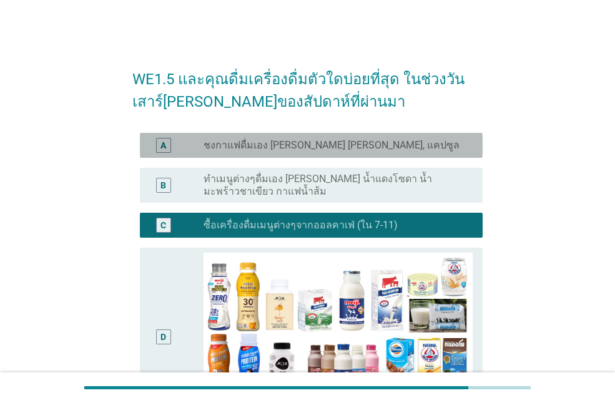
click at [195, 149] on div "A" at bounding box center [177, 145] width 54 height 15
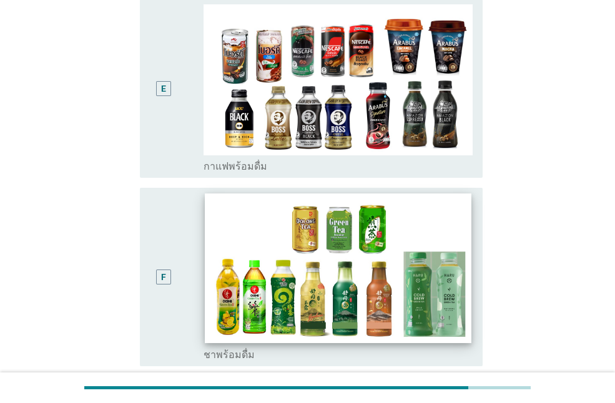
scroll to position [125, 0]
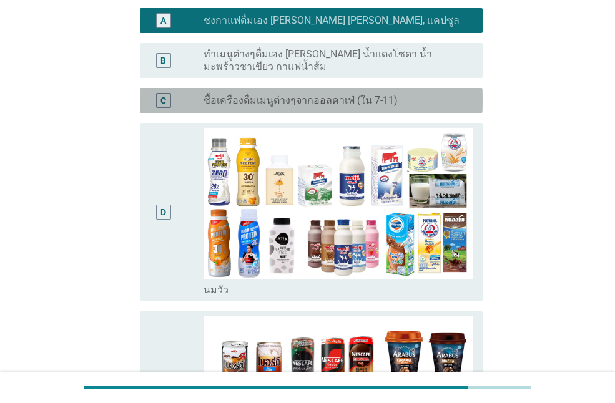
click at [371, 105] on label "ซื้อเครื่องดื่มเมนูต่างๆจากออลคาเฟ่ (ใน 7-11)" at bounding box center [301, 100] width 194 height 12
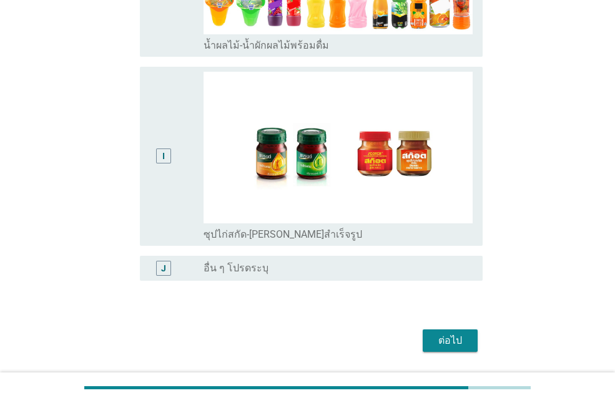
scroll to position [1162, 0]
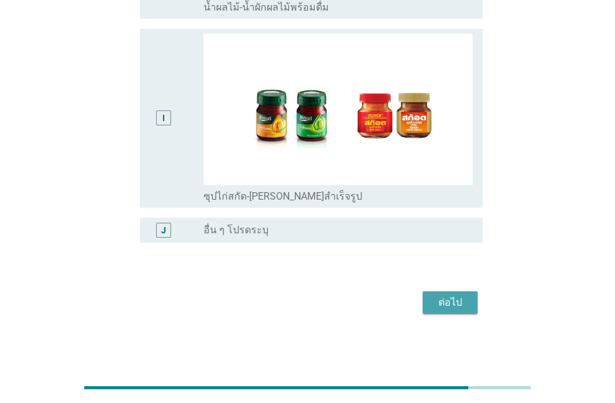
click at [459, 307] on div "ต่อไป" at bounding box center [450, 302] width 35 height 15
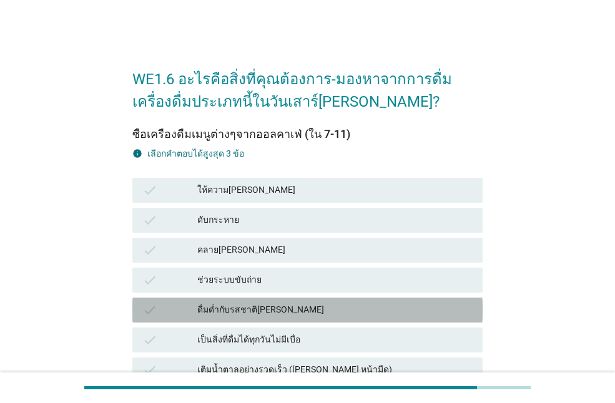
click at [238, 313] on div "ดื่มด่ำกับรสชาติ[PERSON_NAME]" at bounding box center [334, 310] width 275 height 15
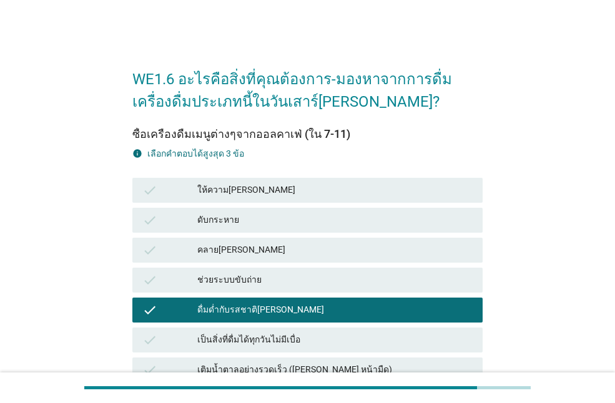
click at [235, 218] on div "ดับกระหาย" at bounding box center [334, 220] width 275 height 15
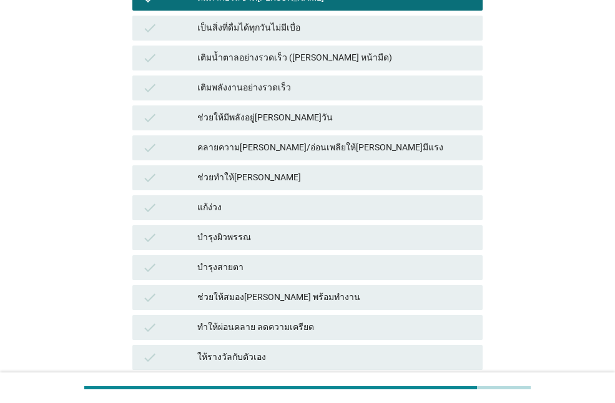
scroll to position [375, 0]
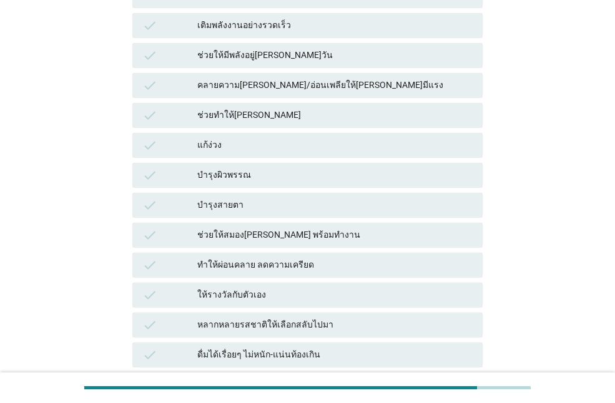
click at [256, 111] on div "ช่วยทำให้[PERSON_NAME]" at bounding box center [334, 115] width 275 height 15
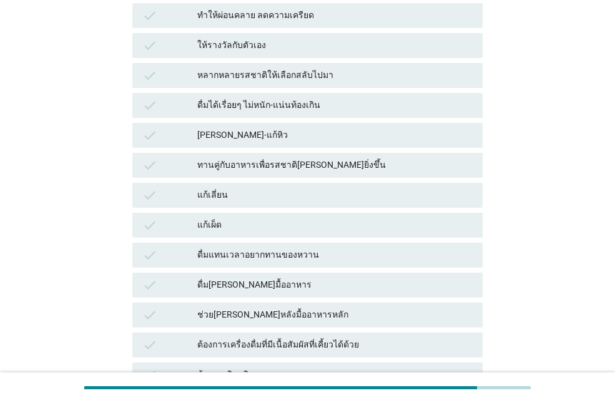
scroll to position [874, 0]
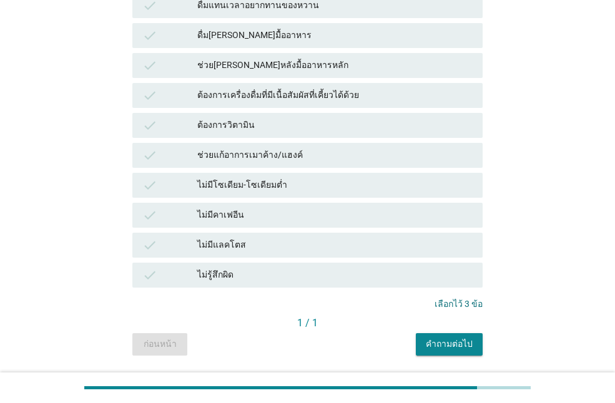
click at [458, 343] on div "คำถามต่อไป" at bounding box center [449, 344] width 47 height 13
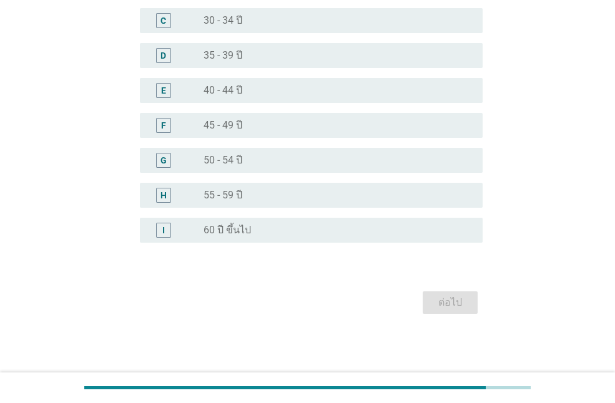
scroll to position [0, 0]
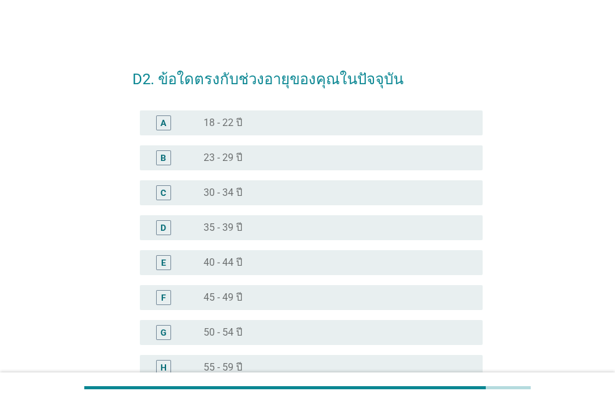
drag, startPoint x: 242, startPoint y: 292, endPoint x: 431, endPoint y: 272, distance: 190.9
click at [242, 293] on label "45 - 49 ปี" at bounding box center [223, 298] width 39 height 12
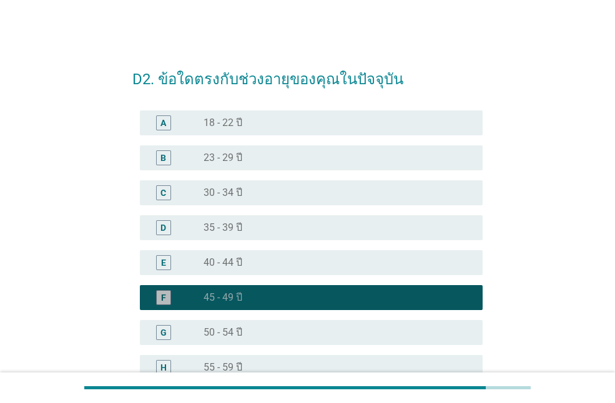
scroll to position [172, 0]
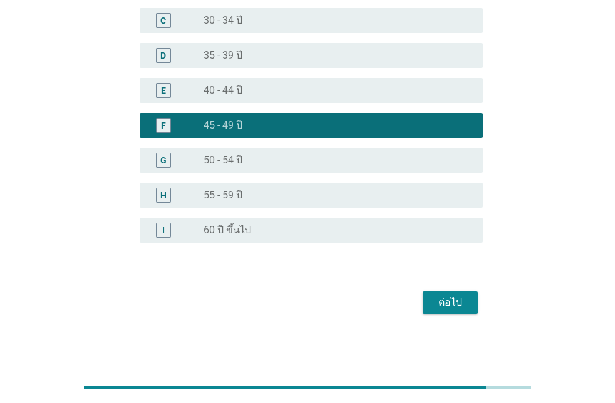
click at [453, 305] on div "ต่อไป" at bounding box center [450, 302] width 35 height 15
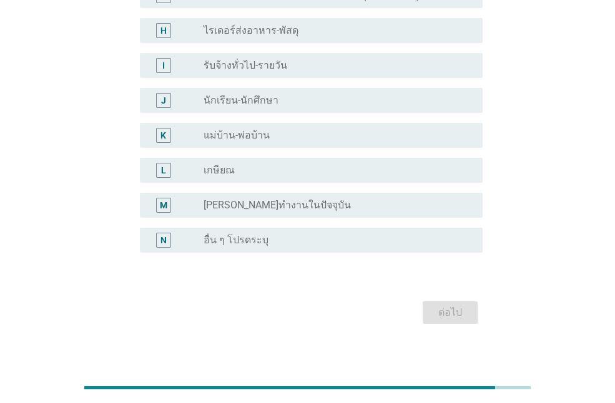
scroll to position [35, 0]
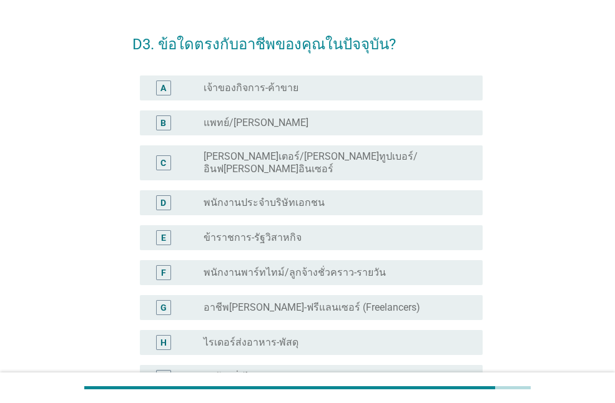
click at [288, 200] on div "radio_button_unchecked พนักงานประจำบริษัทเอกชน" at bounding box center [338, 202] width 269 height 15
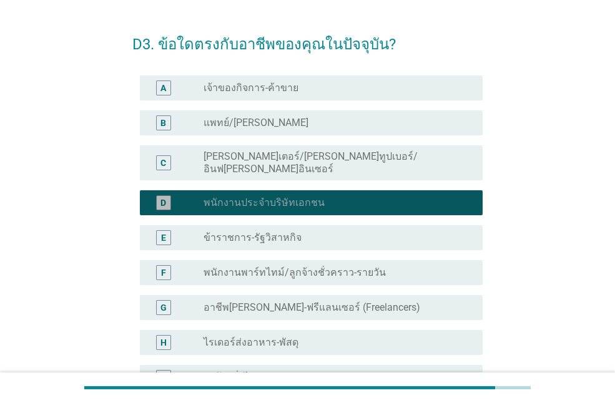
scroll to position [347, 0]
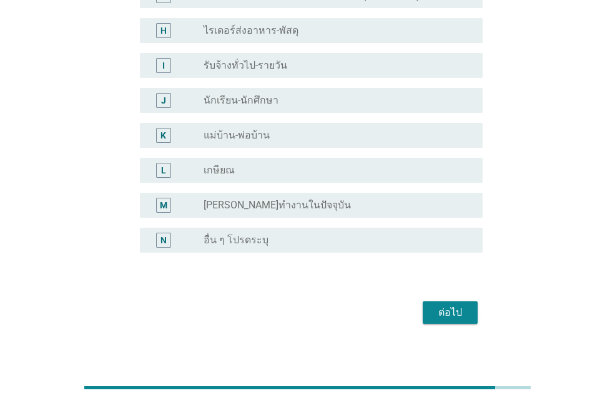
click at [452, 307] on div "ต่อไป" at bounding box center [450, 312] width 35 height 15
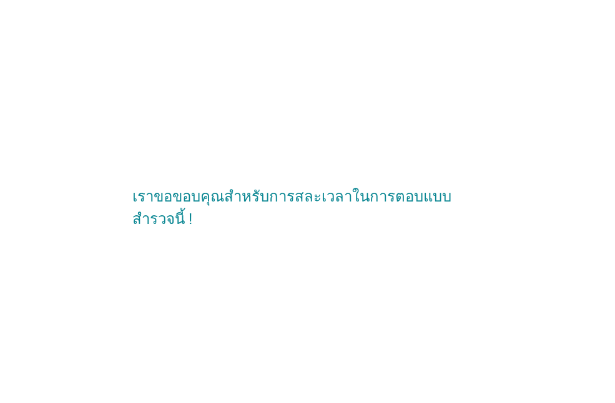
scroll to position [0, 0]
